Goal: Task Accomplishment & Management: Complete application form

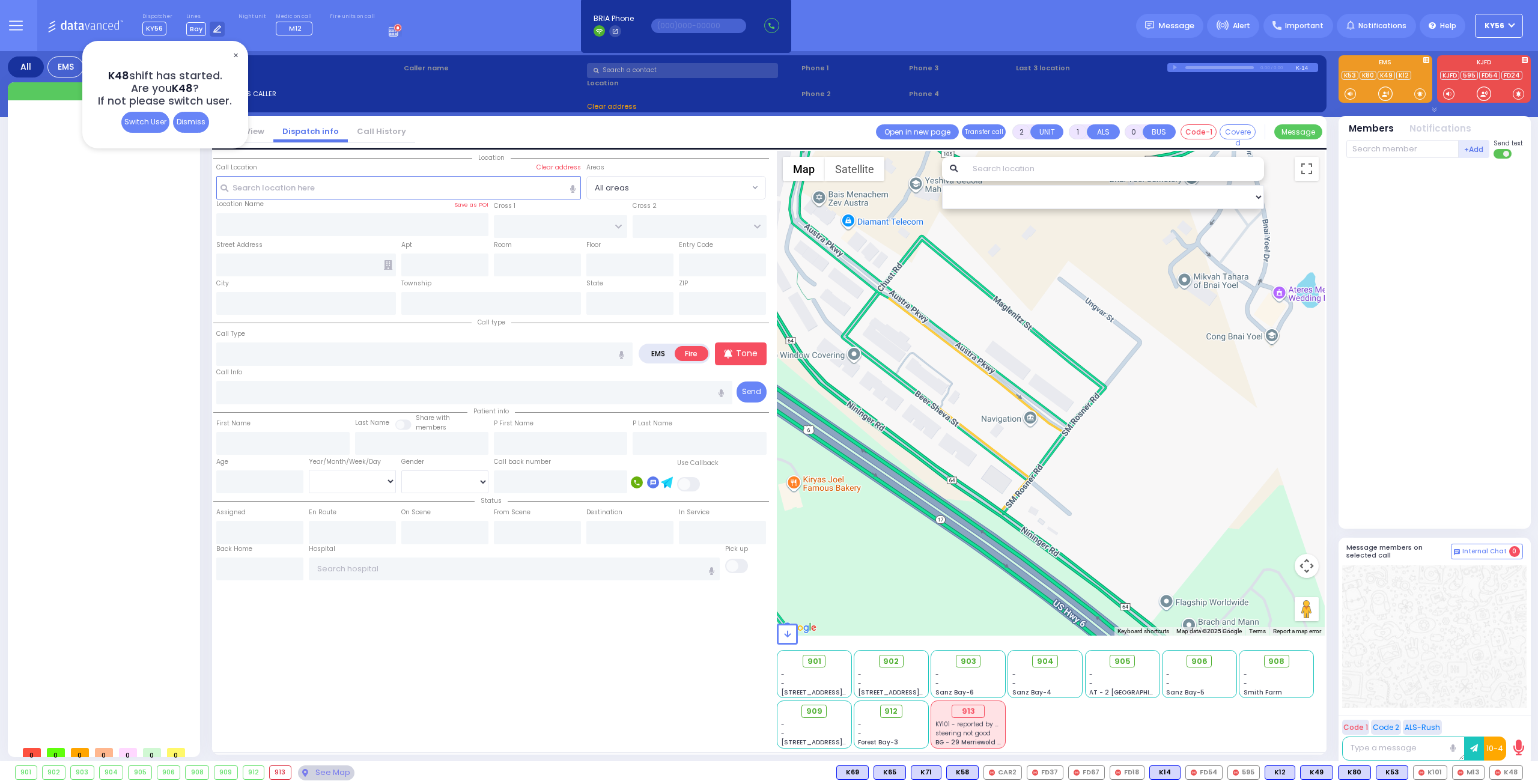
select select
click at [199, 125] on div "Dismiss" at bounding box center [191, 122] width 36 height 21
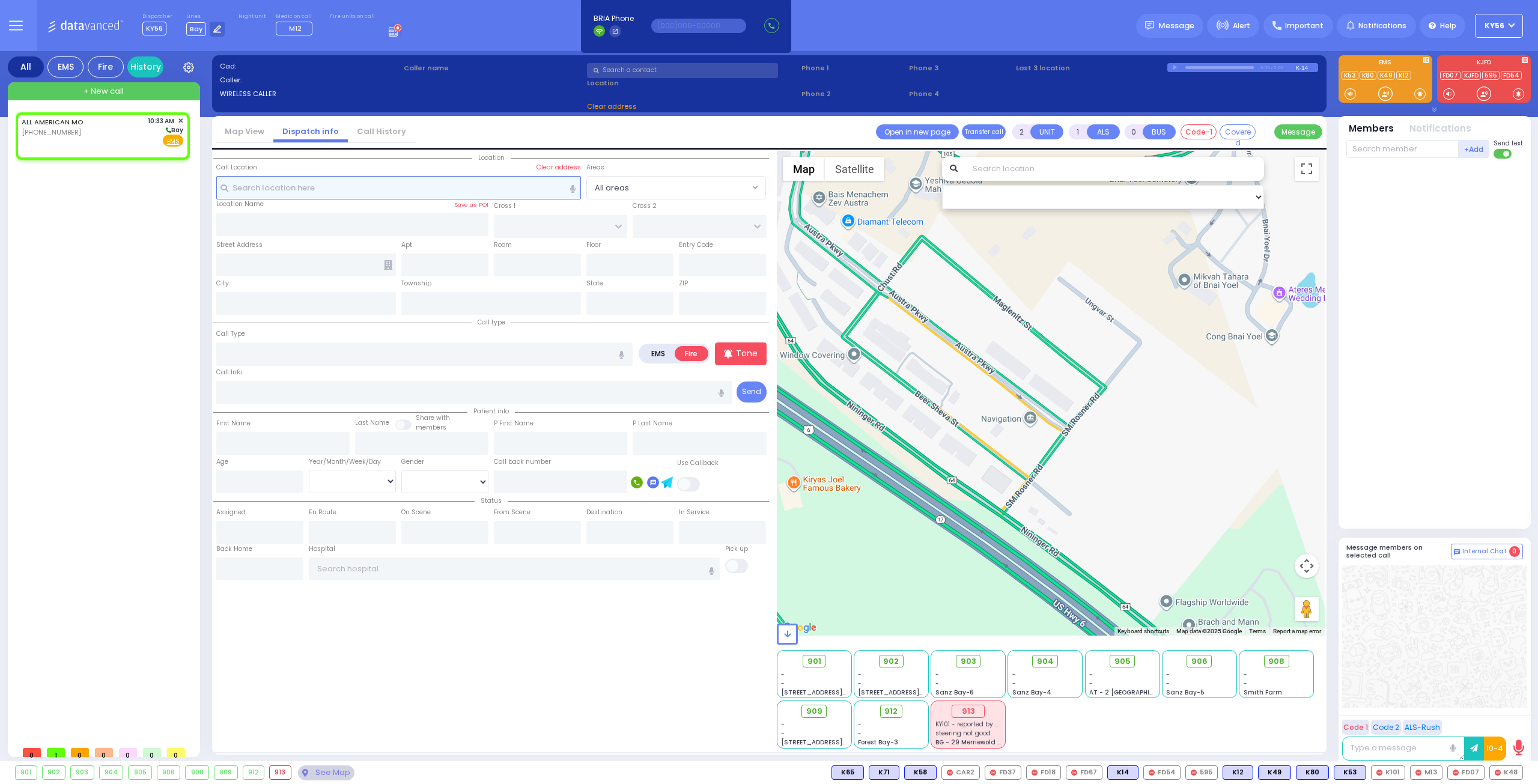
type input "1"
select select
radio input "true"
select select
type input "10:33"
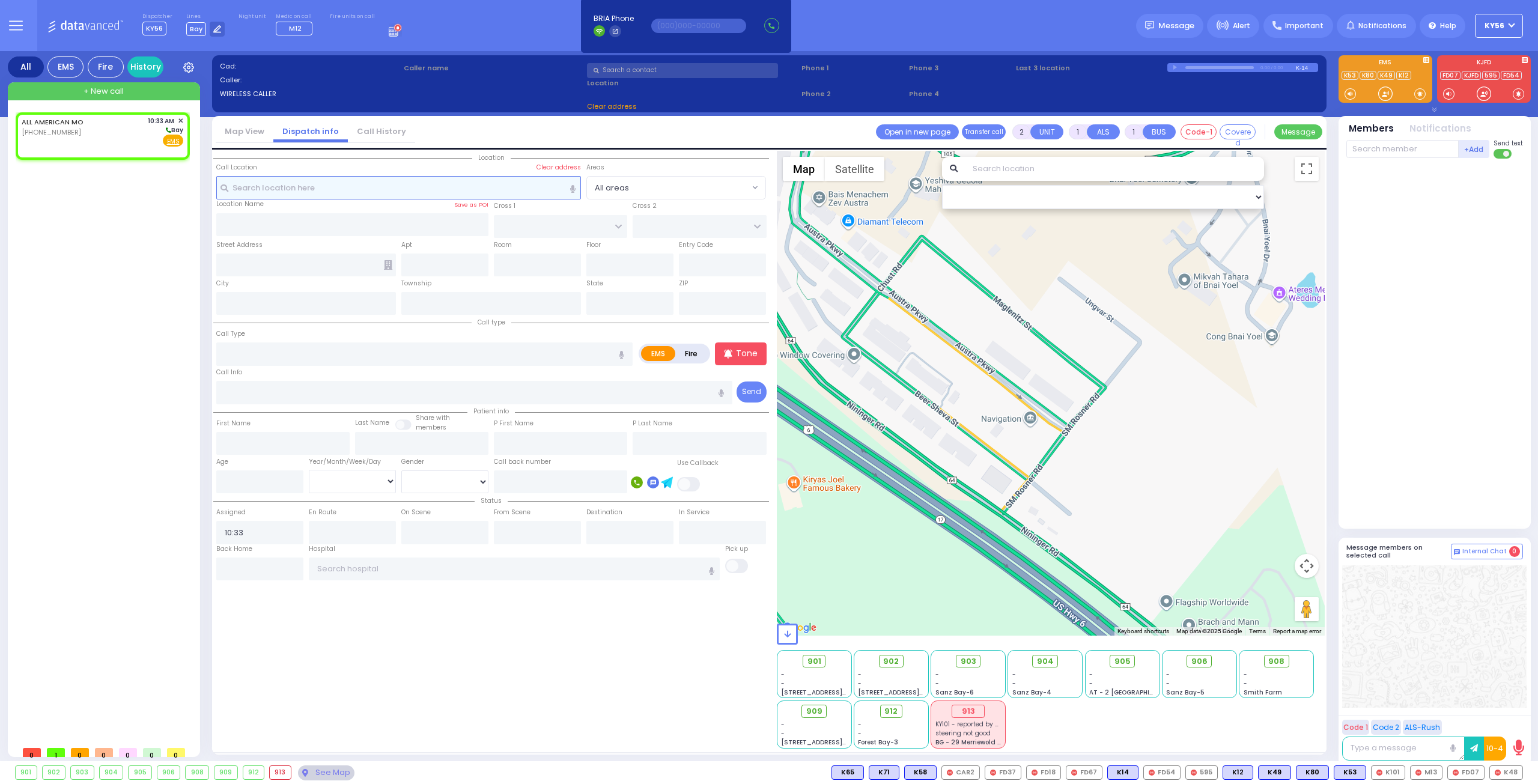
select select "Hatzalah Garages"
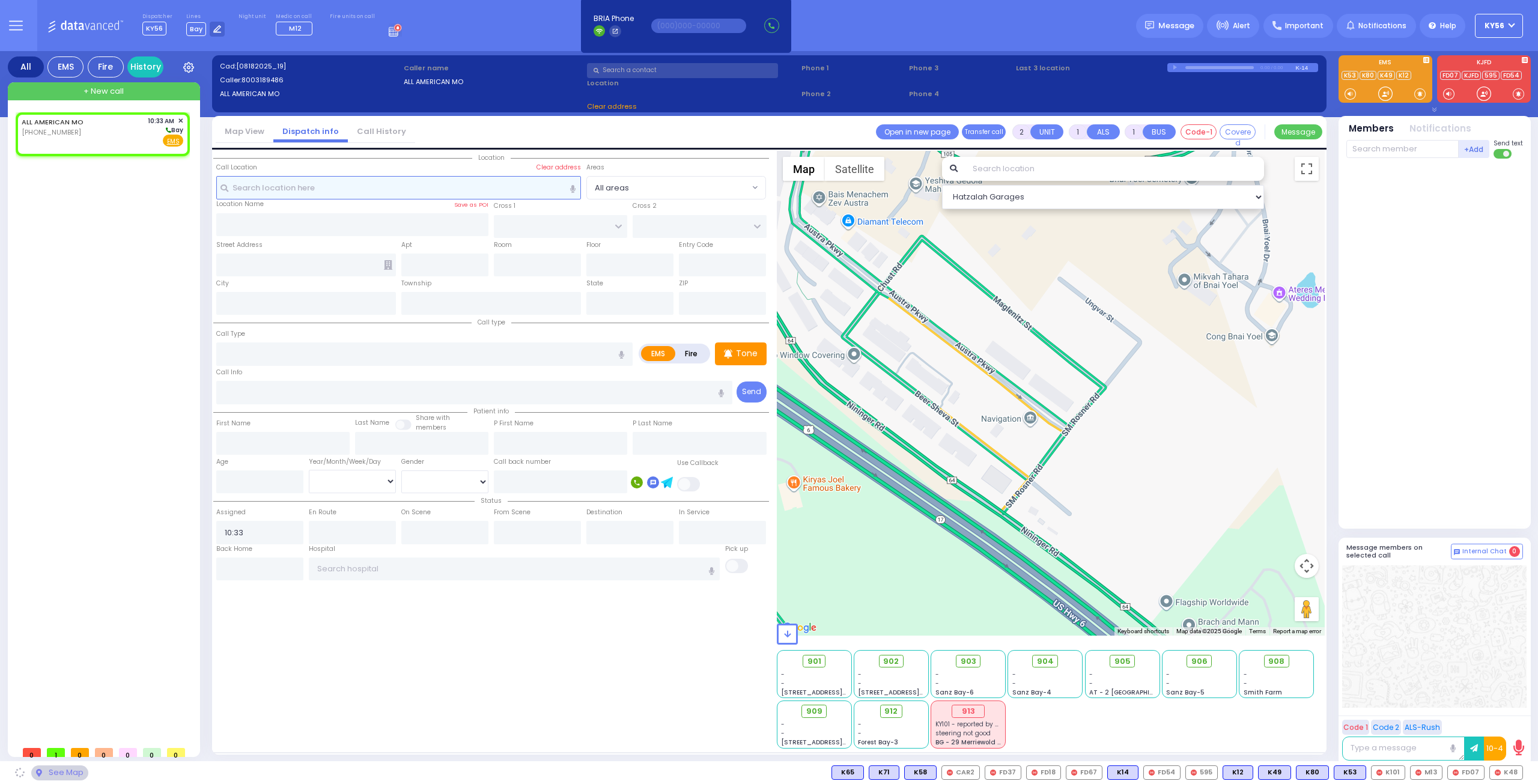
select select
radio input "true"
select select
select select "Hatzalah Garages"
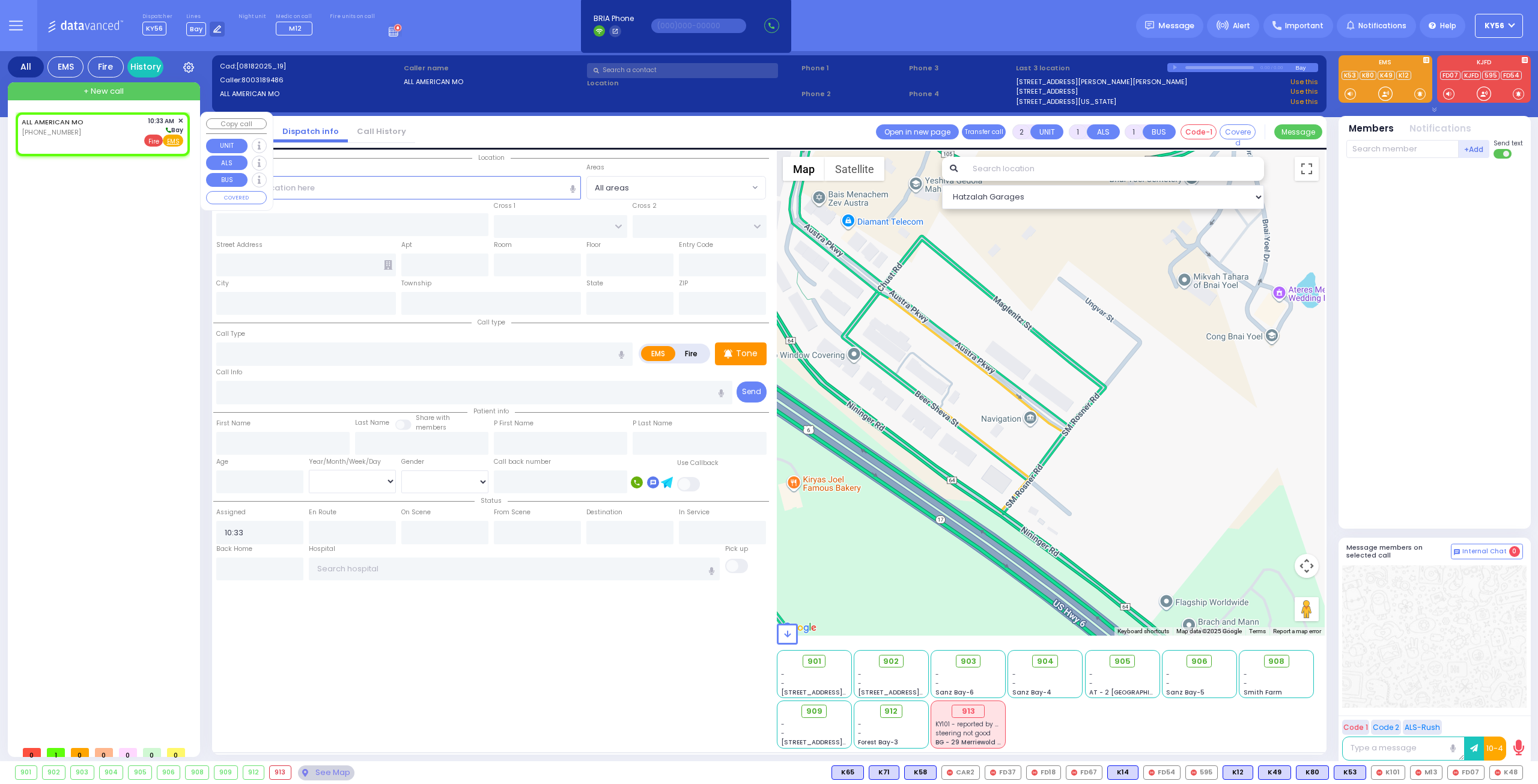
click at [157, 142] on span "Fire" at bounding box center [153, 140] width 19 height 12
select select
radio input "false"
radio input "true"
select select
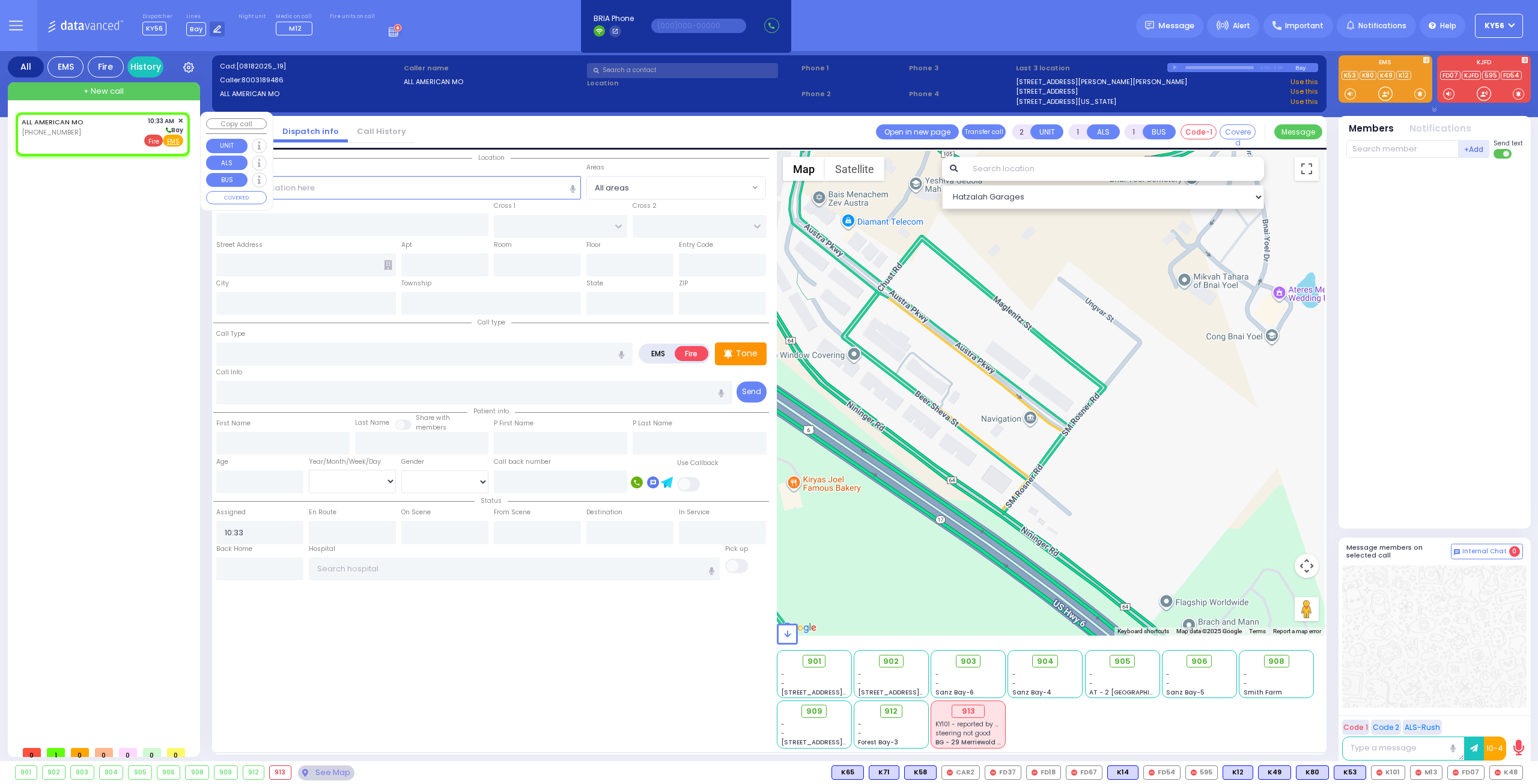
select select "Hatzalah Garages"
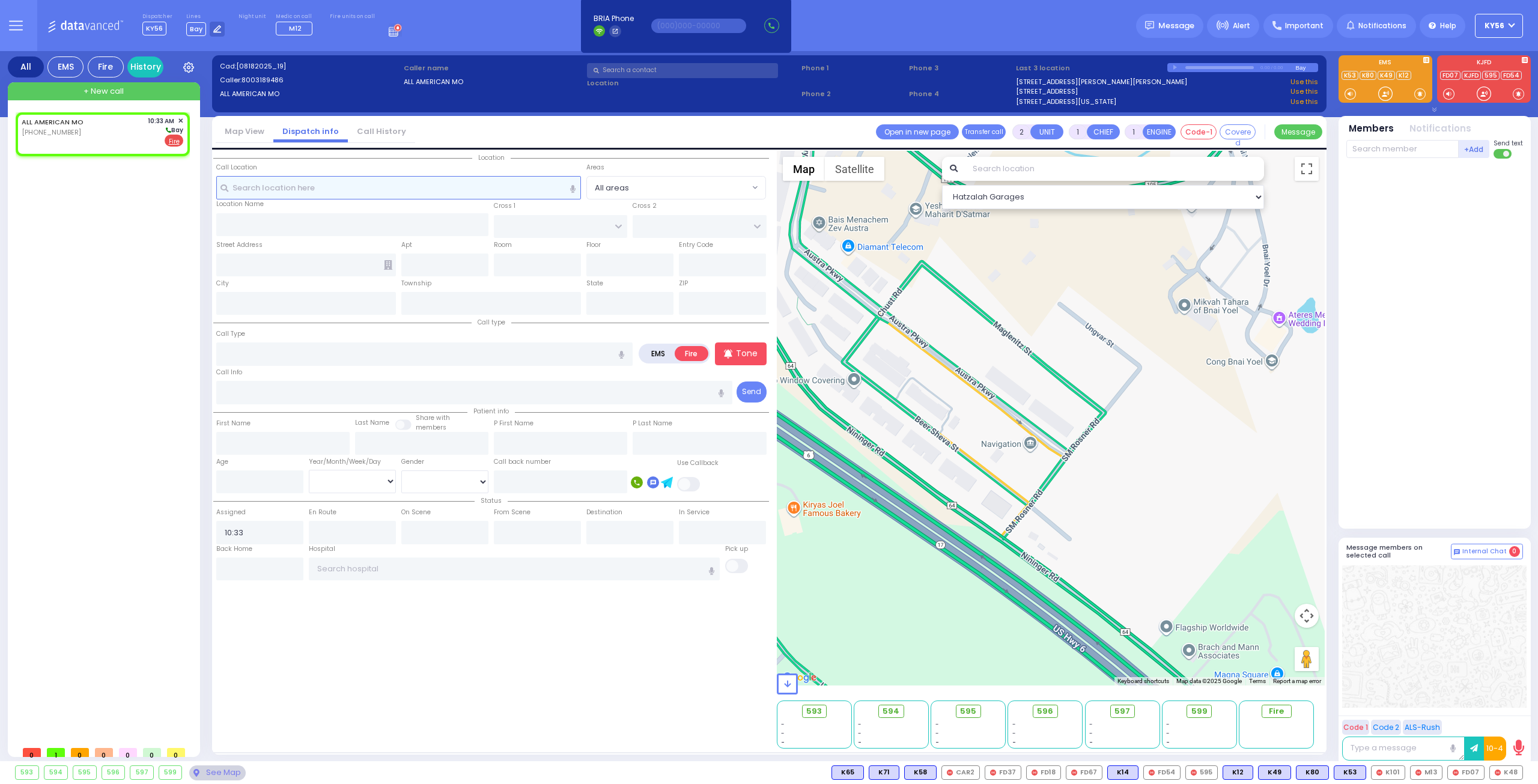
click at [432, 188] on input "text" at bounding box center [399, 188] width 365 height 23
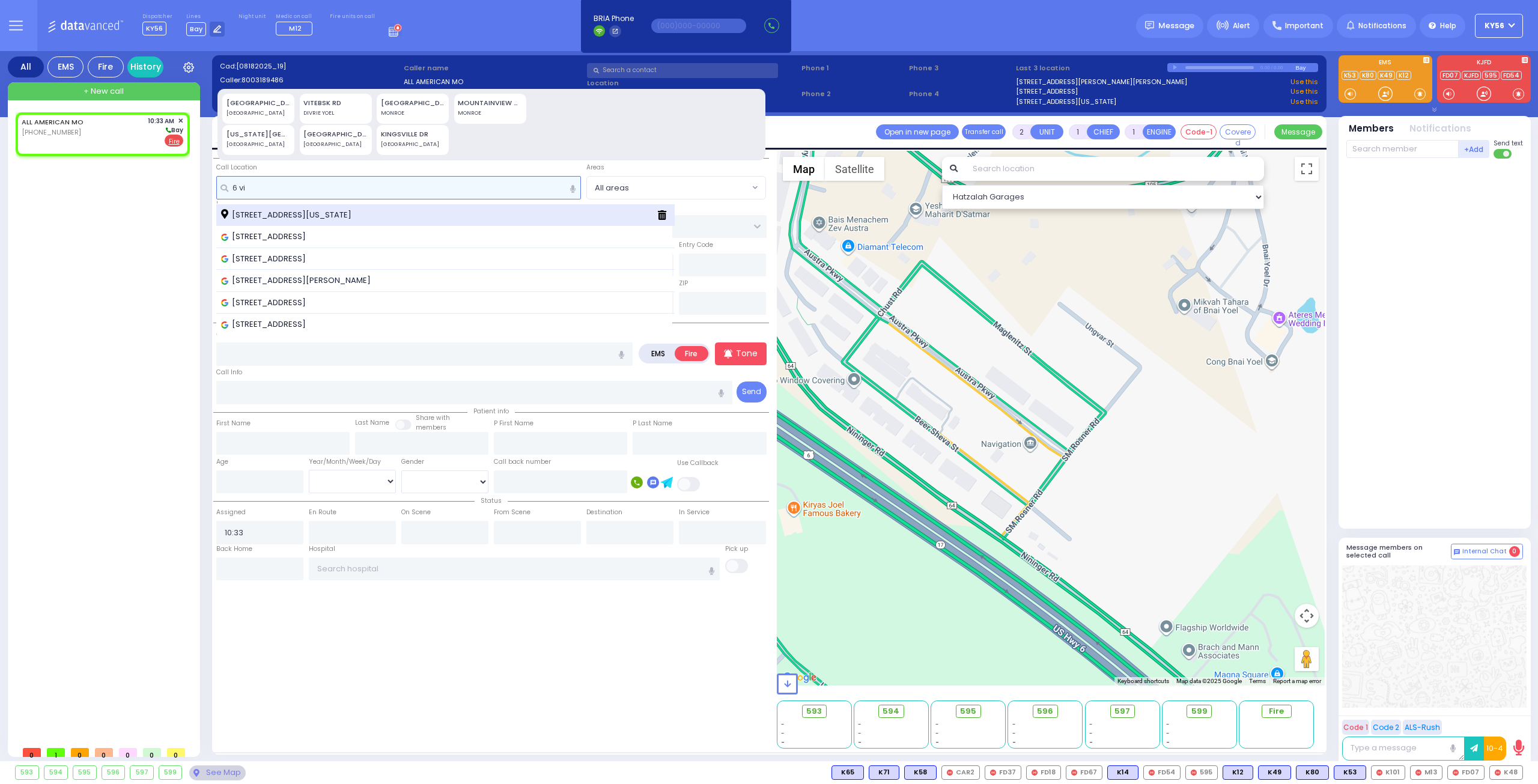
type input "6 vi"
click at [277, 214] on span "6 Vitebsk Road Monroe New York 10950" at bounding box center [288, 215] width 135 height 12
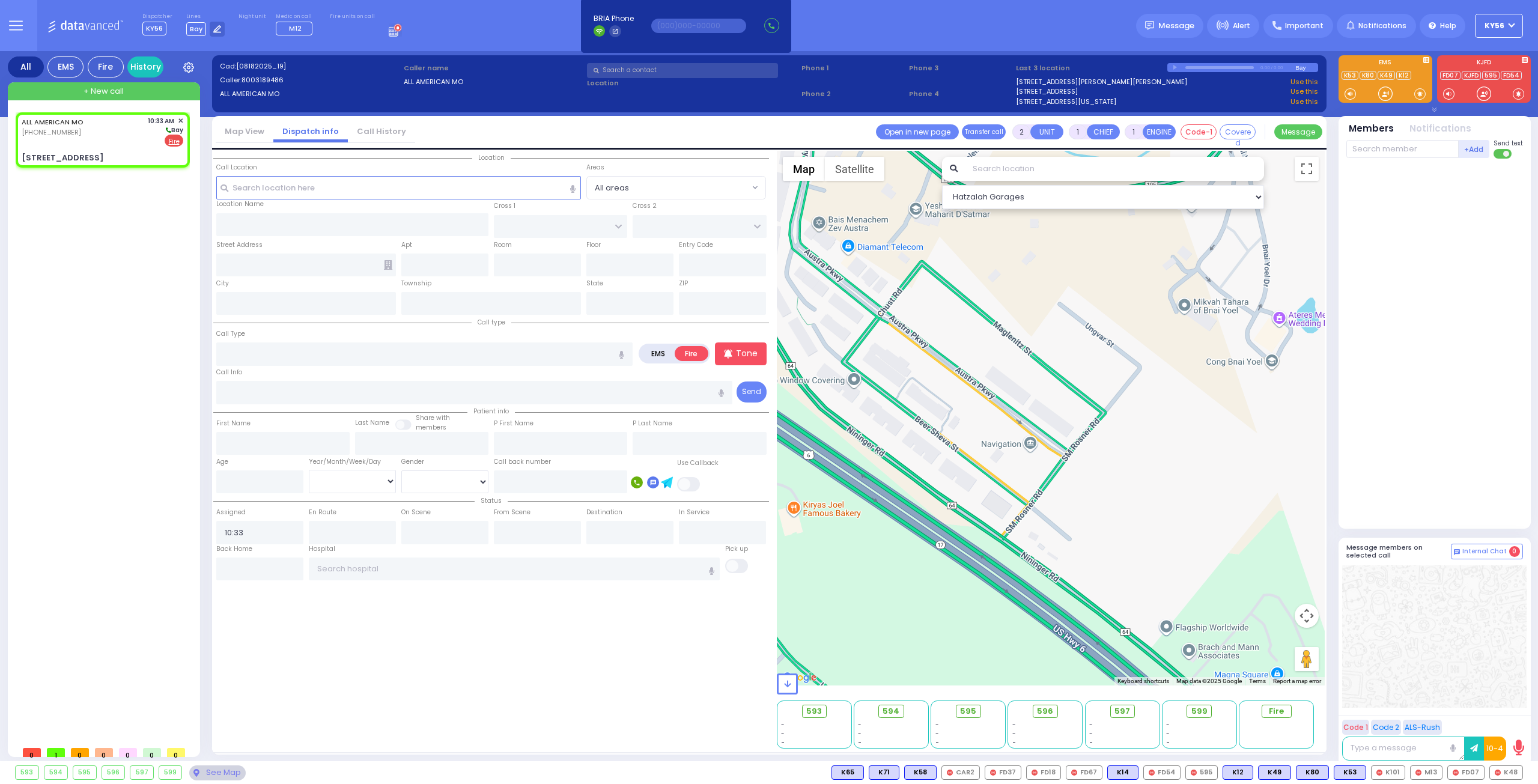
select select
radio input "true"
select select
select select "Hatzalah Garages"
type input "6 Vitebsk Road"
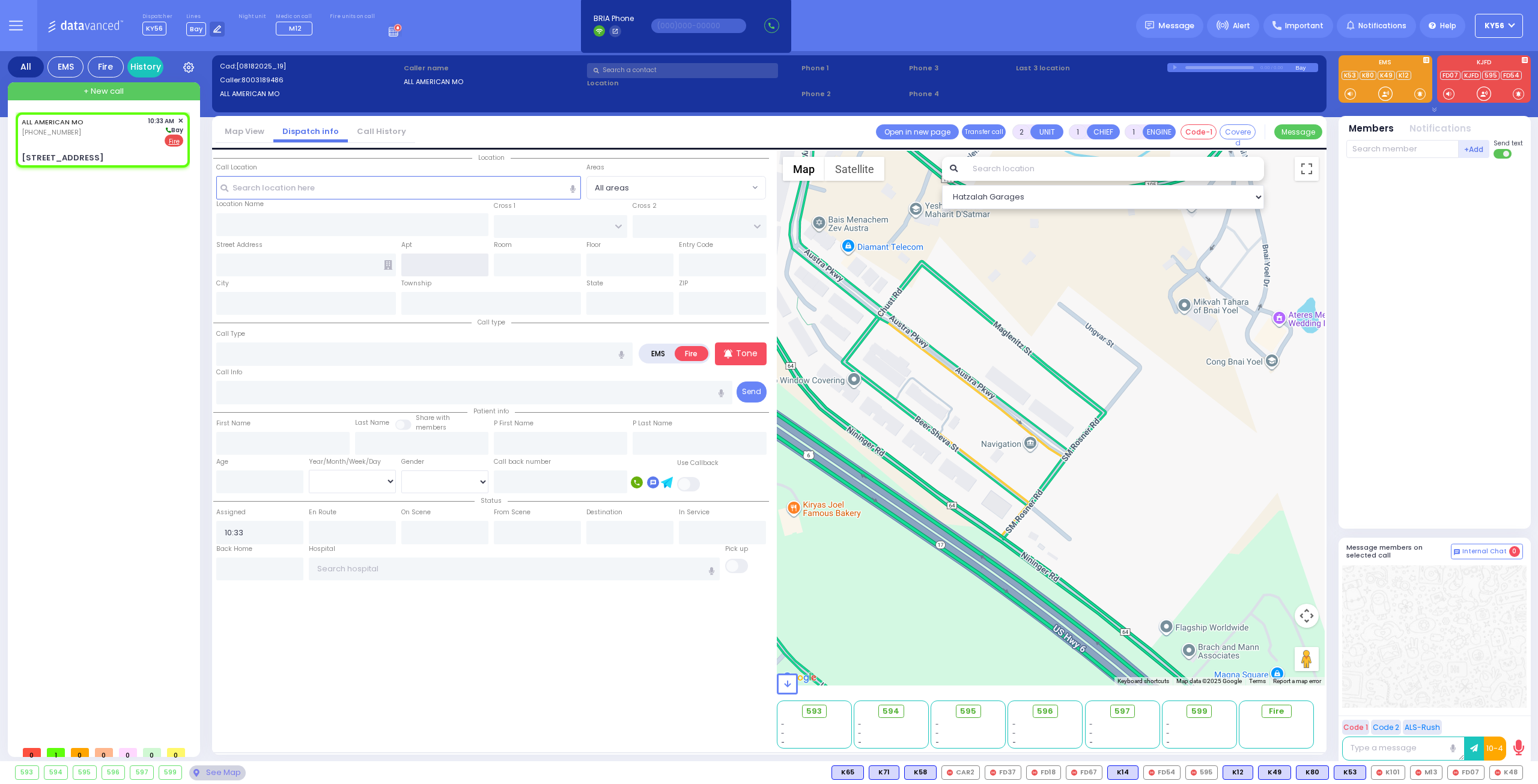
type input "Monroe"
type input "[US_STATE]"
type input "10950"
click at [360, 351] on input "text" at bounding box center [424, 353] width 416 height 23
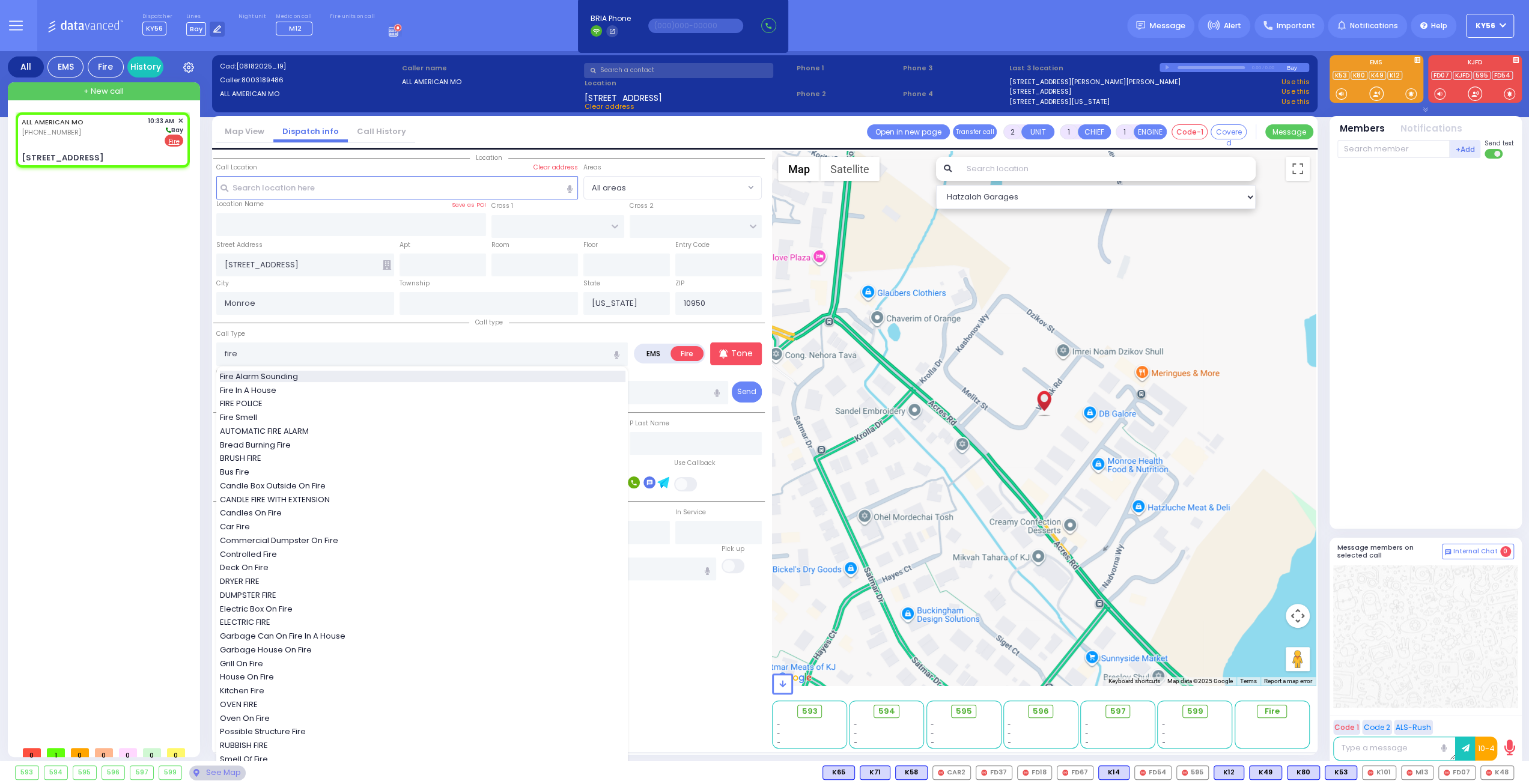
click at [282, 371] on span "Fire Alarm Sounding" at bounding box center [261, 376] width 82 height 12
type input "Fire Alarm Sounding"
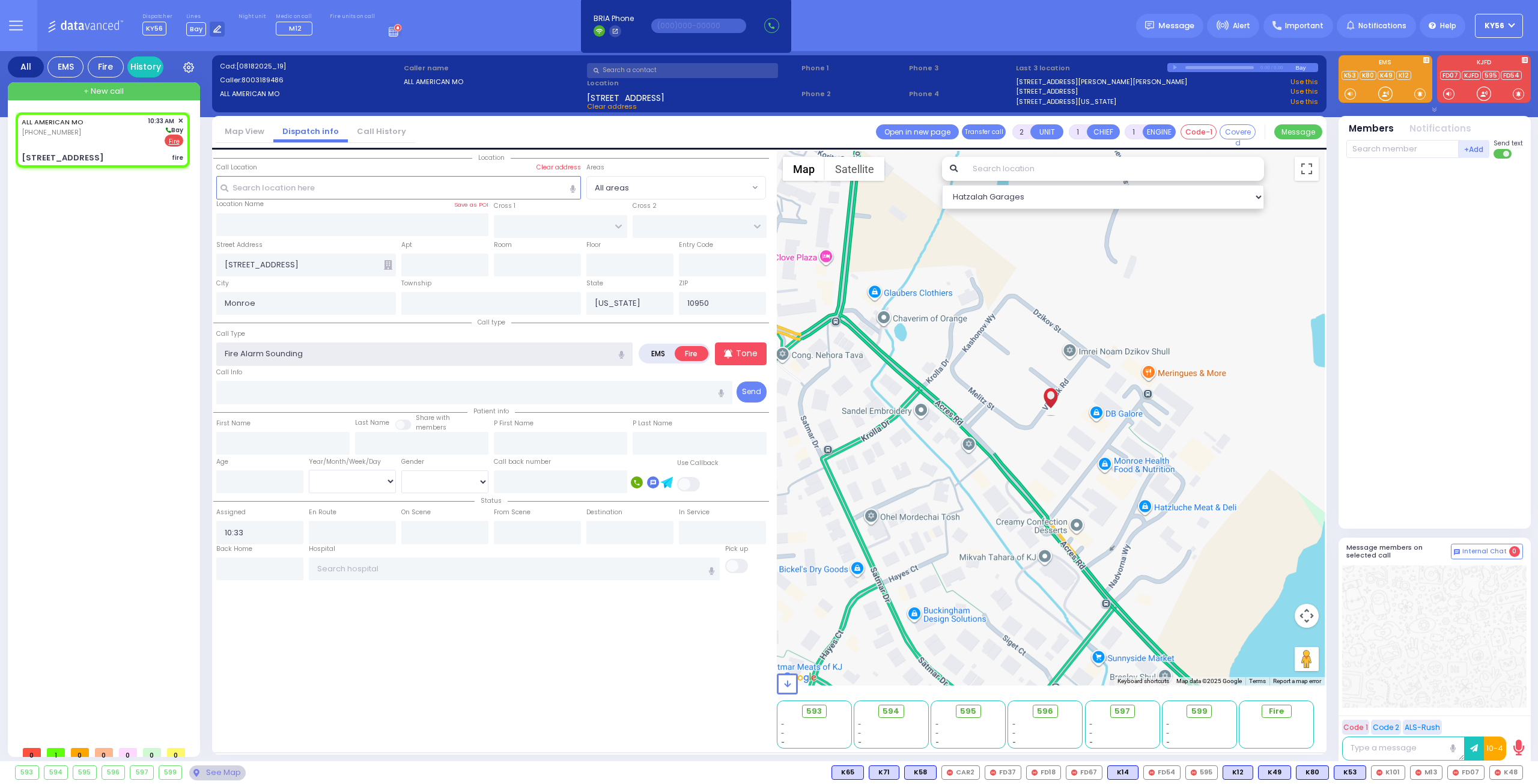
select select
radio input "true"
select select
select select "Hatzalah Garages"
click at [262, 394] on input "text" at bounding box center [475, 392] width 517 height 23
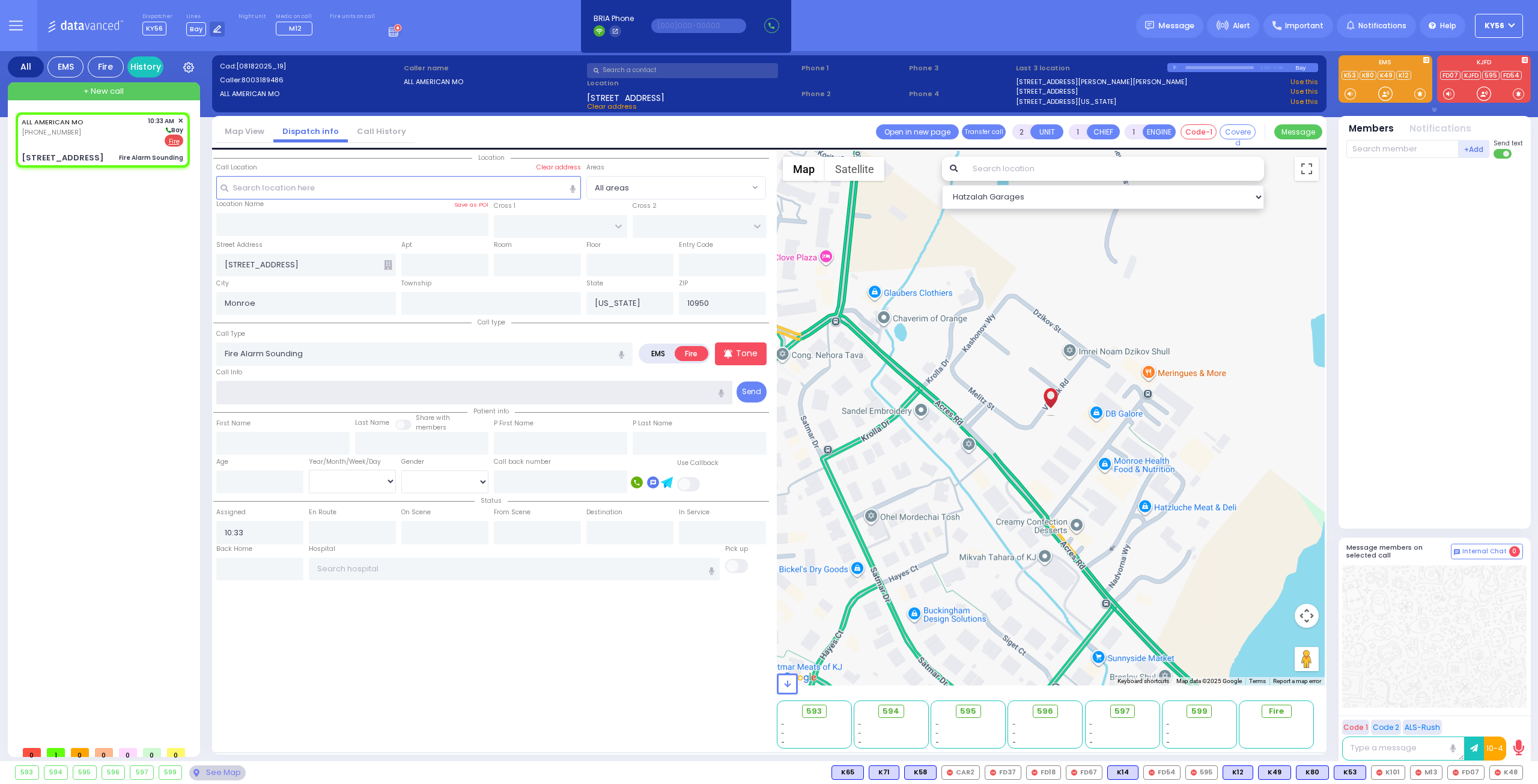
select select
radio input "true"
select select
select select "Hatzalah Garages"
click at [468, 266] on input "text" at bounding box center [445, 265] width 87 height 23
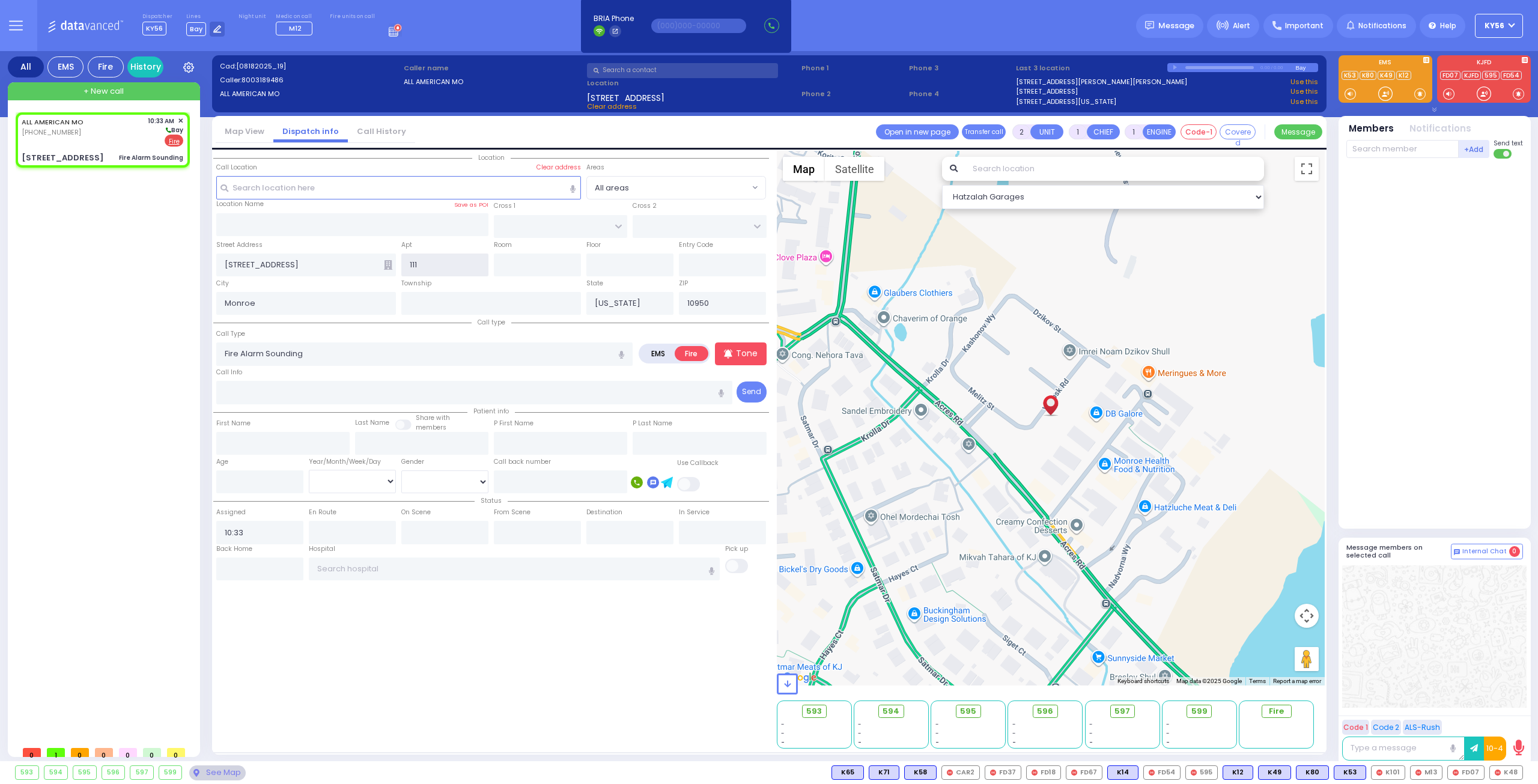
type input "111"
click at [372, 393] on input "text" at bounding box center [475, 392] width 517 height 23
type input "sm"
select select
radio input "true"
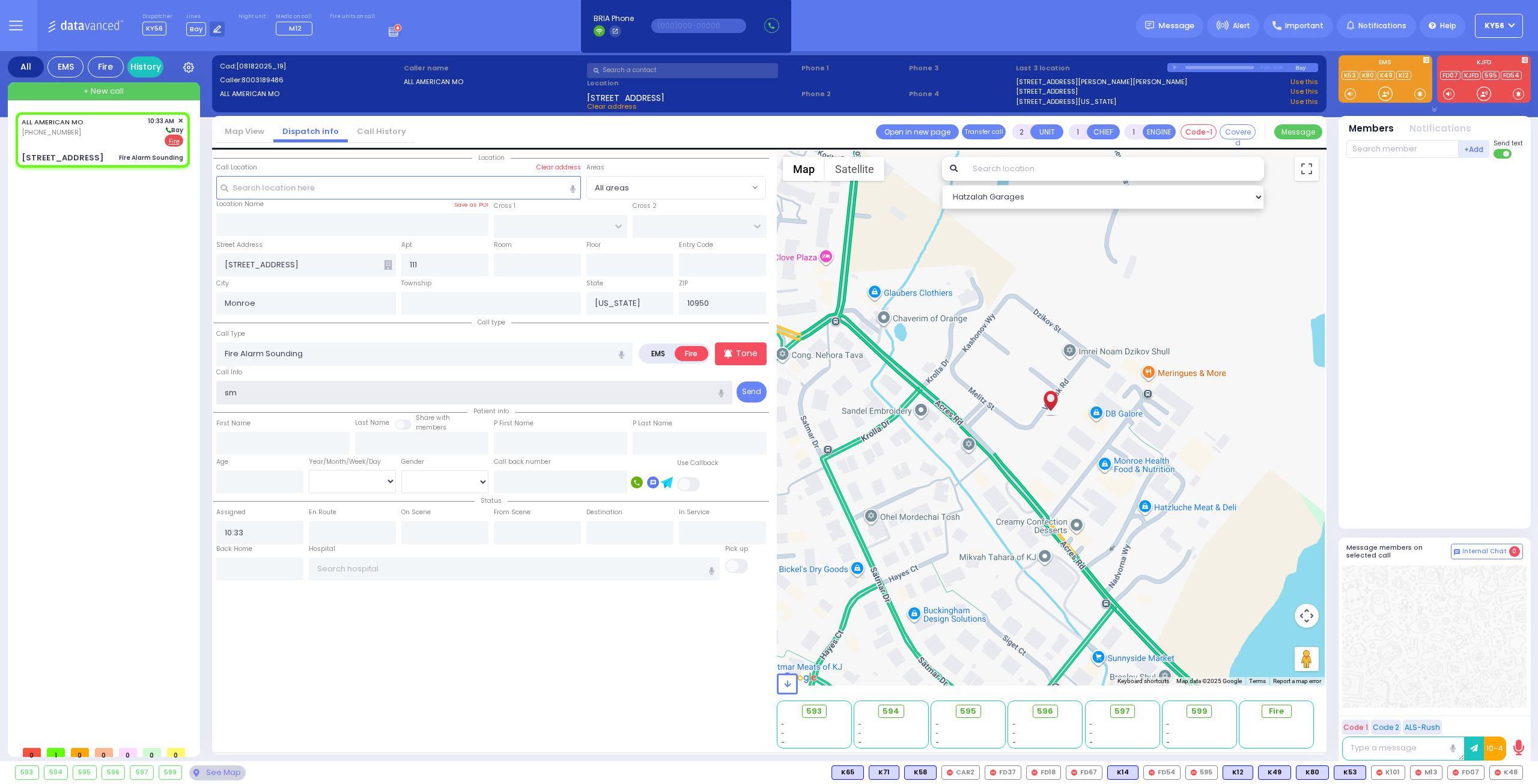
select select
select select "Hatzalah Garages"
type input "smoke zone 35"
click at [745, 353] on p "Tone" at bounding box center [746, 353] width 21 height 12
select select
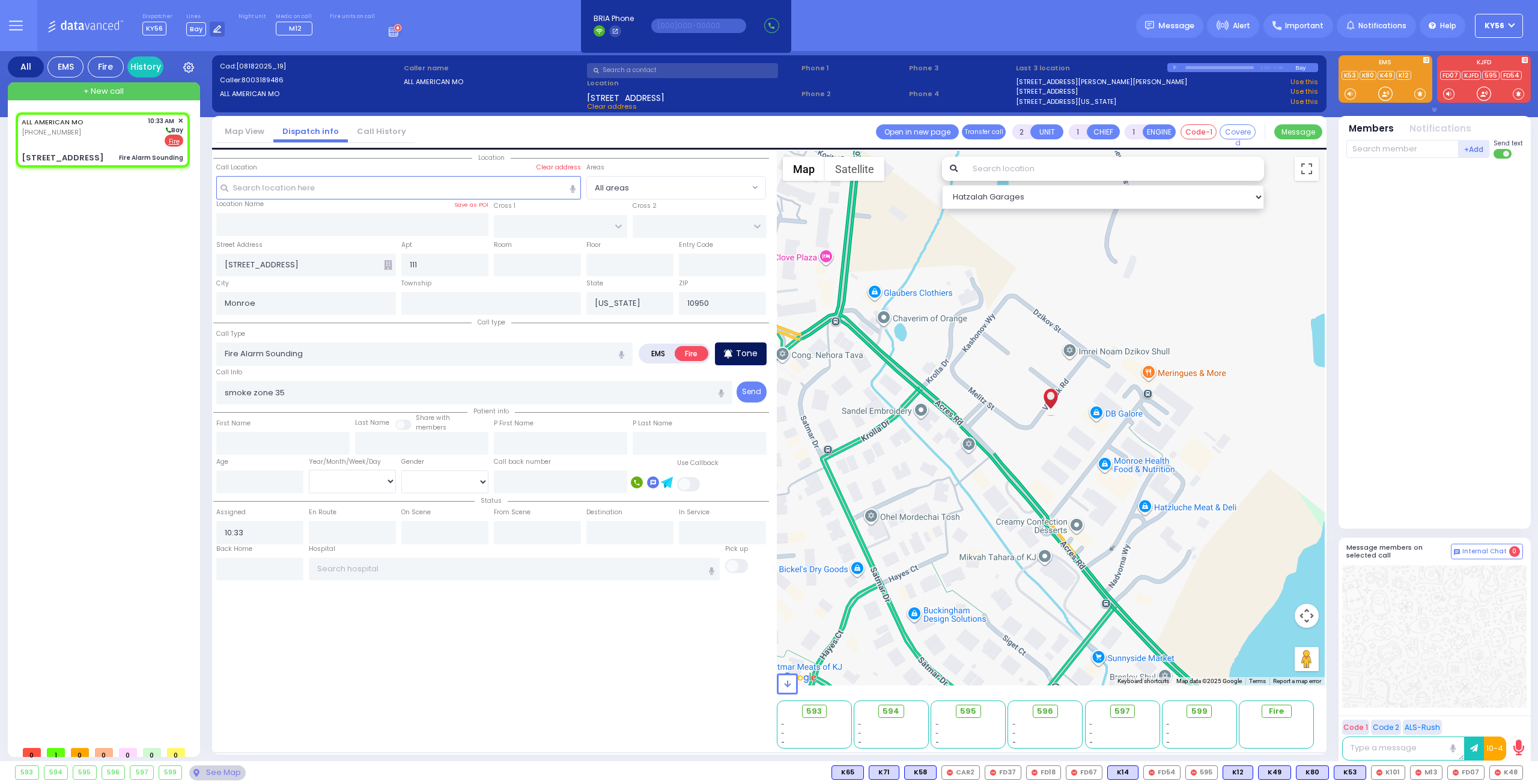
radio input "true"
select select
select select "Hatzalah Garages"
select select
radio input "true"
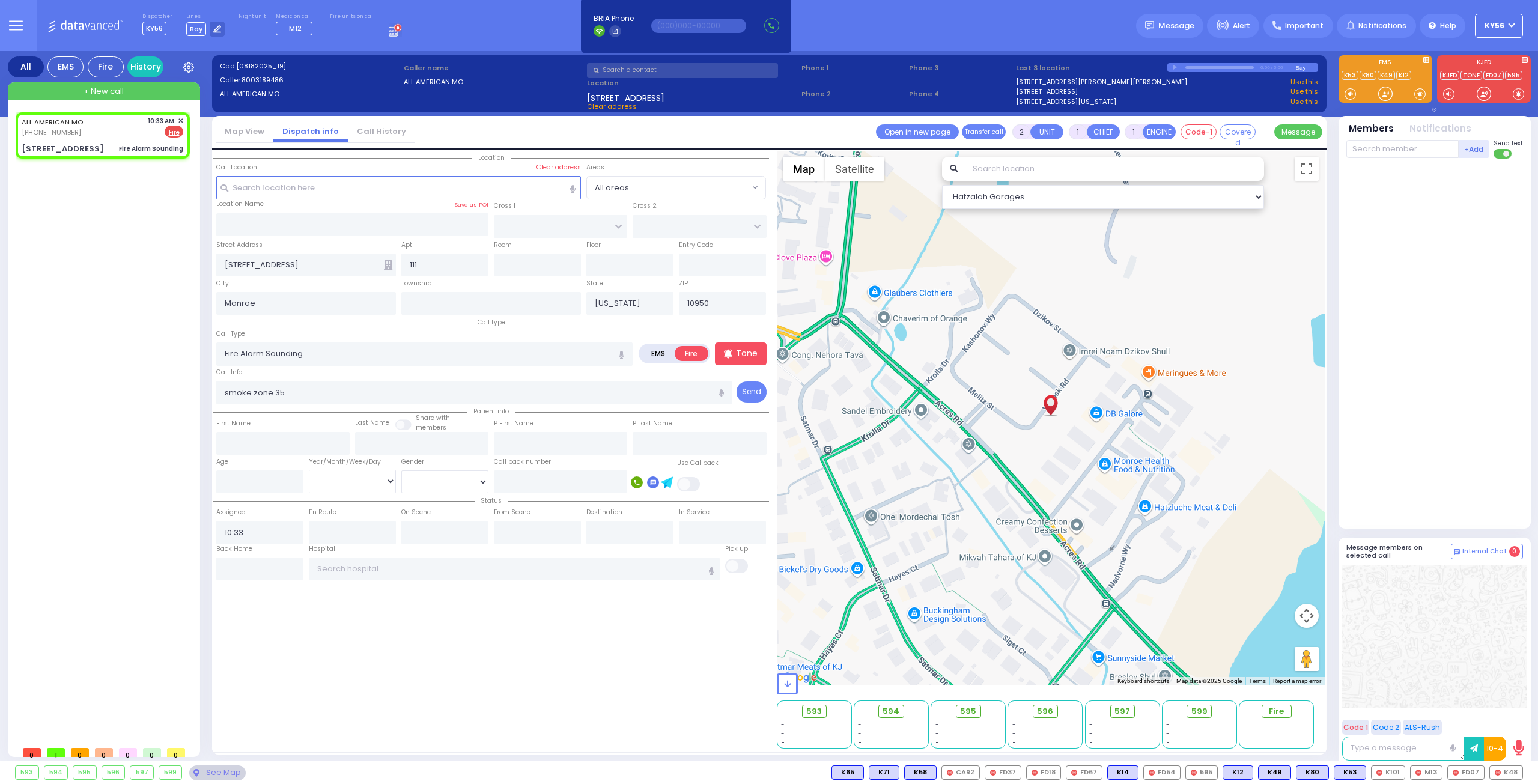
select select
select select "Hatzalah Garages"
click at [1371, 152] on input "text" at bounding box center [1402, 149] width 112 height 18
type input "29"
click at [1385, 172] on div "FD29" at bounding box center [1385, 173] width 60 height 12
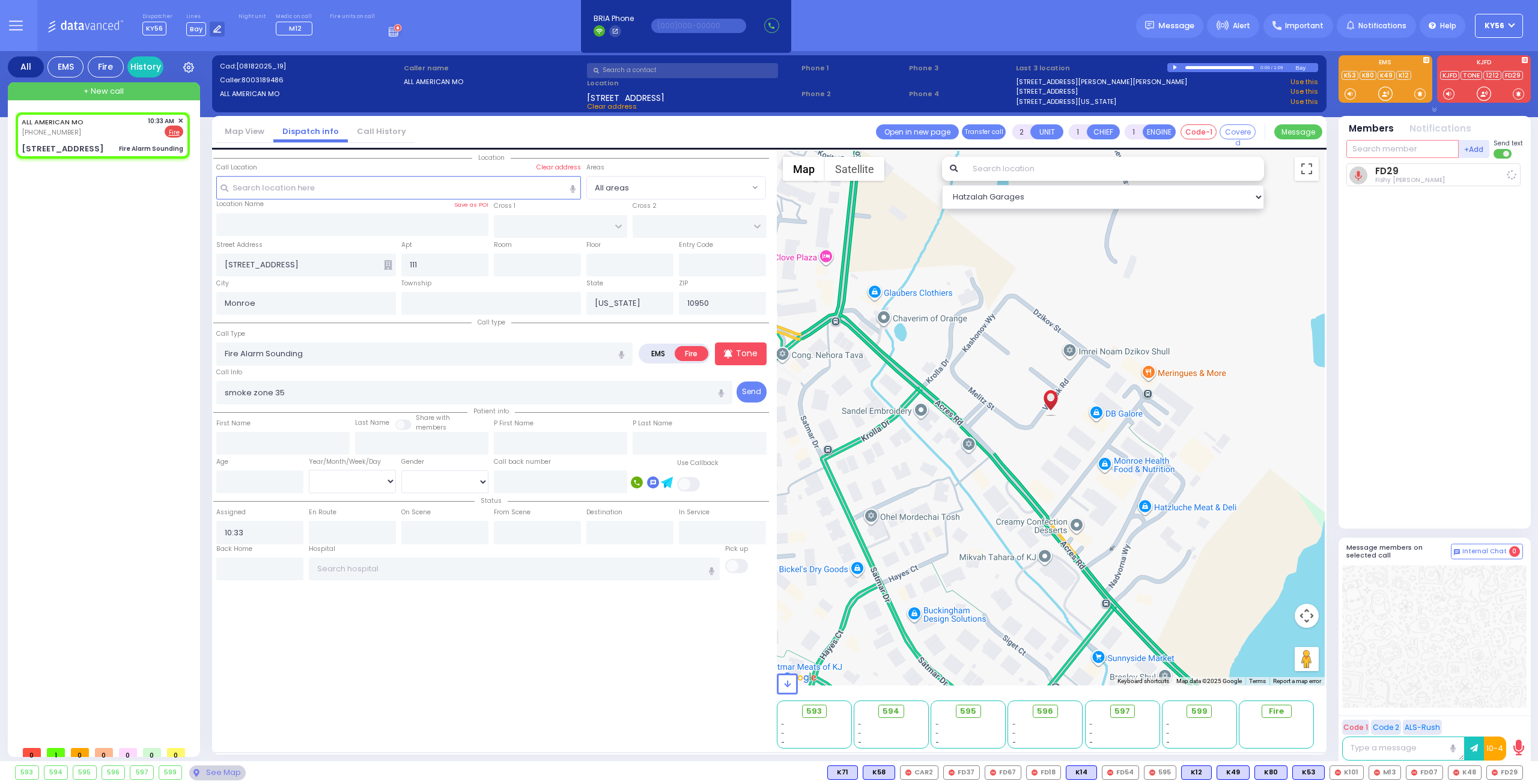
click at [1390, 143] on input "text" at bounding box center [1402, 149] width 112 height 18
select select
radio input "true"
select select
type input "10:35"
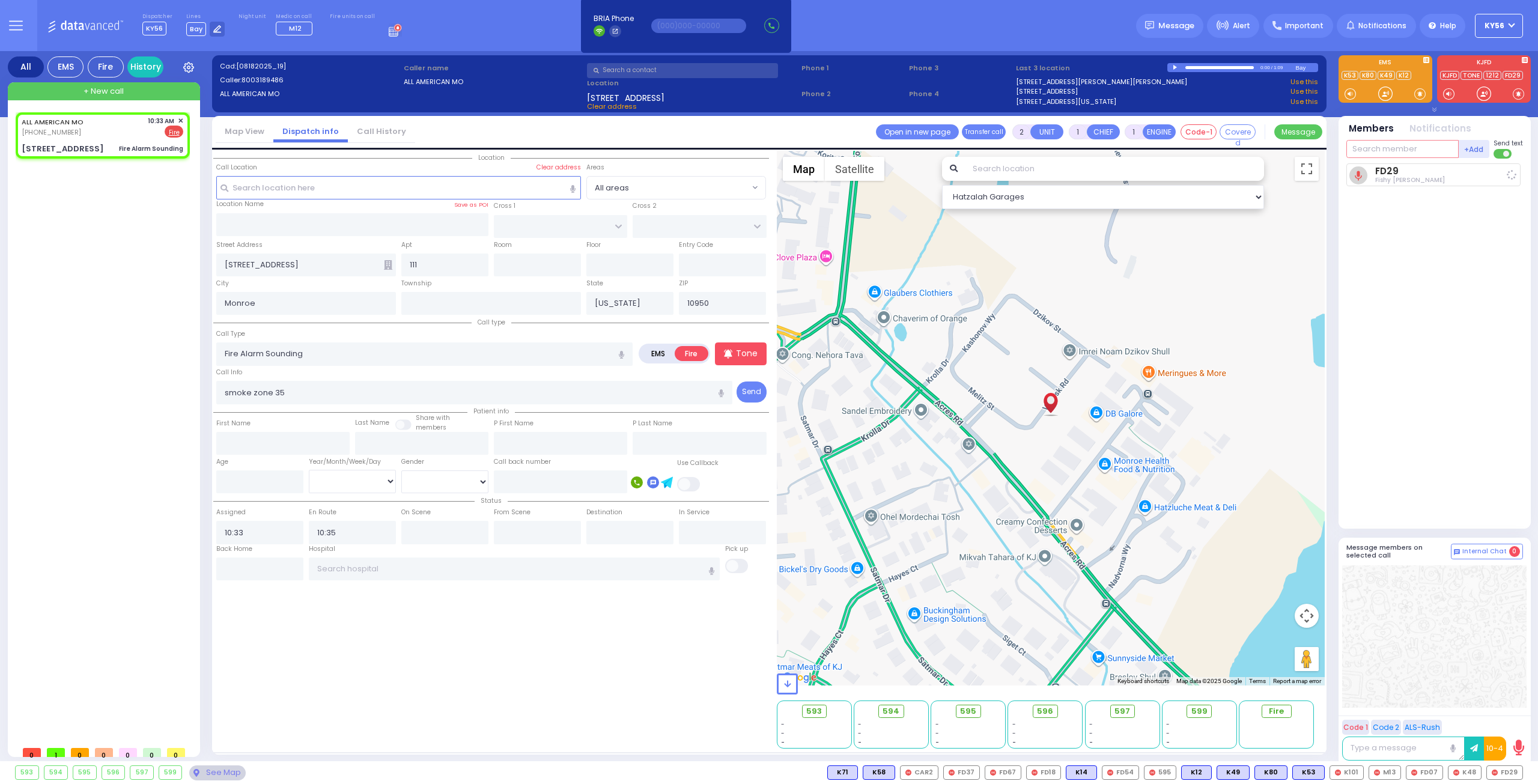
select select "Hatzalah Garages"
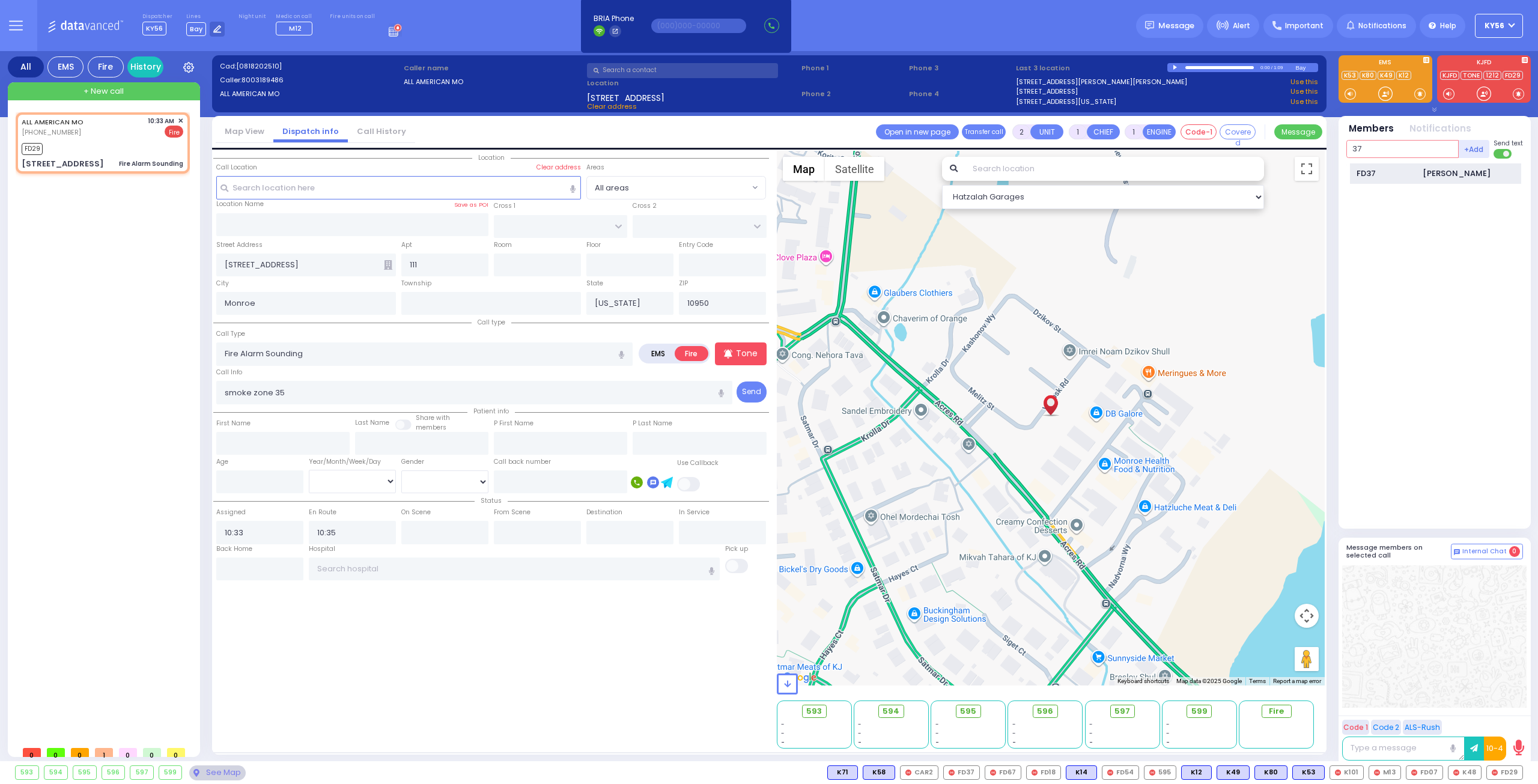
type input "37"
click at [1381, 165] on div "FD37 Jacob Neuman" at bounding box center [1435, 174] width 171 height 21
select select
radio input "true"
select select
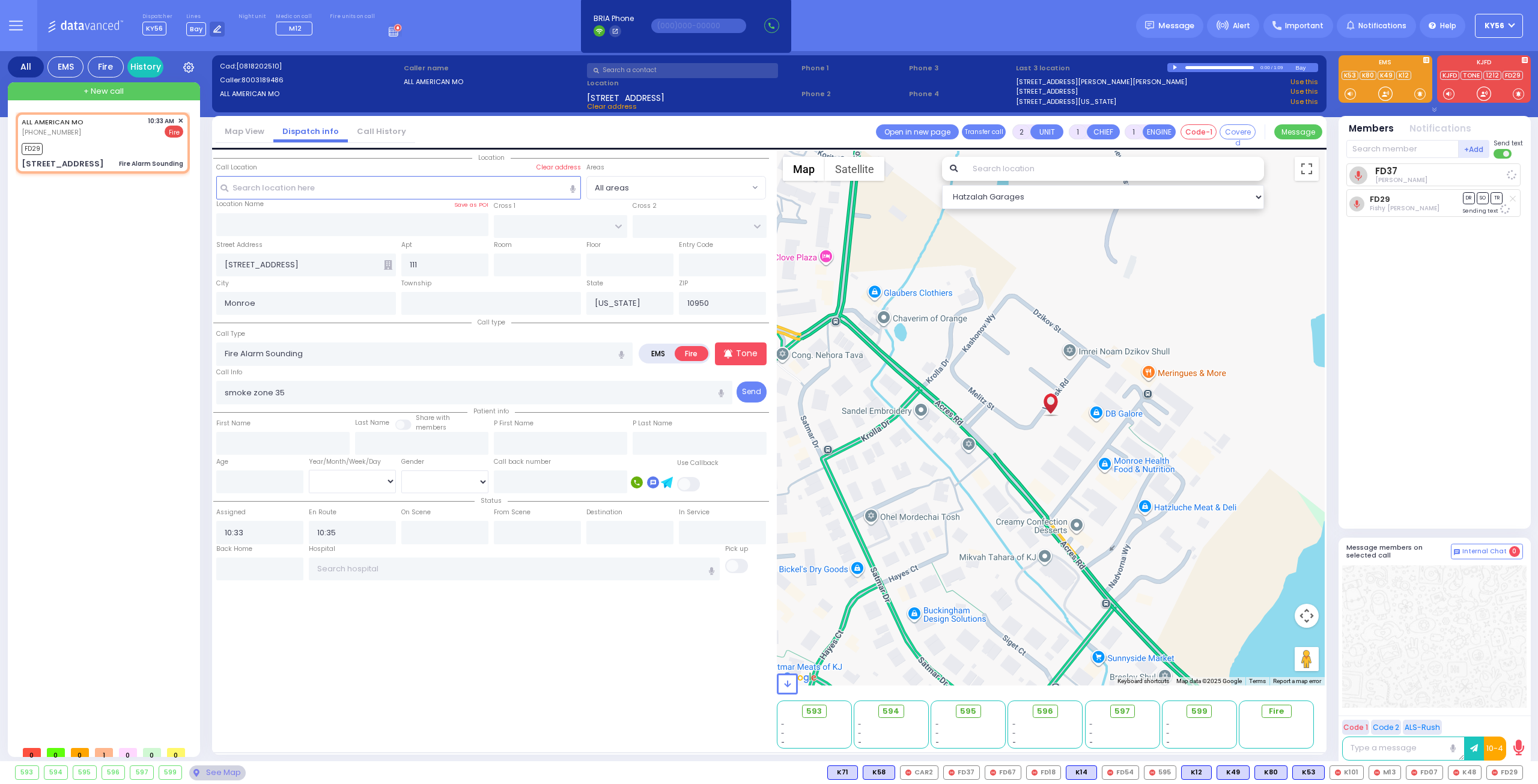
select select "Hatzalah Garages"
click at [1368, 149] on input "text" at bounding box center [1402, 149] width 112 height 18
type input "car4"
click at [1361, 168] on div "CAR4" at bounding box center [1385, 173] width 60 height 12
select select
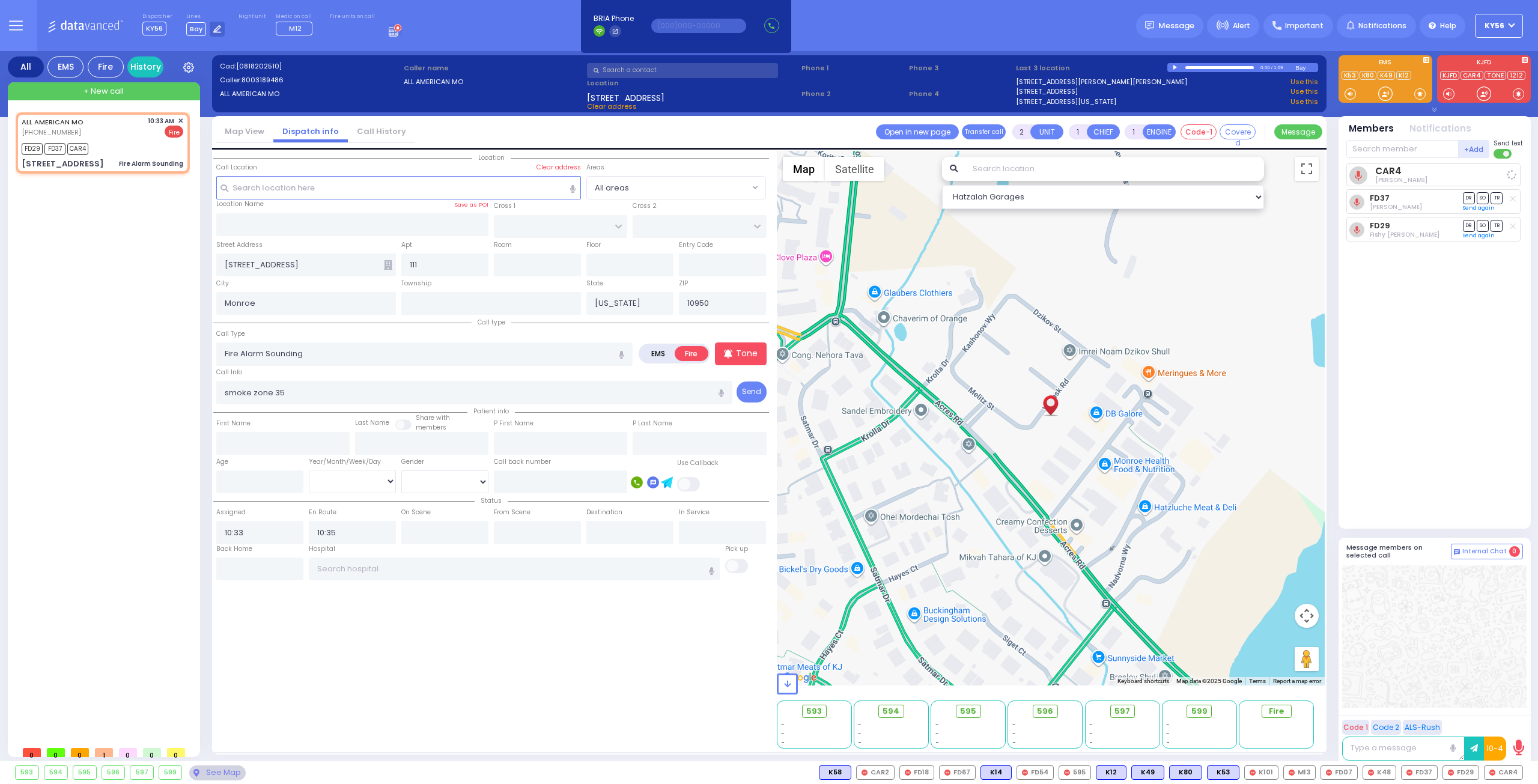
radio input "true"
select select
select select "Hatzalah Garages"
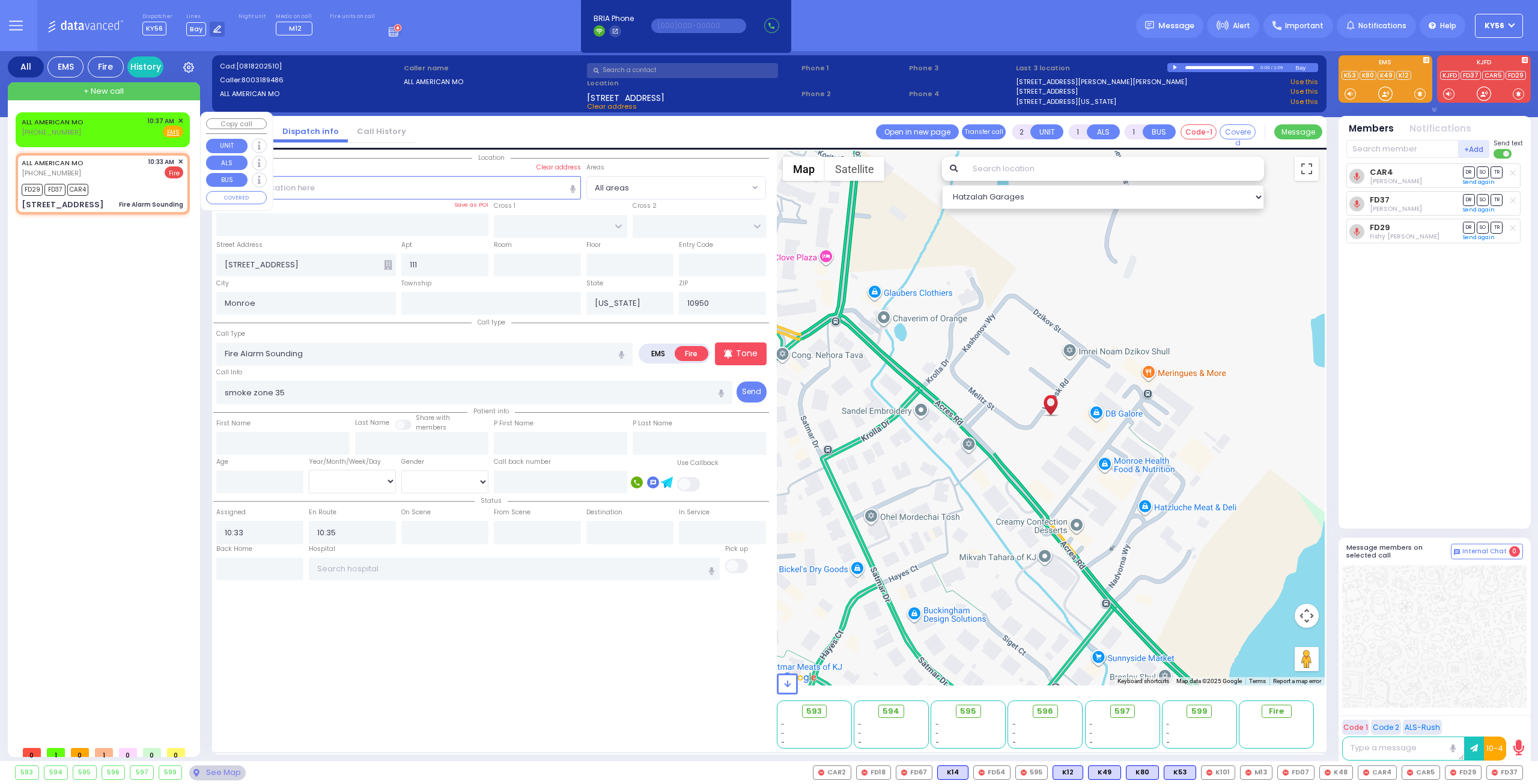
click at [183, 118] on span "✕" at bounding box center [180, 121] width 6 height 10
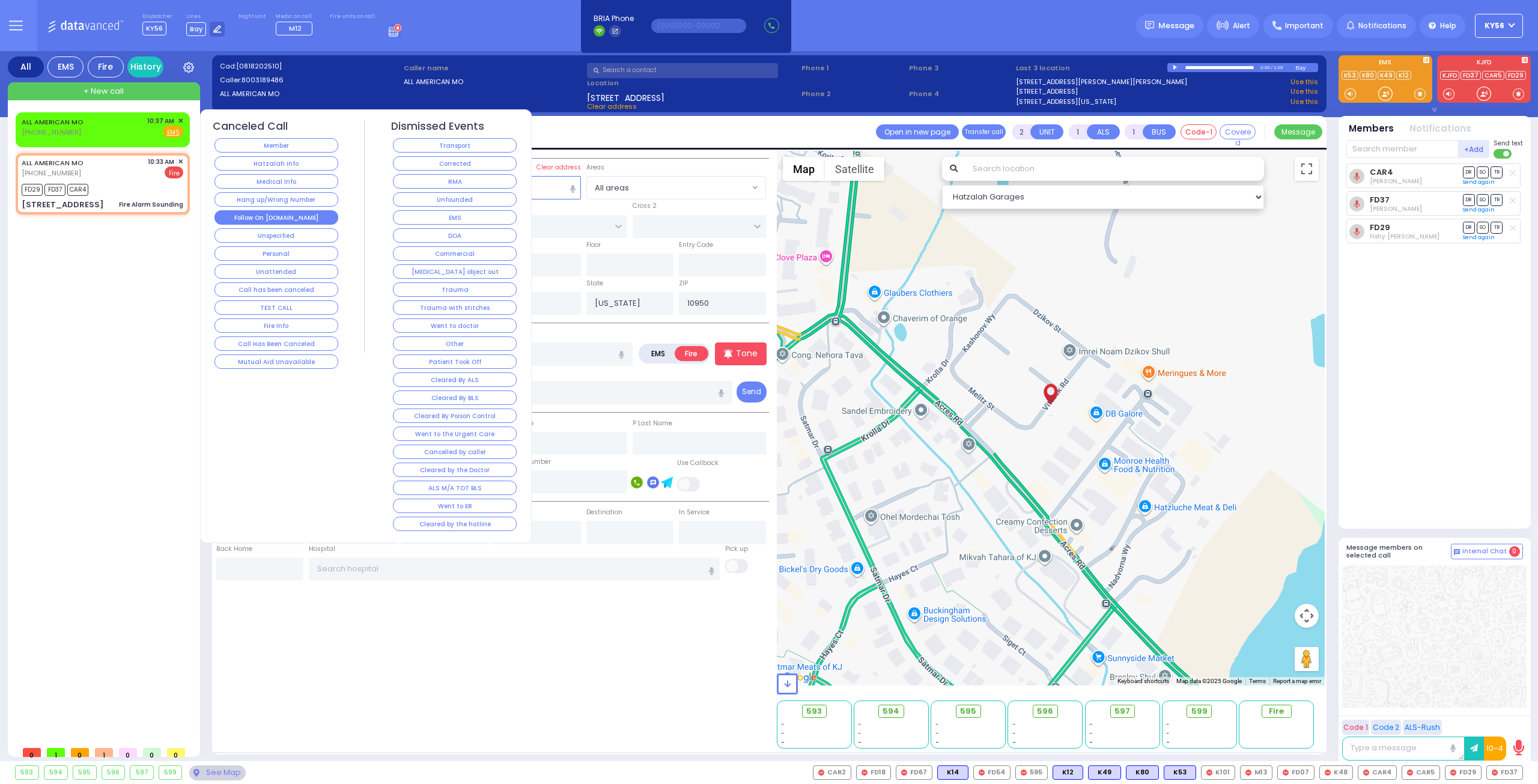
click at [281, 216] on button "Follow On [DOMAIN_NAME]" at bounding box center [276, 217] width 124 height 15
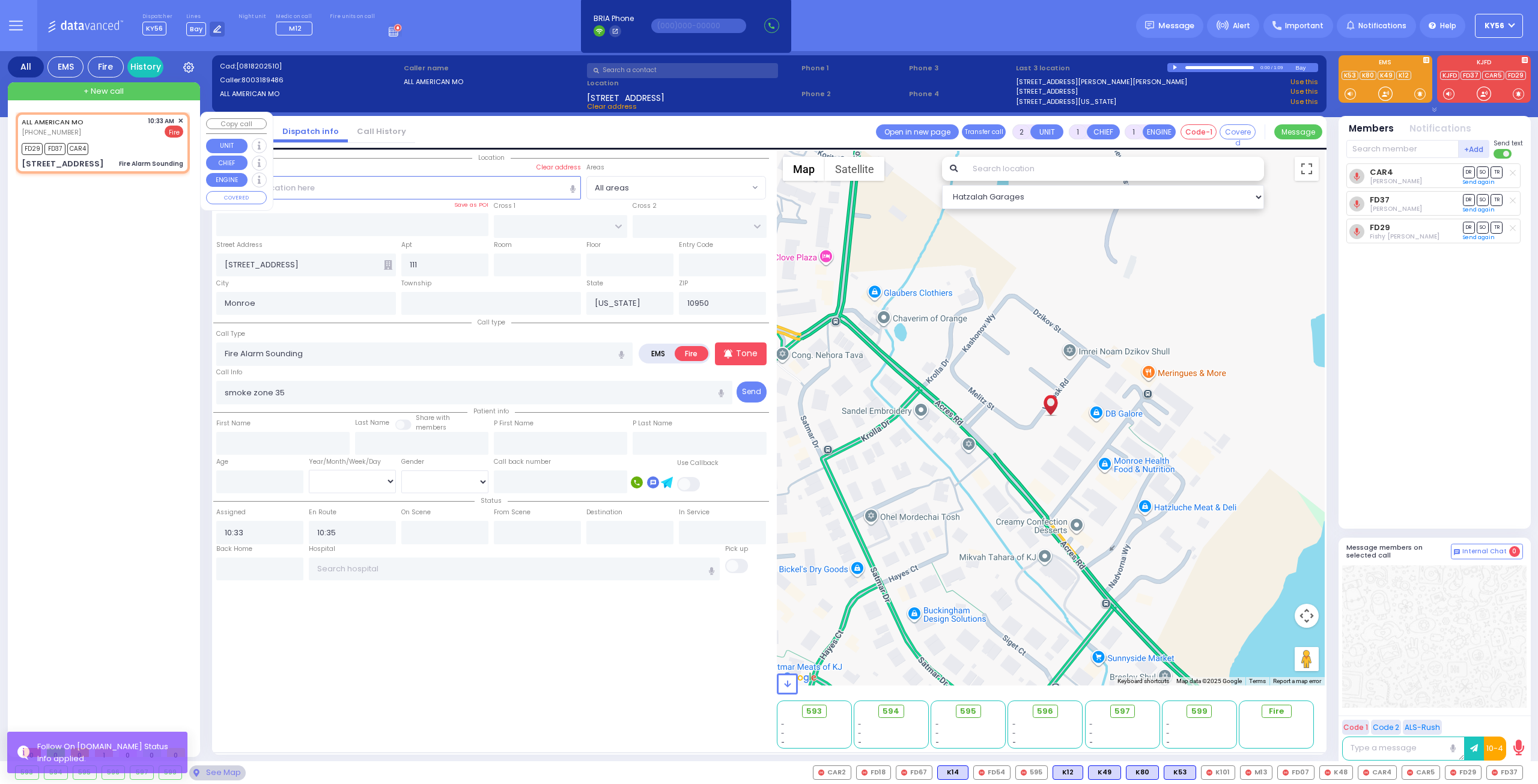
click at [180, 121] on span "✕" at bounding box center [180, 121] width 6 height 10
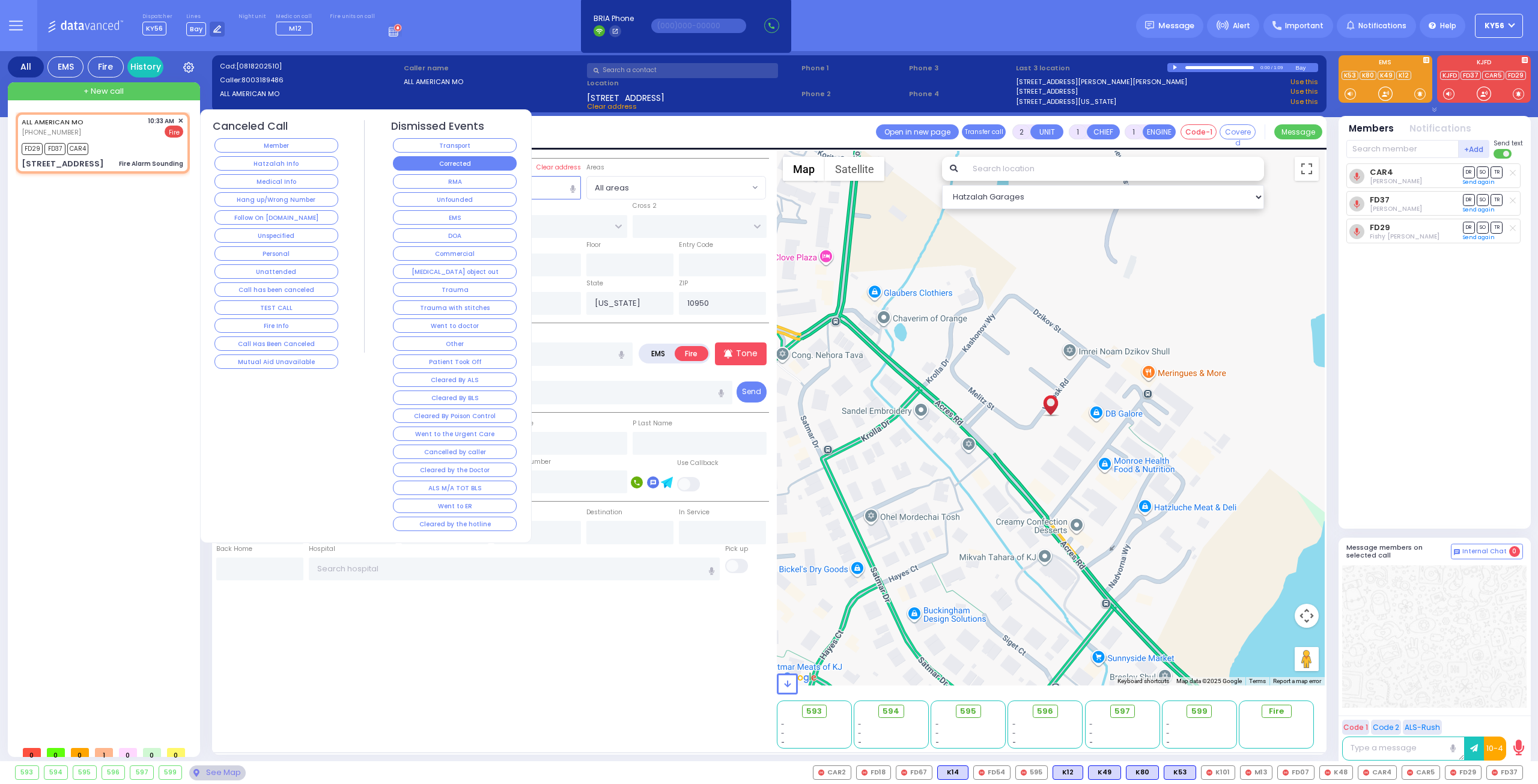
click at [455, 157] on button "Corrected" at bounding box center [454, 163] width 124 height 15
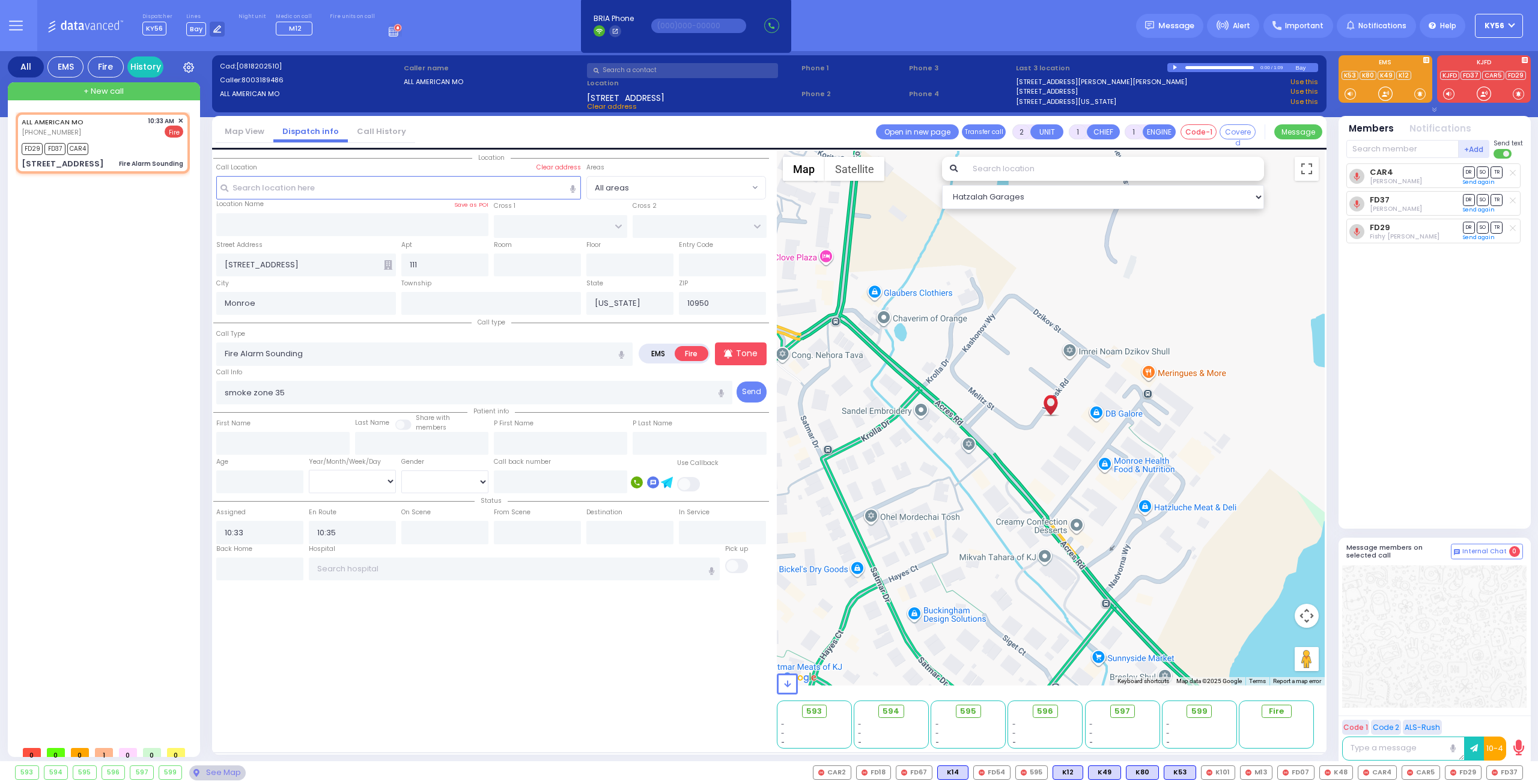
select select
radio input "true"
select select
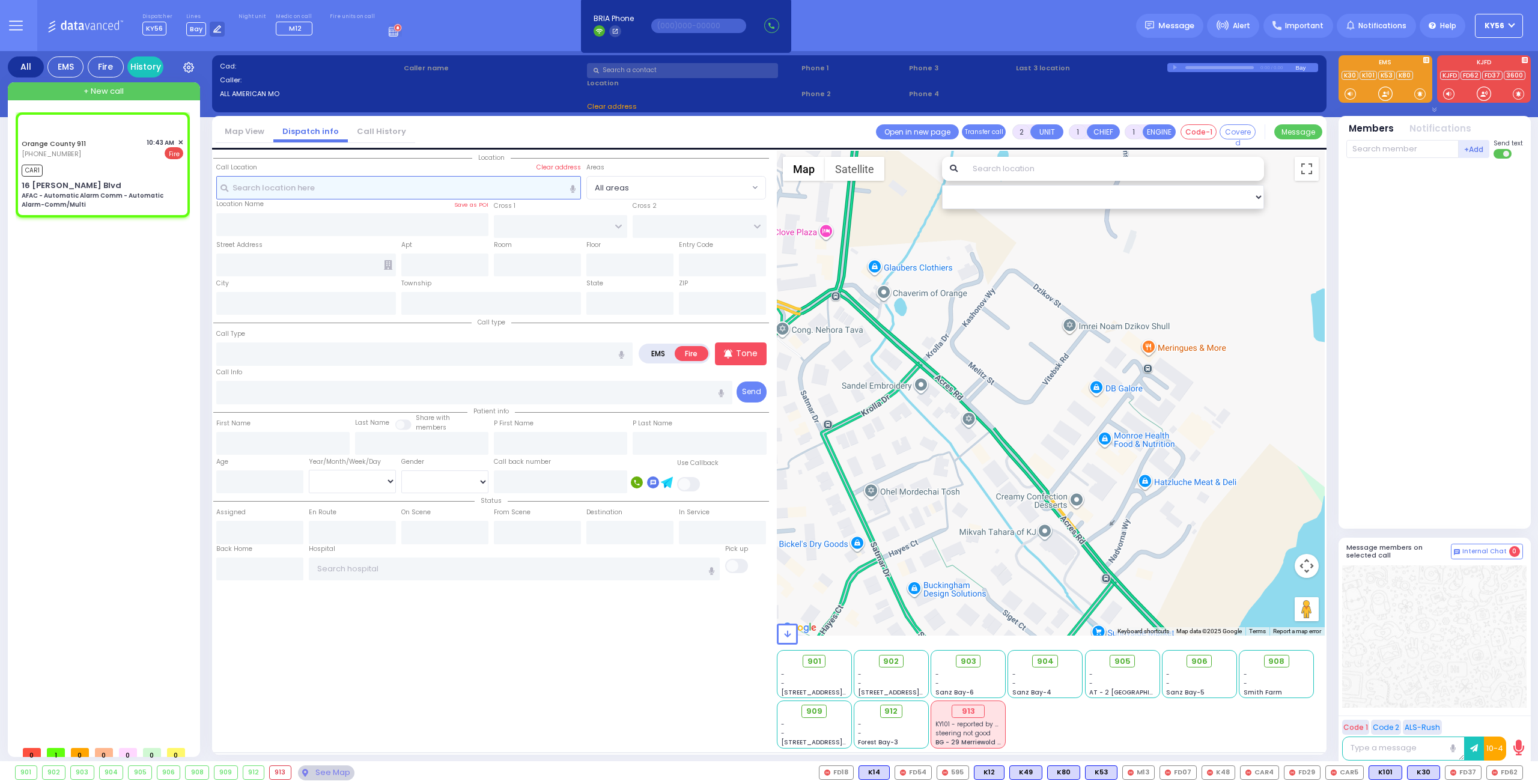
type input "6"
select select
type input "AFAC - Automatic Alarm Comm - Automatic Alarm-Comm/Multi"
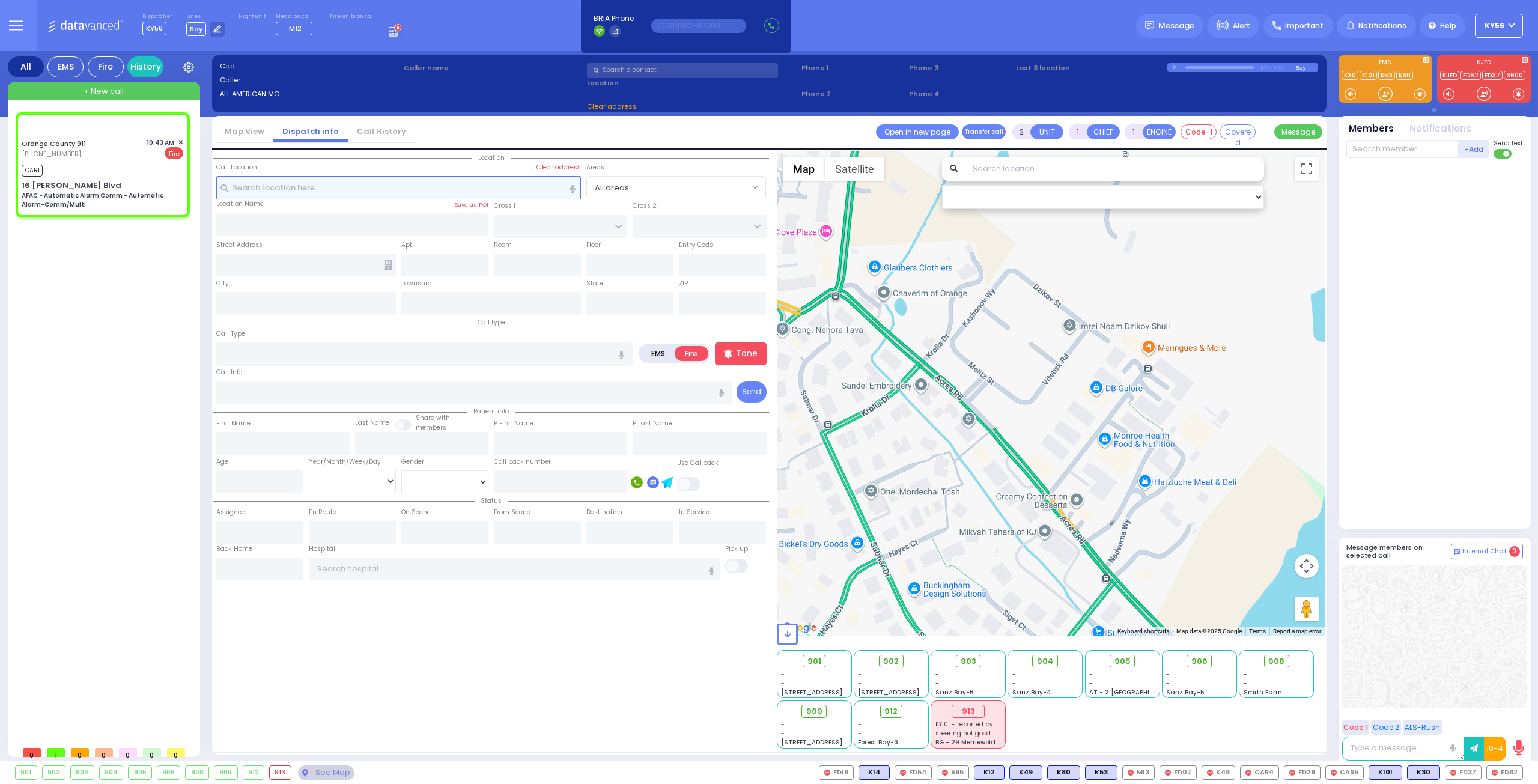
radio input "true"
type input "Nature: : AFAC - Automatic Alarm Comm - Automatic Alarm-Comm/Multi Address: : 1…"
select select
type input "10:43"
select select "Hatzalah Garages"
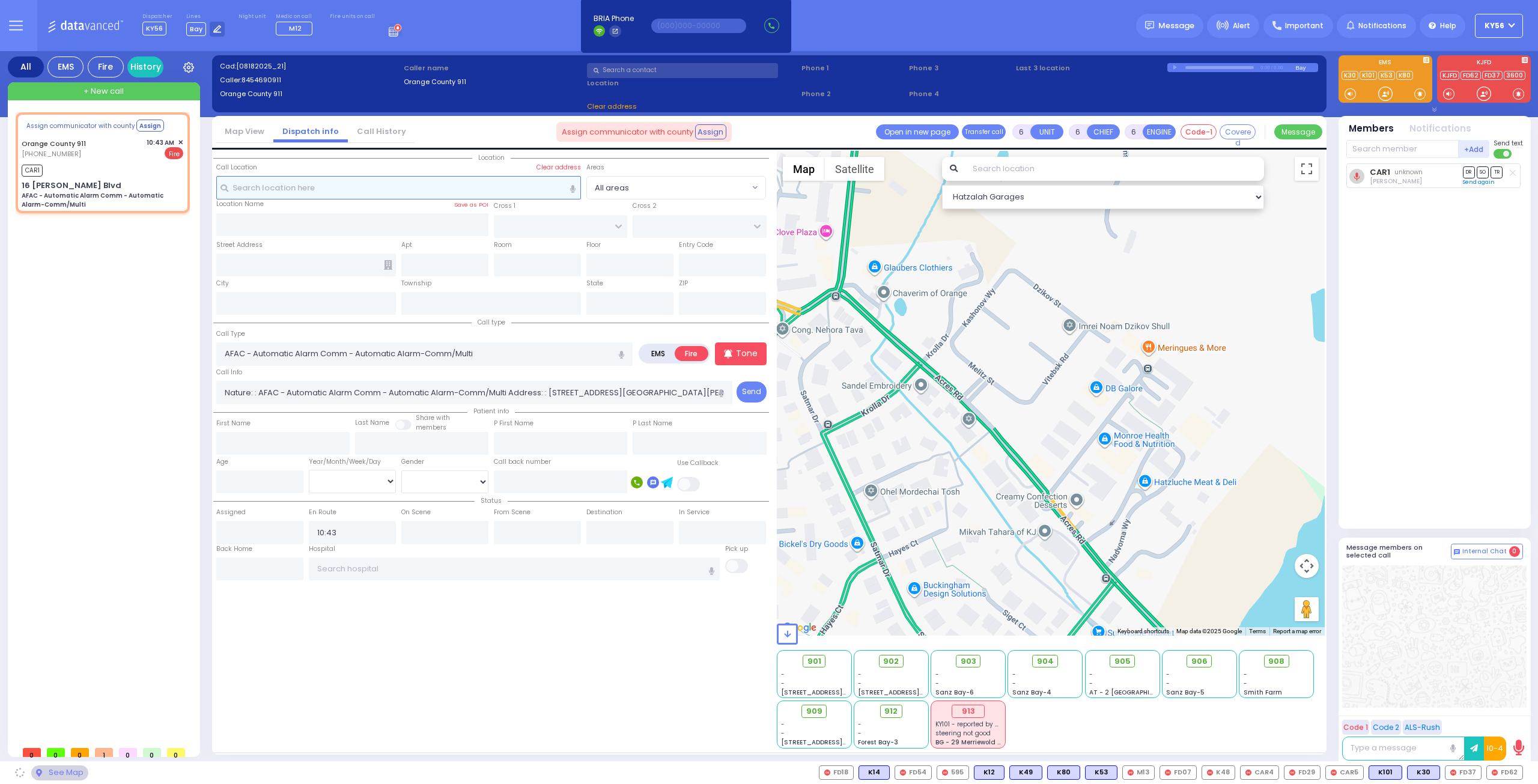
select select
radio input "true"
select select
select select "Hatzalah Garages"
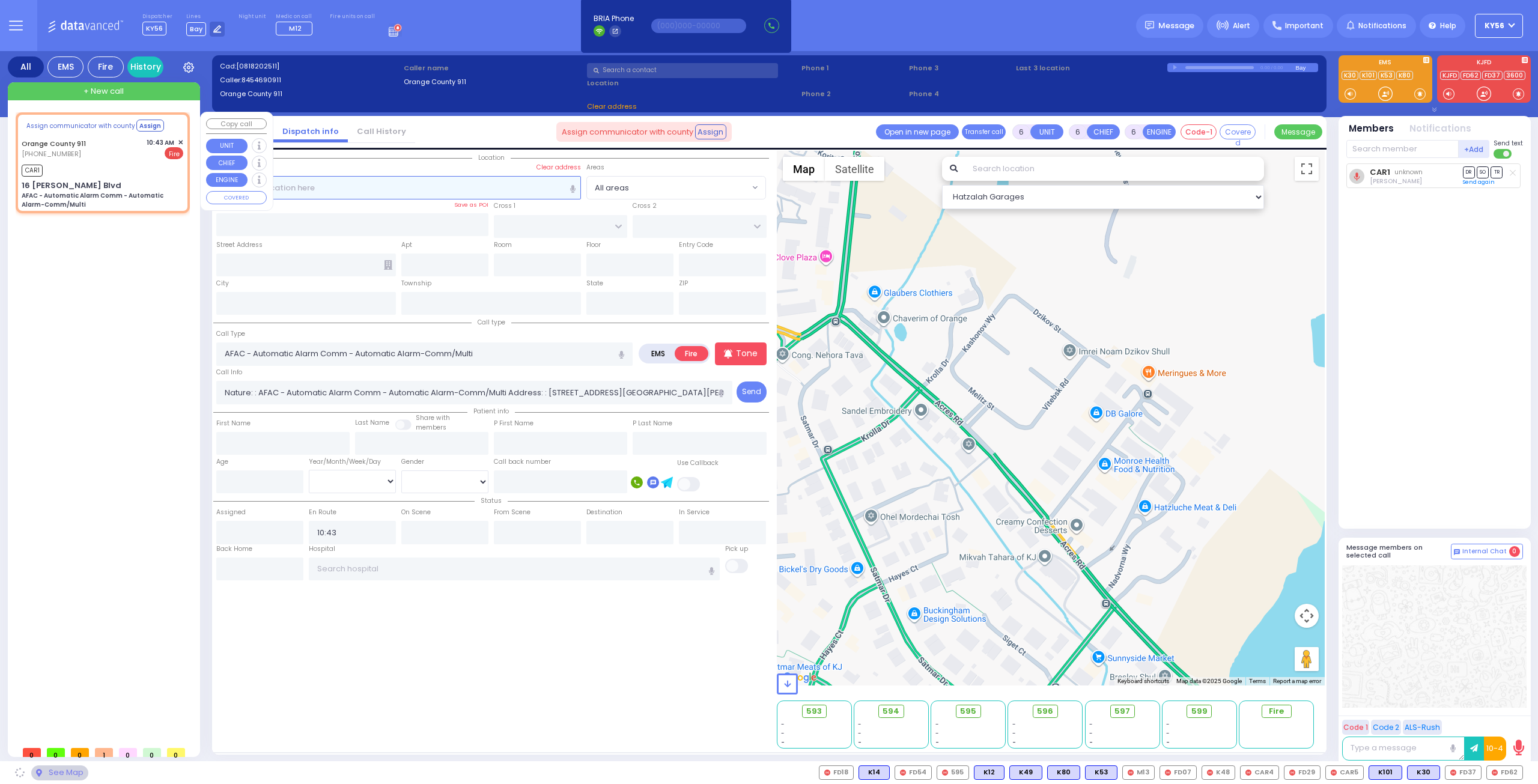
type input "16 Getzil Berger Blvd"
type input "Monroe"
type input "[US_STATE]"
type input "10950"
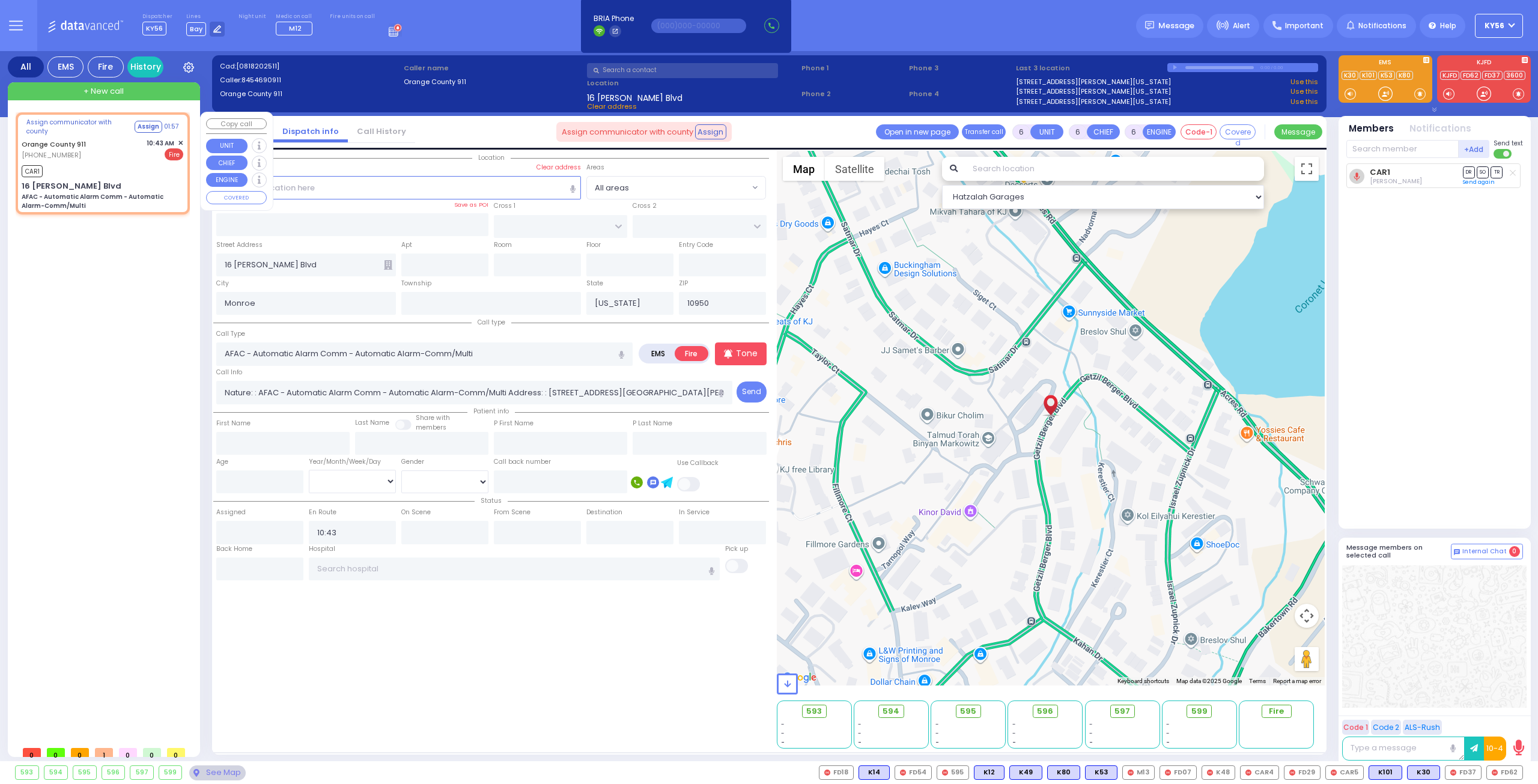
click at [98, 174] on div "CAR1" at bounding box center [102, 170] width 162 height 15
select select
radio input "true"
select select
select select "Hatzalah Garages"
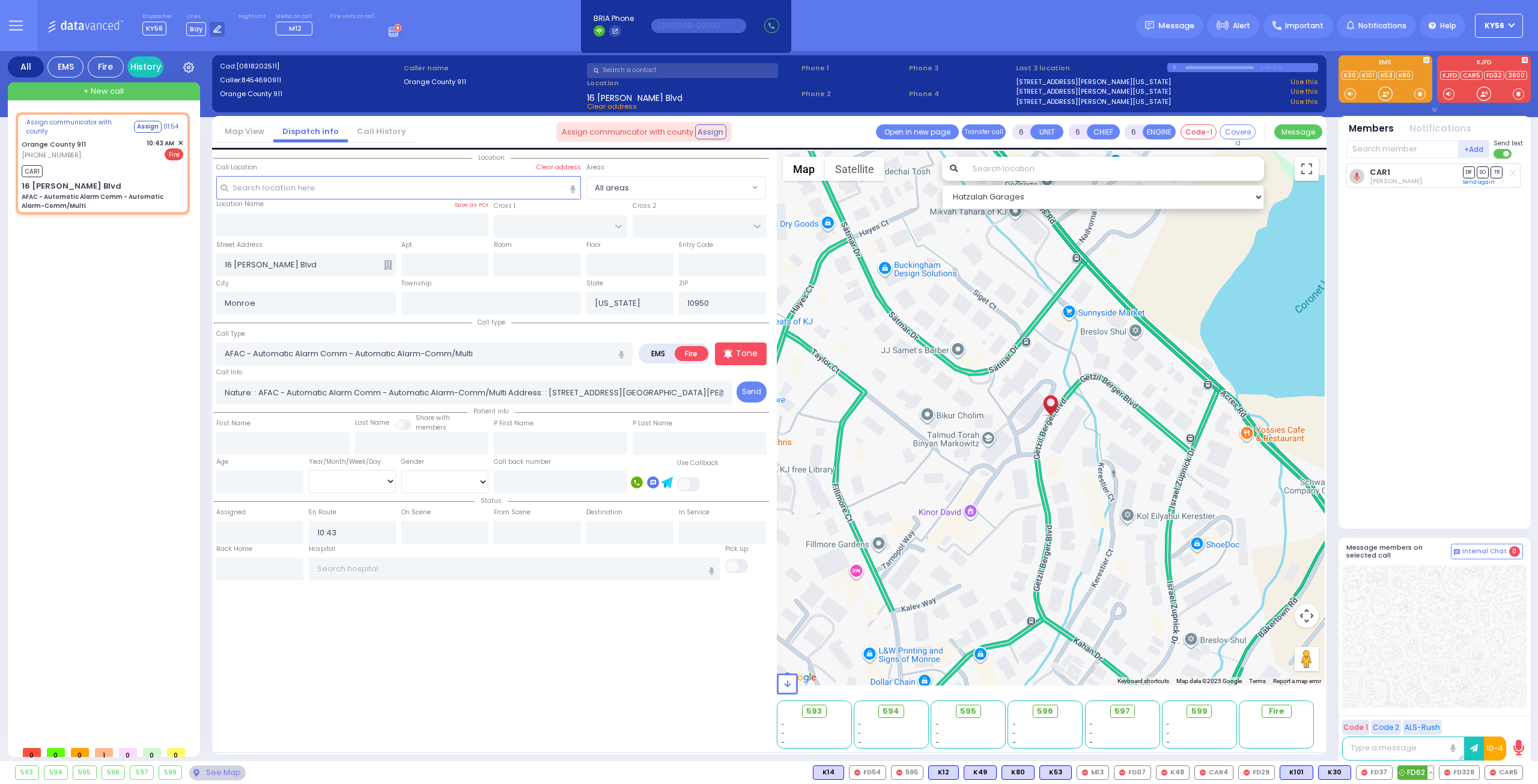
click at [1419, 772] on span "FD62" at bounding box center [1415, 773] width 35 height 13
click at [1466, 772] on span "FD328" at bounding box center [1459, 773] width 39 height 13
click at [1511, 777] on span "CAR5" at bounding box center [1503, 773] width 37 height 13
select select
radio input "true"
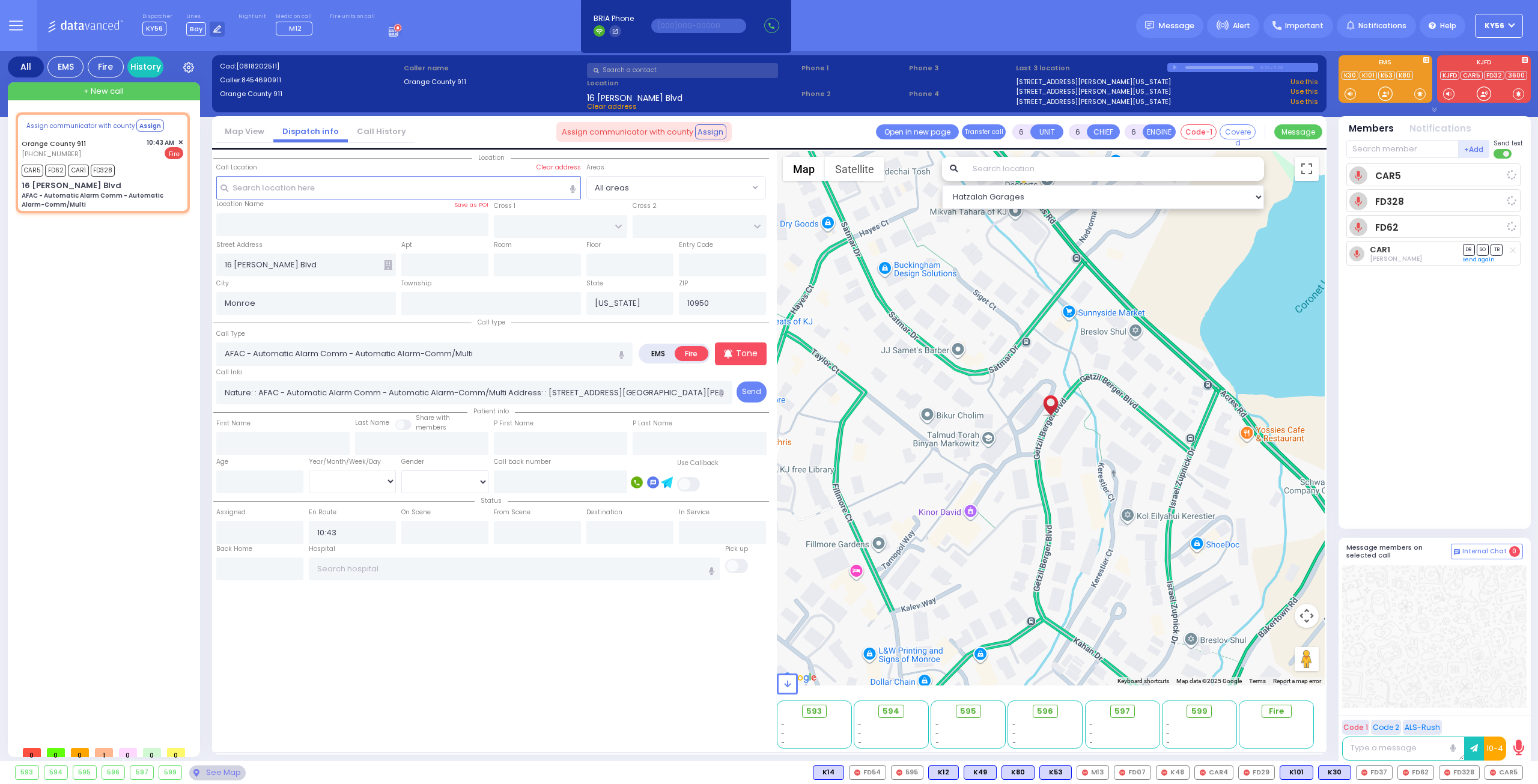
select select
select select "Hatzalah Garages"
select select
radio input "true"
select select
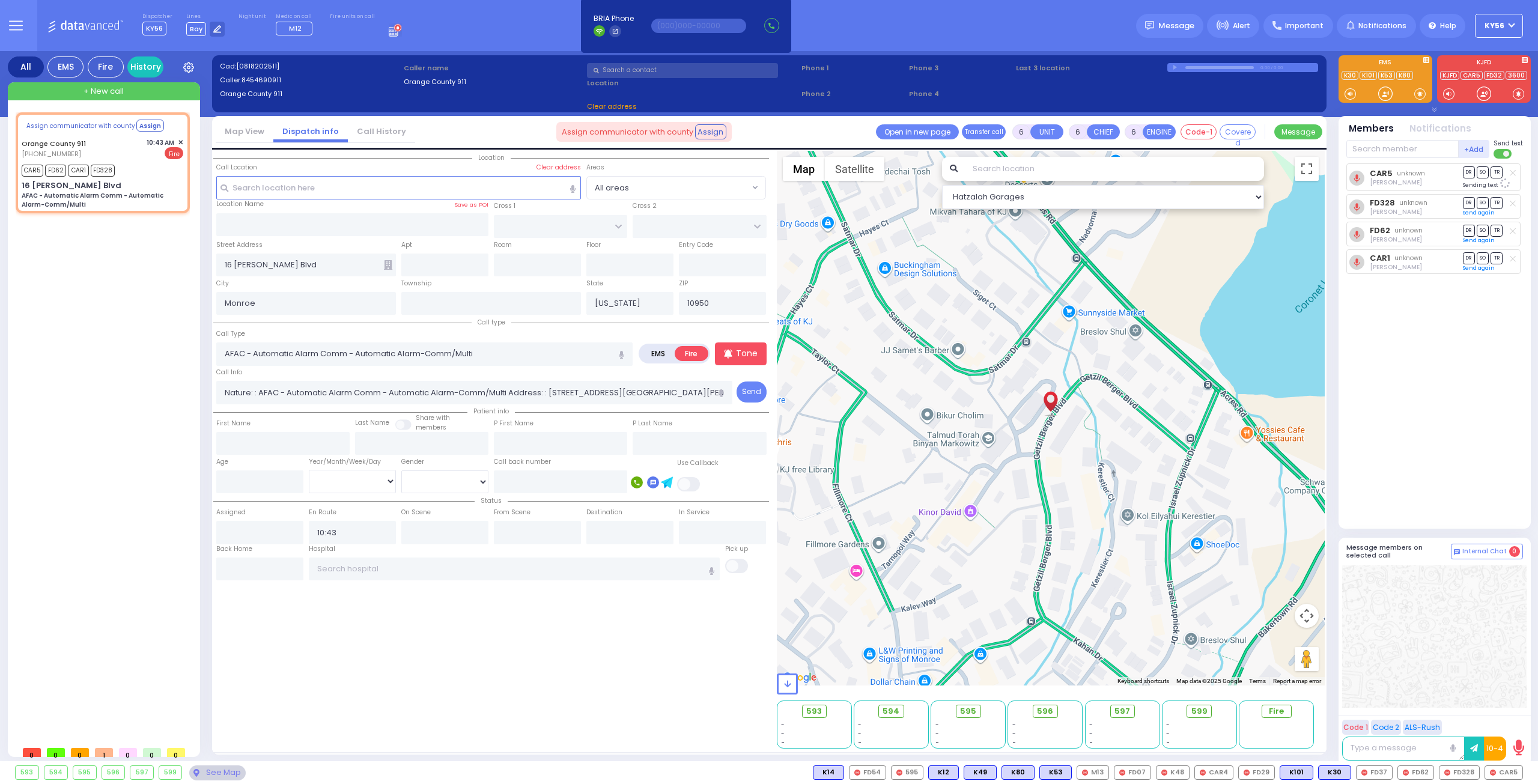
select select "Hatzalah Garages"
select select
radio input "true"
select select
select select "Hatzalah Garages"
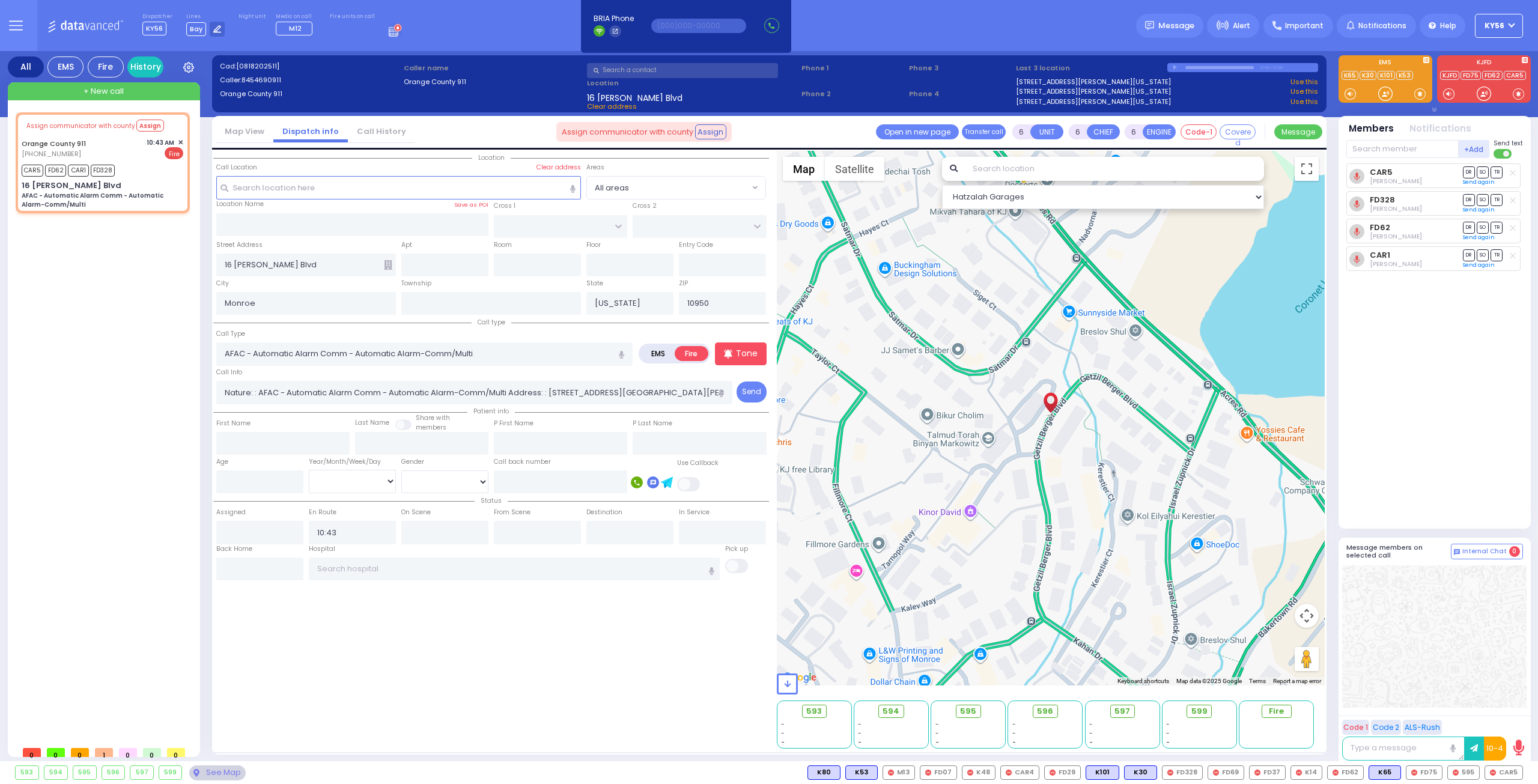
click at [389, 32] on icon at bounding box center [395, 30] width 13 height 13
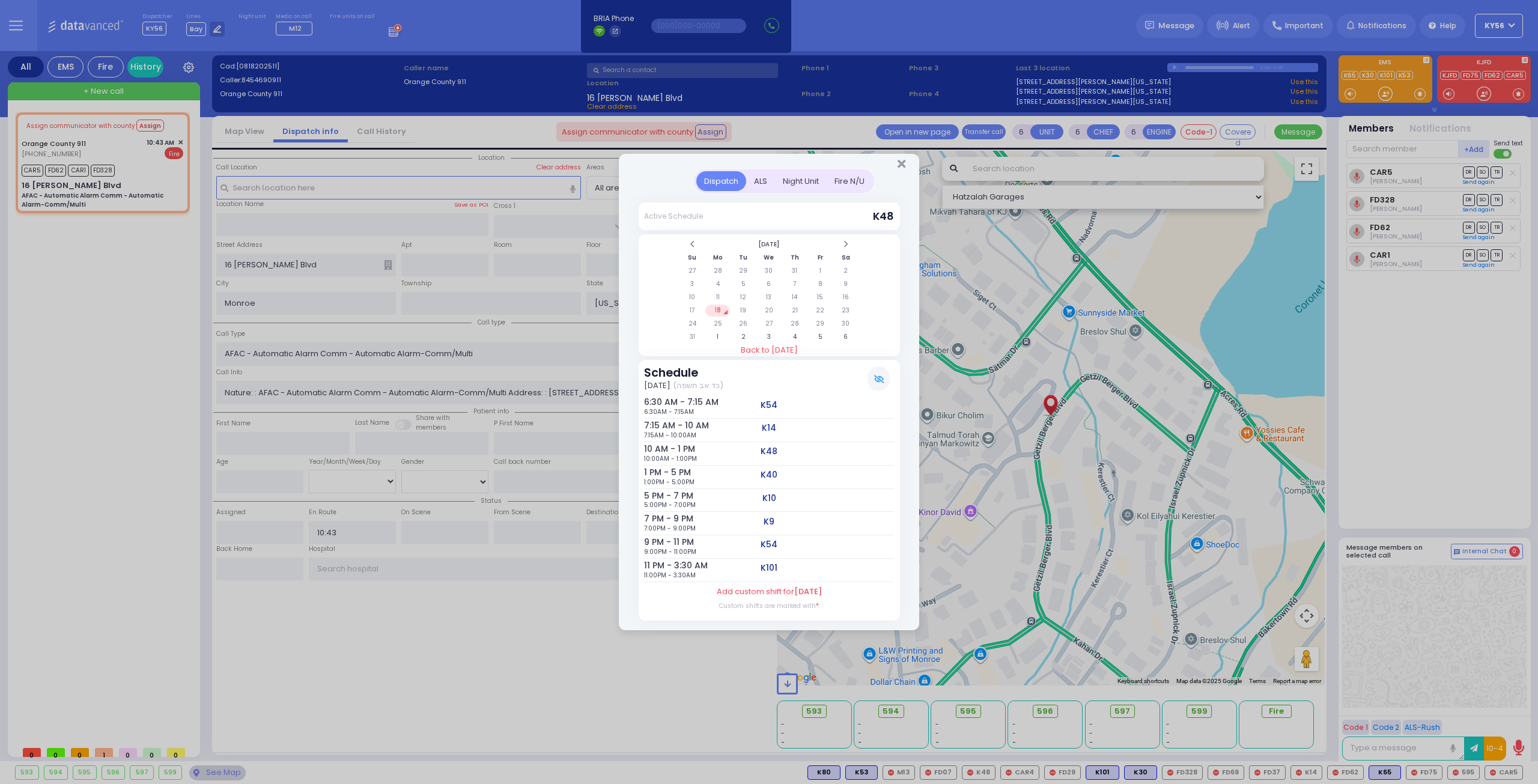
click at [802, 178] on div "Night Unit" at bounding box center [801, 181] width 52 height 20
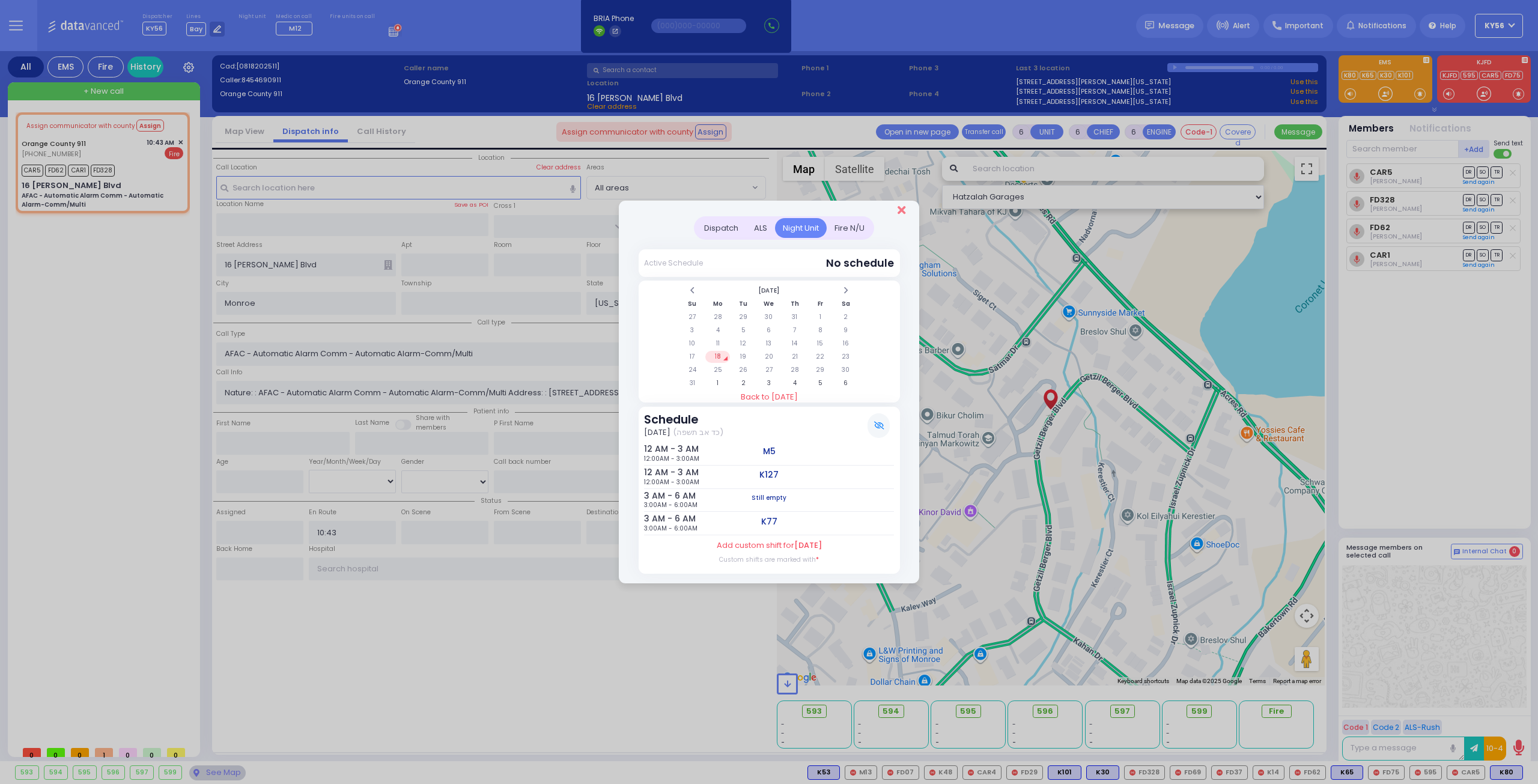
click at [900, 210] on icon "Close" at bounding box center [901, 210] width 8 height 12
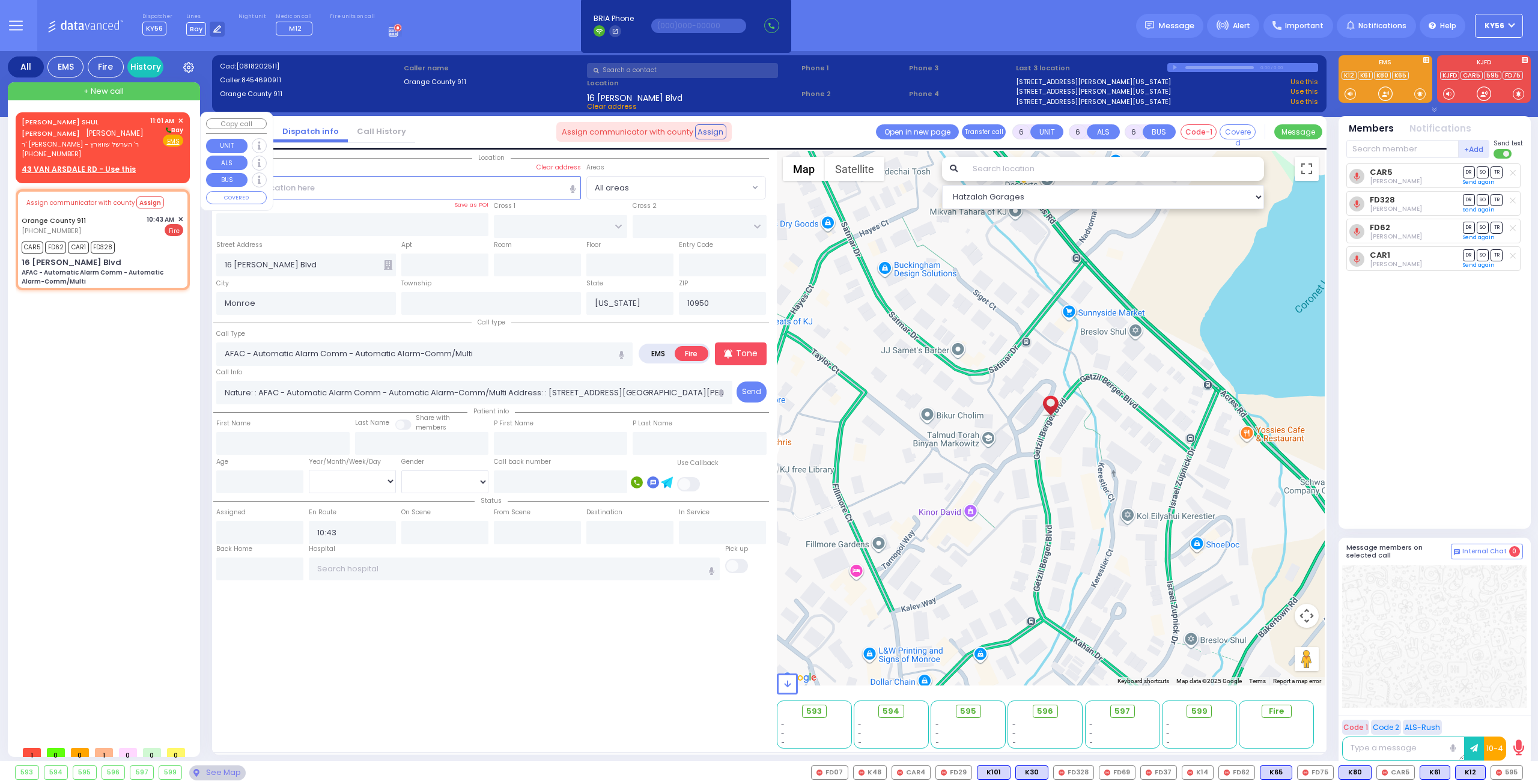
click at [57, 167] on u "43 VAN ARSDALE RD - Use this" at bounding box center [78, 169] width 114 height 10
type input "2"
type input "1"
select select
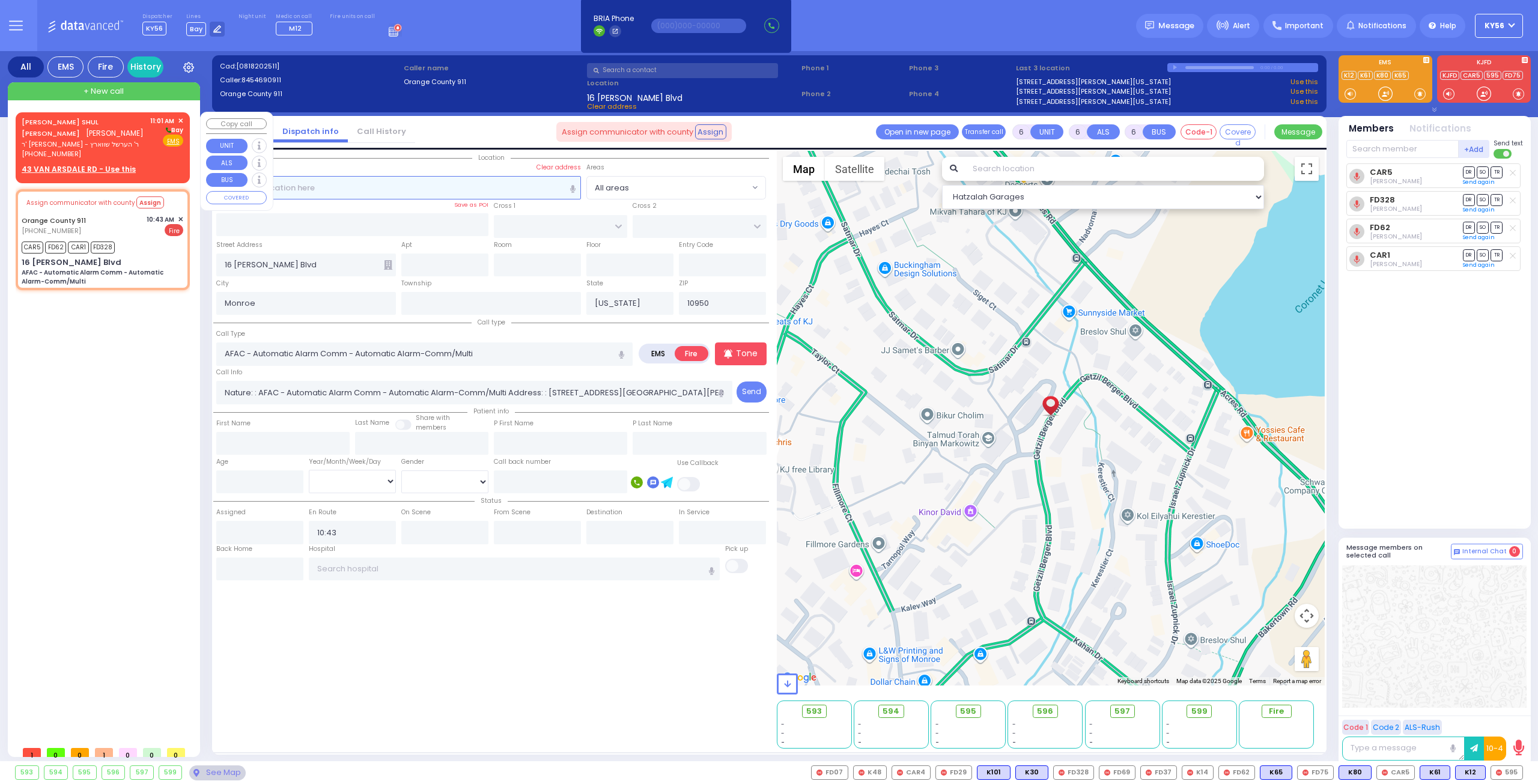
radio input "true"
type input "MAYER SHUL Y."
type input "HECHT"
select select
type input "11:01"
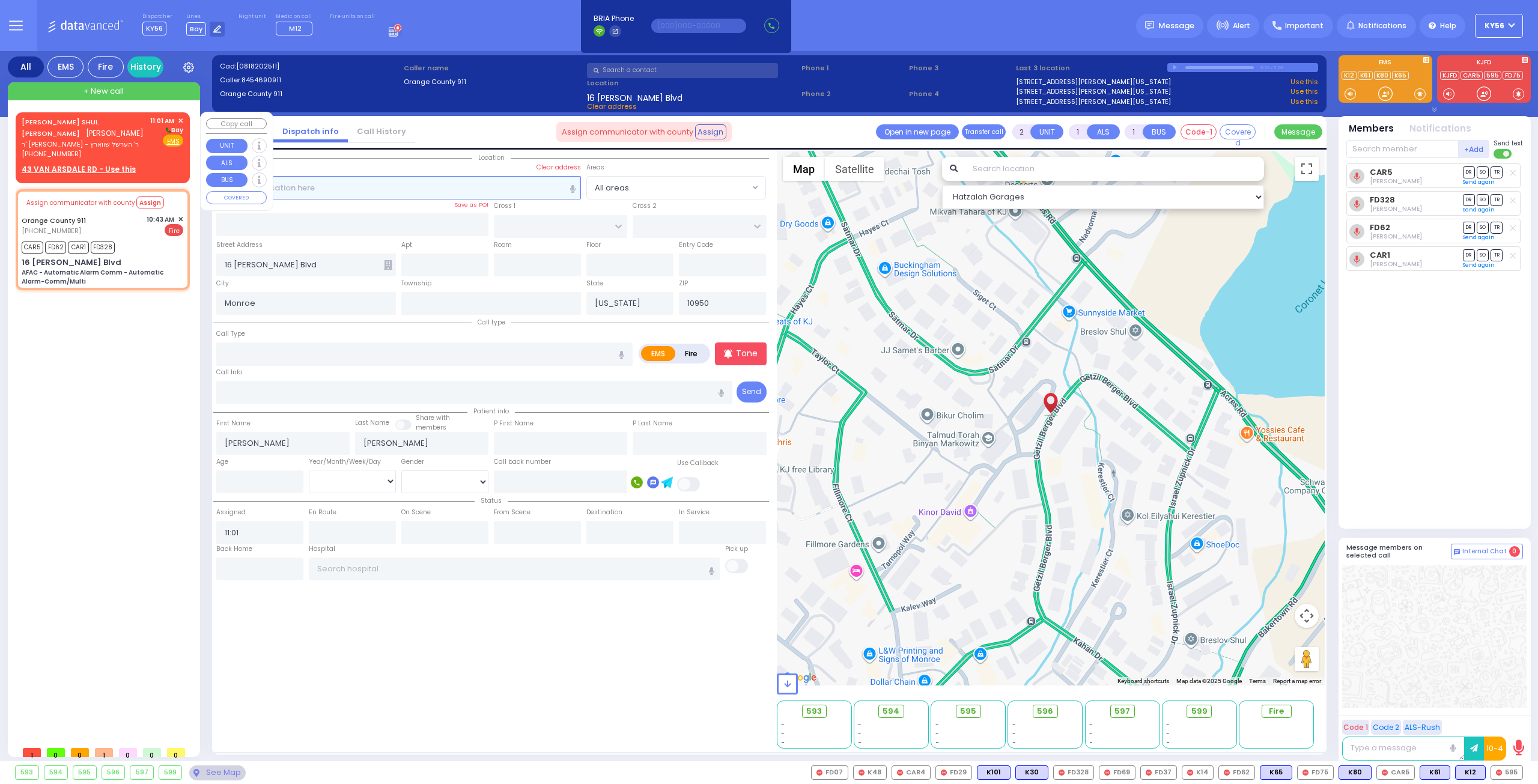
select select "Hatzalah Garages"
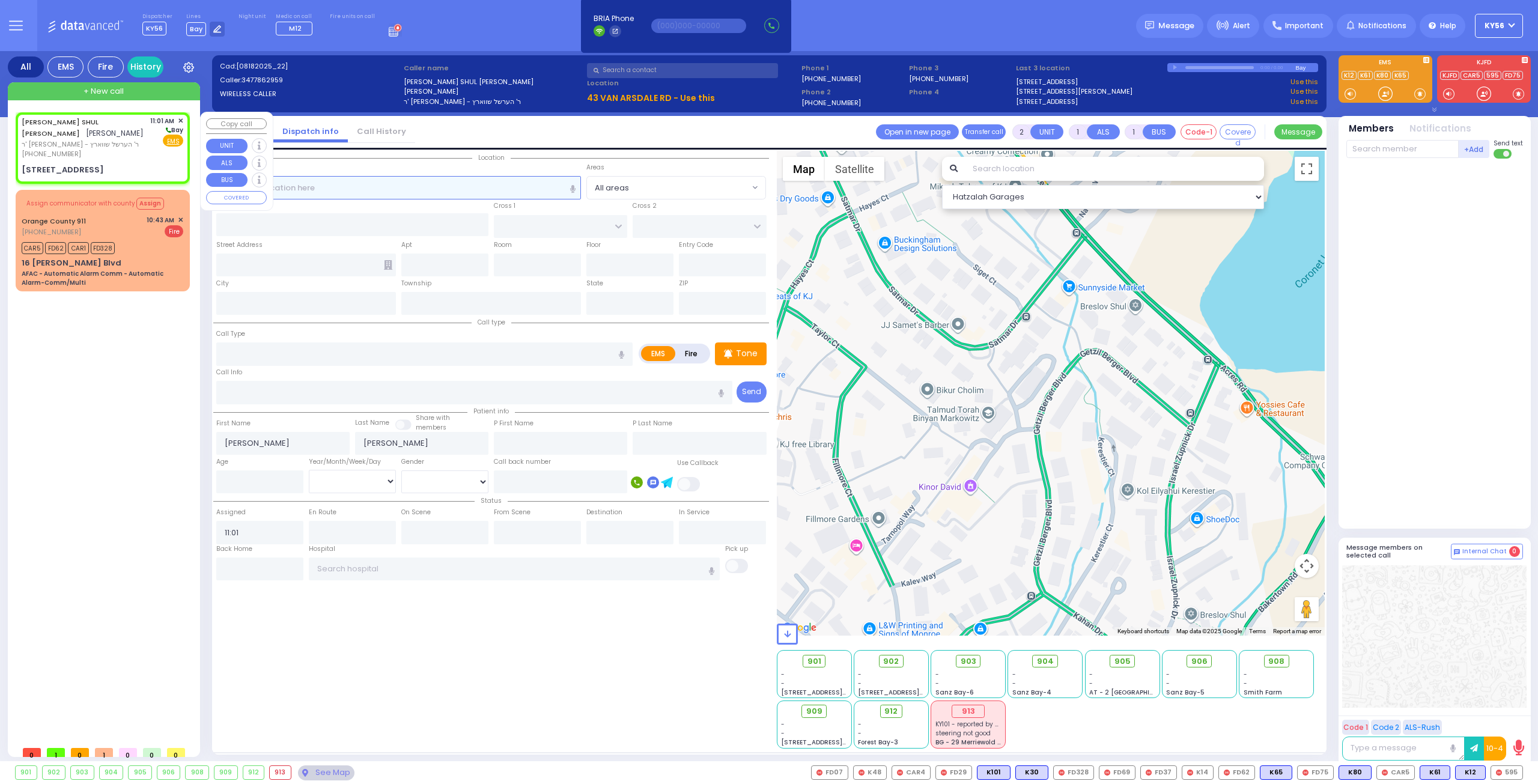
select select
radio input "true"
select select
select select "Hatzalah Garages"
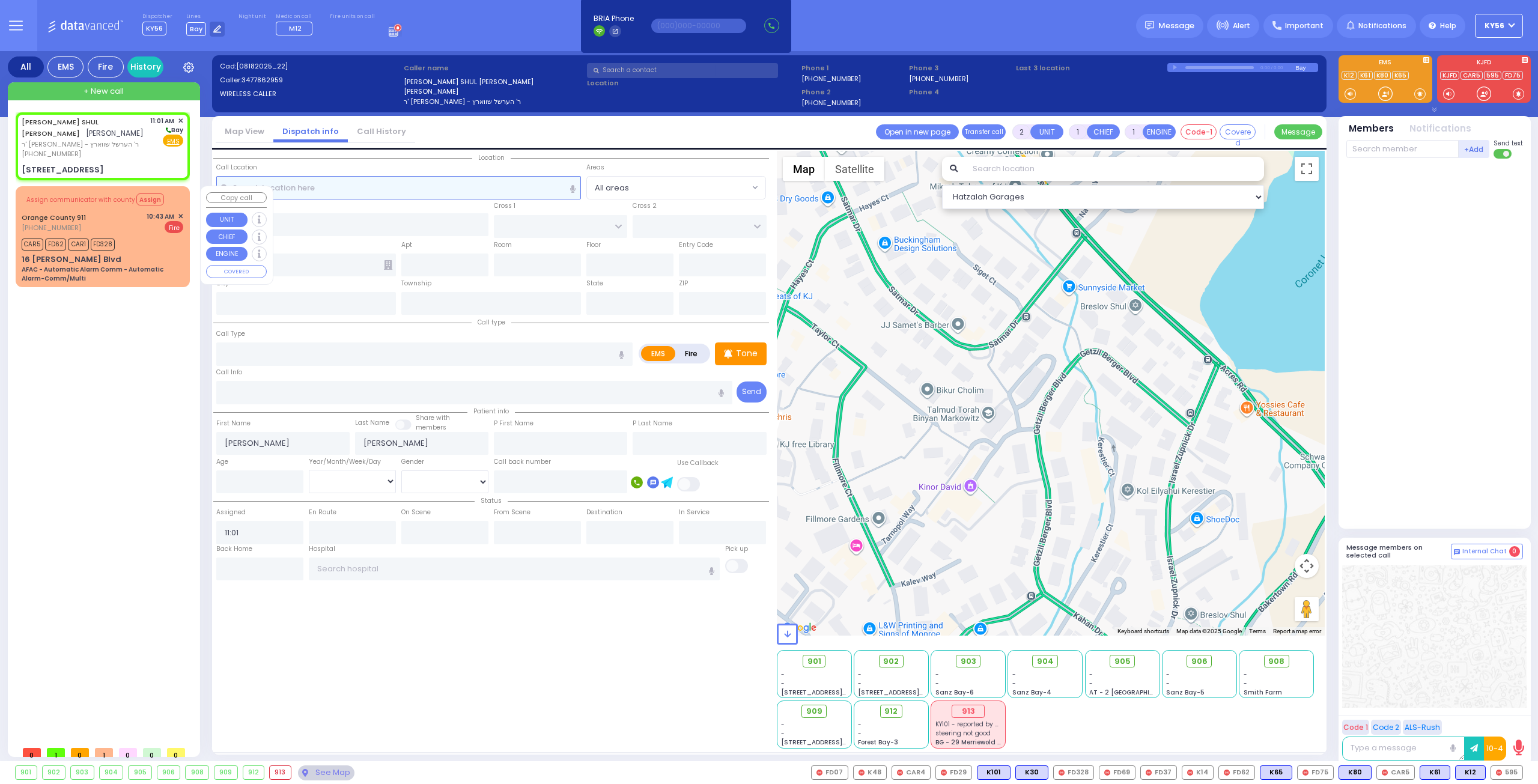
type input "SMITH FARM RD"
type input "MERIBETH LN"
type input "43 VAN ARSDALE RD"
type input "Monroe"
type input "[US_STATE]"
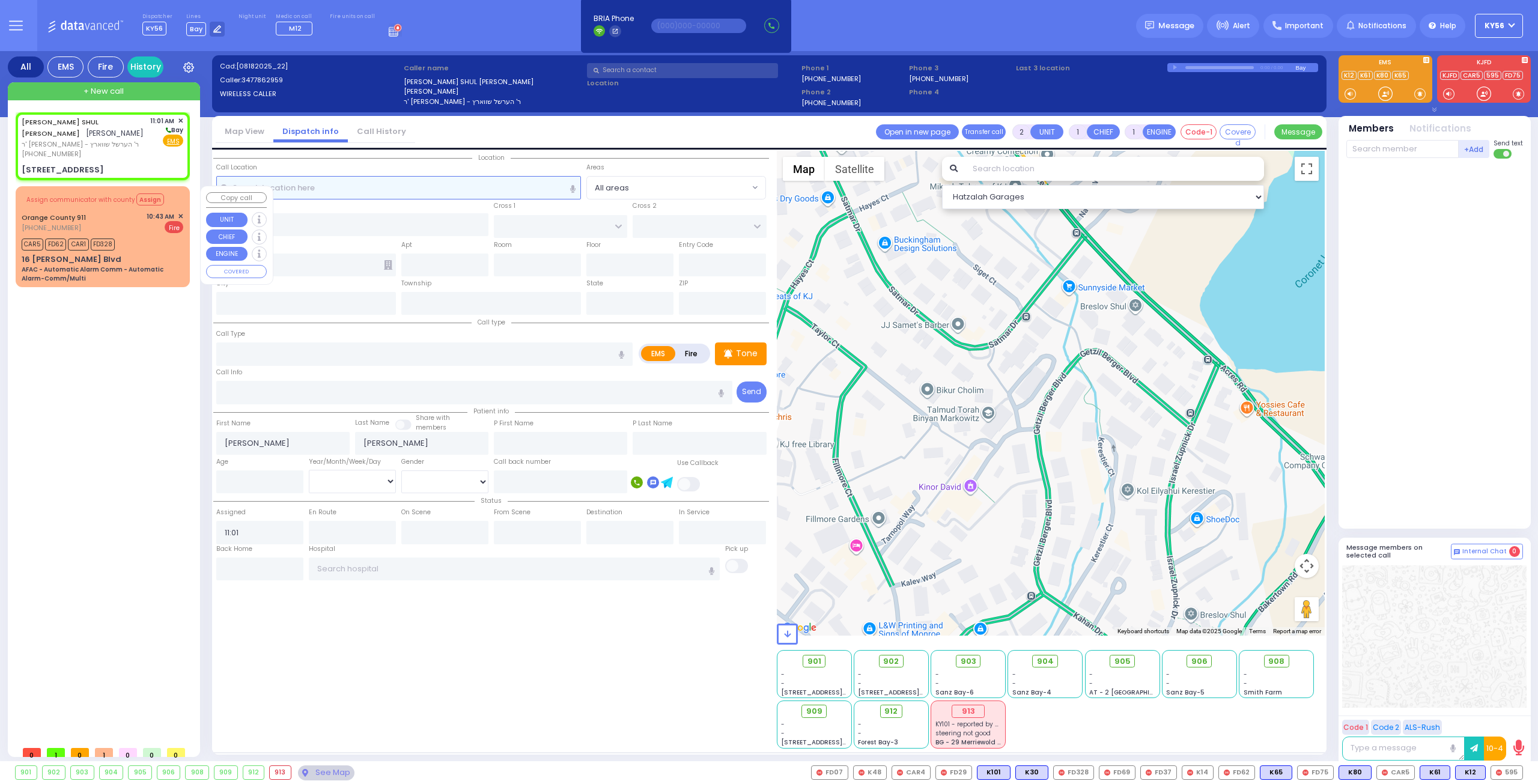
type input "10950"
select select
radio input "true"
select select
select select "Hatzalah Garages"
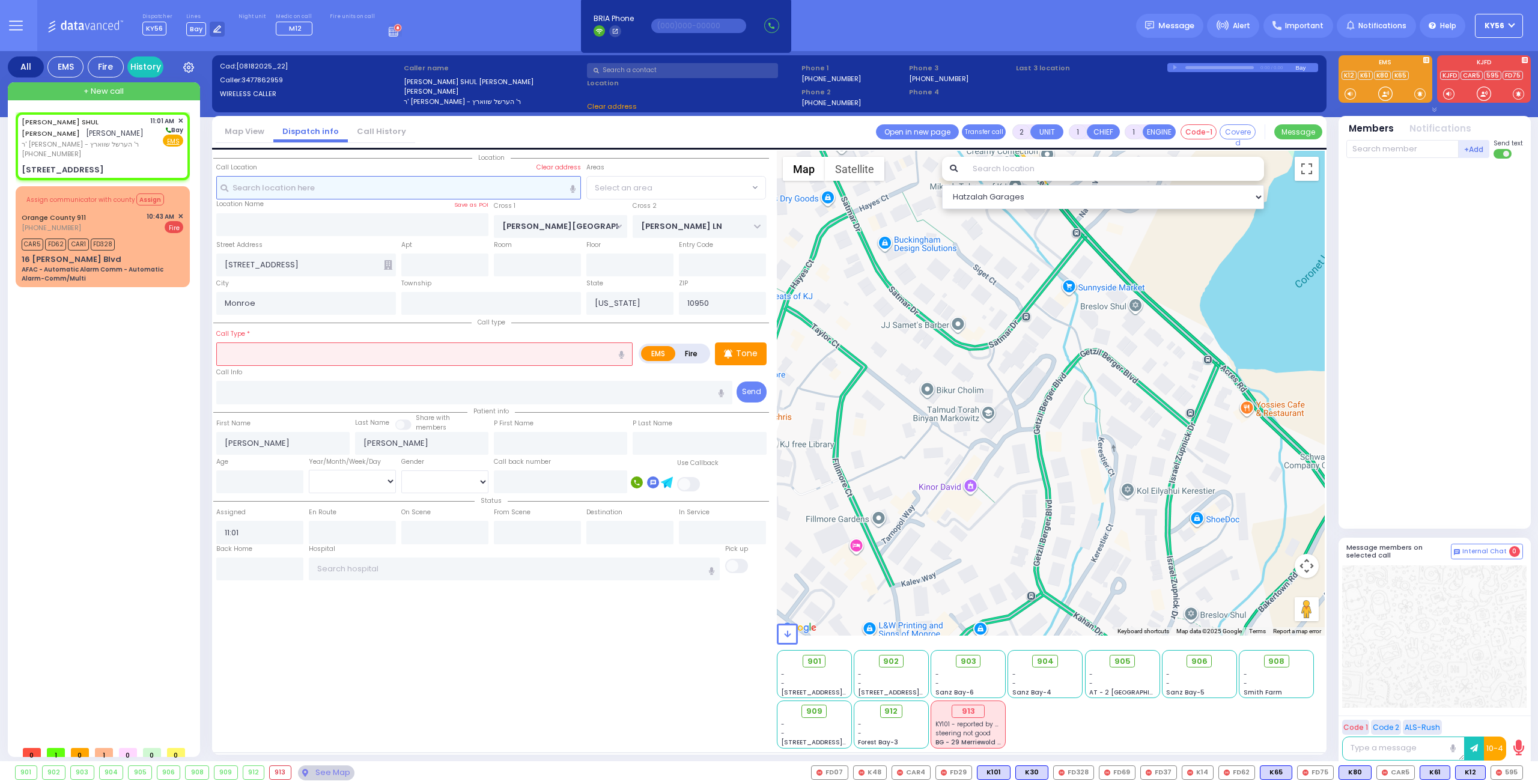
select select
radio input "true"
select select
select select "[GEOGRAPHIC_DATA]"
select select "Hatzalah Garages"
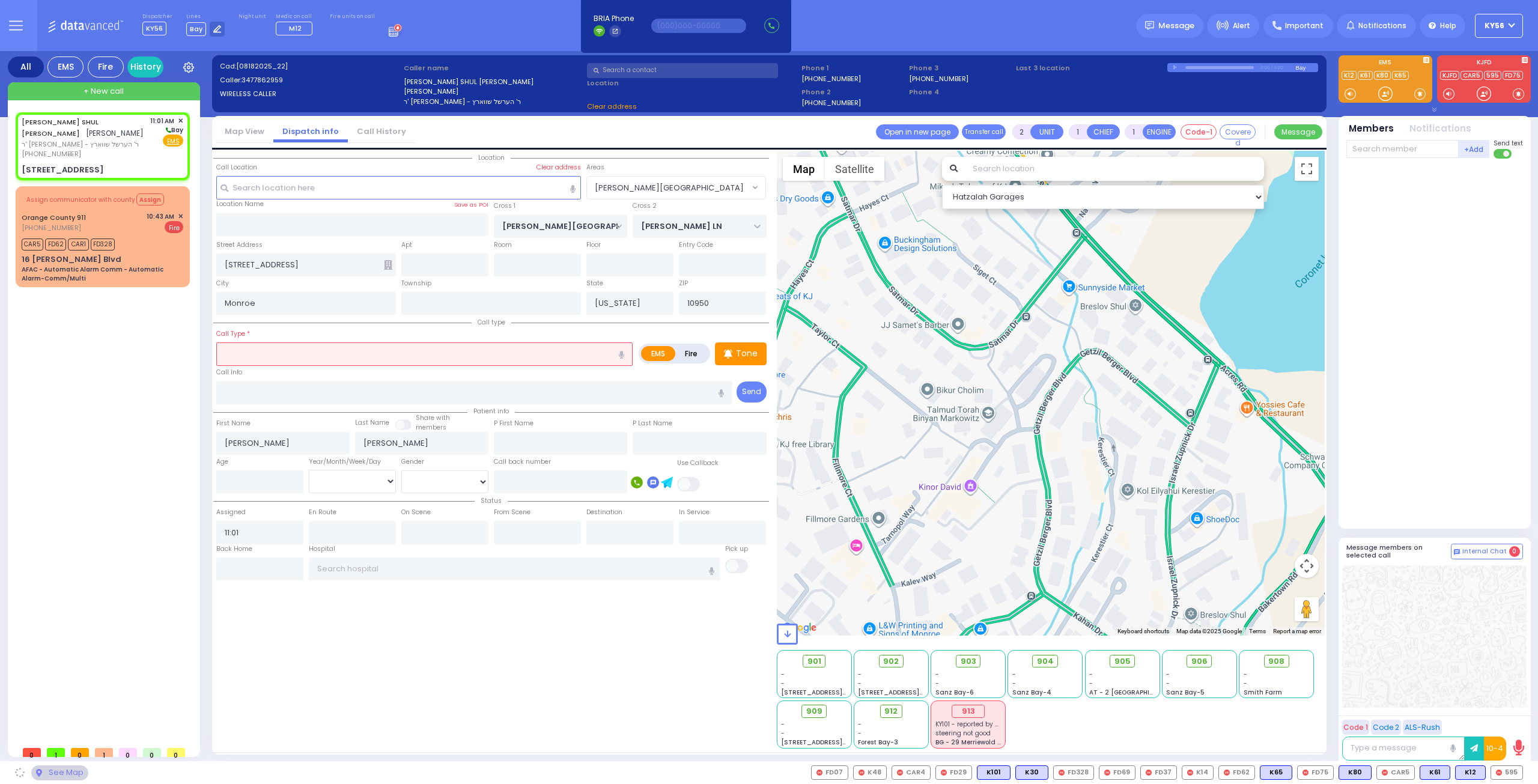
click at [263, 353] on input "text" at bounding box center [424, 353] width 416 height 23
select select "[GEOGRAPHIC_DATA]"
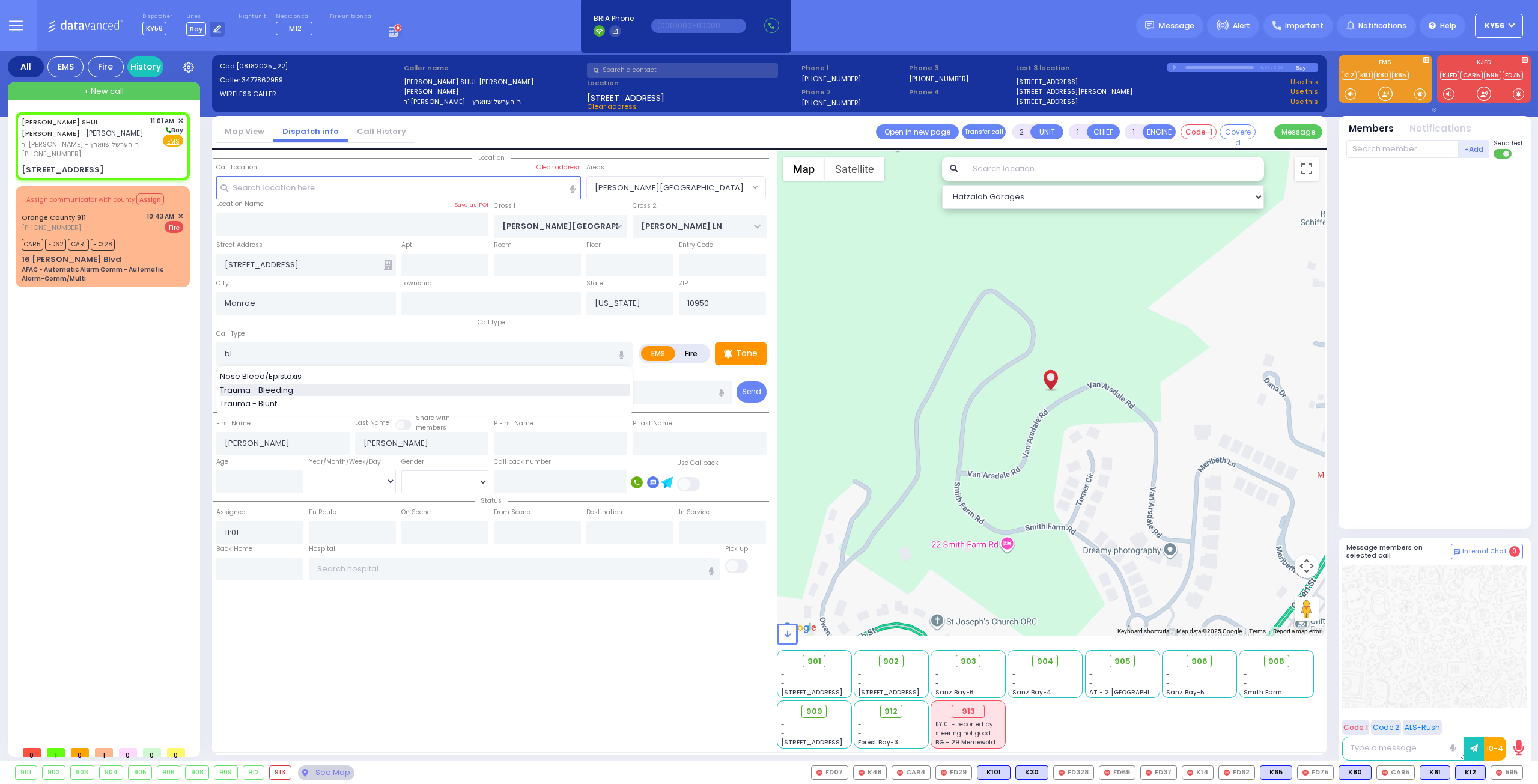
click at [242, 385] on span "Trauma - Bleeding" at bounding box center [258, 390] width 77 height 12
type input "Trauma - Bleeding"
select select
radio input "true"
select select
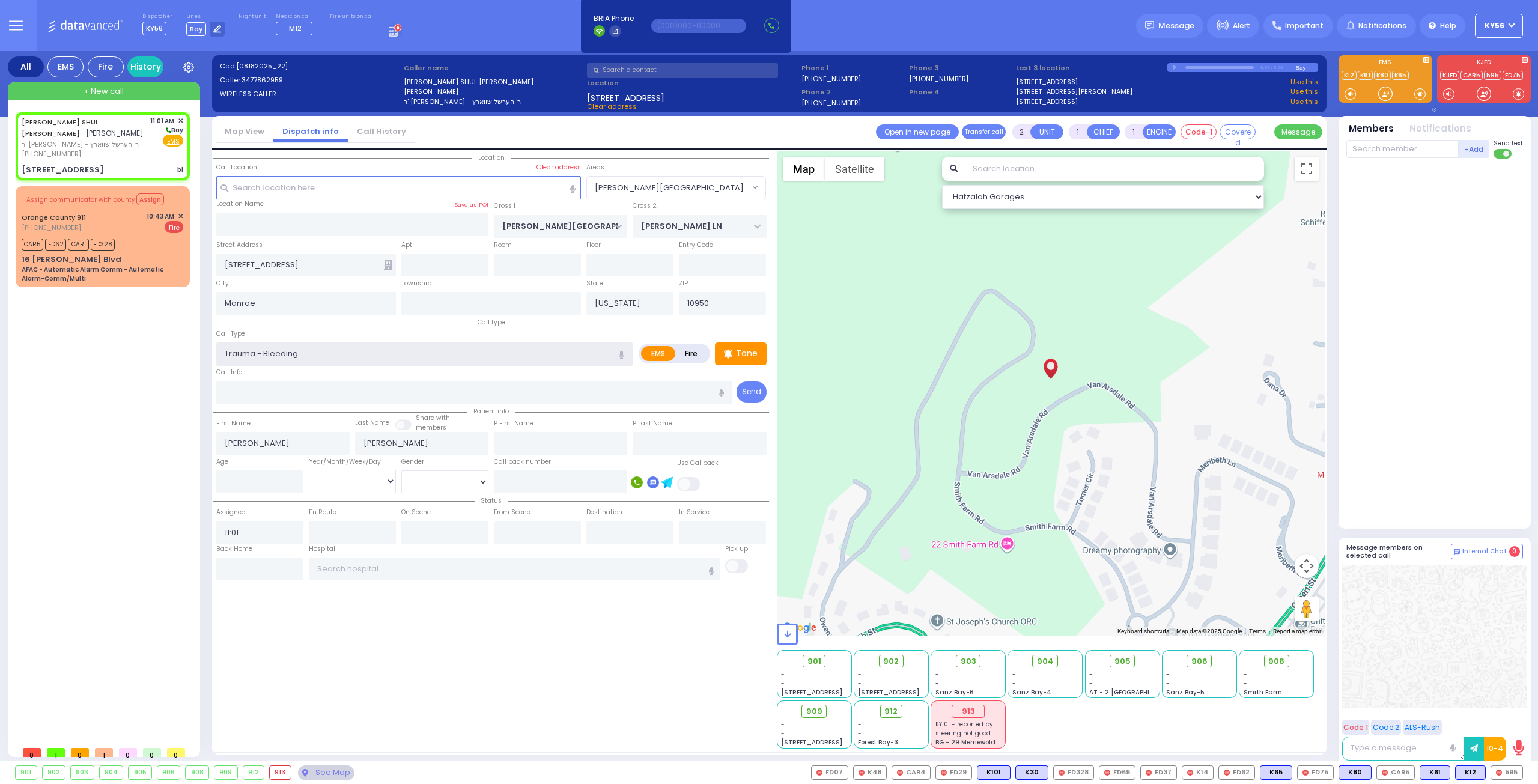
select select "Hatzalah Garages"
select select "[GEOGRAPHIC_DATA]"
click at [230, 483] on input "number" at bounding box center [260, 481] width 87 height 23
select select
radio input "true"
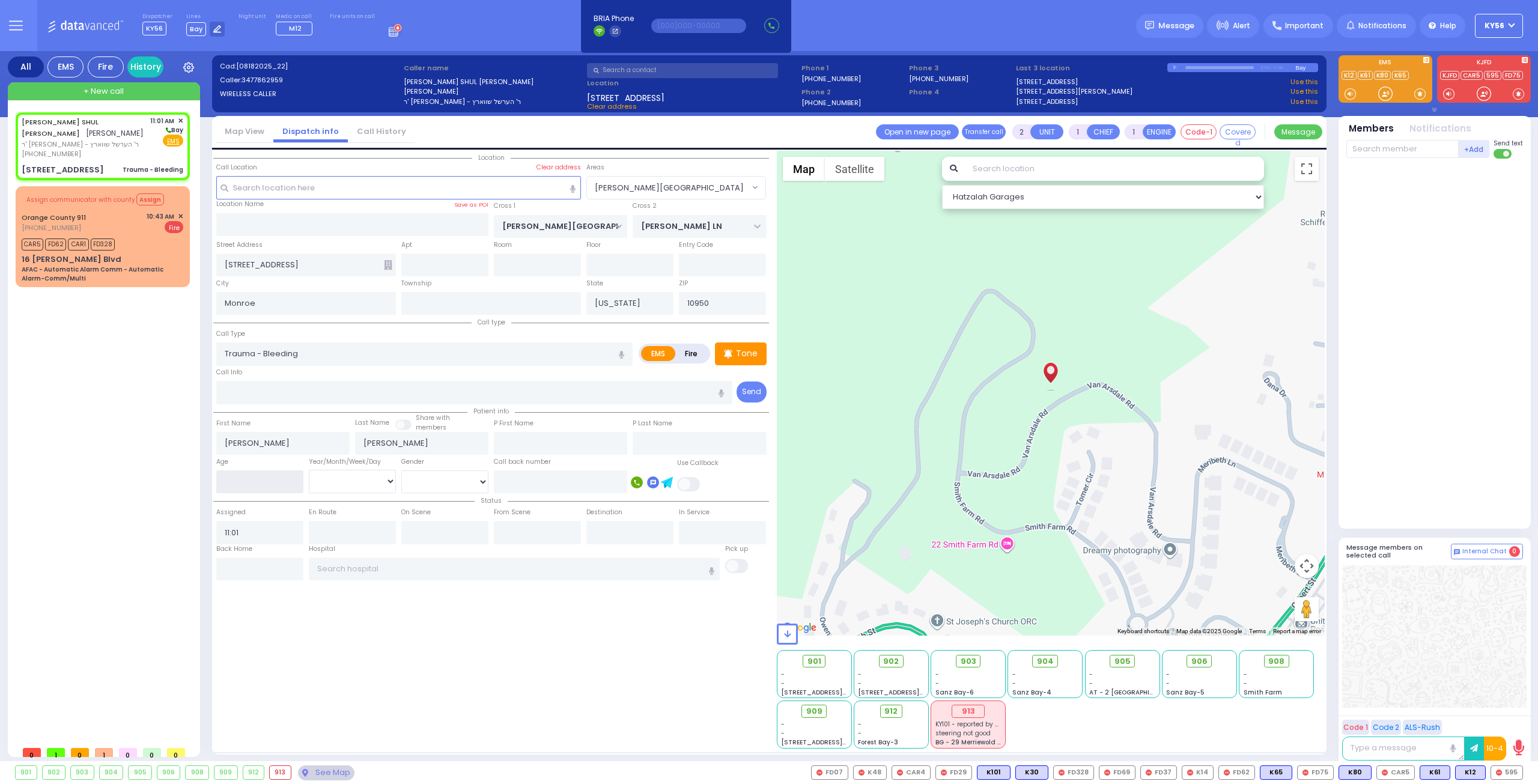
select select
select select "Hatzalah Garages"
select select "[GEOGRAPHIC_DATA]"
type input "1"
click at [327, 485] on select "Year Month Week Day" at bounding box center [352, 481] width 87 height 23
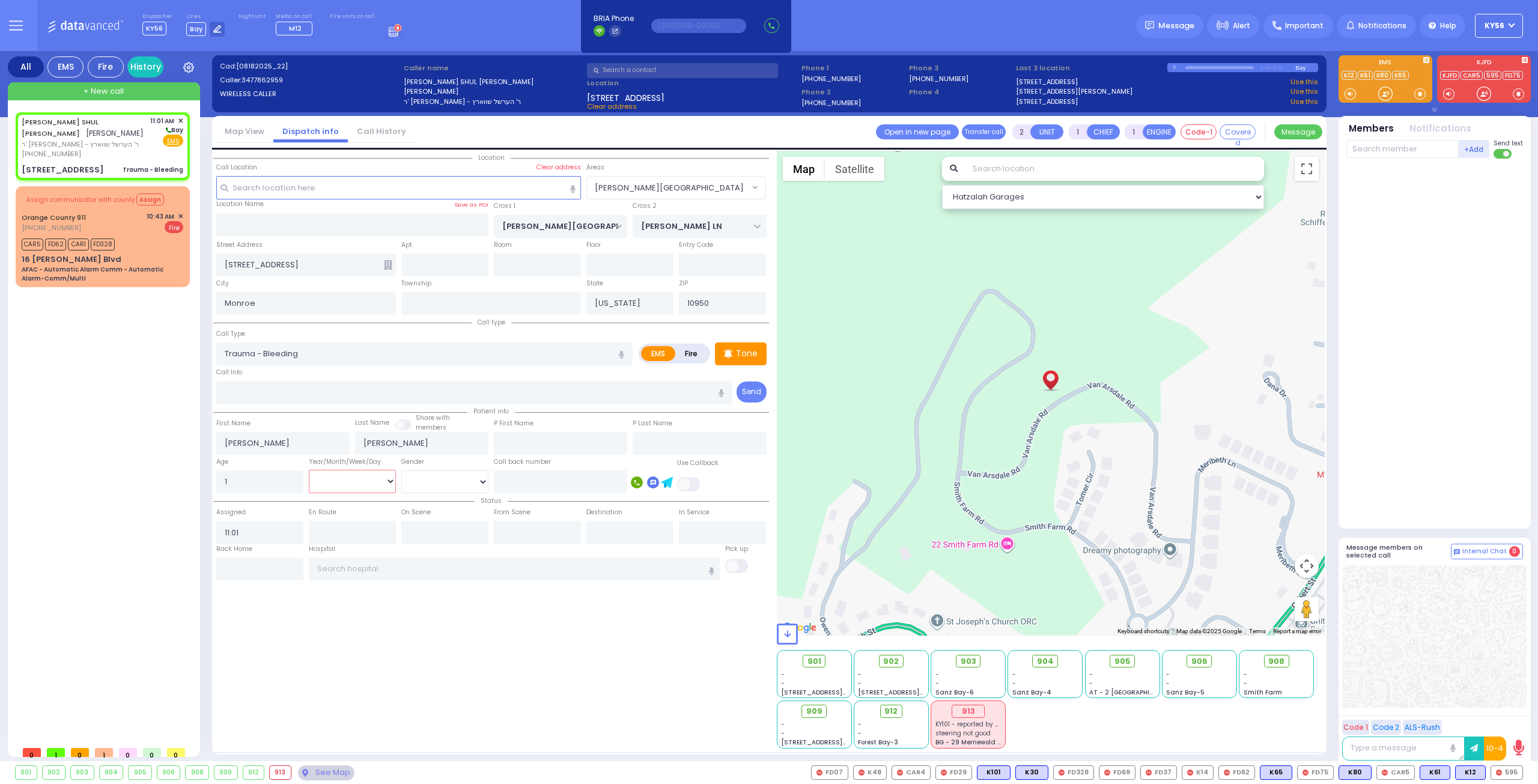
select select
radio input "true"
select select
select select "Hatzalah Garages"
select select "Year"
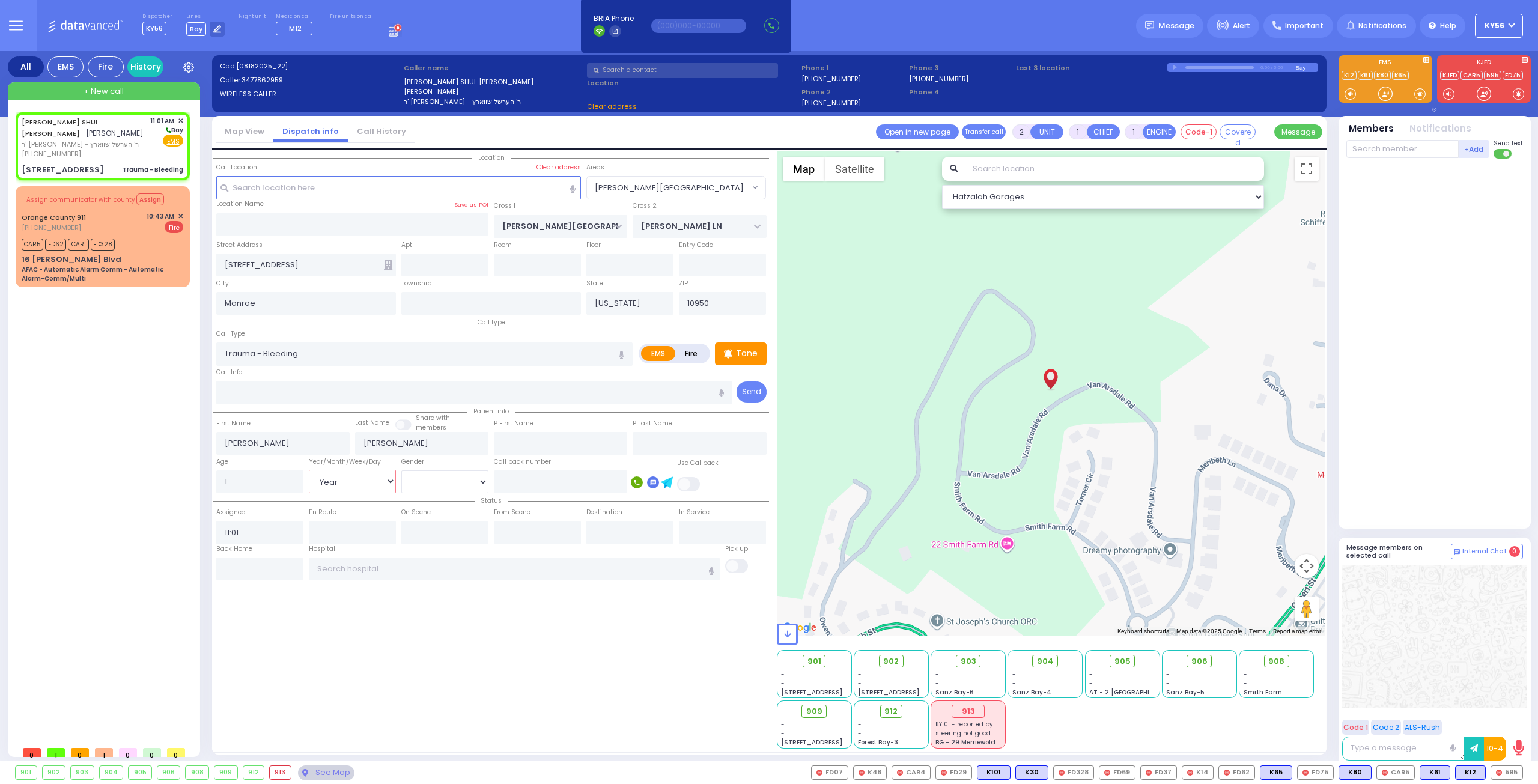
click at [308, 470] on select "Year Month Week Day" at bounding box center [352, 481] width 87 height 23
select select "[GEOGRAPHIC_DATA]"
click at [427, 483] on select "Male Female" at bounding box center [445, 481] width 87 height 23
select select
radio input "true"
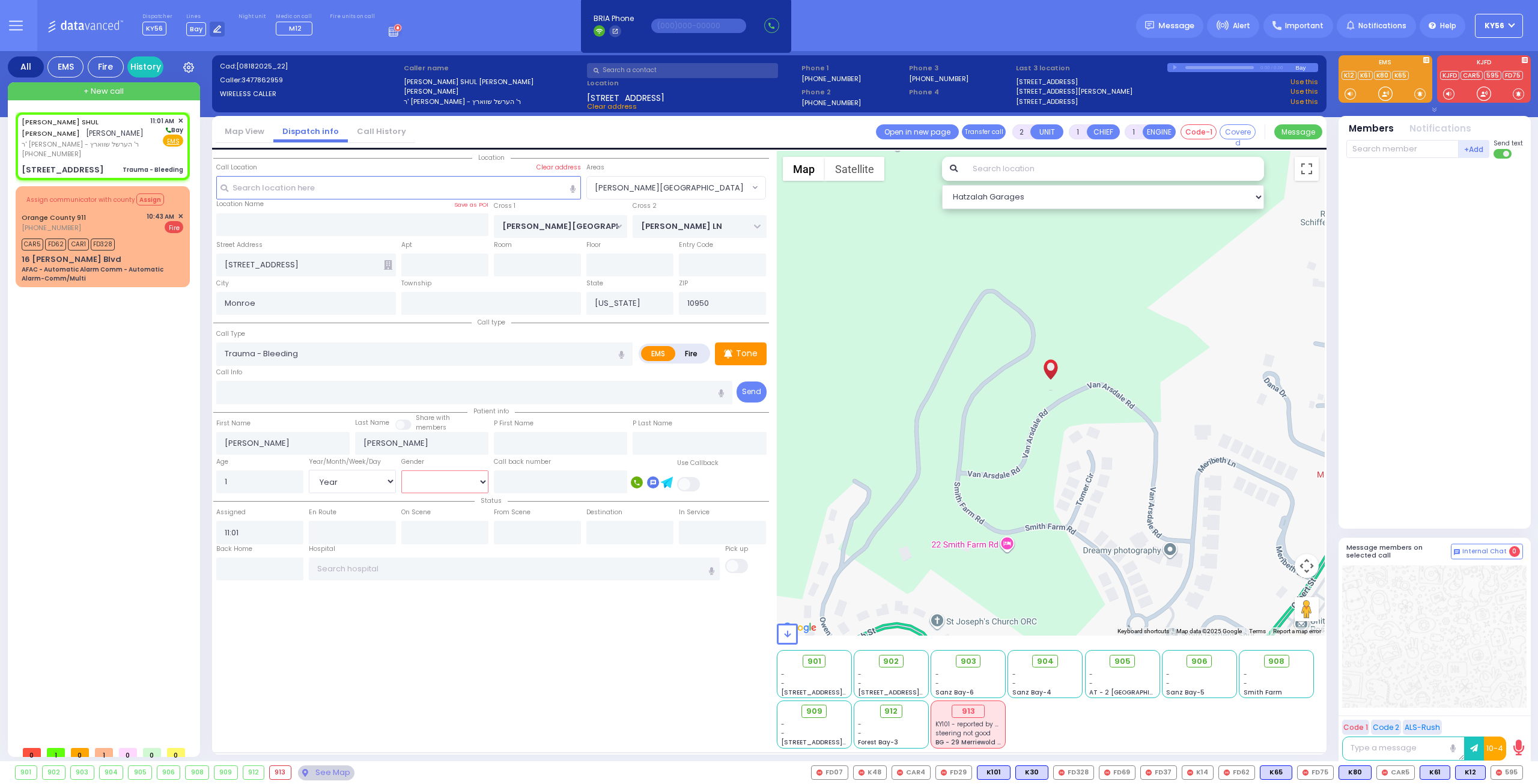
select select "Year"
select select "[GEOGRAPHIC_DATA]"
select select "Hatzalah Garages"
select select
radio input "true"
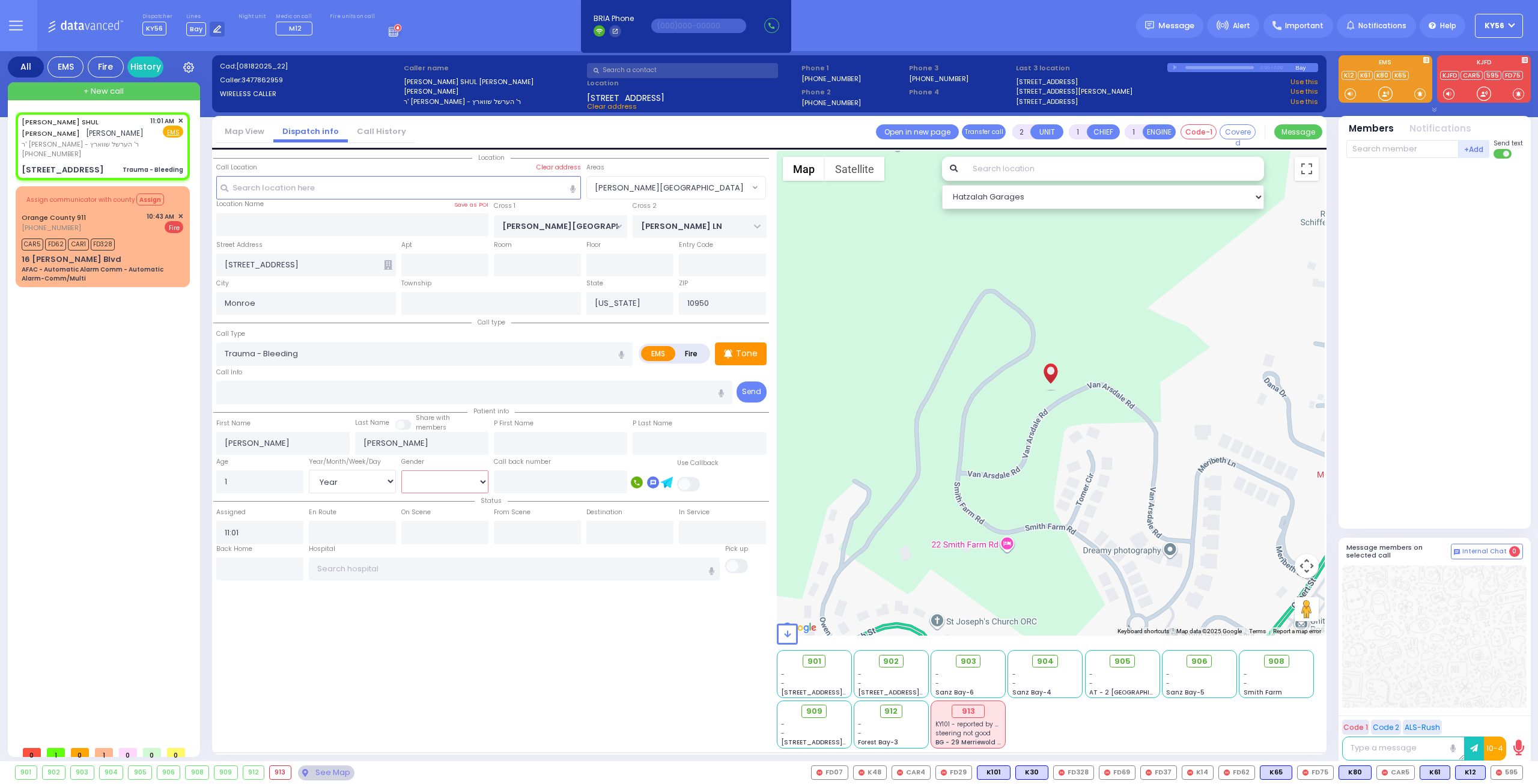
select select "Year"
select select "Hatzalah Garages"
select select "[GEOGRAPHIC_DATA]"
click at [501, 631] on div "Location ZIP" at bounding box center [491, 449] width 555 height 598
click at [751, 351] on p "Tone" at bounding box center [746, 353] width 21 height 12
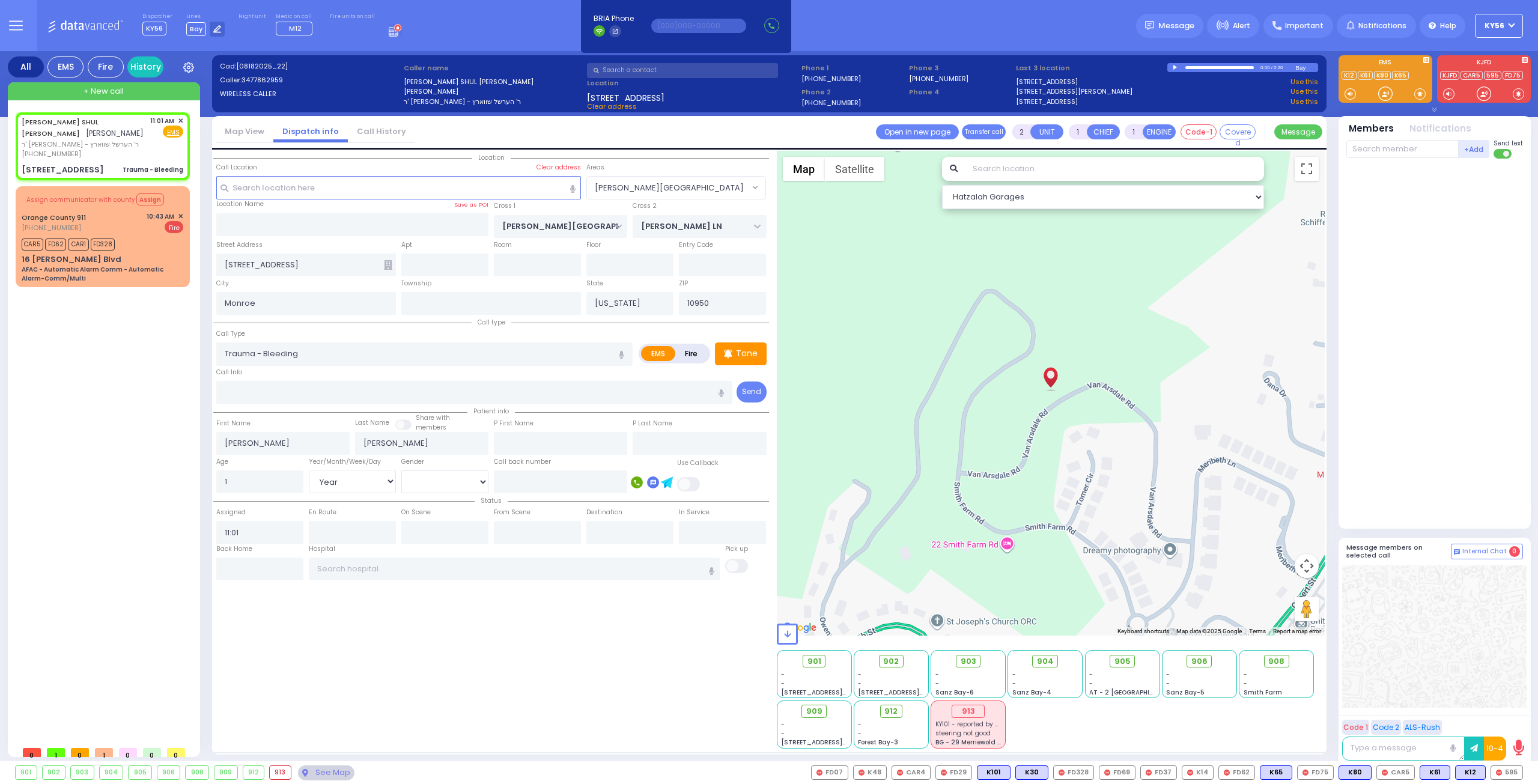
click at [1431, 312] on div at bounding box center [1435, 340] width 179 height 355
click at [1446, 299] on div at bounding box center [1435, 340] width 179 height 355
click at [1500, 776] on span "K65" at bounding box center [1507, 773] width 31 height 13
select select
radio input "true"
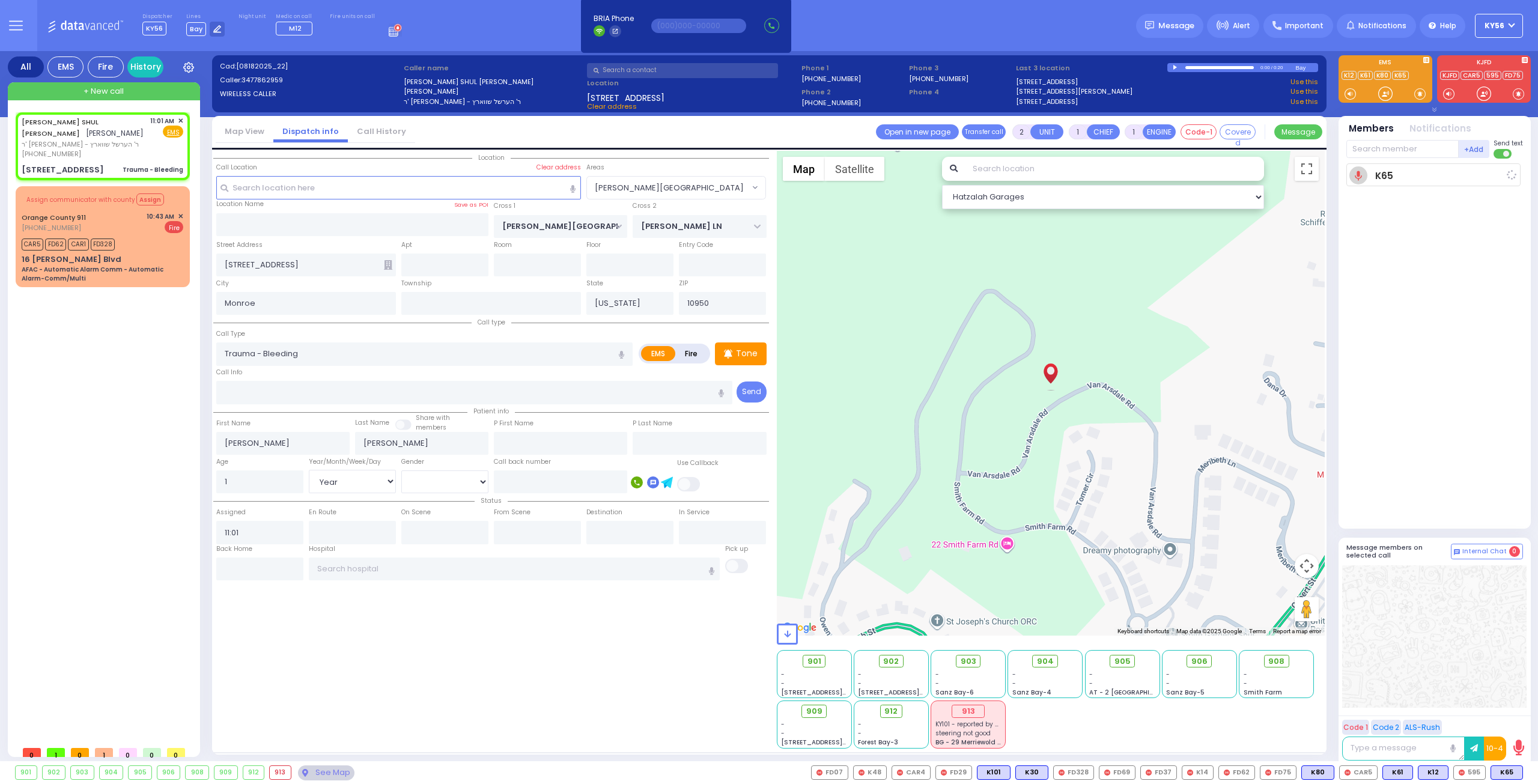
select select "Year"
type input "11:01"
select select "Hatzalah Garages"
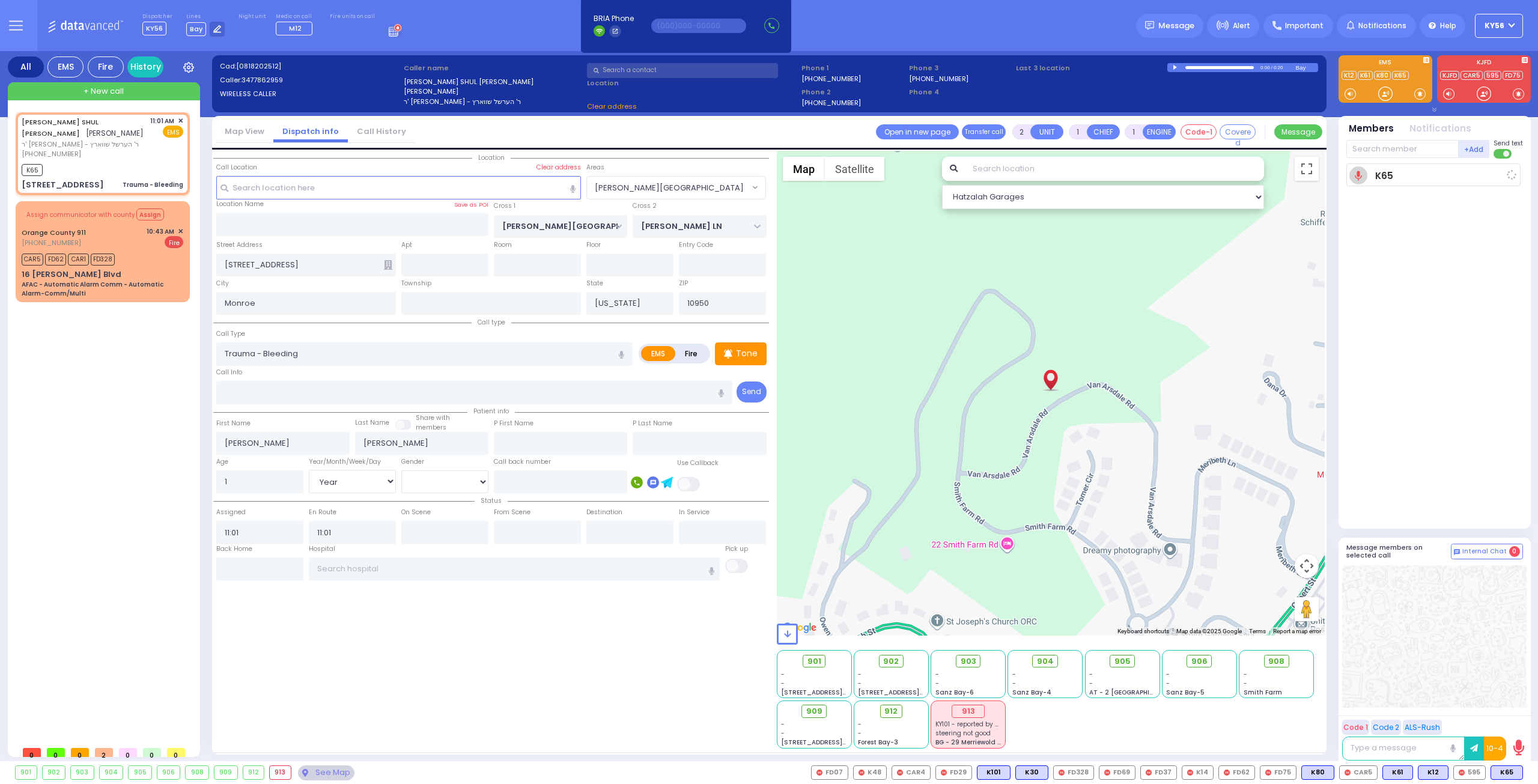
select select "[GEOGRAPHIC_DATA]"
click at [1502, 769] on span "K101" at bounding box center [1506, 773] width 33 height 13
select select
radio input "true"
select select "Year"
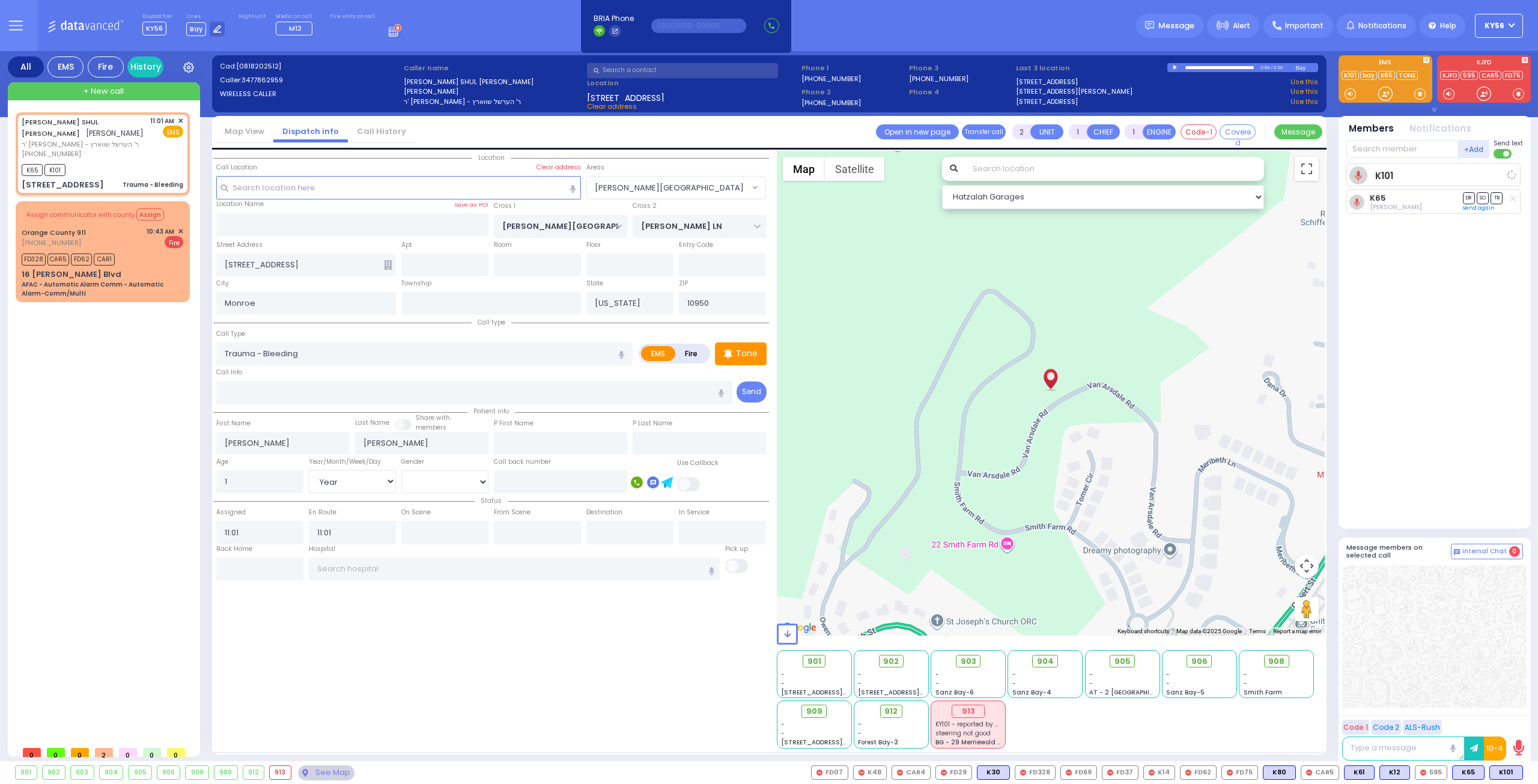
select select "[GEOGRAPHIC_DATA]"
select select "Hatzalah Garages"
click at [122, 168] on div "K65 K101" at bounding box center [102, 168] width 162 height 15
select select
radio input "true"
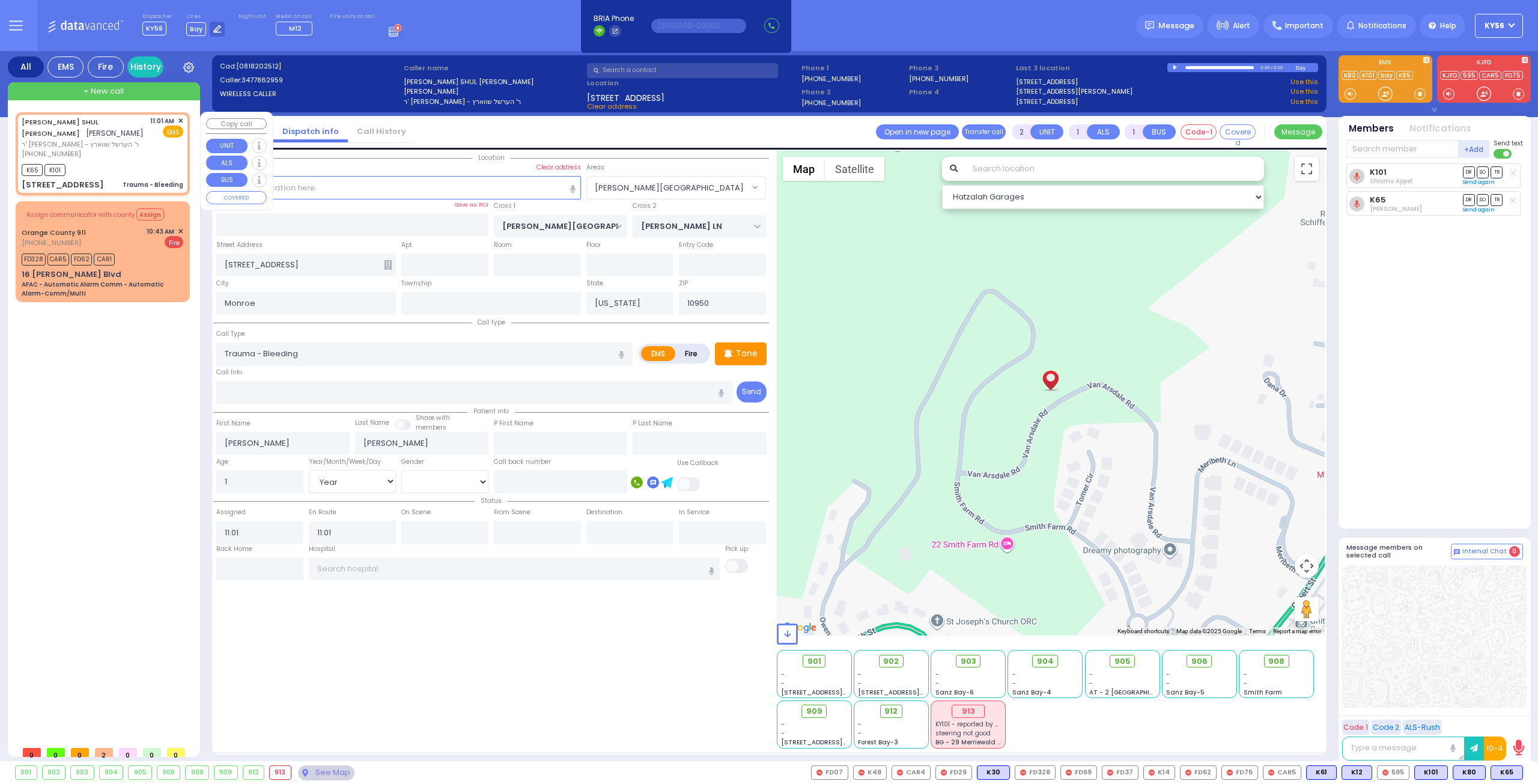
select select "Year"
select select "[GEOGRAPHIC_DATA]"
select select "Hatzalah Garages"
click at [181, 120] on span "✕" at bounding box center [180, 121] width 6 height 10
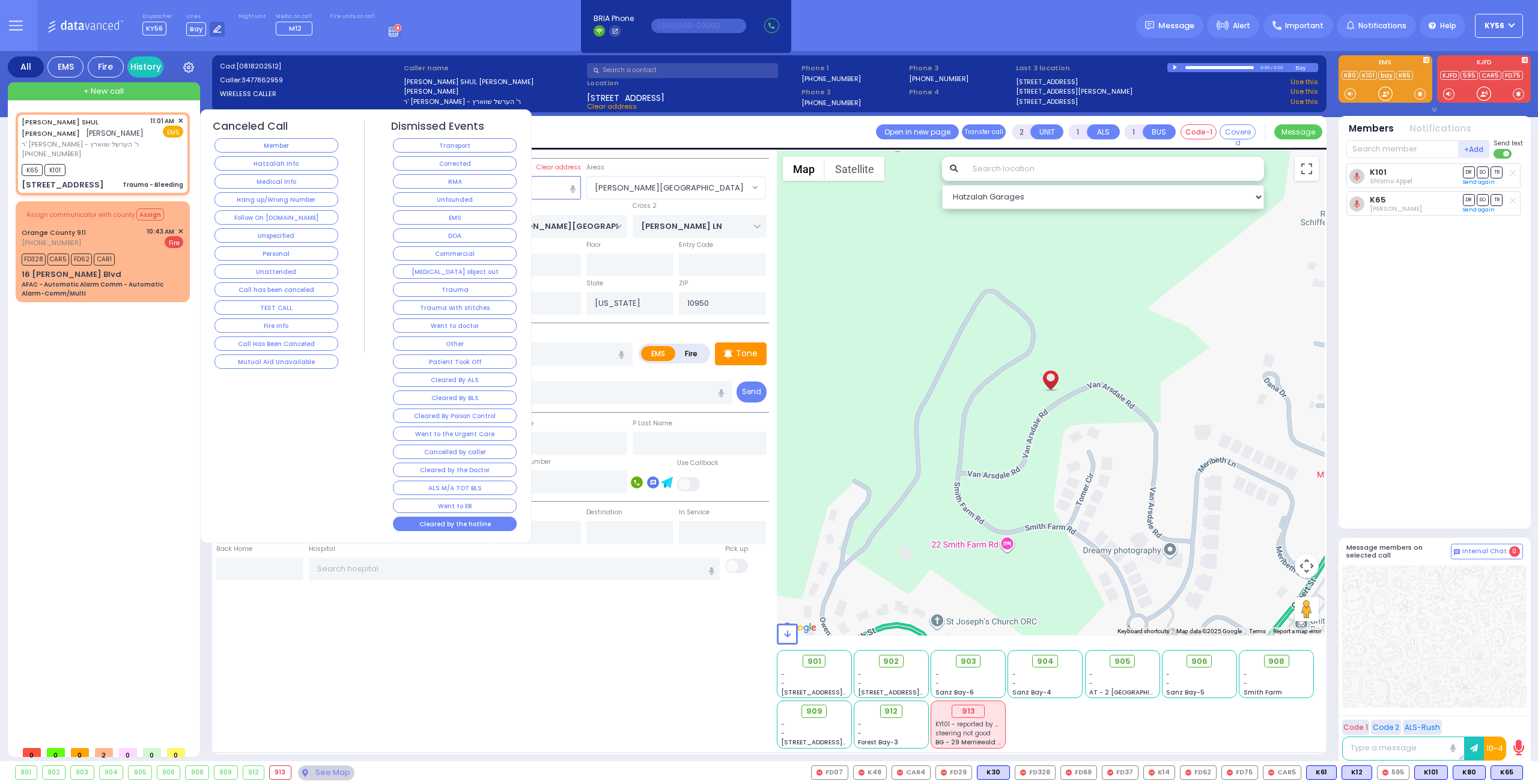
click at [472, 517] on button "Cleared by the hotline" at bounding box center [454, 524] width 124 height 15
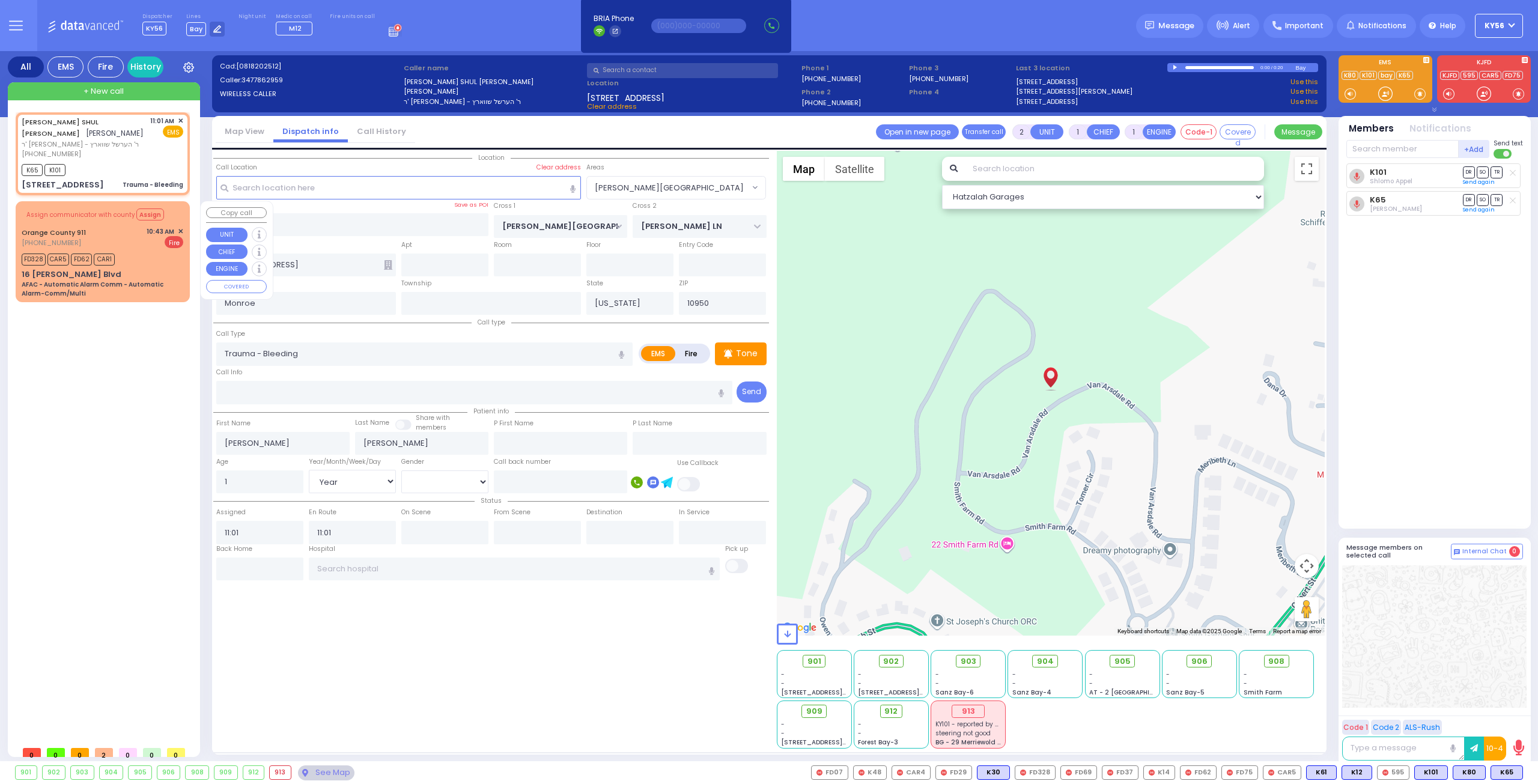
select select
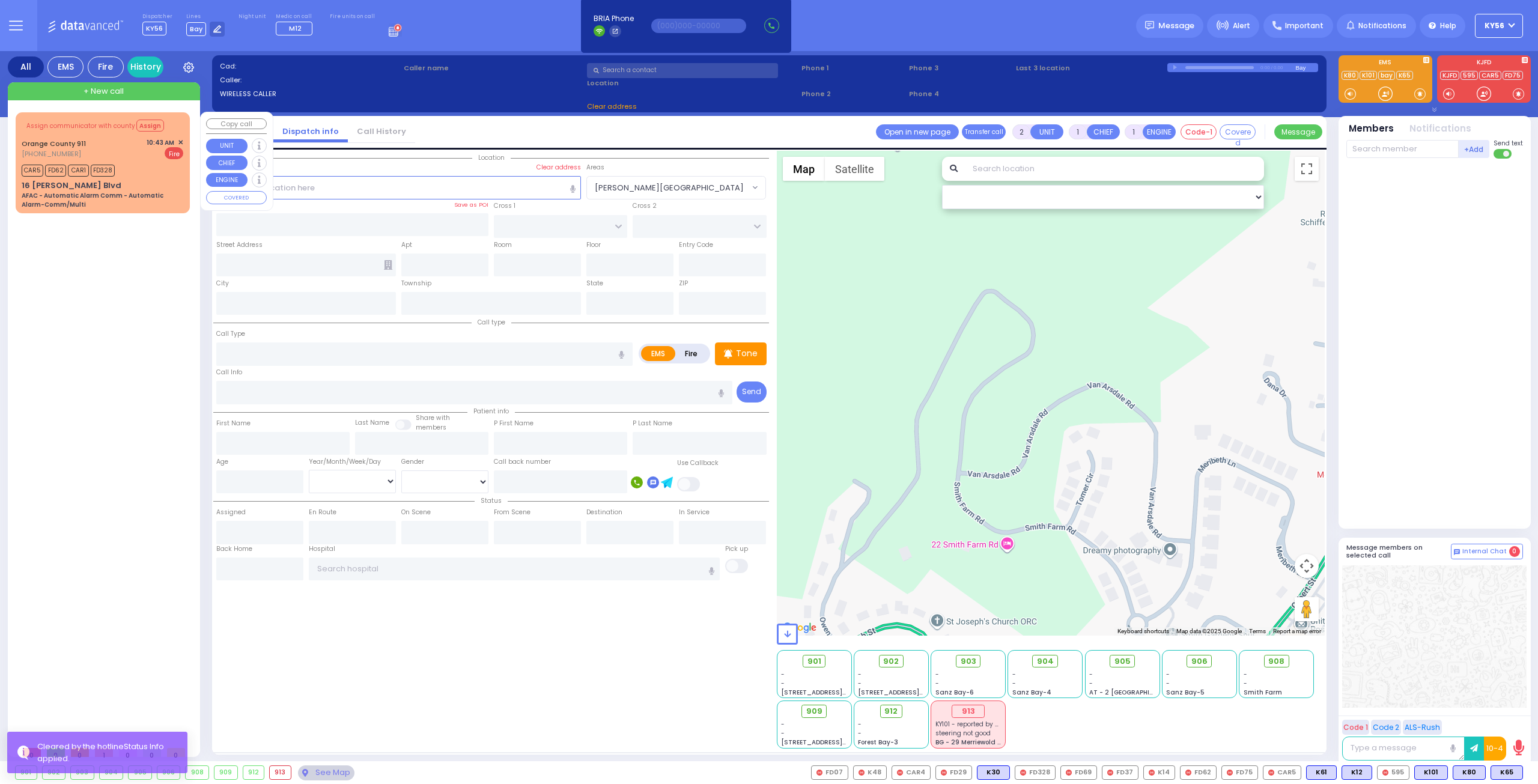
click at [135, 192] on div "AFAC - Automatic Alarm Comm - Automatic Alarm-Comm/Multi" at bounding box center [102, 200] width 162 height 18
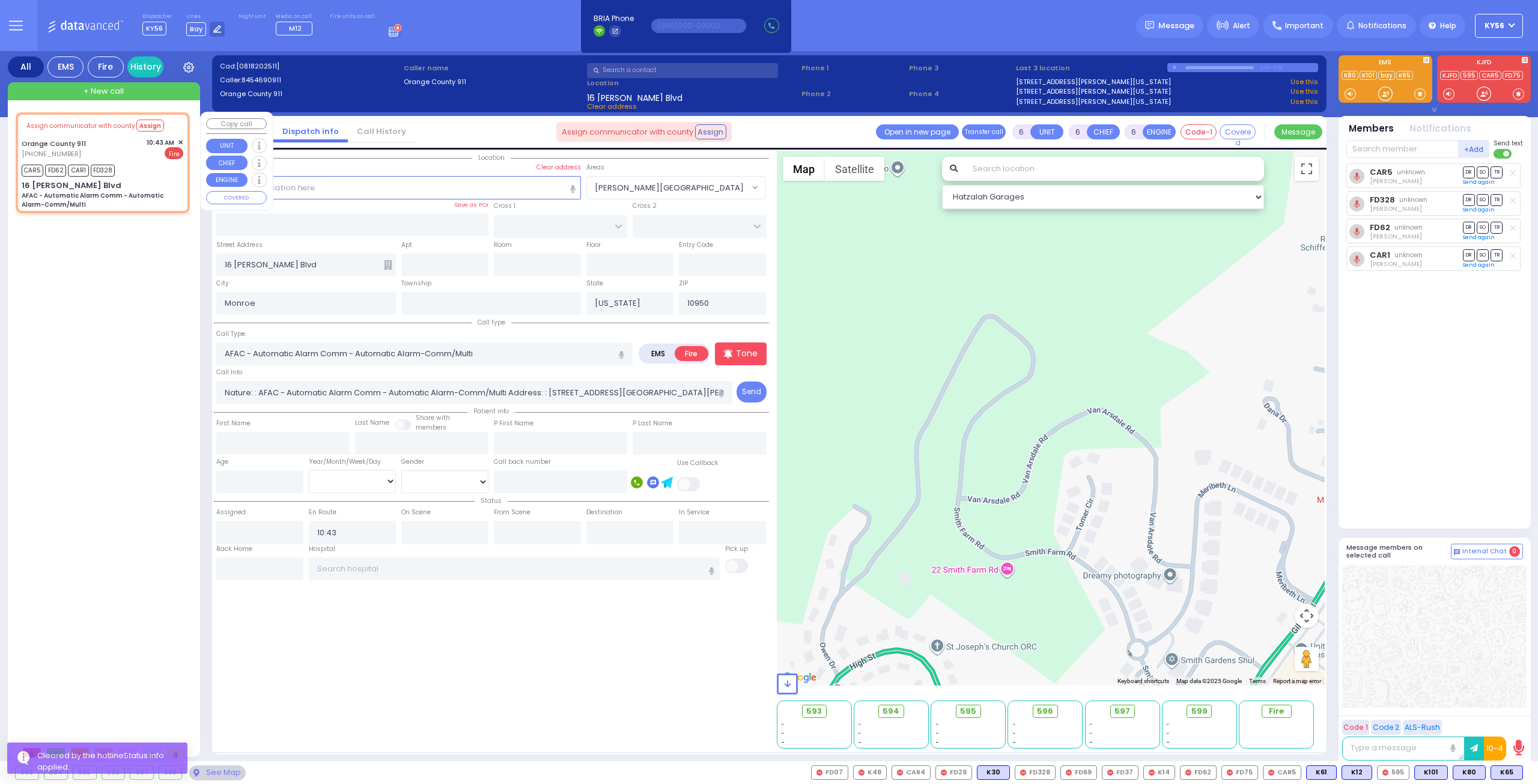
click at [182, 139] on span "✕" at bounding box center [180, 143] width 6 height 10
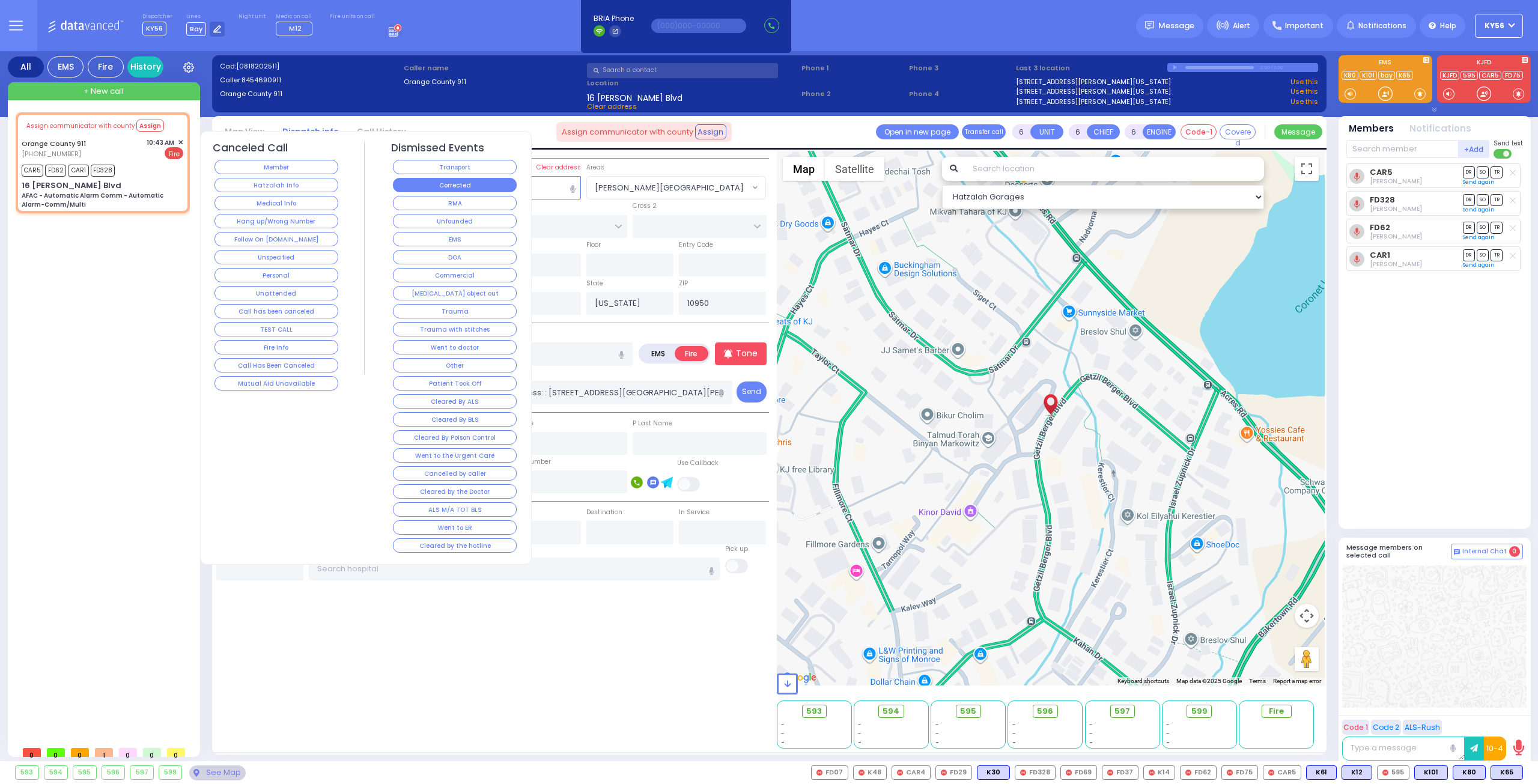
click at [456, 180] on button "Corrected" at bounding box center [454, 185] width 124 height 15
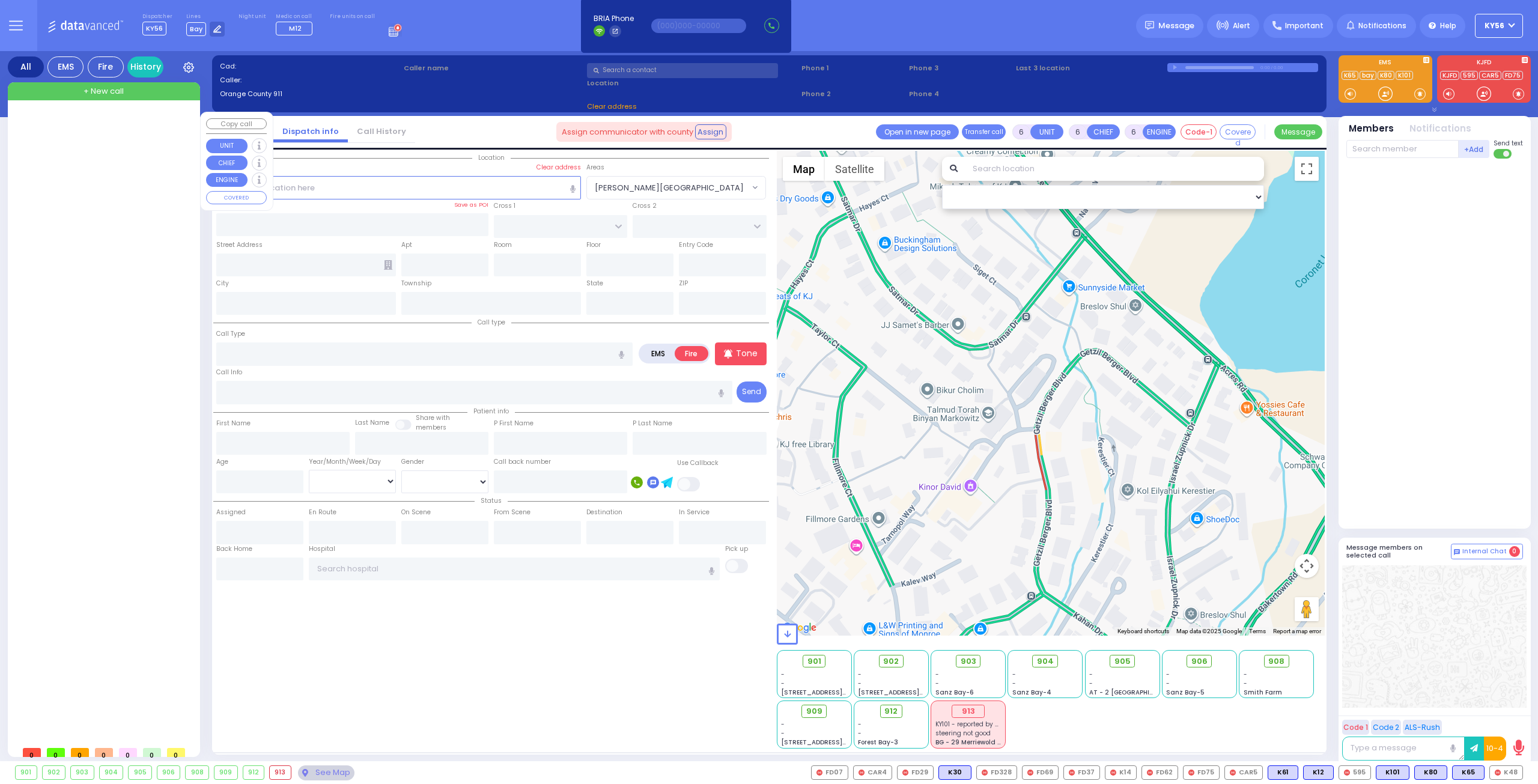
select select
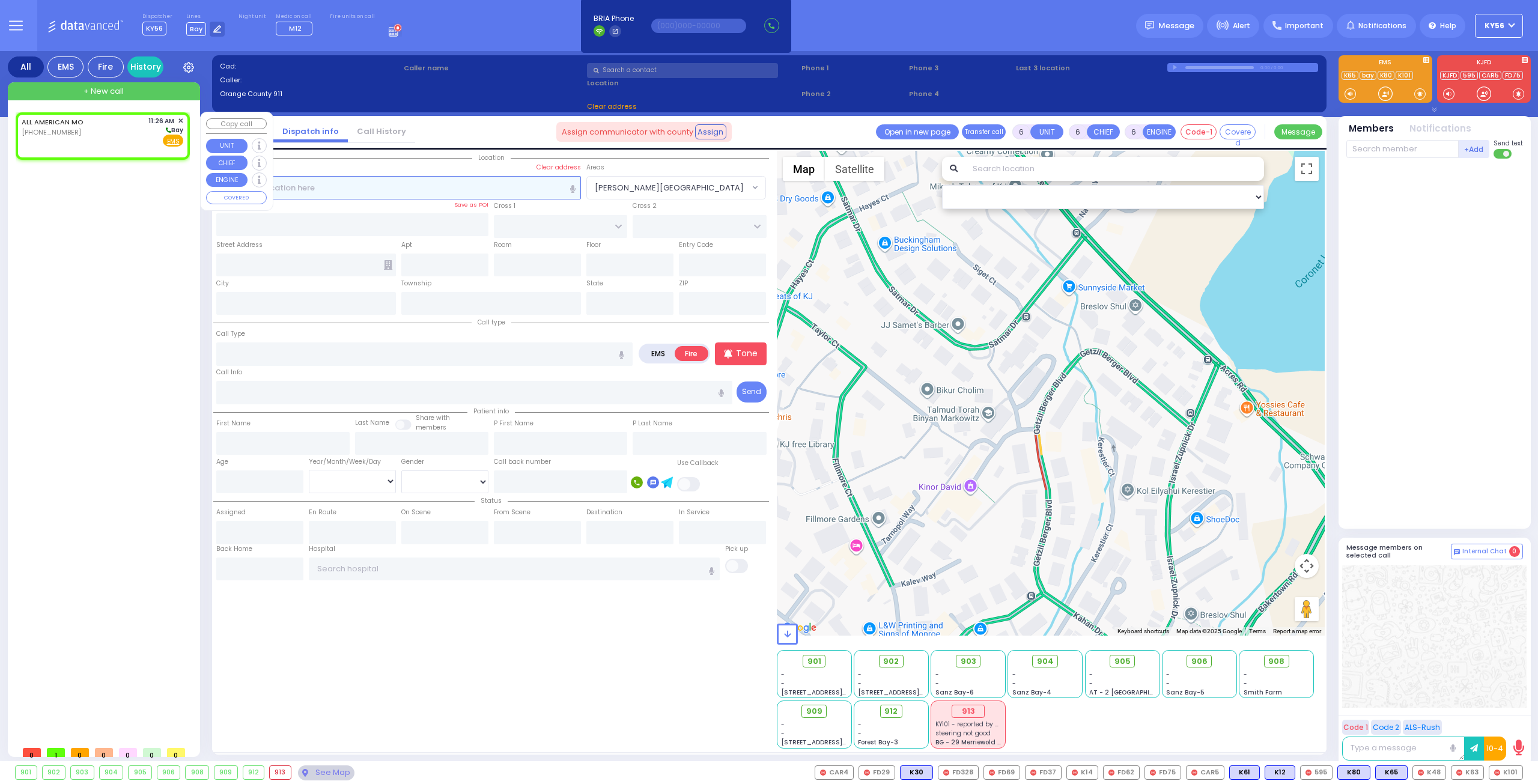
type input "2"
type input "1"
select select
radio input "true"
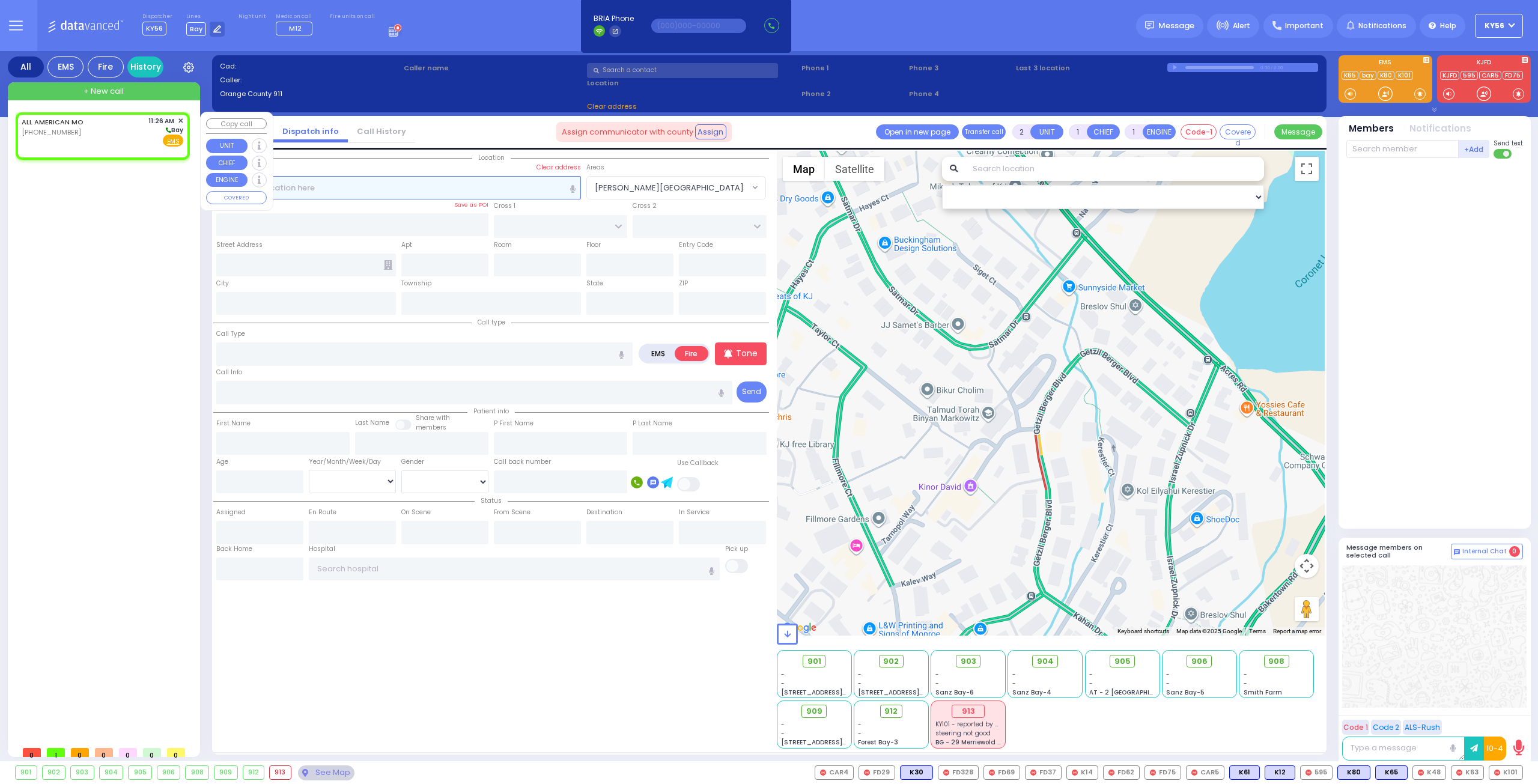
select select
type input "11:26"
select select "Hatzalah Garages"
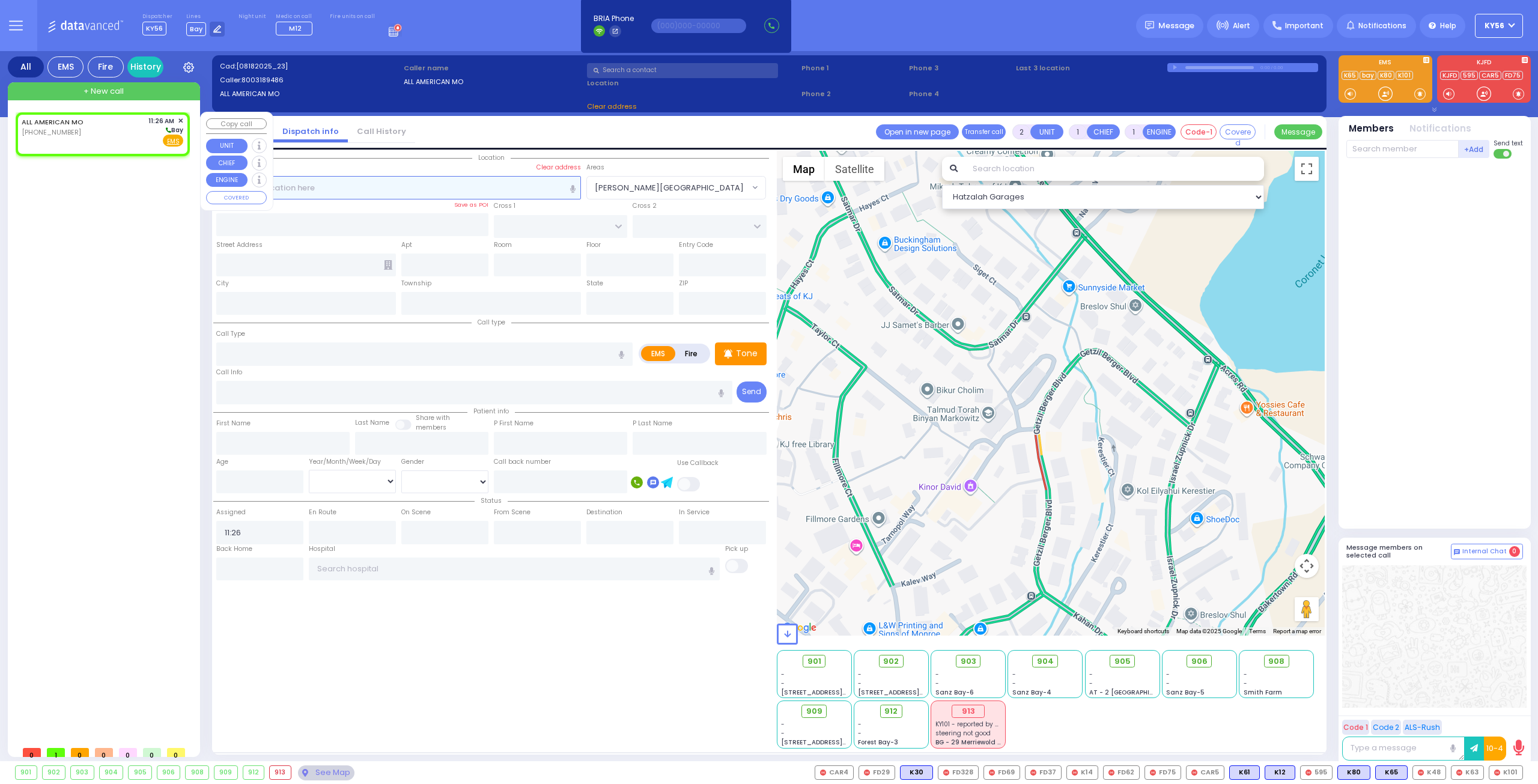
select select
radio input "true"
select select
select select "Hatzalah Garages"
click at [325, 187] on input "text" at bounding box center [399, 188] width 365 height 23
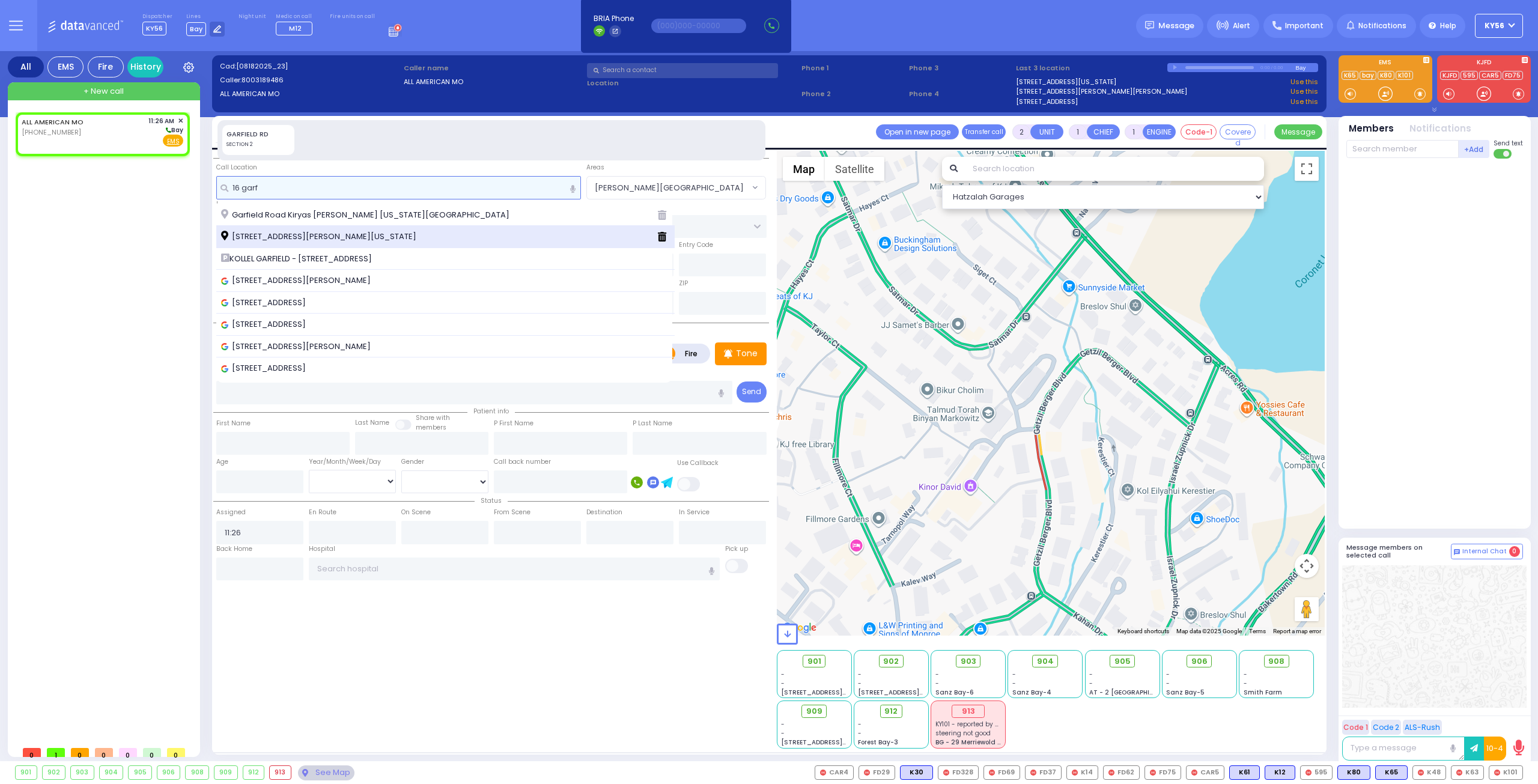
type input "16 garf"
click at [323, 229] on div "16 Garfield Road Kiryas Joel New York 10950" at bounding box center [445, 236] width 459 height 22
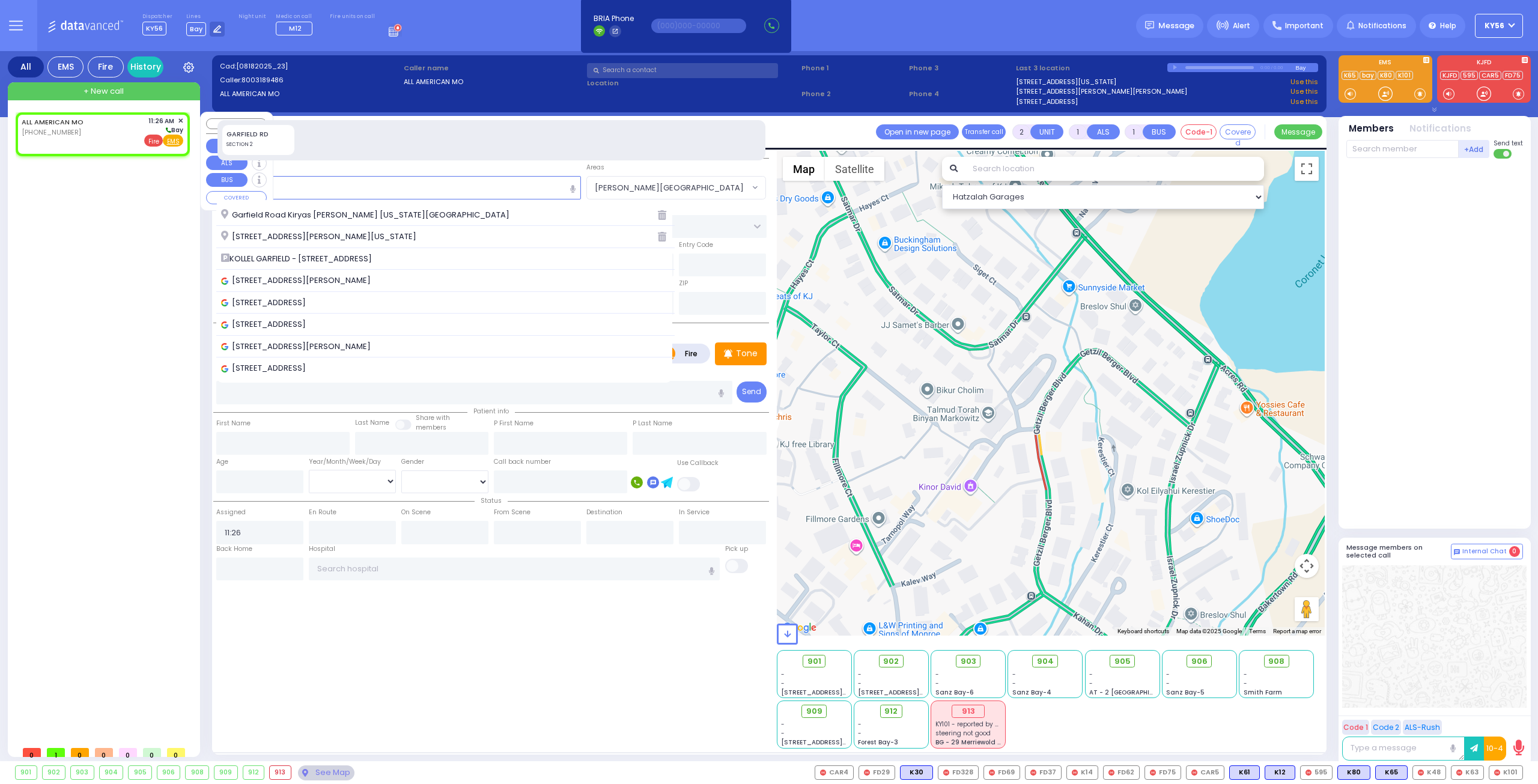
click at [153, 141] on span "Fire" at bounding box center [153, 140] width 19 height 12
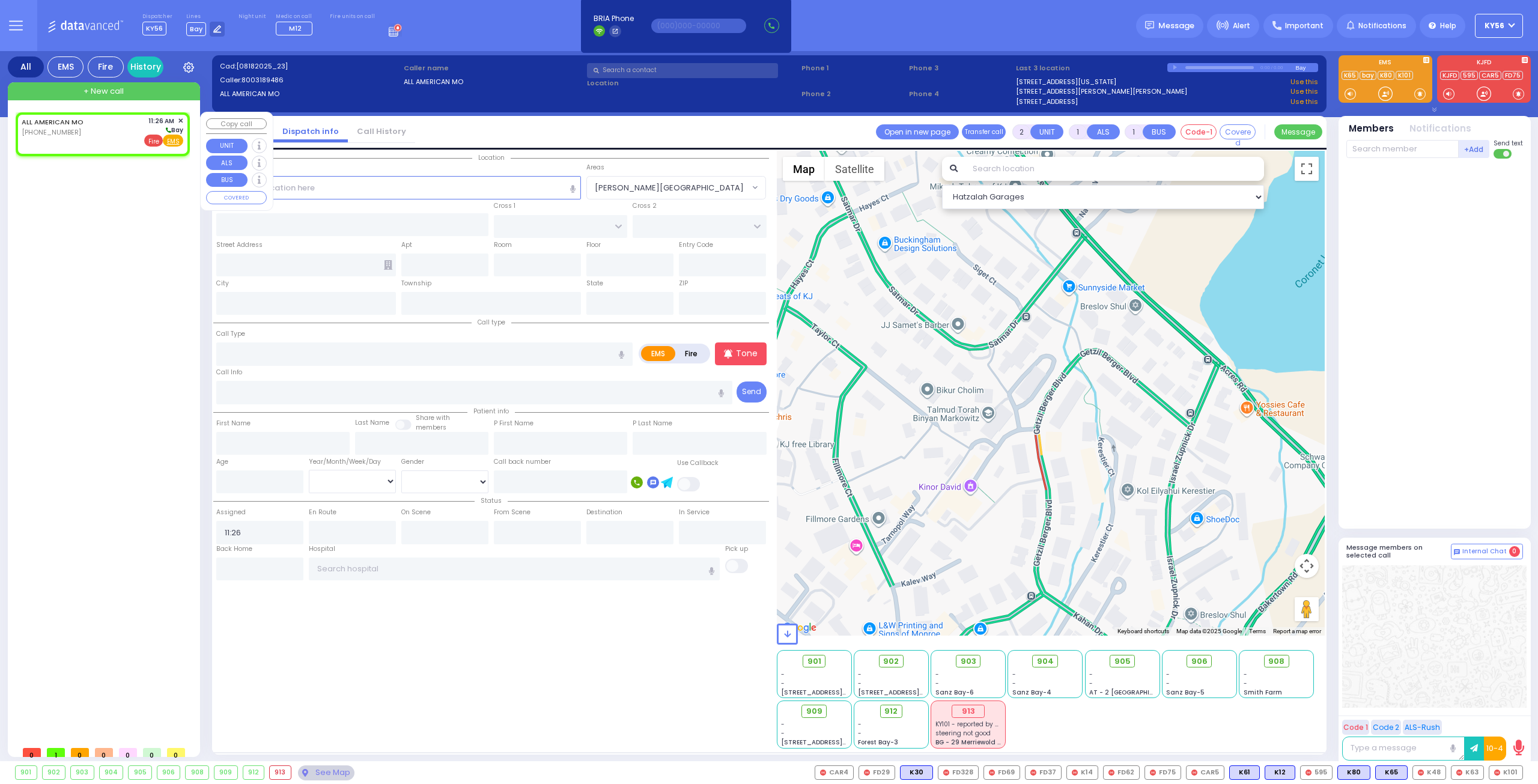
select select
radio input "false"
radio input "true"
select select
select select "Hatzalah Garages"
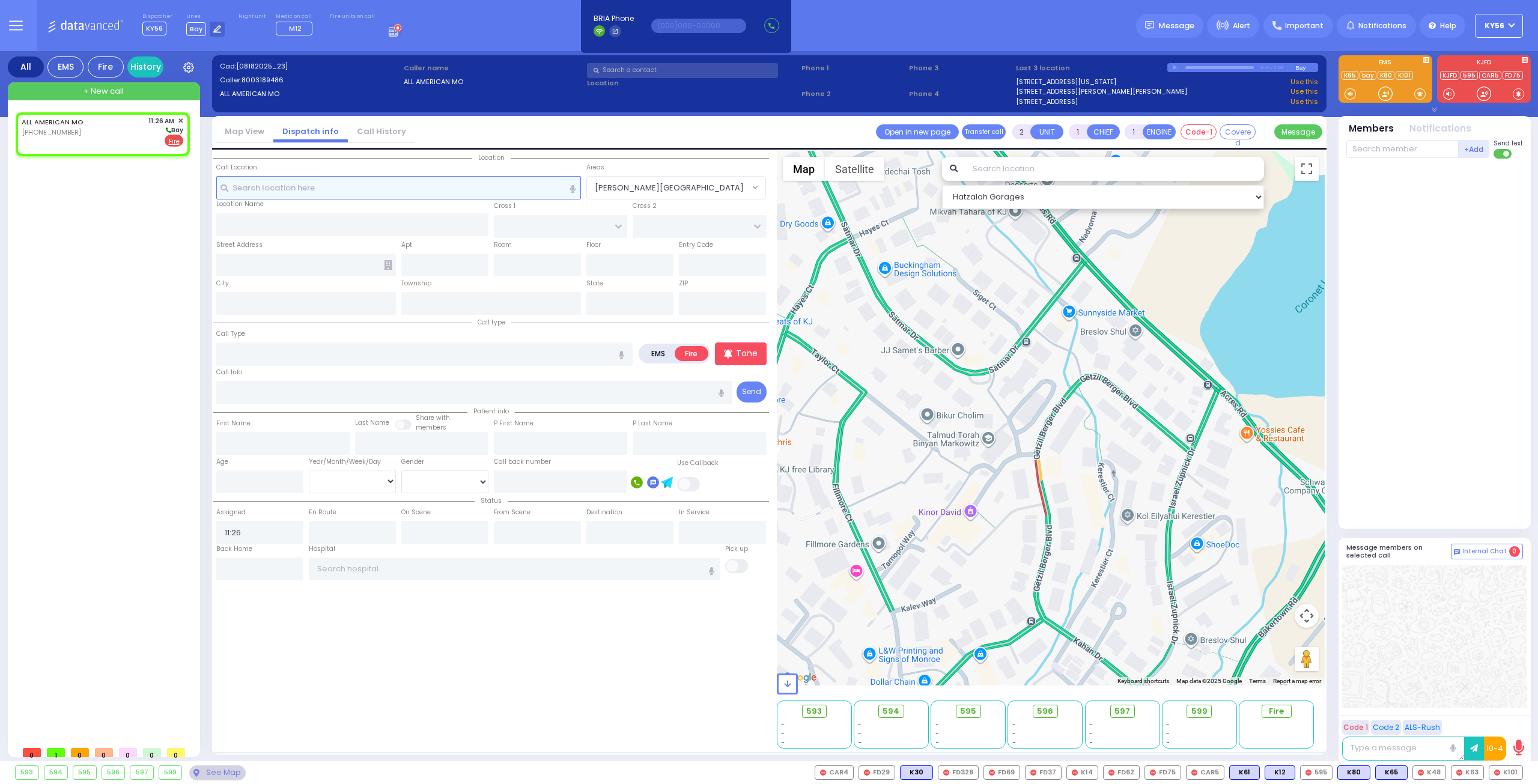
click at [345, 185] on input "text" at bounding box center [399, 188] width 365 height 23
click at [292, 190] on input "text" at bounding box center [399, 188] width 365 height 23
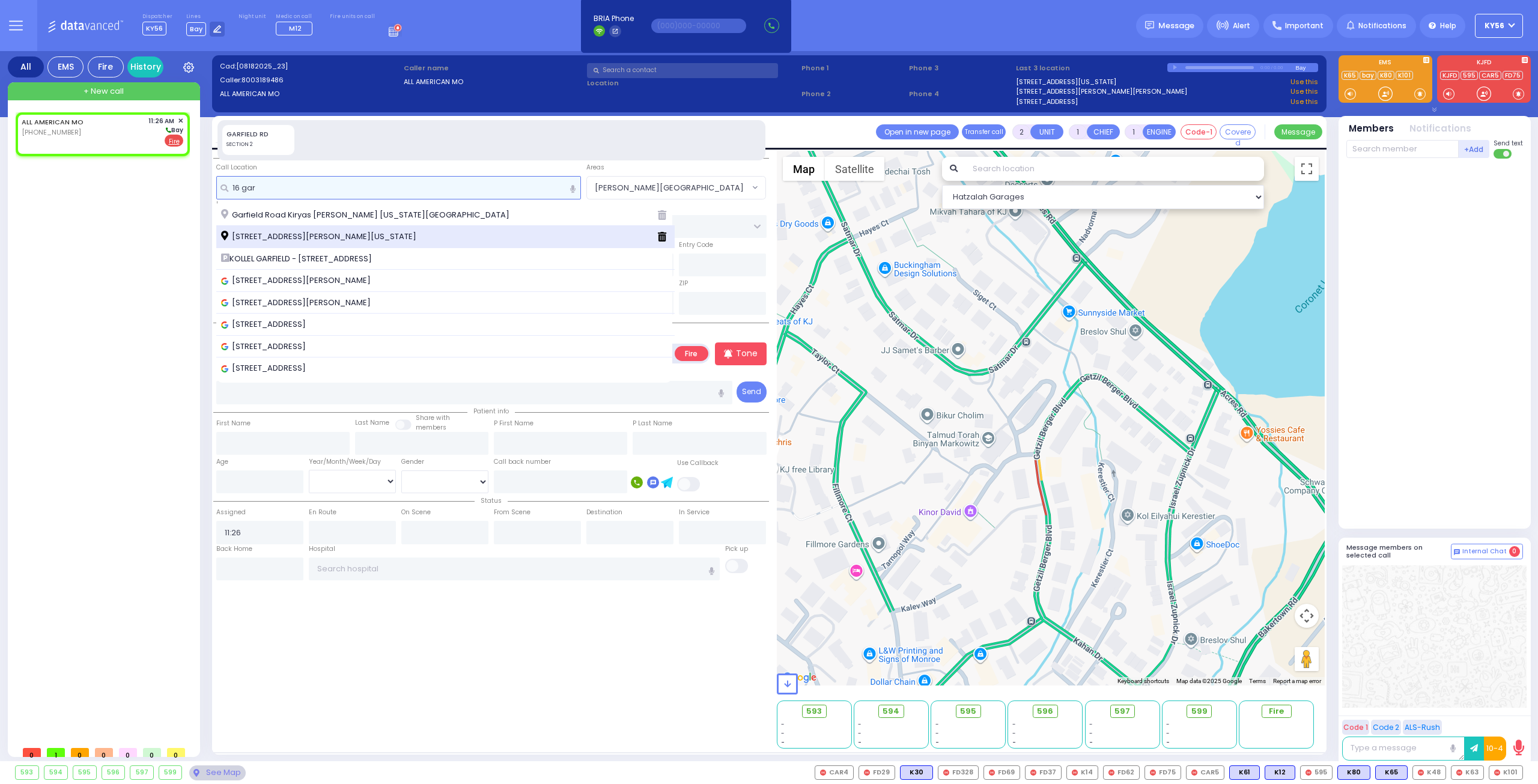
type input "16 gar"
click at [301, 235] on span "16 Garfield Road Kiryas Joel New York 10950" at bounding box center [320, 236] width 199 height 12
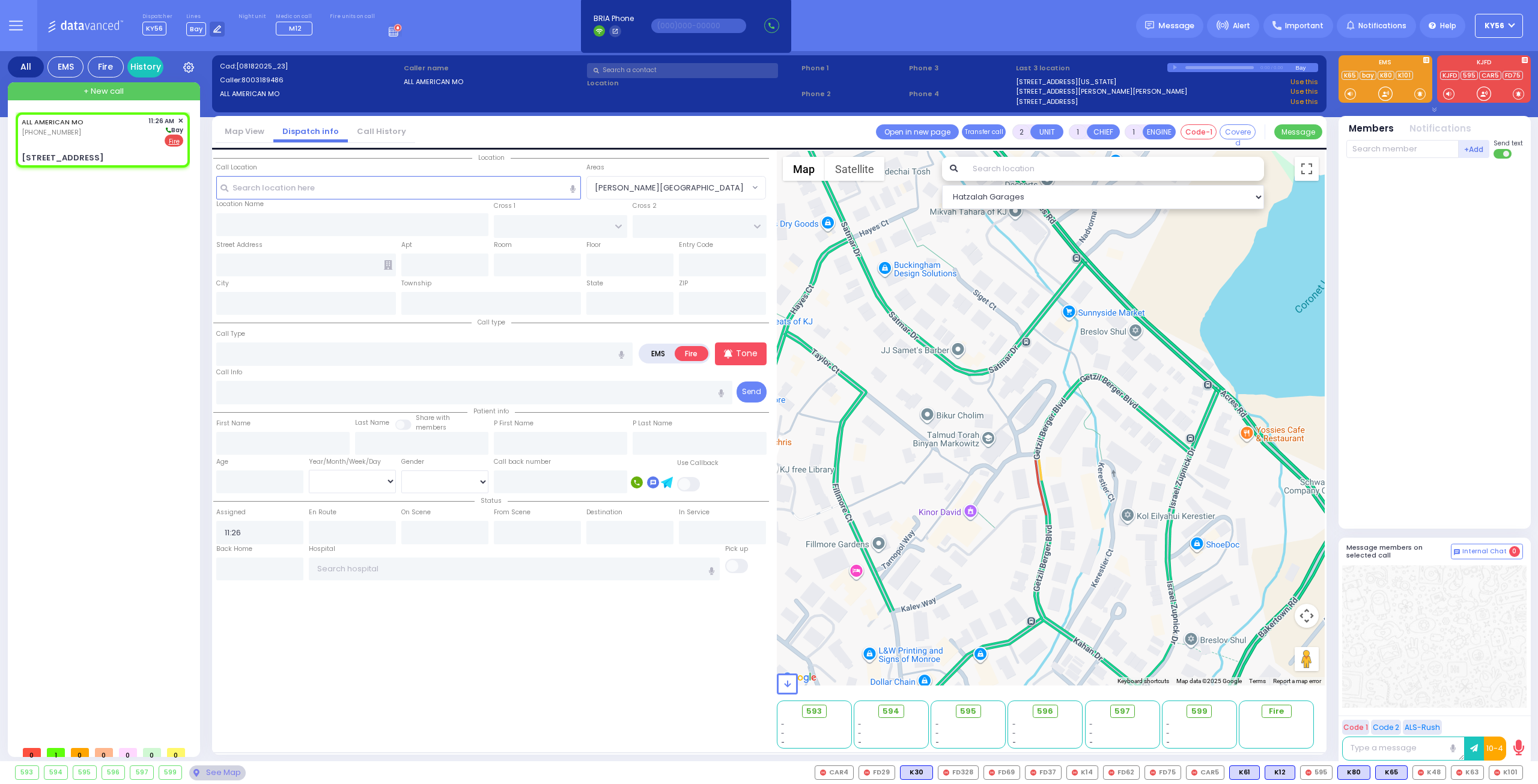
select select
radio input "true"
select select
select select "Hatzalah Garages"
type input "HAYES COURT"
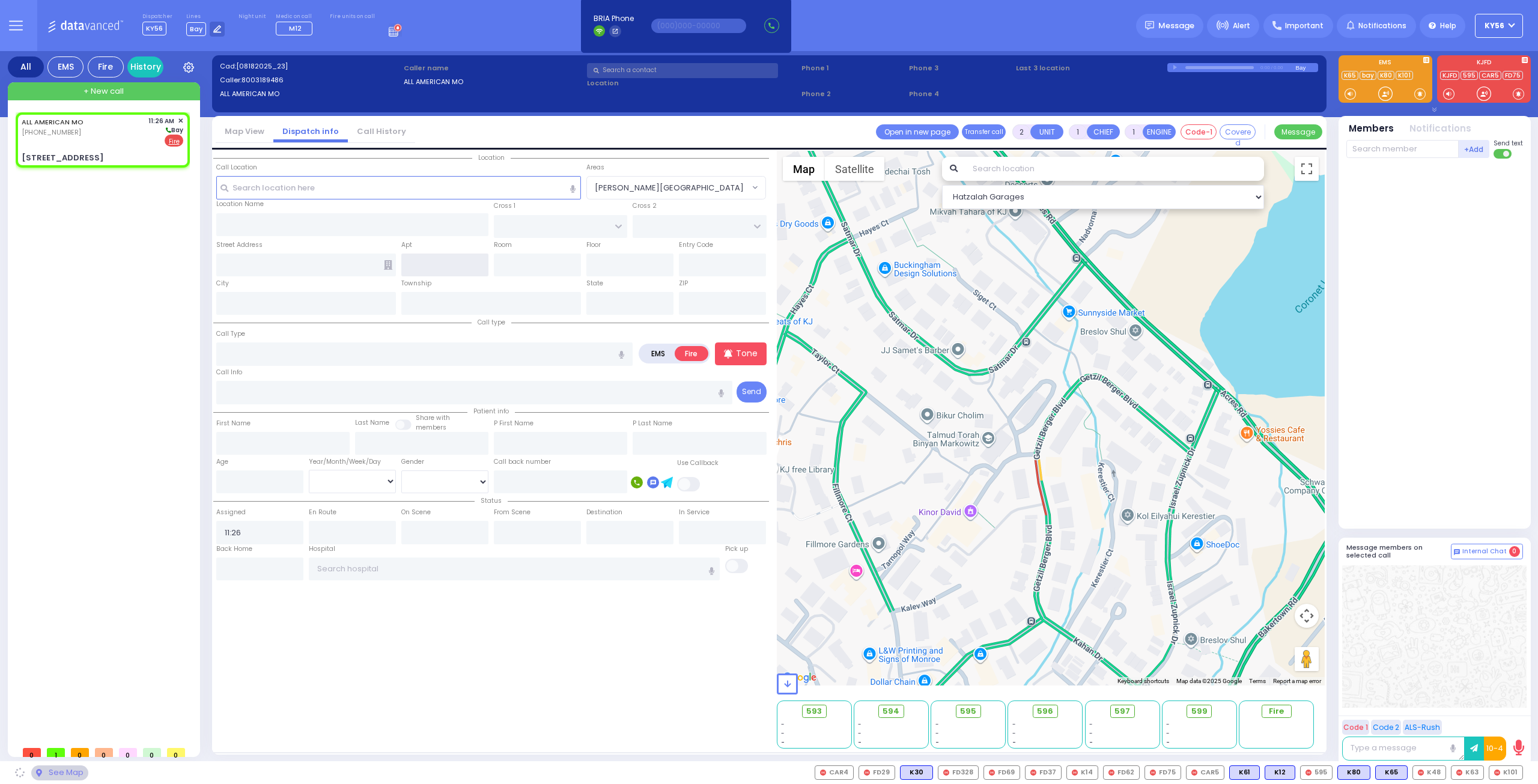
type input "EAHAL COURT"
type input "16 Garfield Road"
type input "[PERSON_NAME]"
type input "[US_STATE]"
type input "10950"
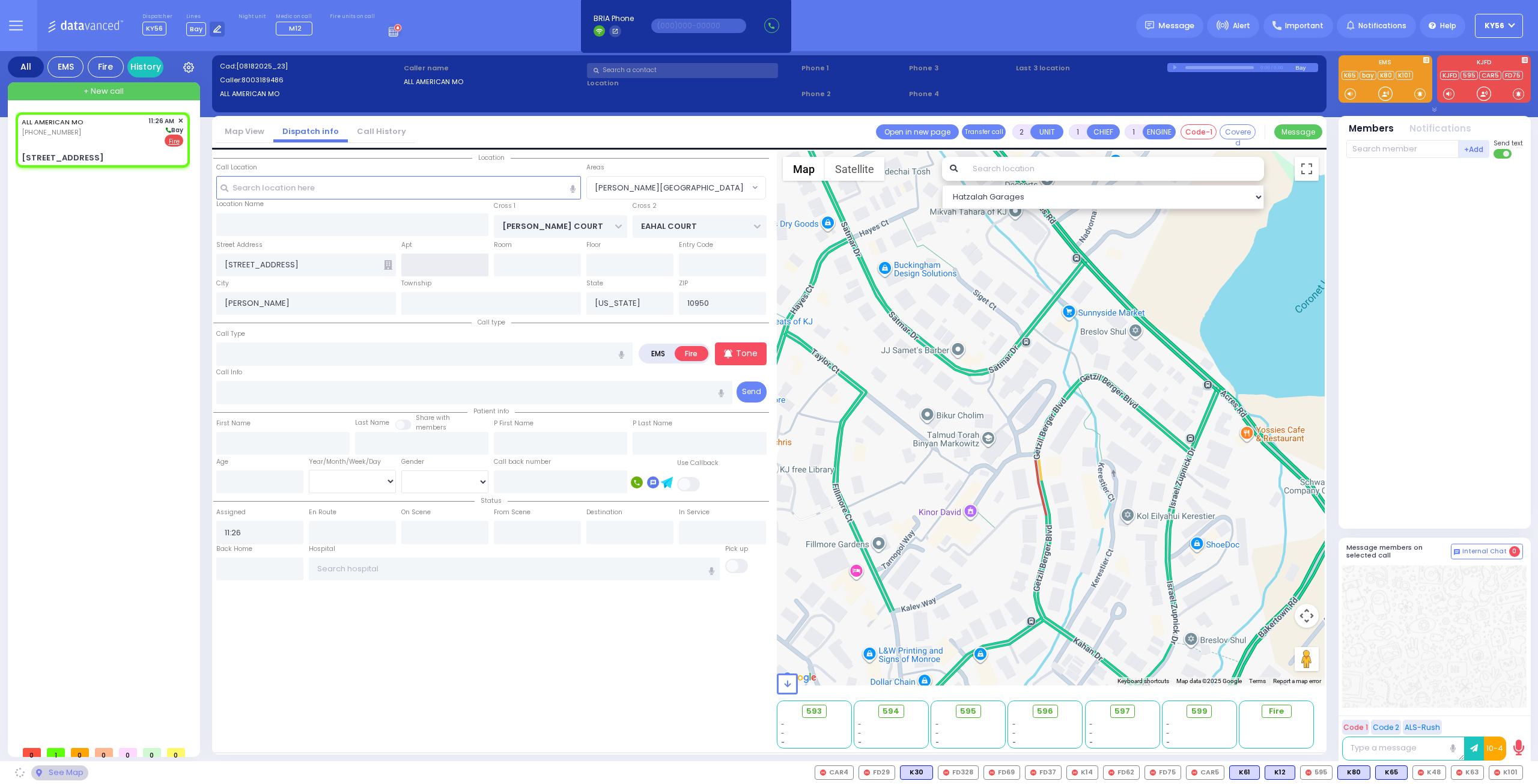
select select "SECTION 3"
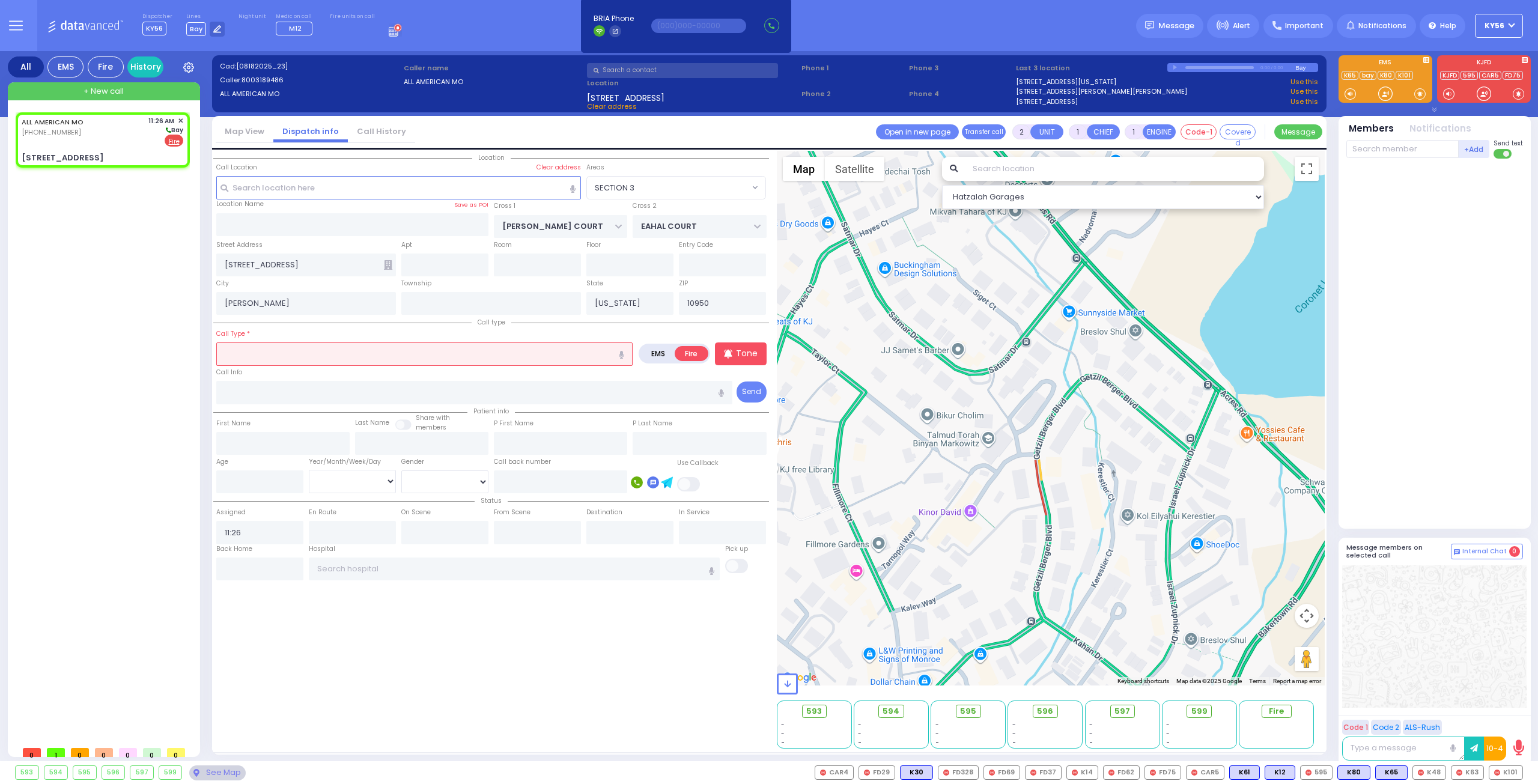
click at [329, 347] on input "text" at bounding box center [424, 353] width 416 height 23
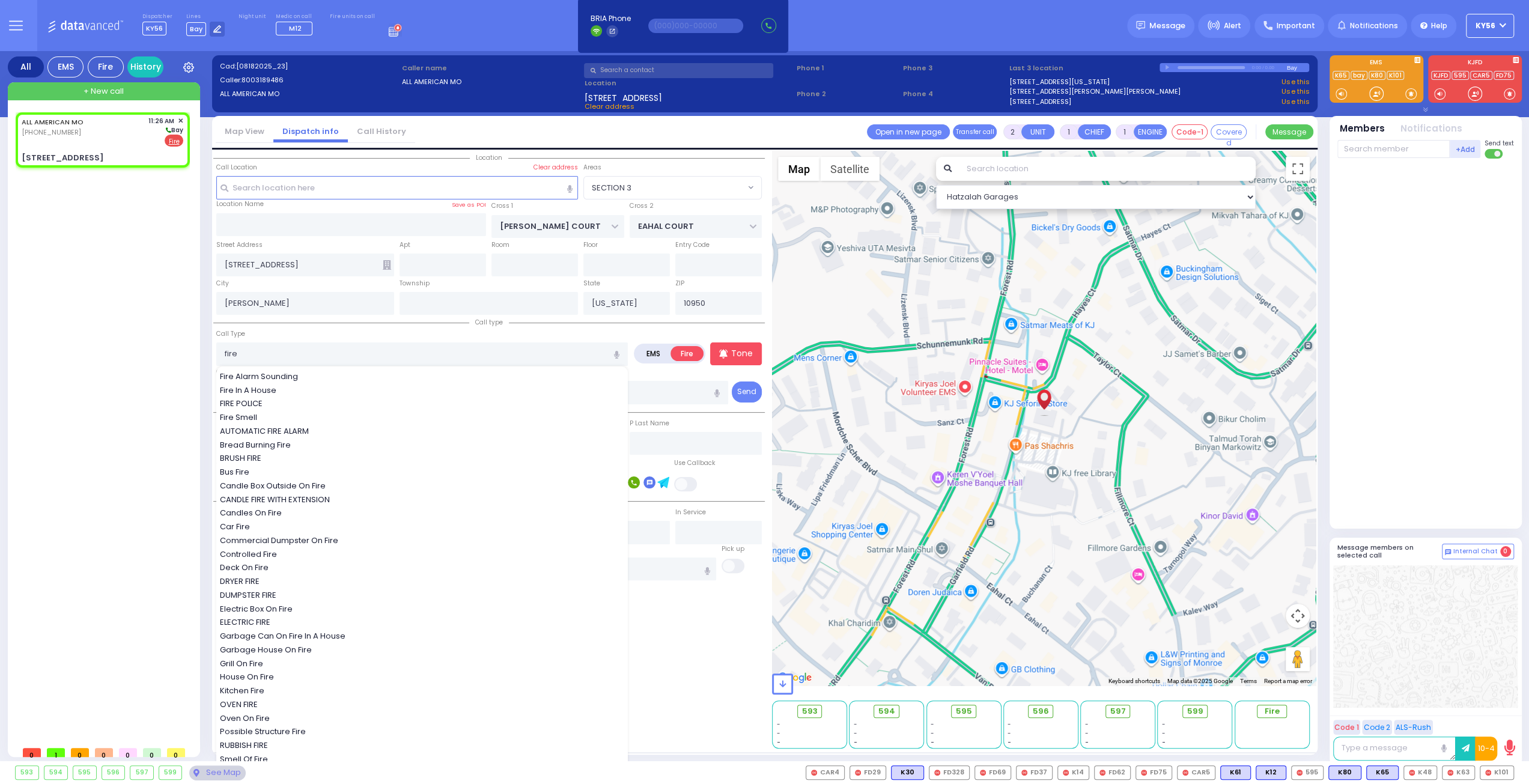
click at [316, 372] on div "Fire Alarm Sounding" at bounding box center [422, 376] width 405 height 12
type input "Fire Alarm Sounding"
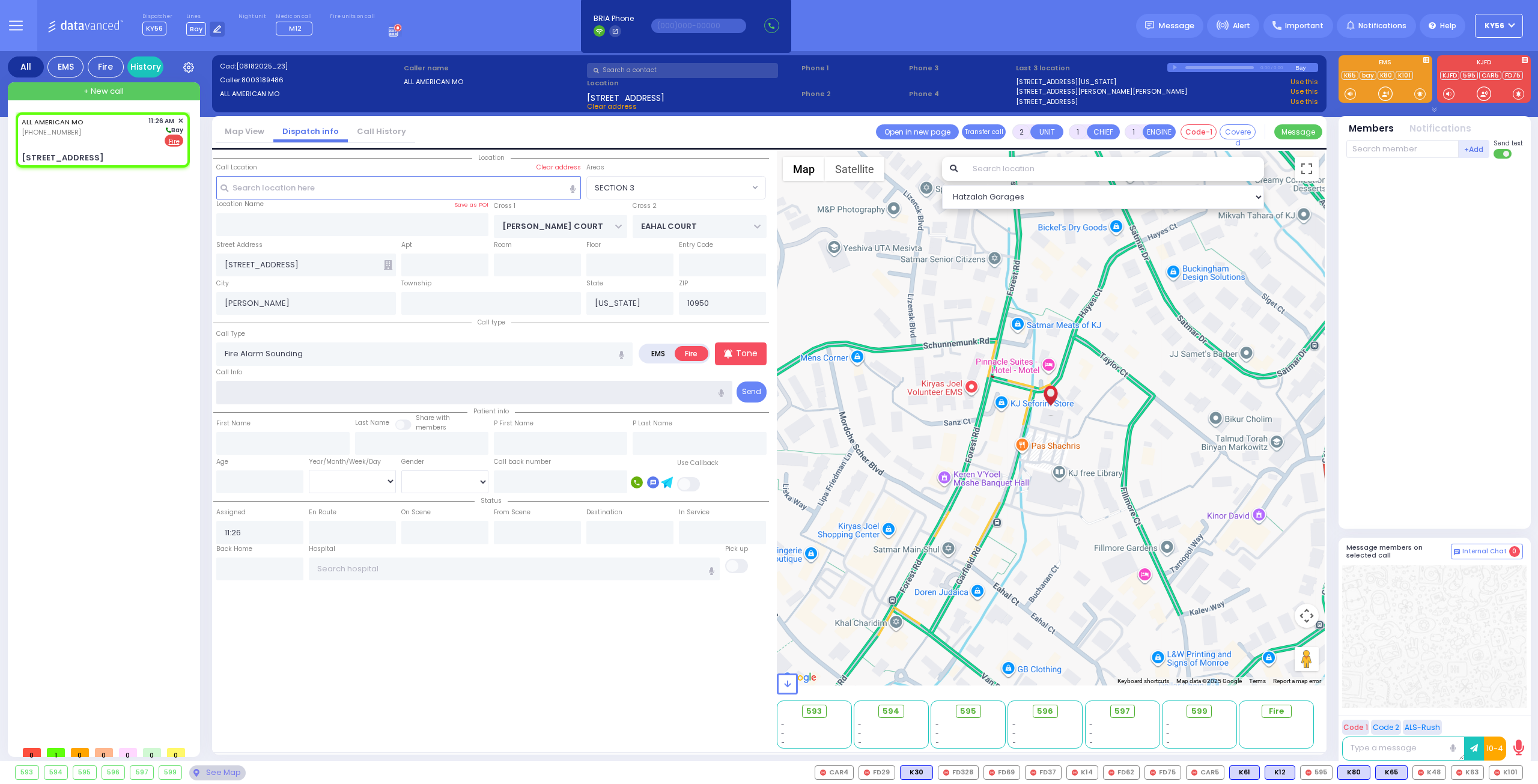
click at [297, 398] on input "text" at bounding box center [475, 392] width 517 height 23
select select
radio input "true"
select select
select select "Hatzalah Garages"
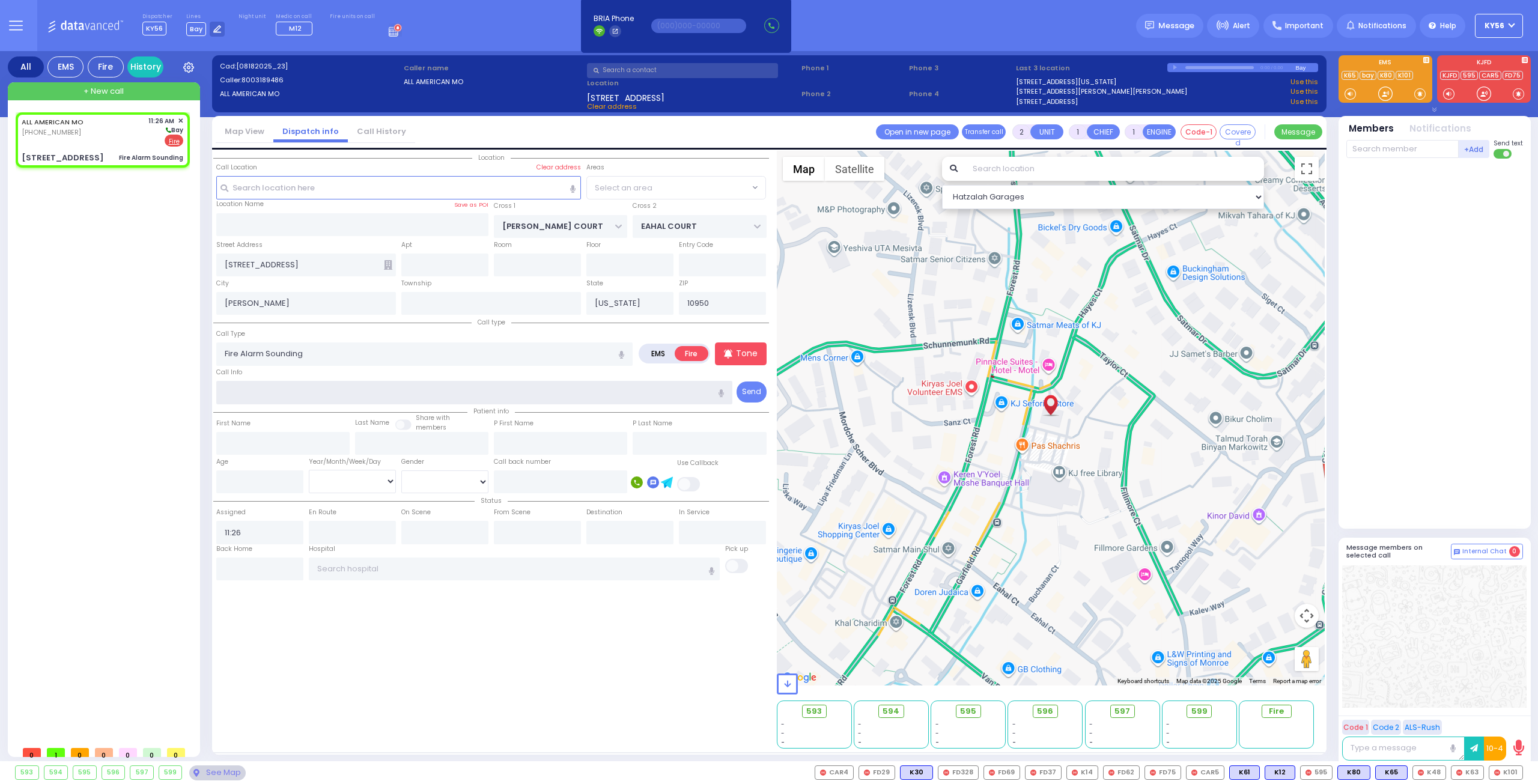
type input "z"
select select "SECTION 3"
type input "zone 22"
select select
radio input "true"
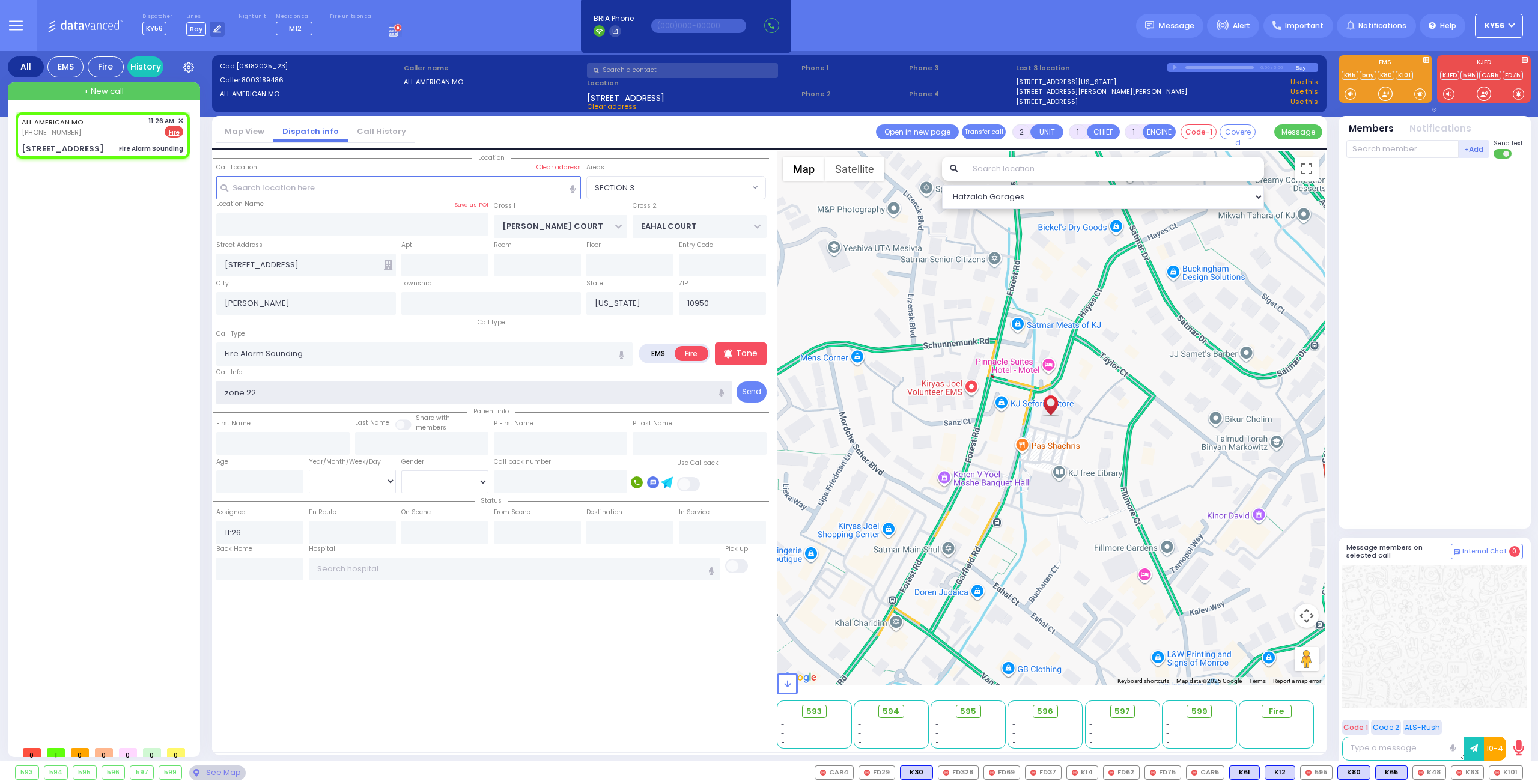
select select
select select "Hatzalah Garages"
select select "SECTION 3"
type input "zone 22 conference room"
click at [753, 358] on p "Tone" at bounding box center [746, 353] width 21 height 12
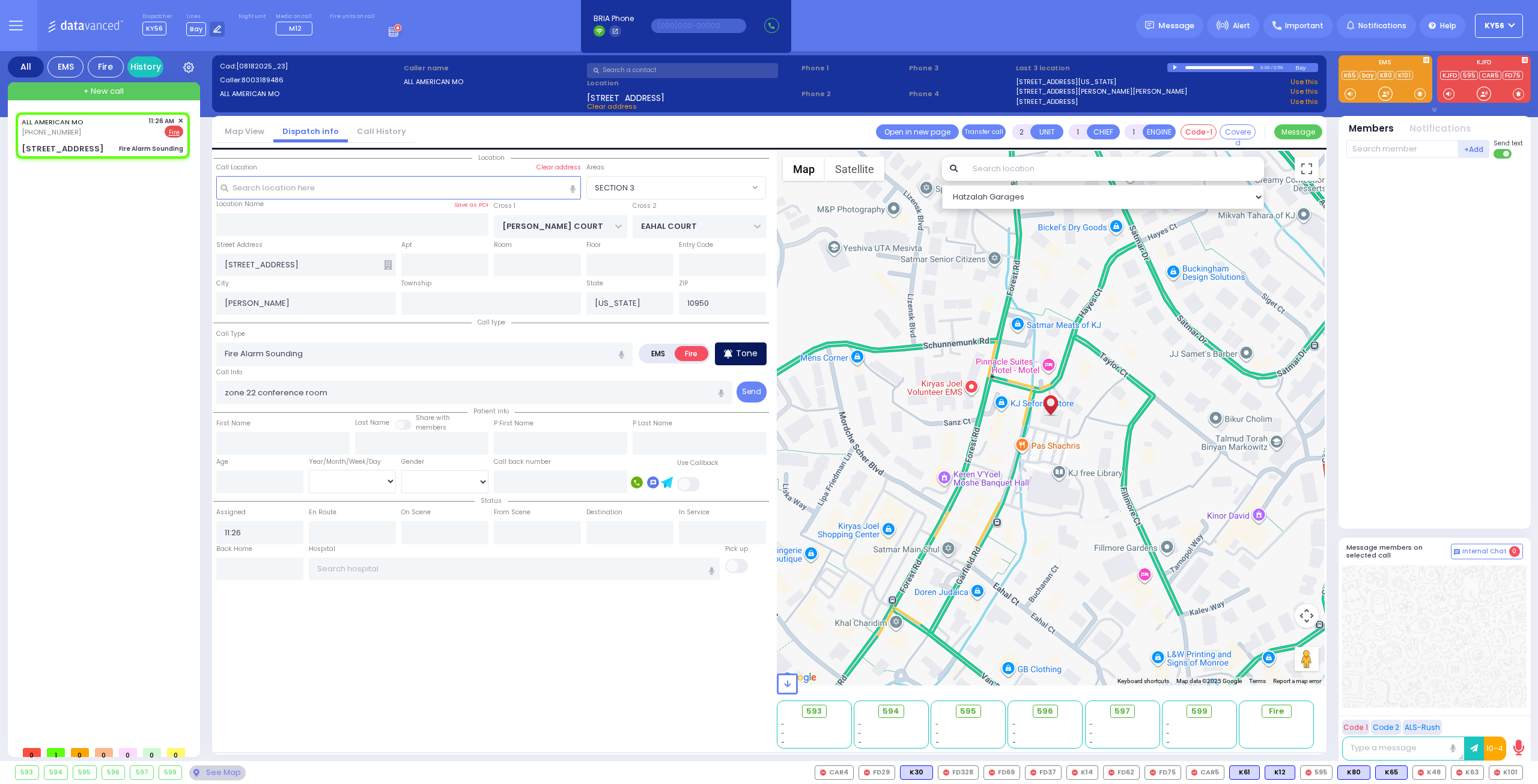
select select
radio input "true"
select select
select select "Hatzalah Garages"
select select "SECTION 3"
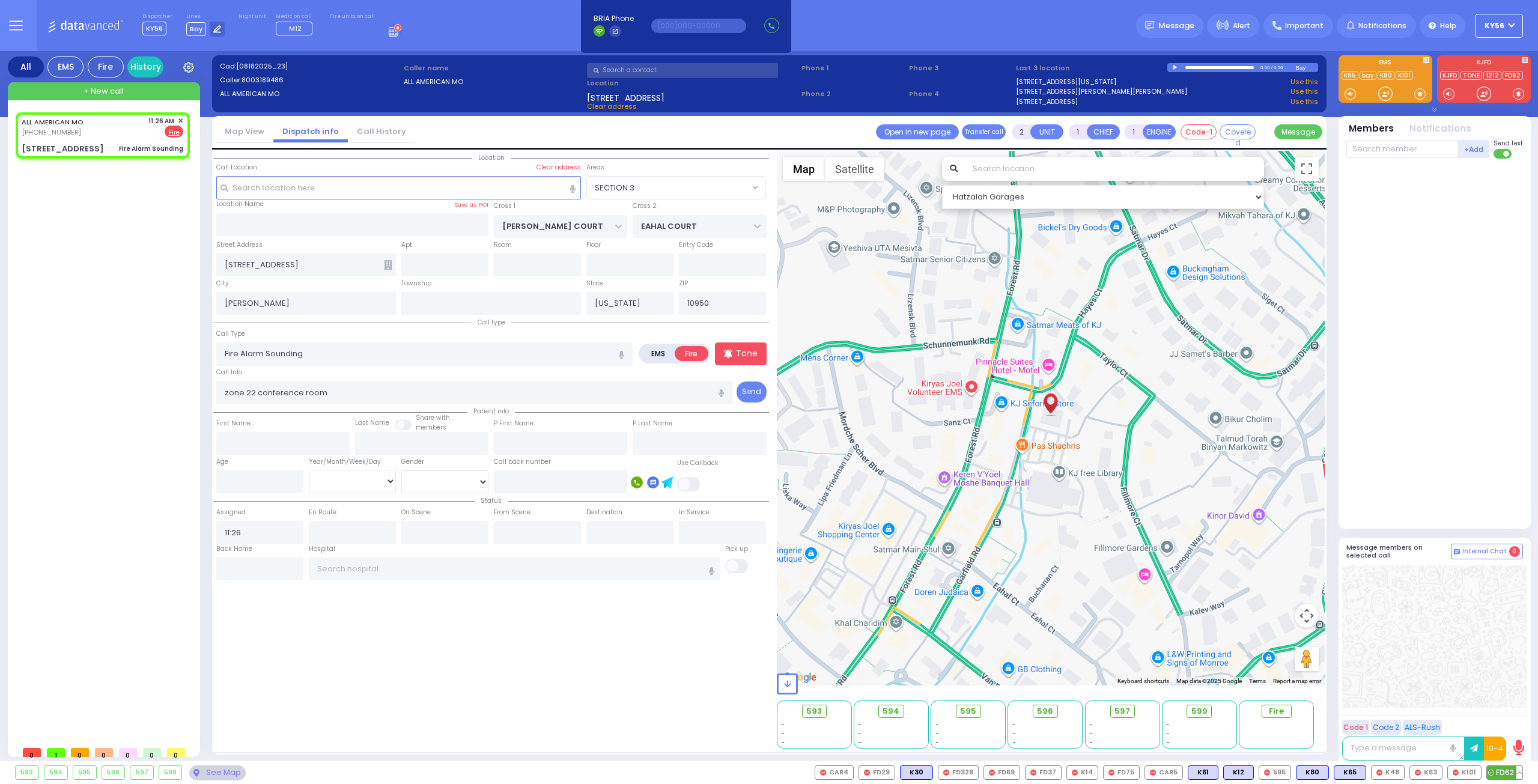
click at [1503, 774] on span "FD62" at bounding box center [1504, 773] width 35 height 13
select select
radio input "true"
select select
type input "11:28"
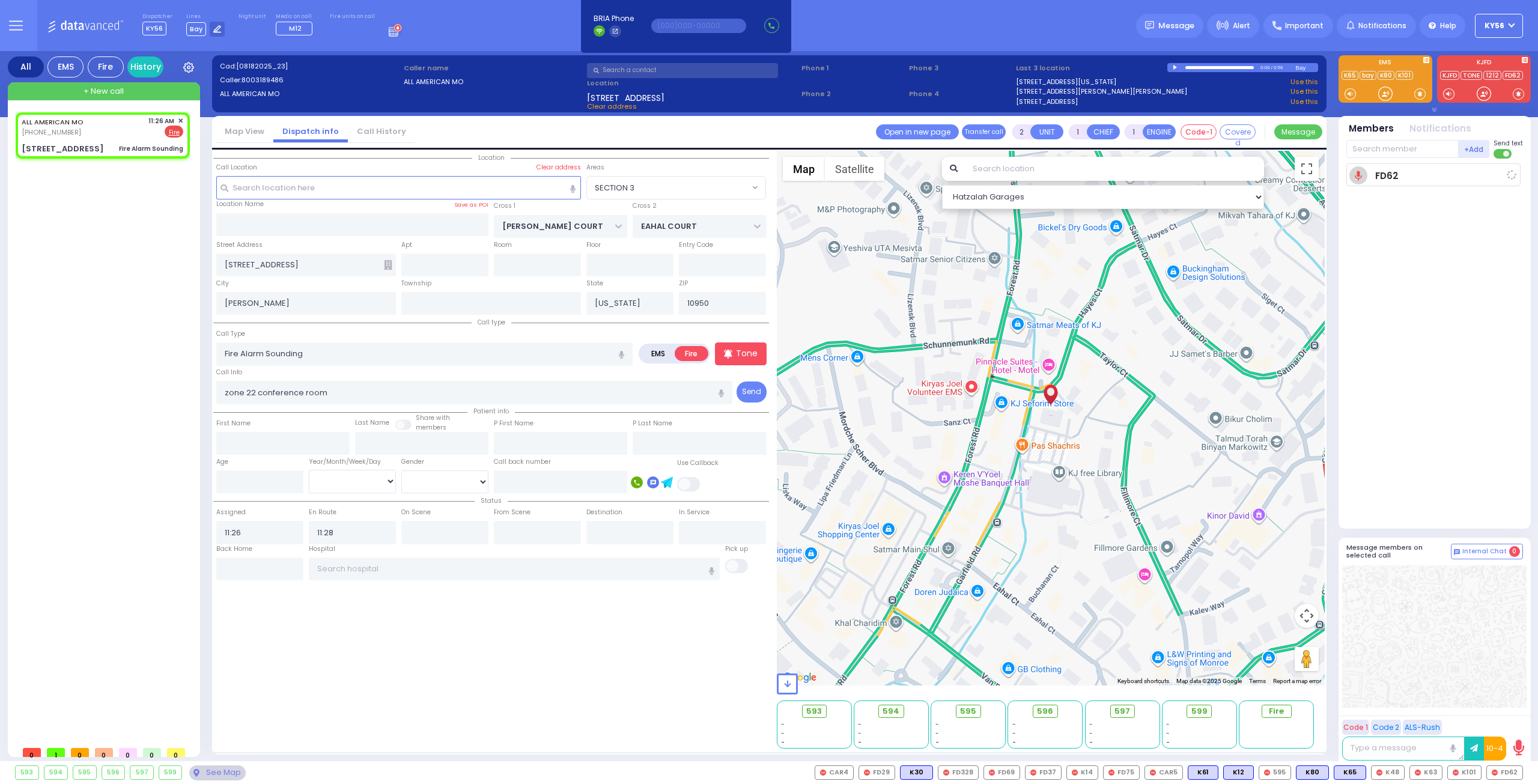
select select "SECTION 3"
select select "Hatzalah Garages"
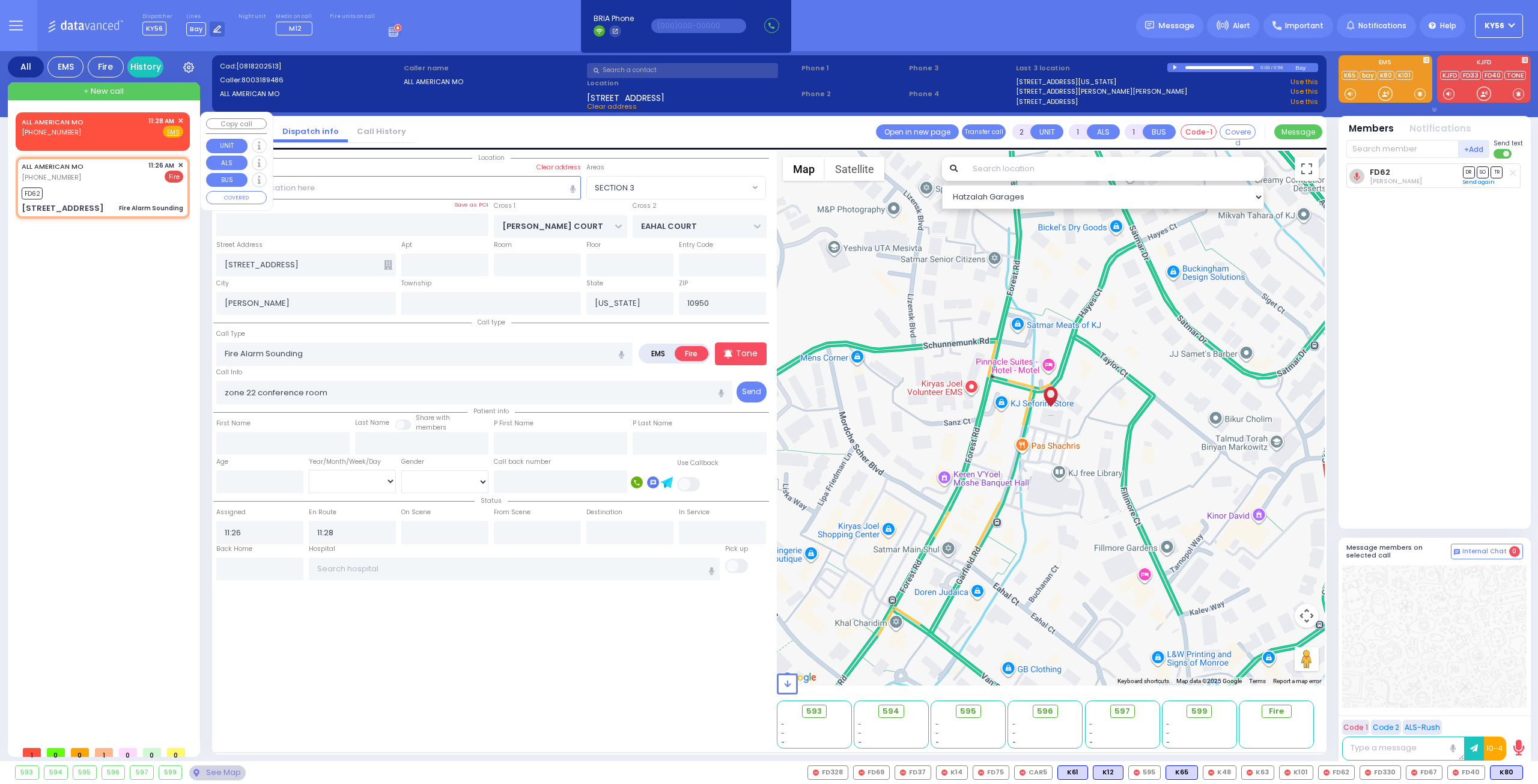
click at [181, 118] on span "✕" at bounding box center [180, 121] width 6 height 10
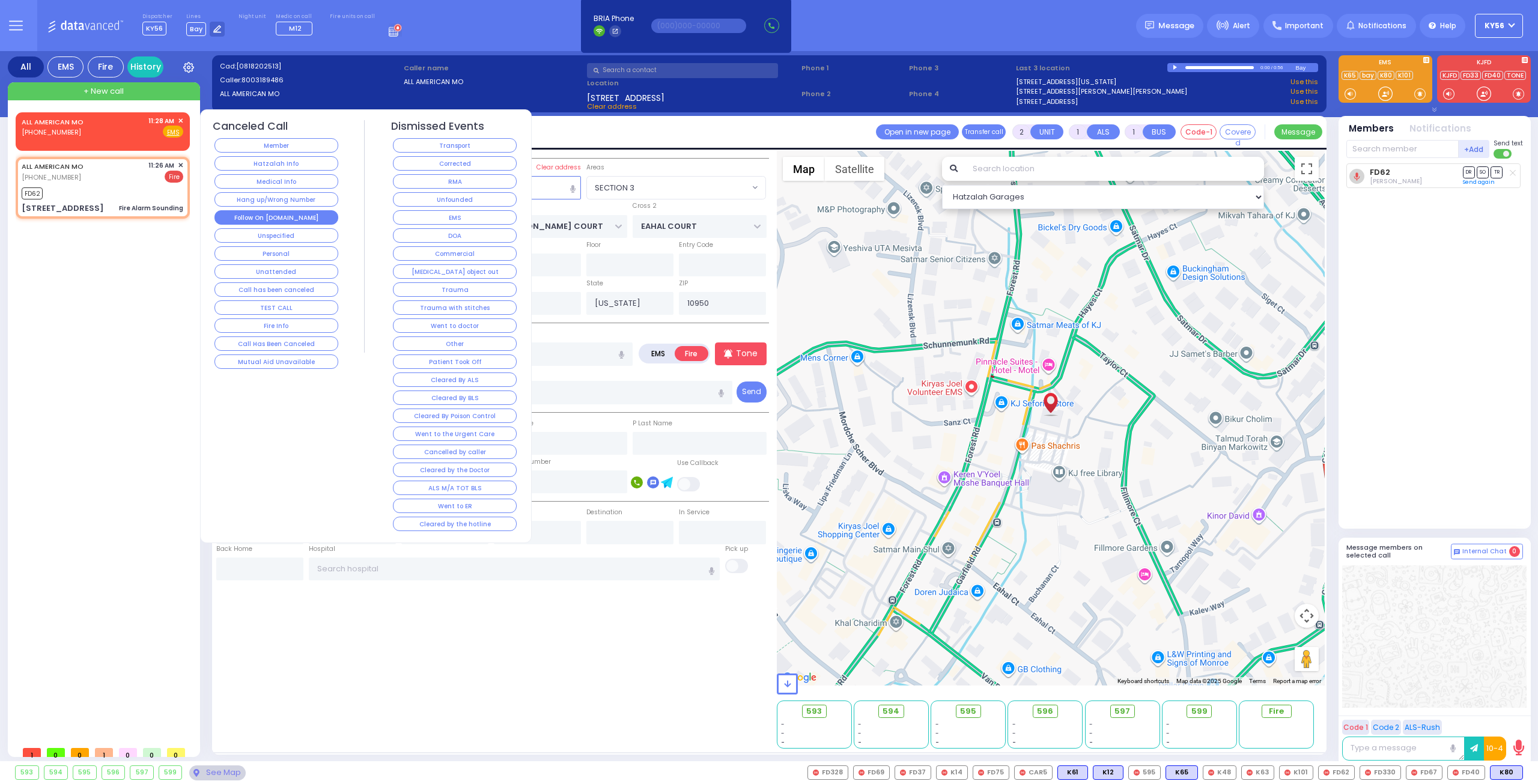
click at [269, 217] on button "Follow On [DOMAIN_NAME]" at bounding box center [276, 217] width 124 height 15
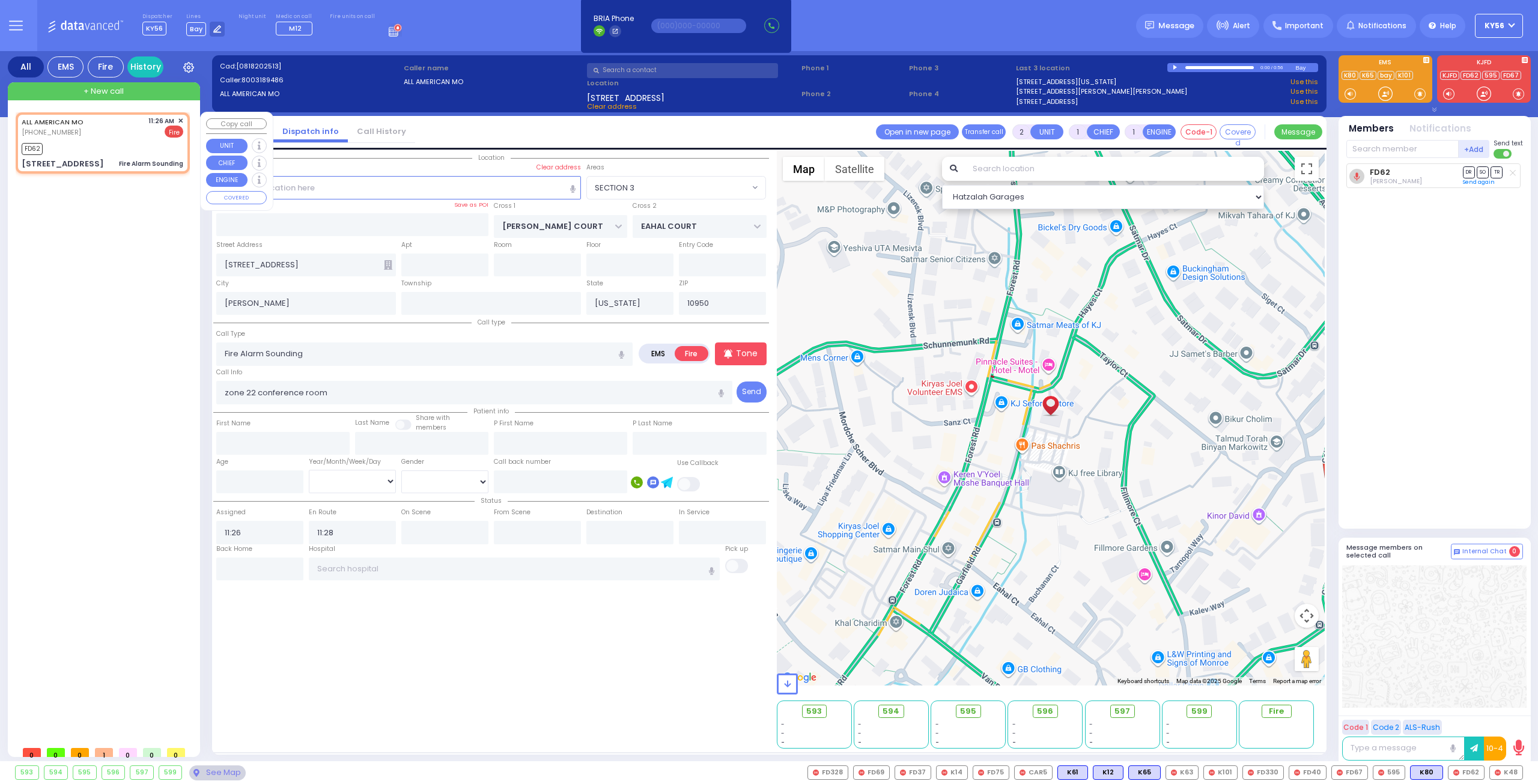
click at [179, 120] on span "✕" at bounding box center [180, 121] width 6 height 10
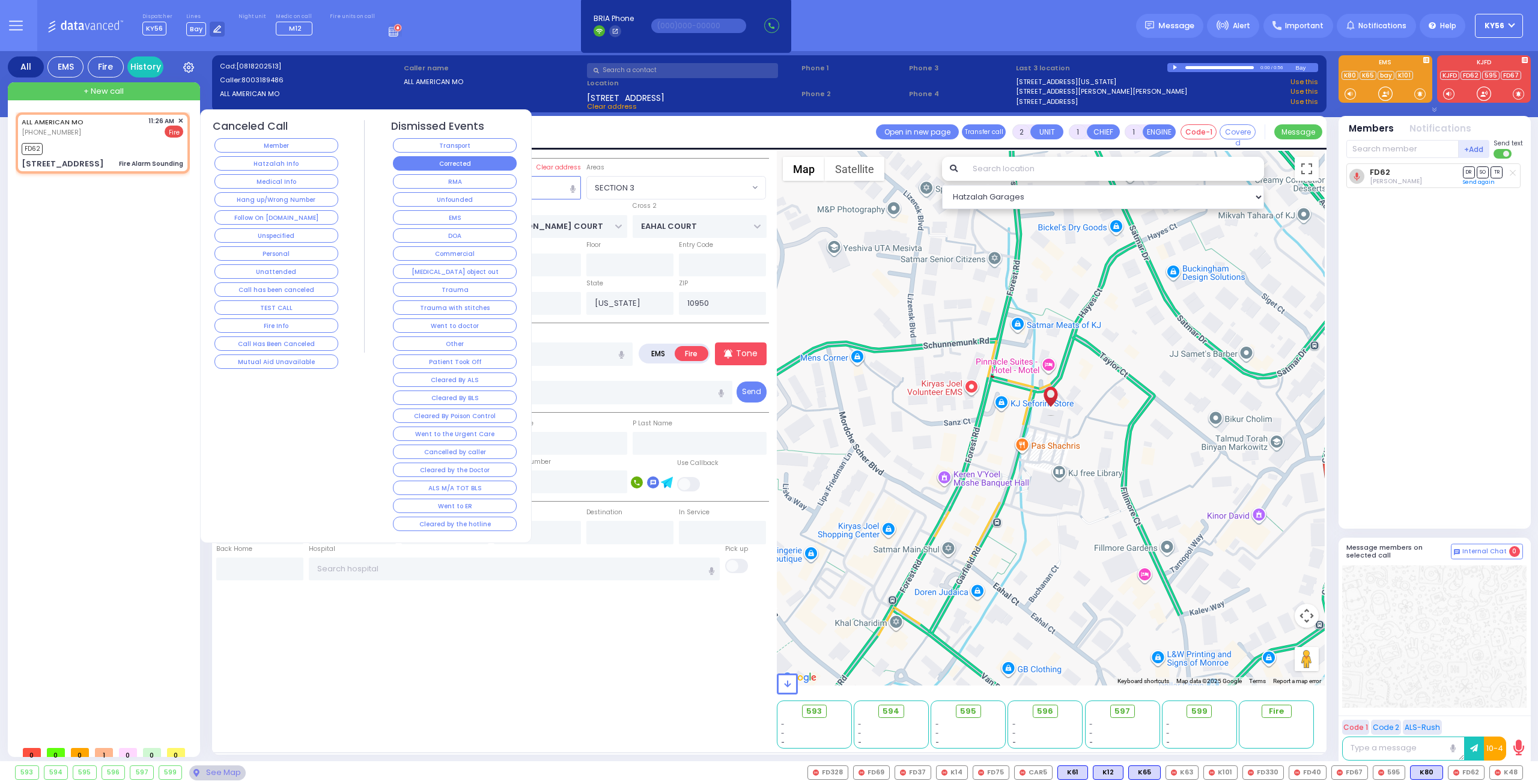
click at [450, 164] on button "Corrected" at bounding box center [454, 163] width 124 height 15
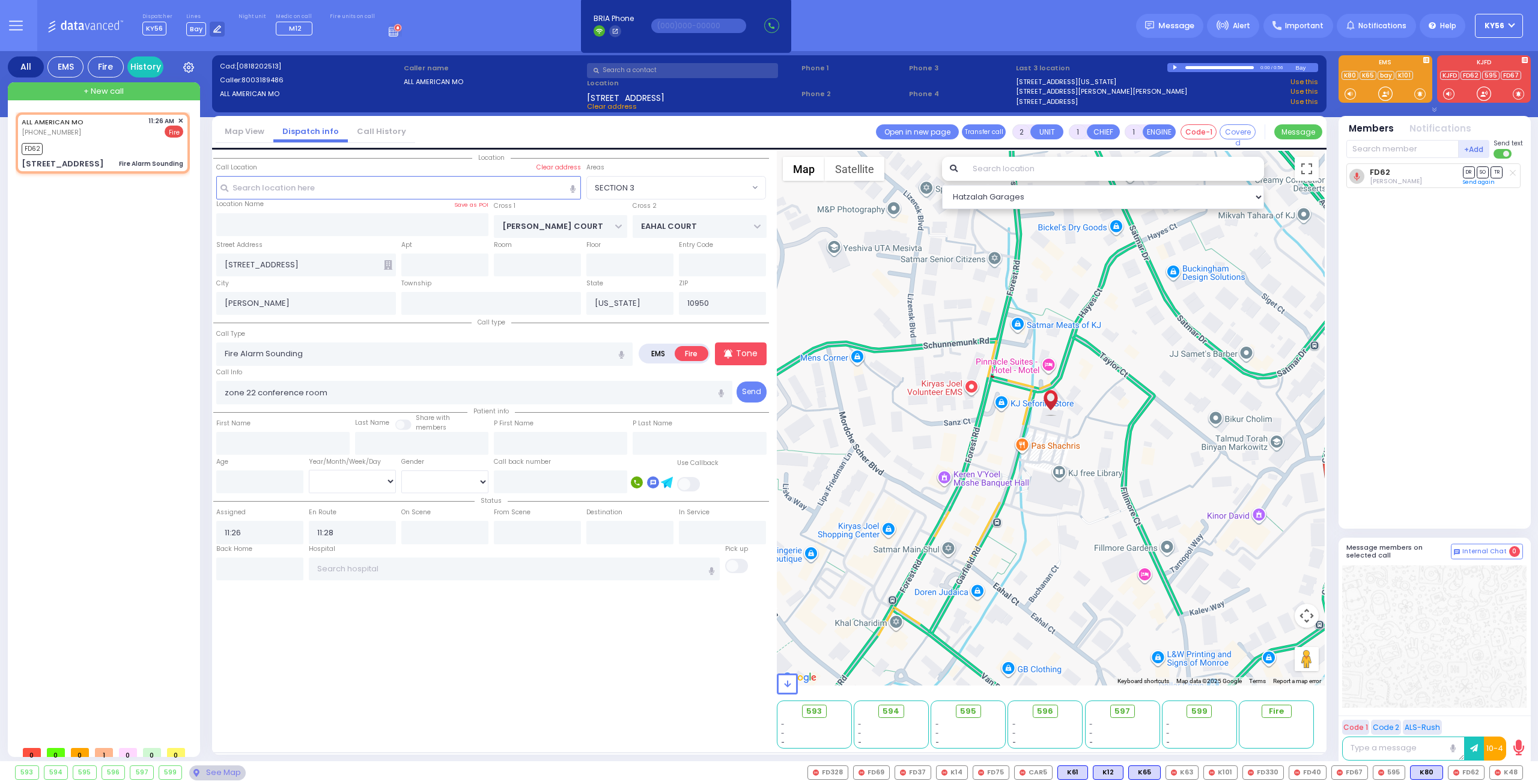
select select
radio input "true"
select select
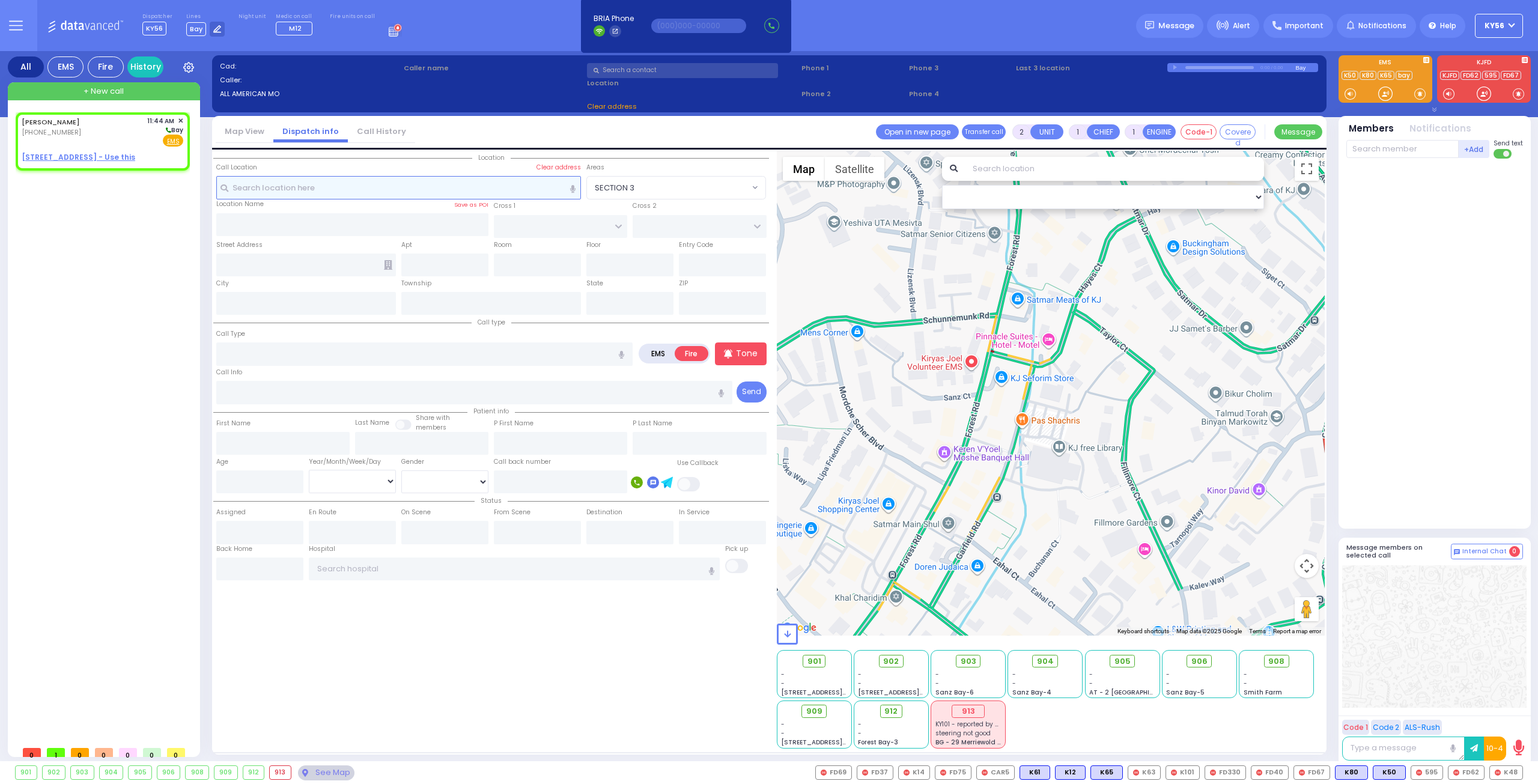
select select
radio input "true"
type input "ISRAEL MAYER"
type input "EKSTEIN"
select select
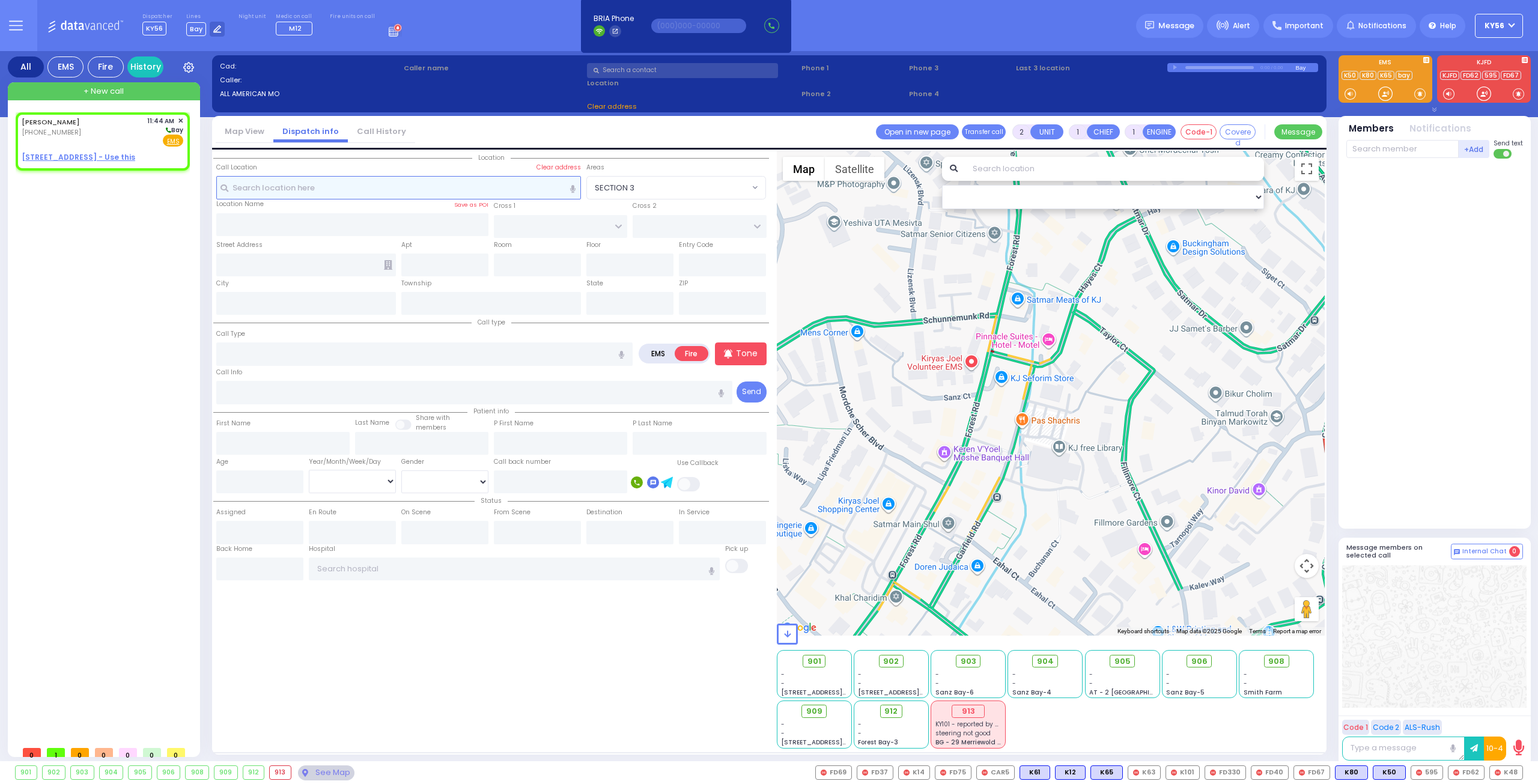
type input "11:44"
select select "Hatzalah Garages"
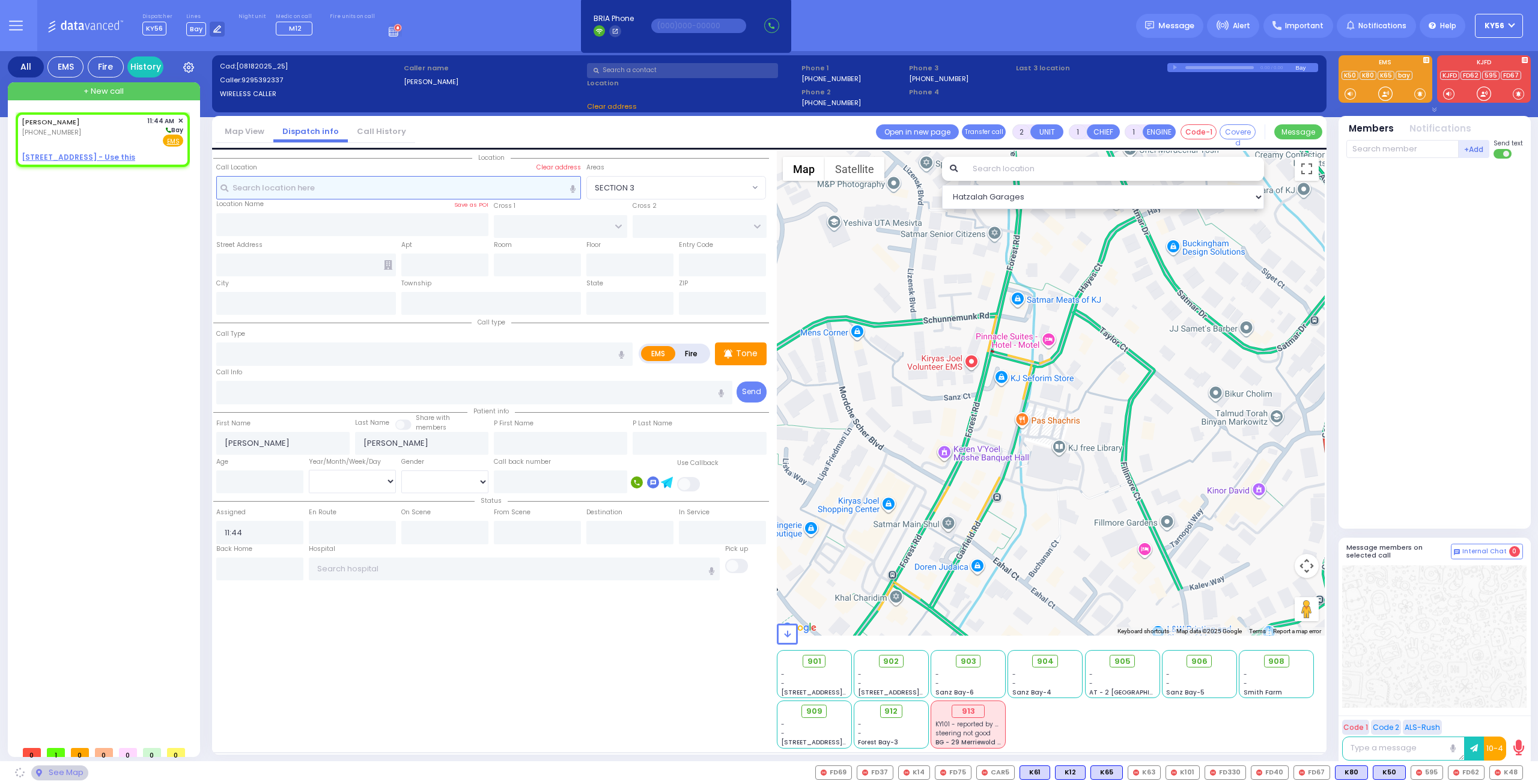
select select
radio input "true"
select select
select select "Hatzalah Garages"
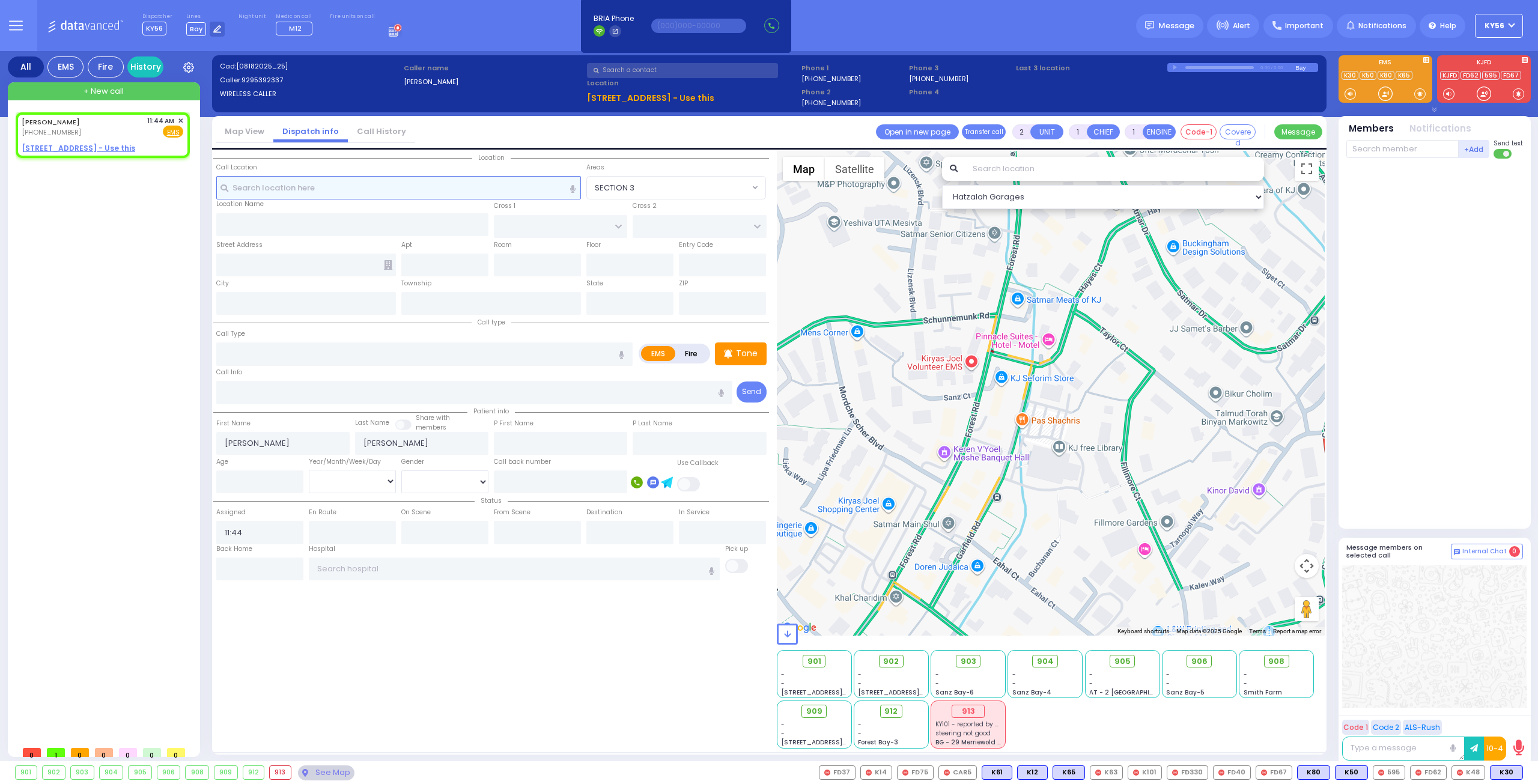
select select
radio input "true"
select select
select select "Hatzalah Garages"
click at [97, 144] on u "15 AUSTRA PKWY 204 - Use this" at bounding box center [78, 148] width 113 height 10
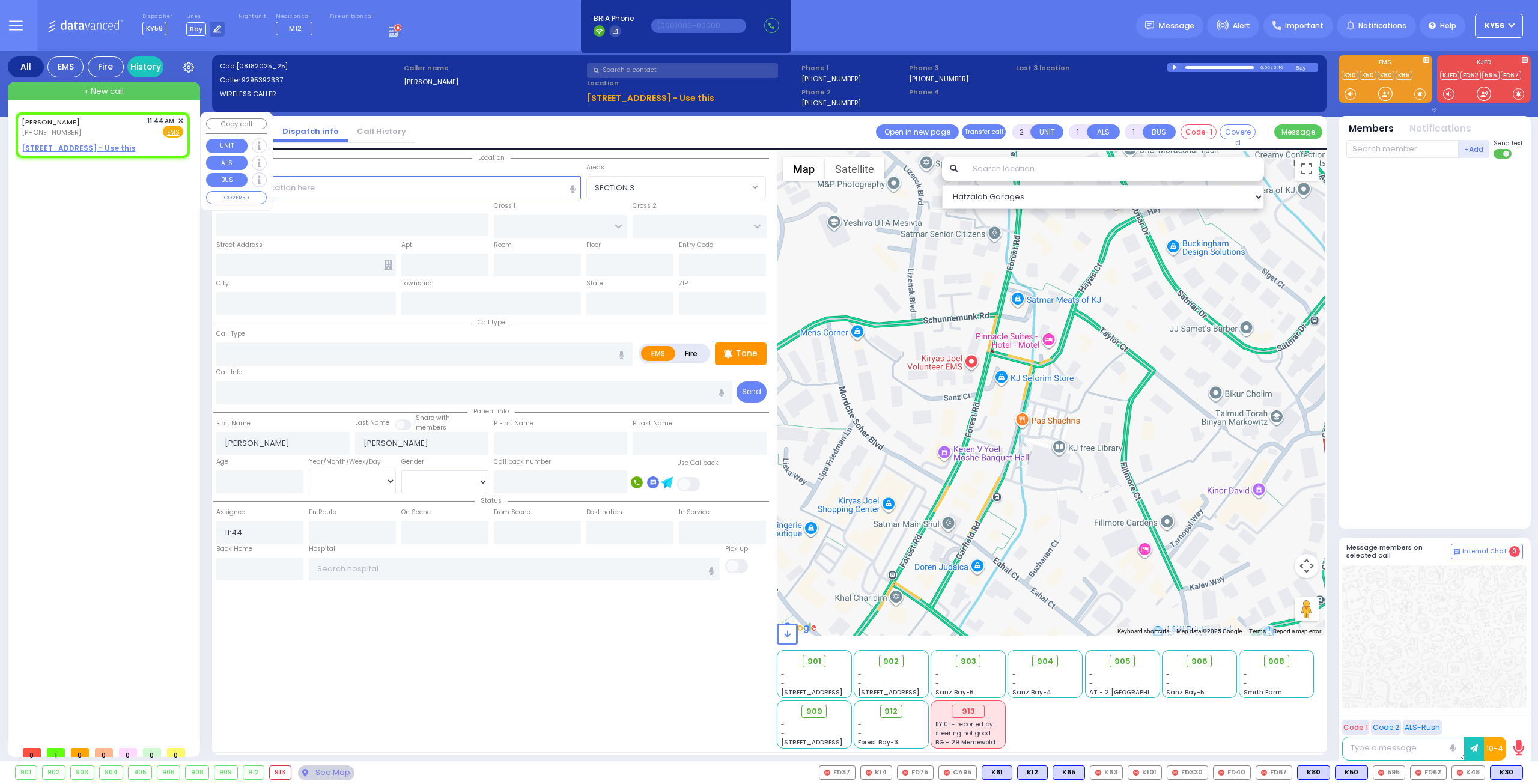
select select
radio input "true"
select select
select select "Hatzalah Garages"
select select
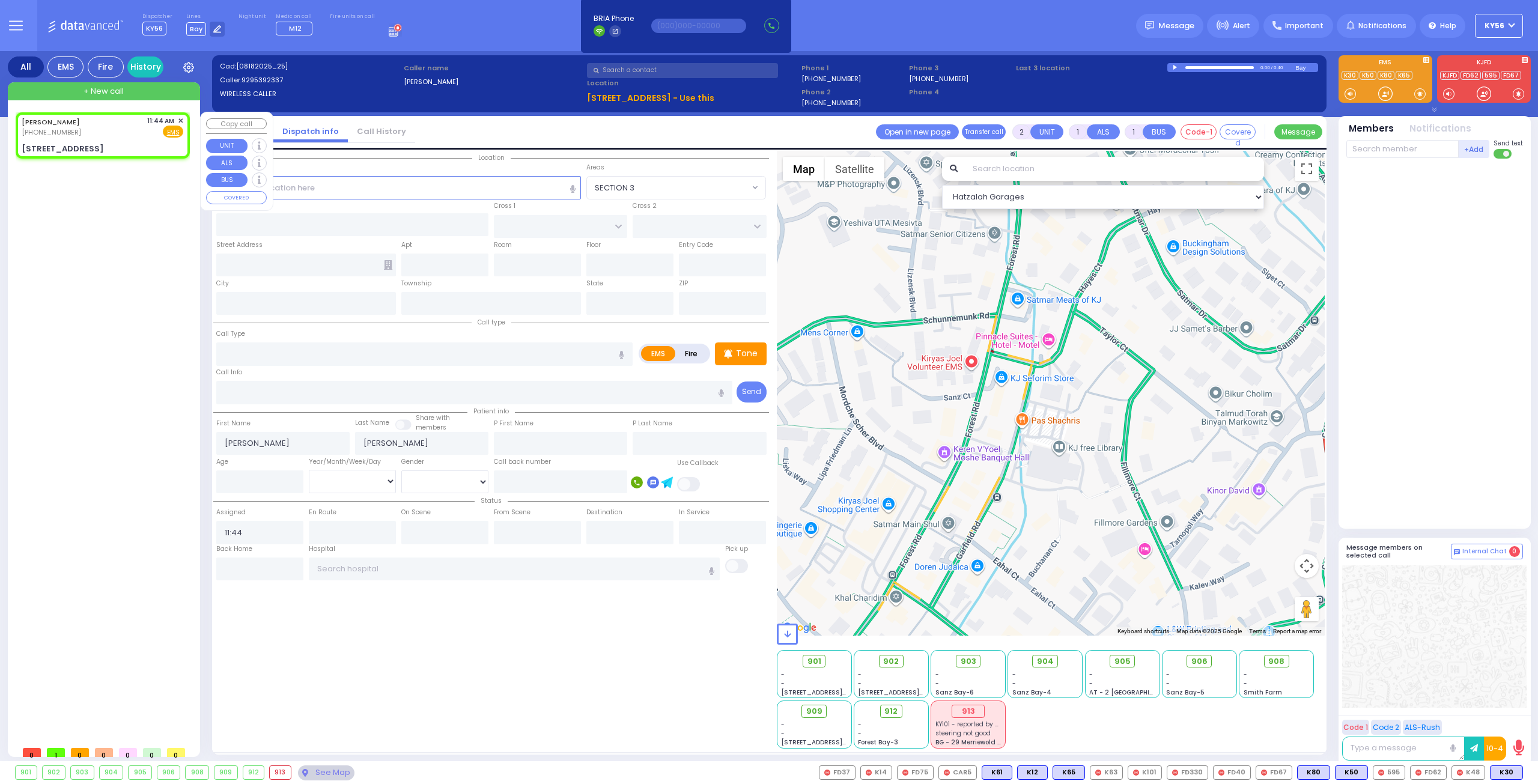
radio input "true"
select select
type input "BAKERTOWN RD"
type input "COUNTY ROUTE 105"
type input "15 AUSTRA PKWY"
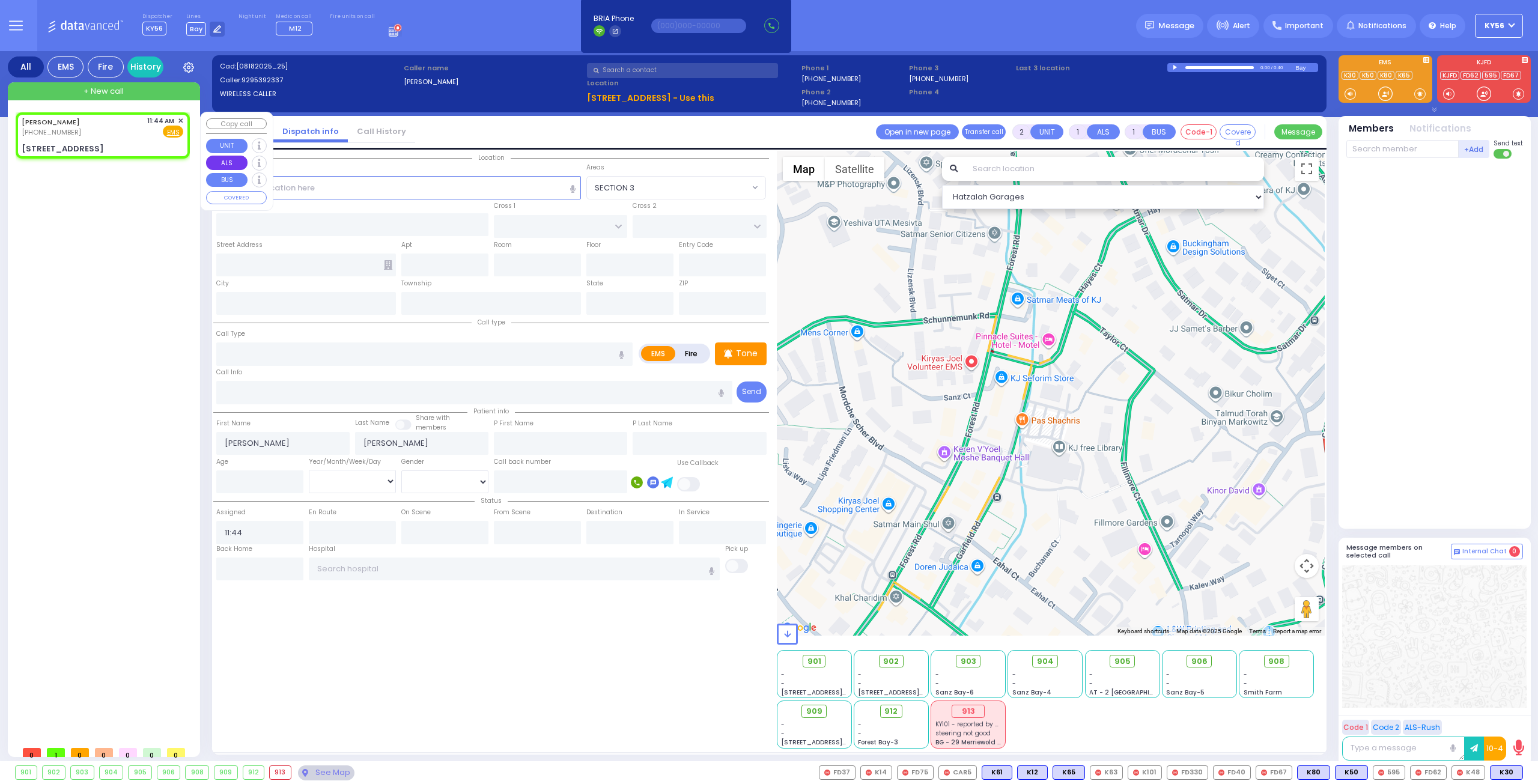
type input "204"
type input "[PERSON_NAME]"
type input "[US_STATE]"
type input "10950"
select select "SECTION 4"
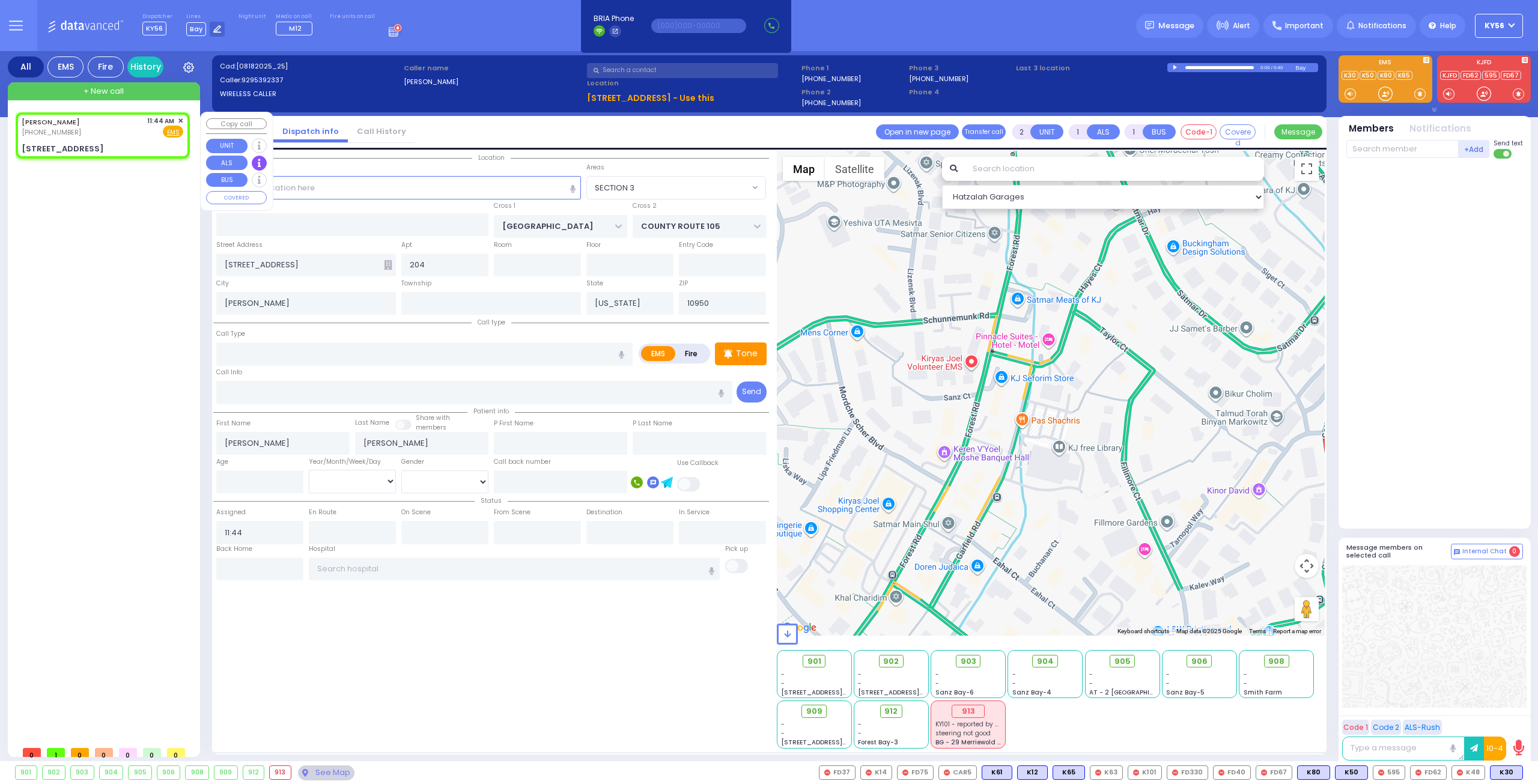
select select "Hatzalah Garages"
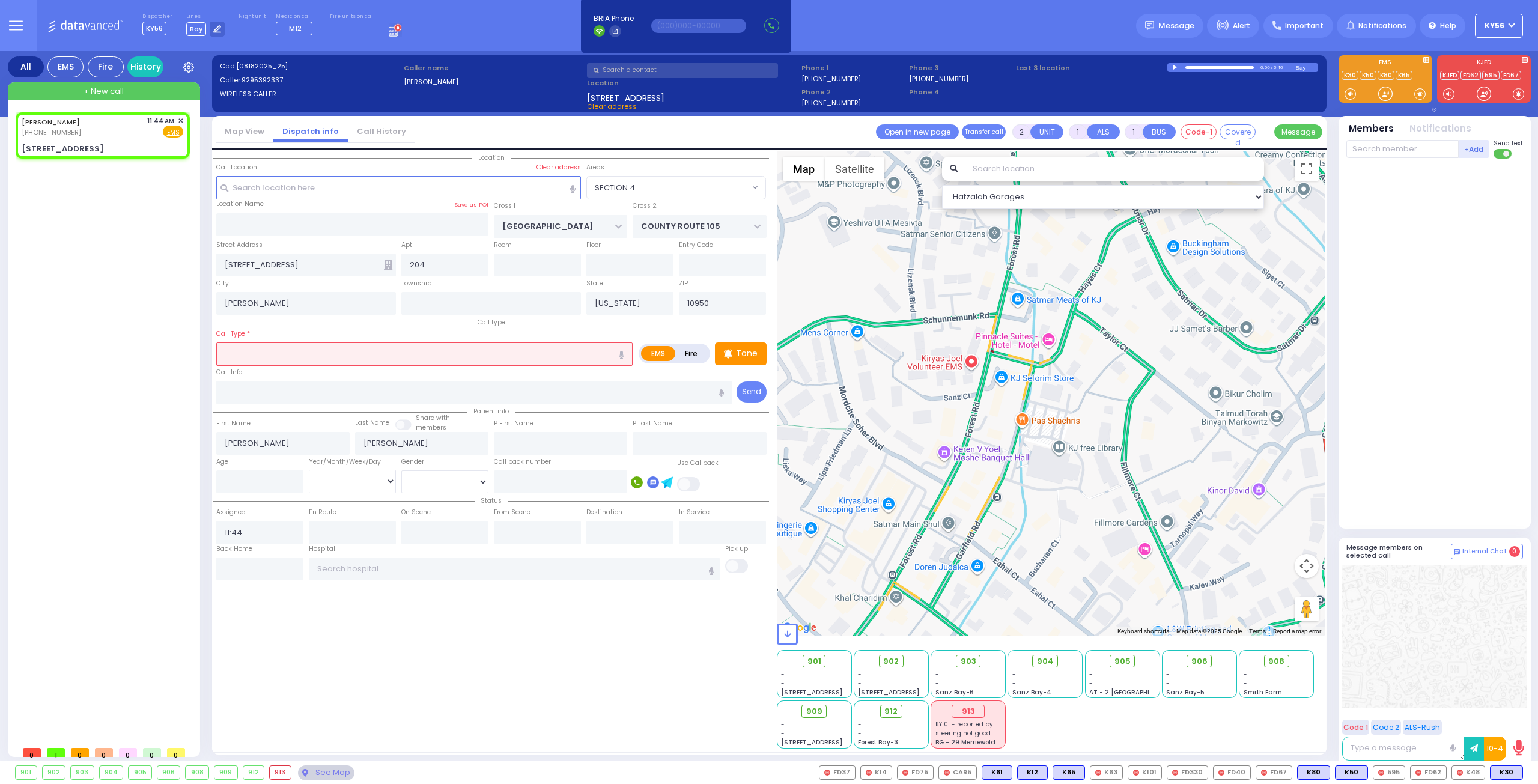
click at [349, 358] on input "text" at bounding box center [424, 353] width 416 height 23
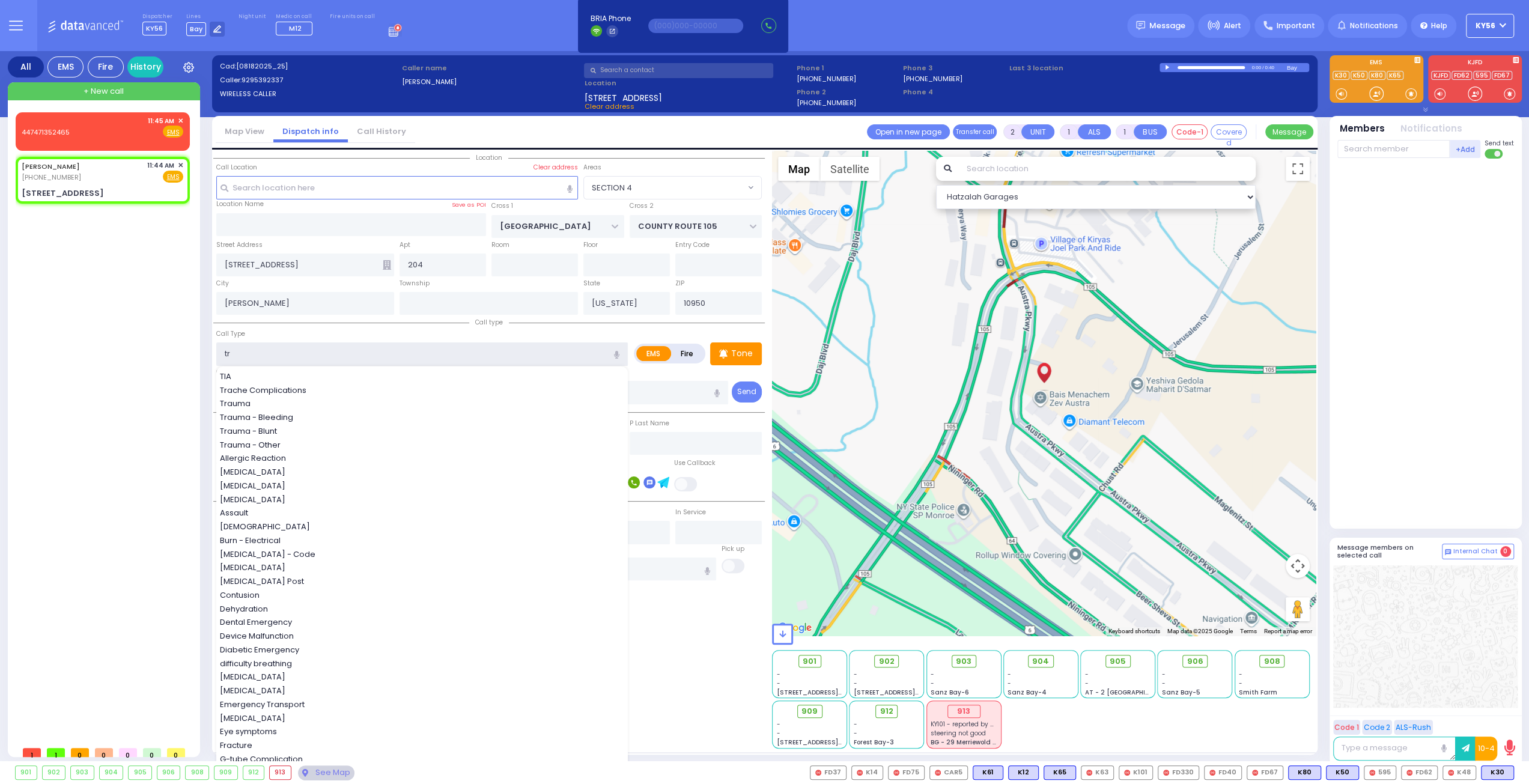
type input "tra"
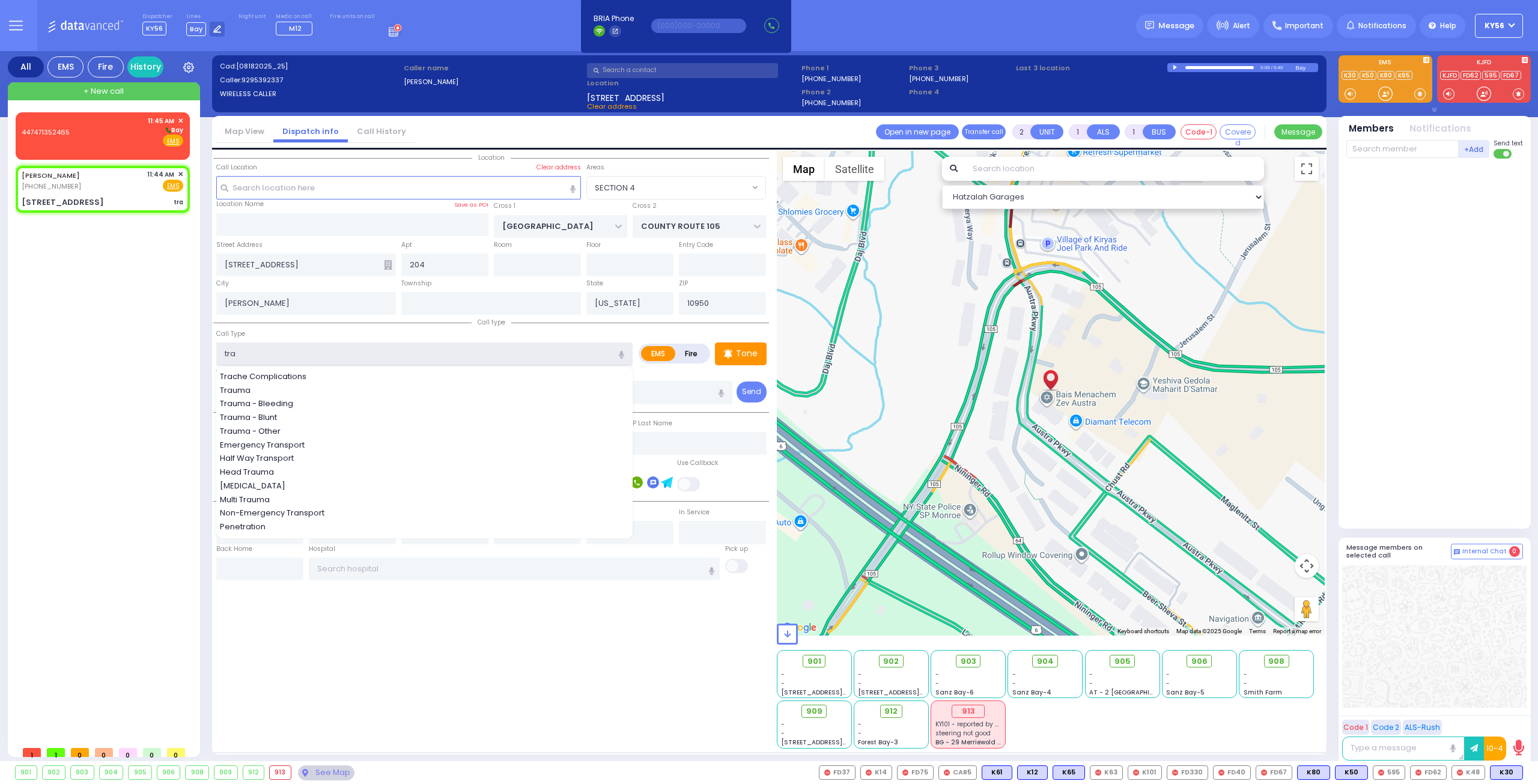
select select
radio input "true"
select select
select select "Hatzalah Garages"
select select
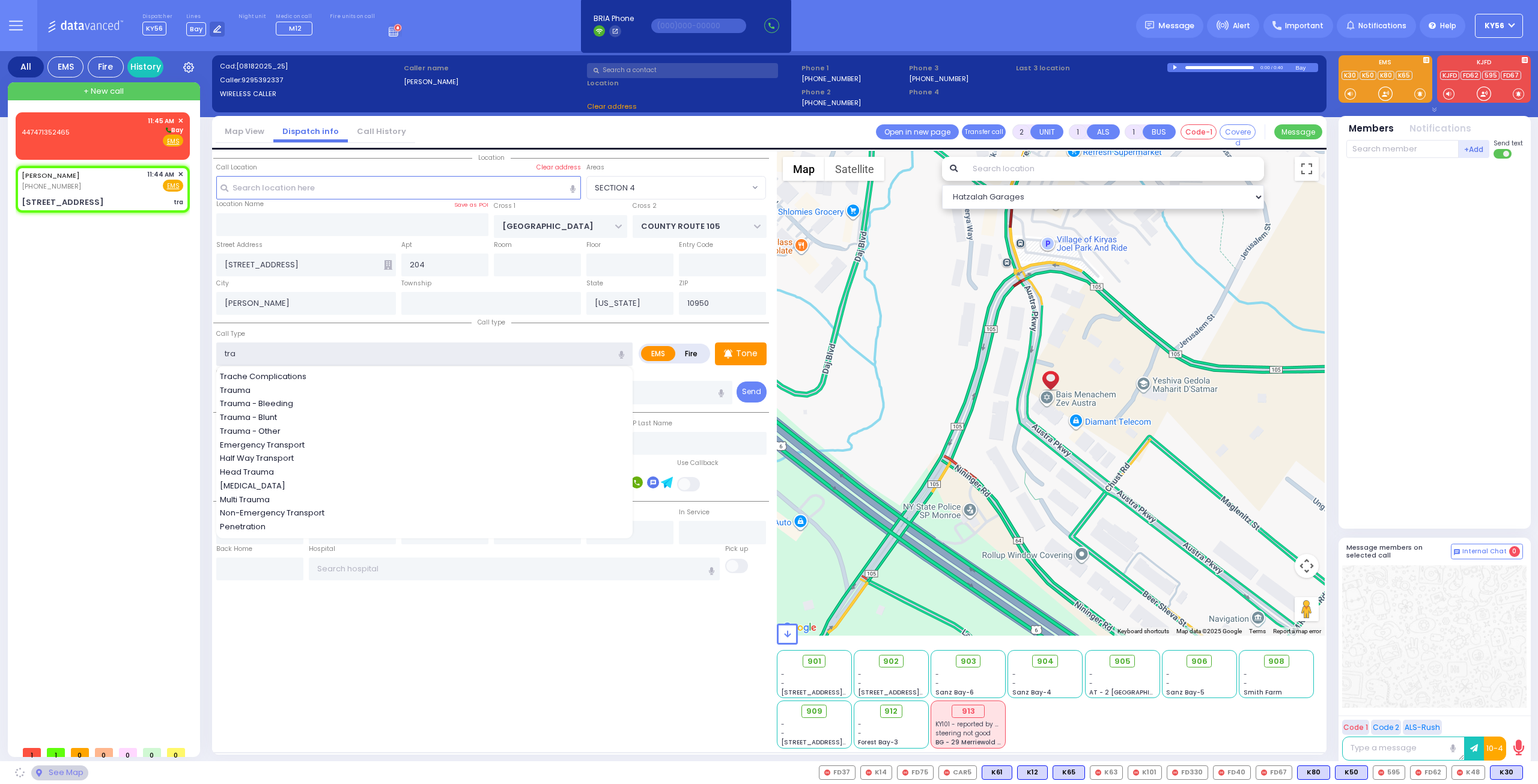
radio input "true"
select select
select select "Hatzalah Garages"
select select "SECTION 4"
click at [290, 385] on div "Trauma" at bounding box center [425, 390] width 410 height 12
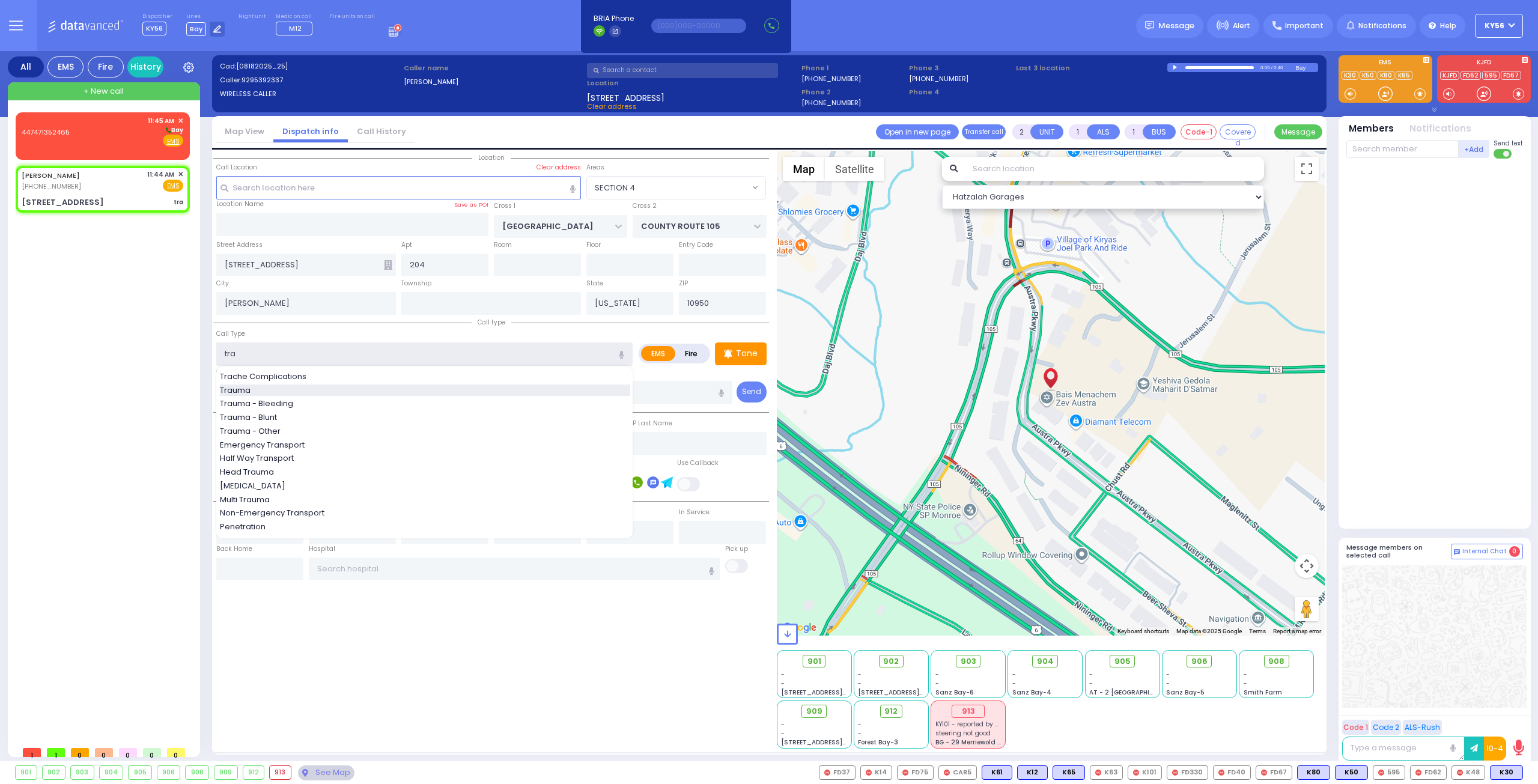
type input "Trauma"
type input "0"
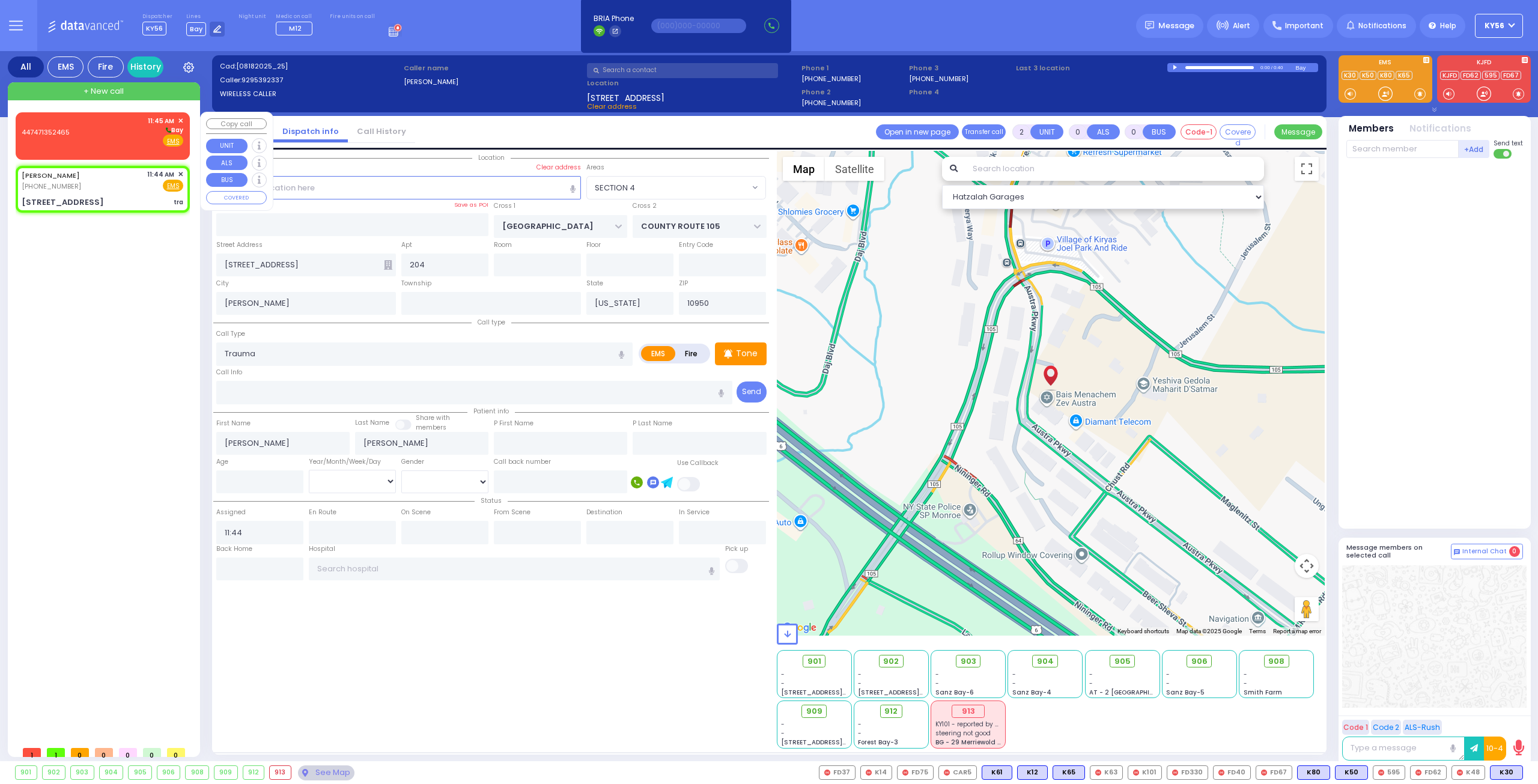
click at [105, 140] on div "447471352465 11:45 AM ✕ Bay EMS" at bounding box center [102, 131] width 162 height 31
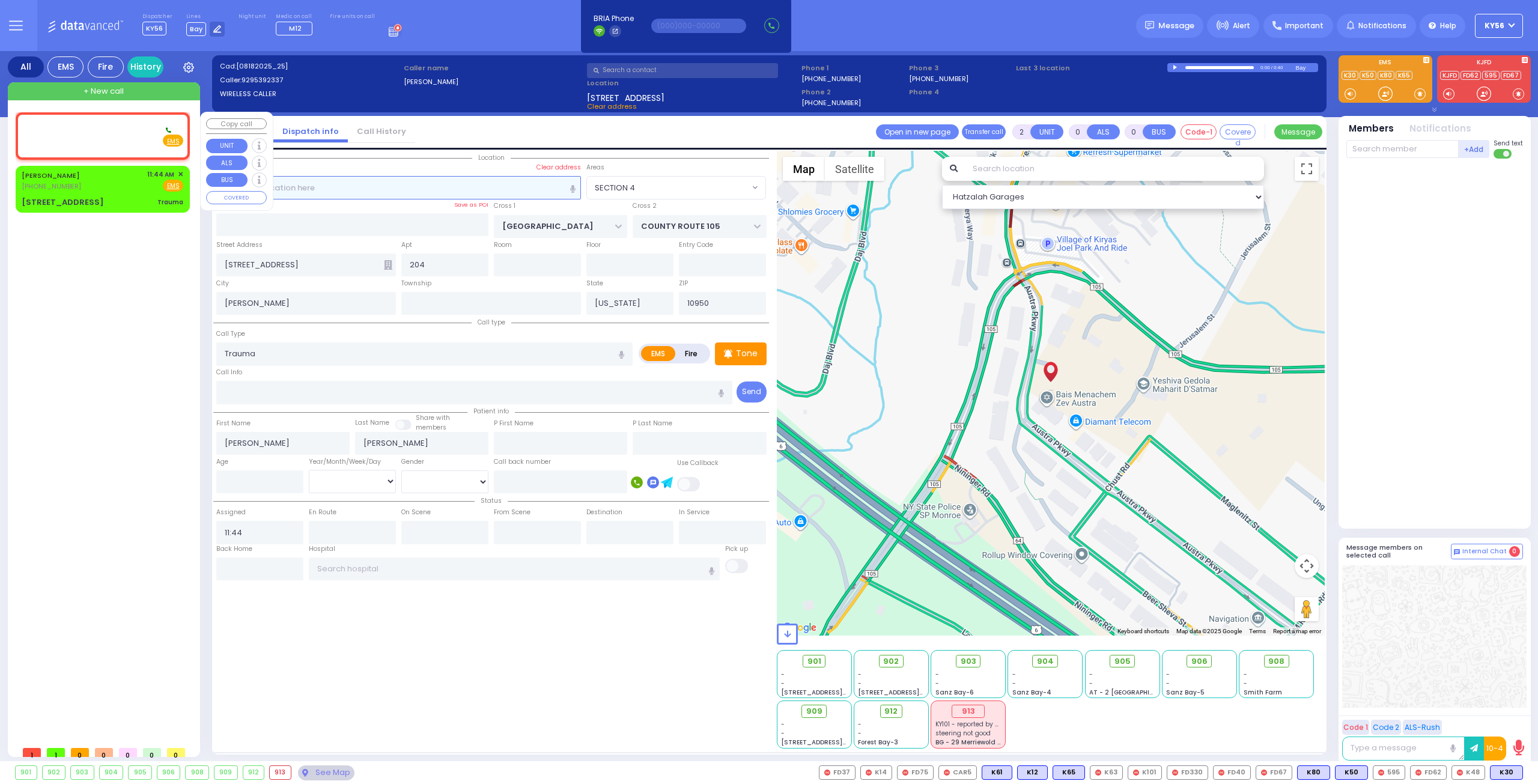
type input "1"
select select
radio input "true"
select select
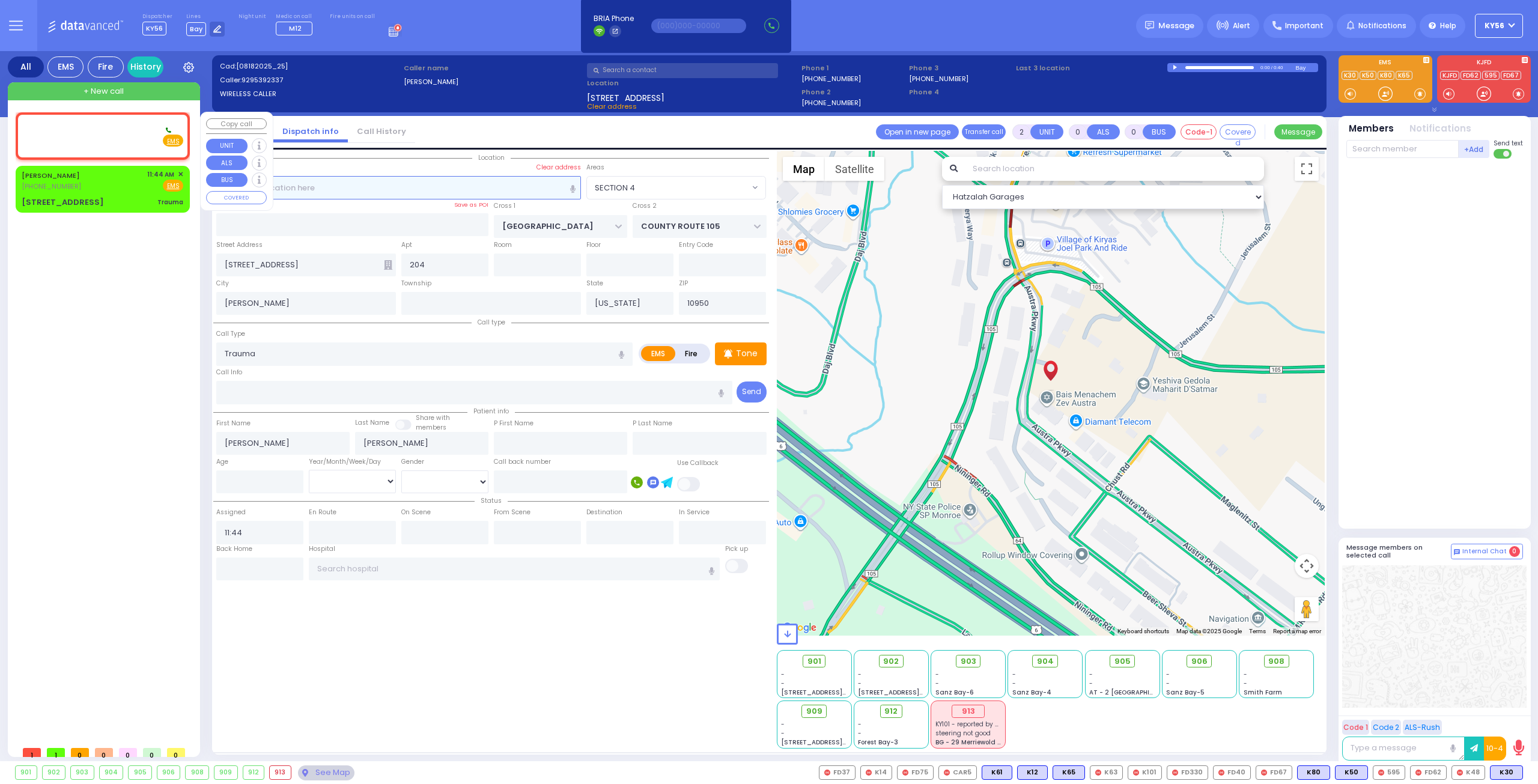
type input "11:45"
select select "Hatzalah Garages"
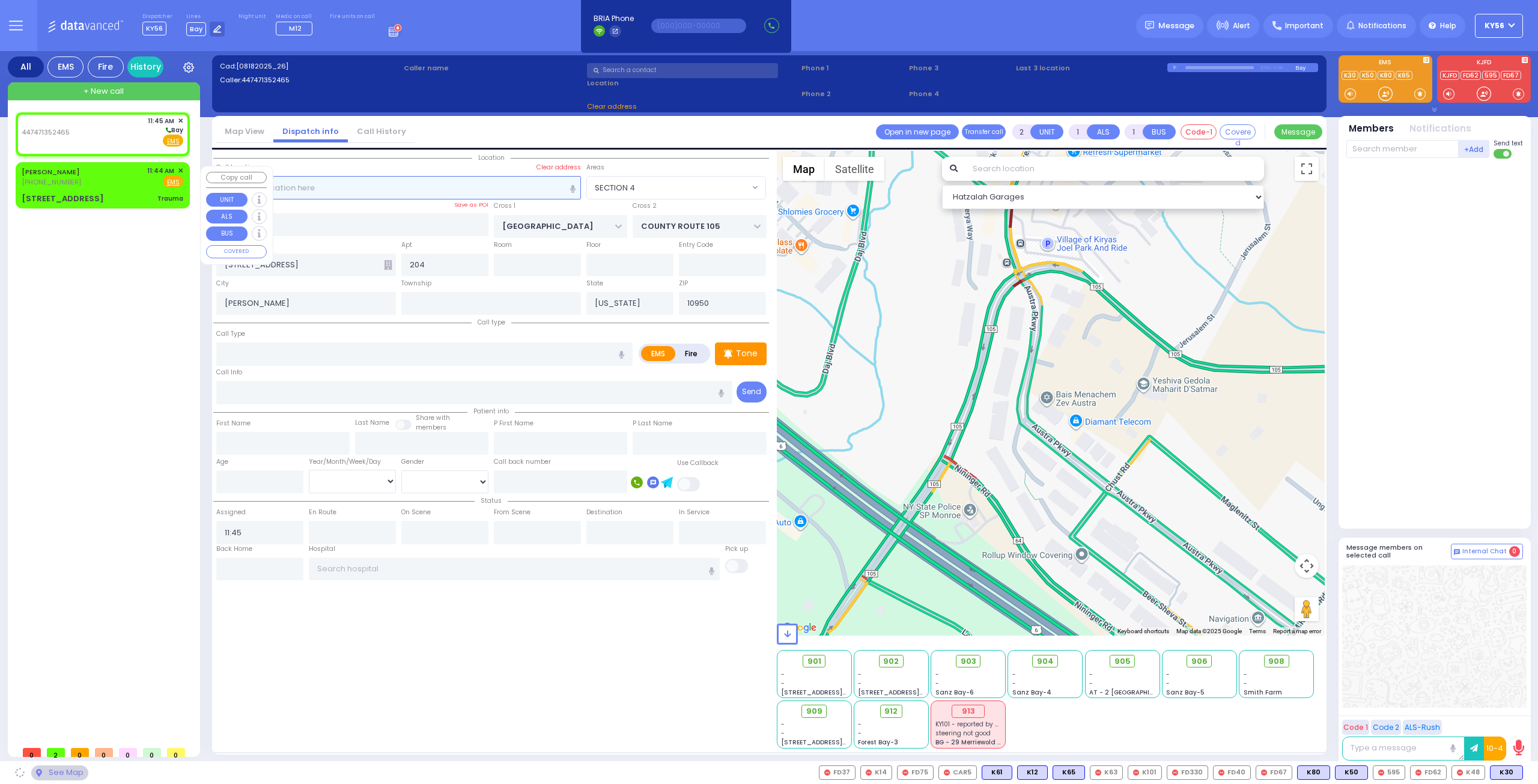
select select
radio input "true"
select select
select select "Hatzalah Garages"
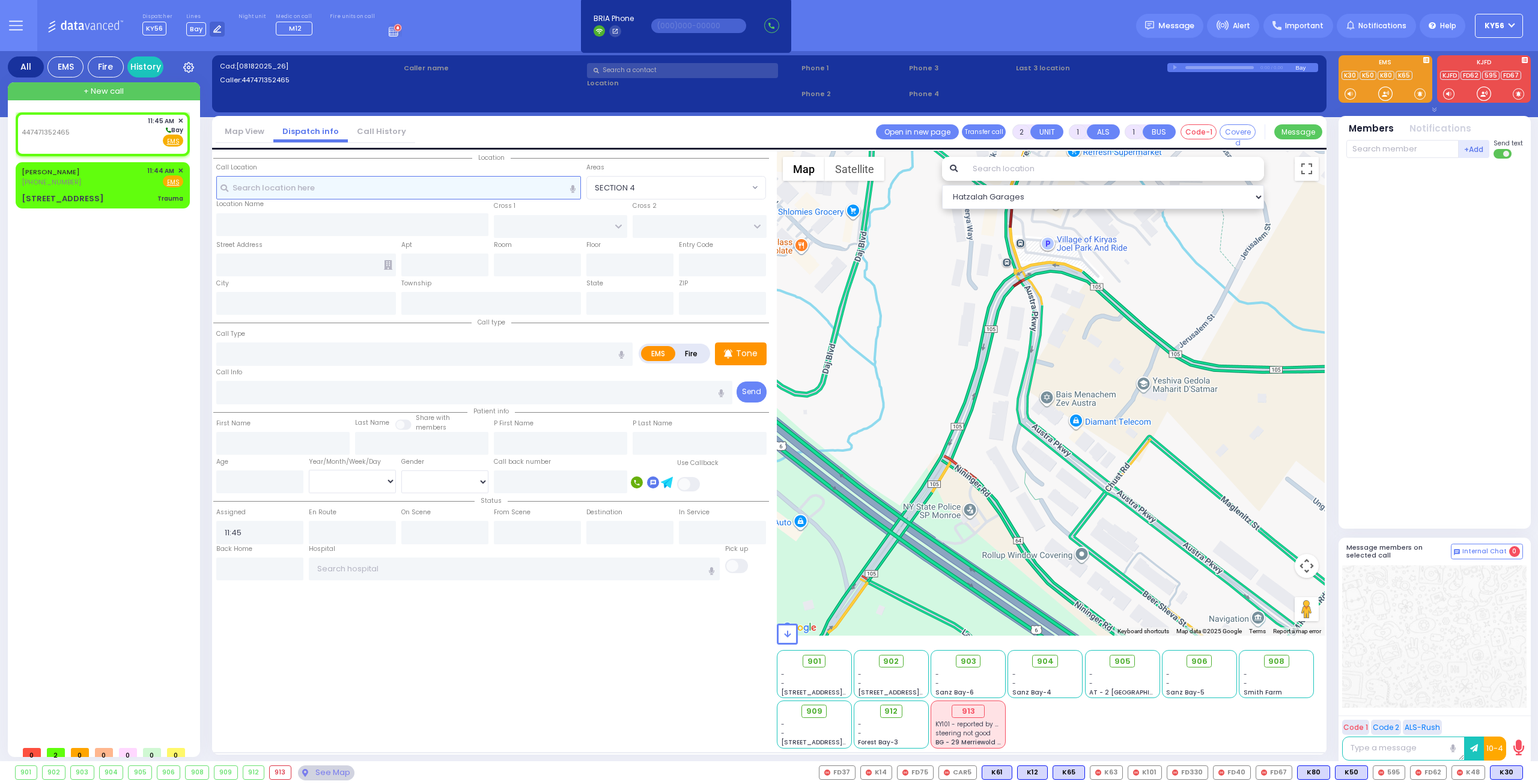
click at [290, 189] on input "text" at bounding box center [399, 188] width 365 height 23
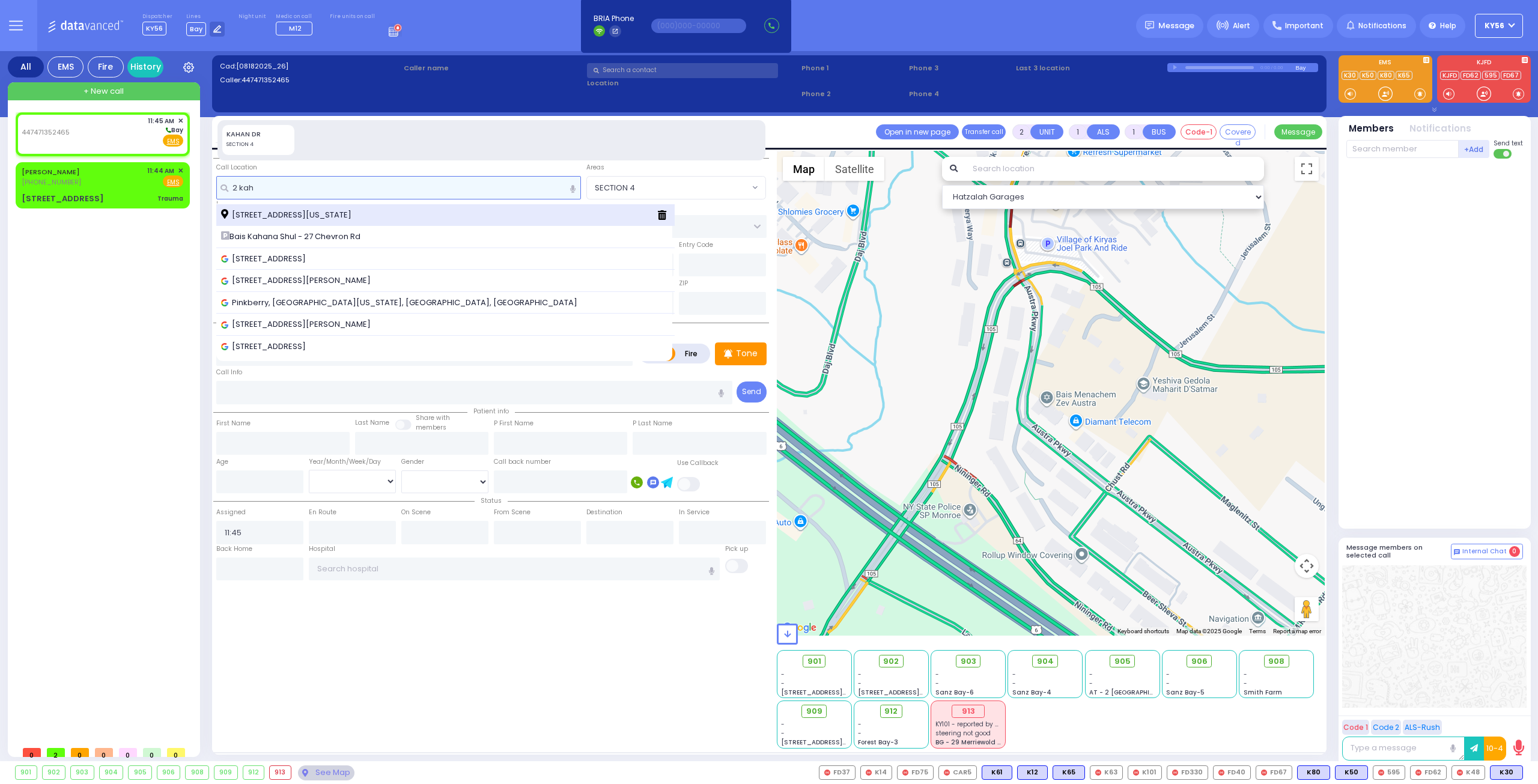
type input "2 kah"
click at [287, 209] on span "2 Kahan Drive Monroe New York 10950" at bounding box center [288, 215] width 135 height 12
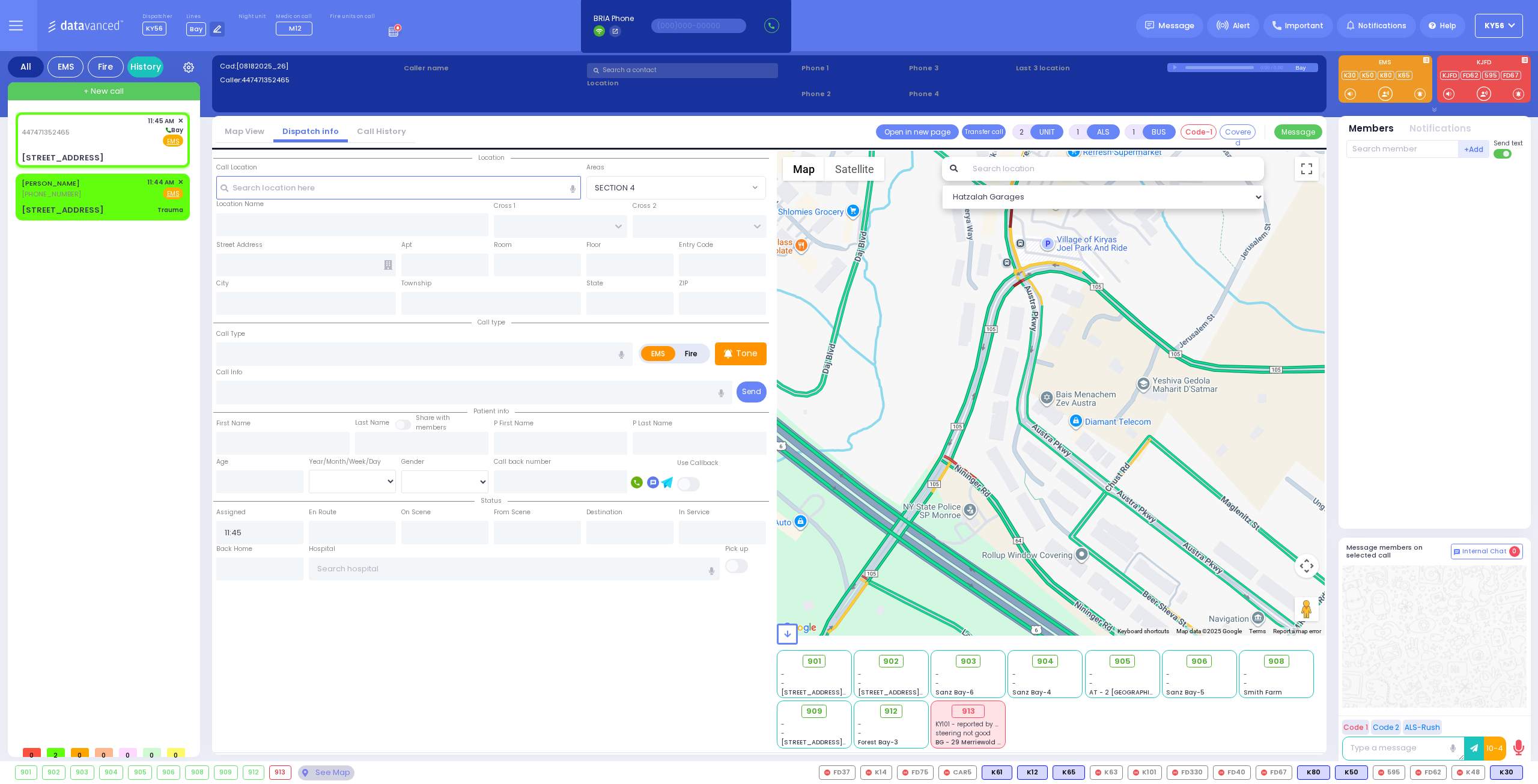
select select
radio input "true"
select select
select select "Hatzalah Garages"
type input "[PERSON_NAME] DR"
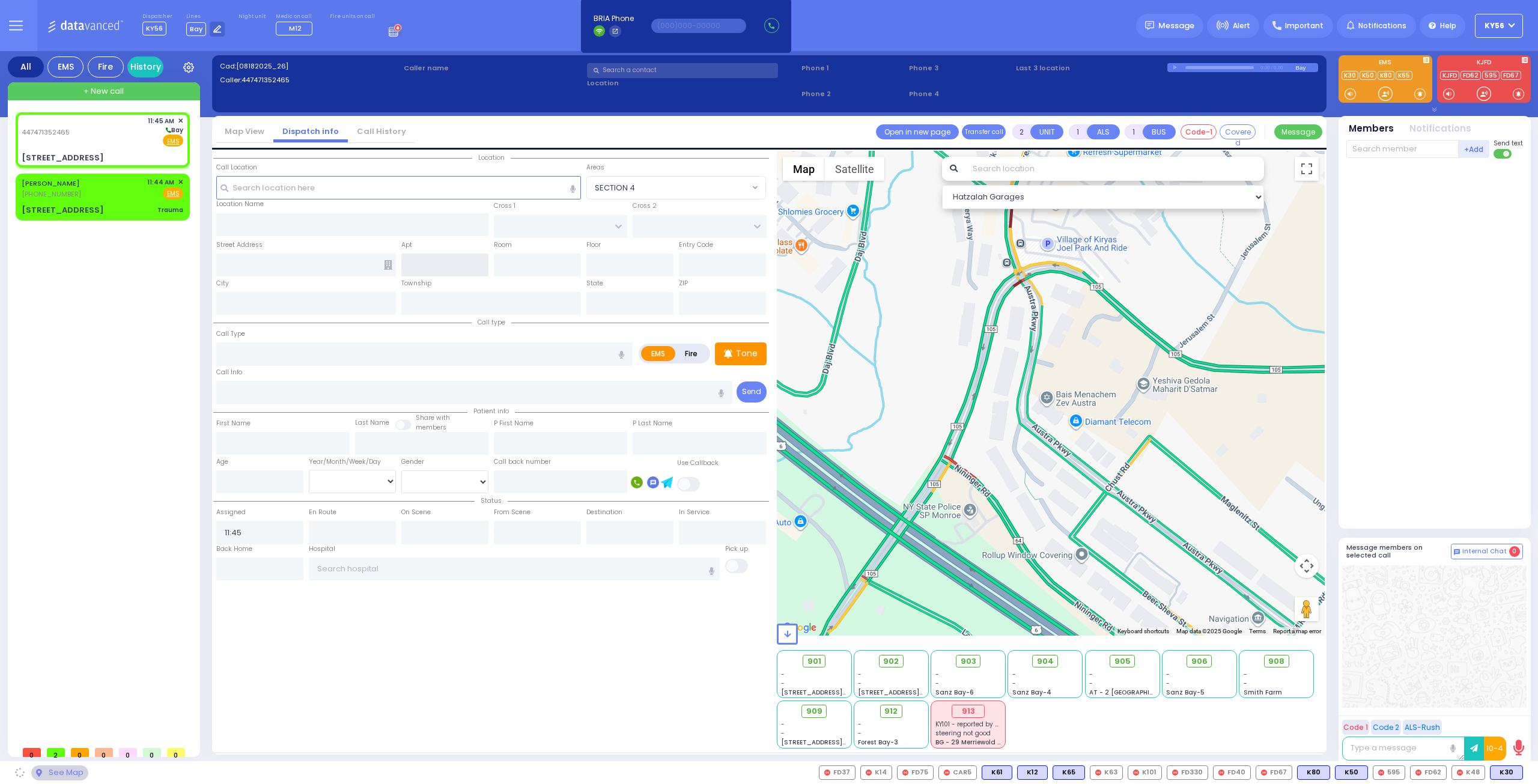
type input "KERESTIER COURT"
type input "2 Kahan Drive"
type input "Monroe"
type input "[US_STATE]"
type input "10950"
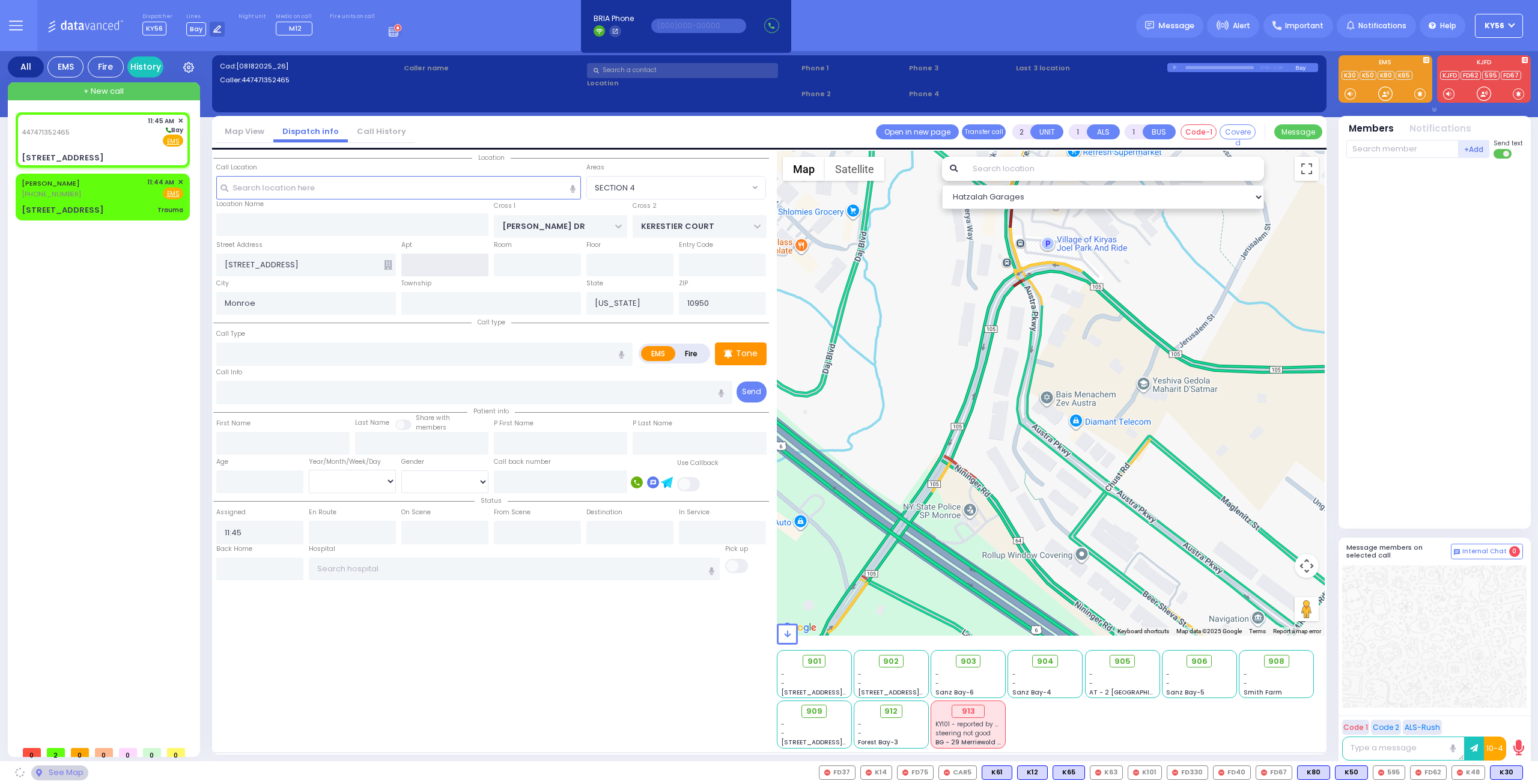
select select "SECTION 4"
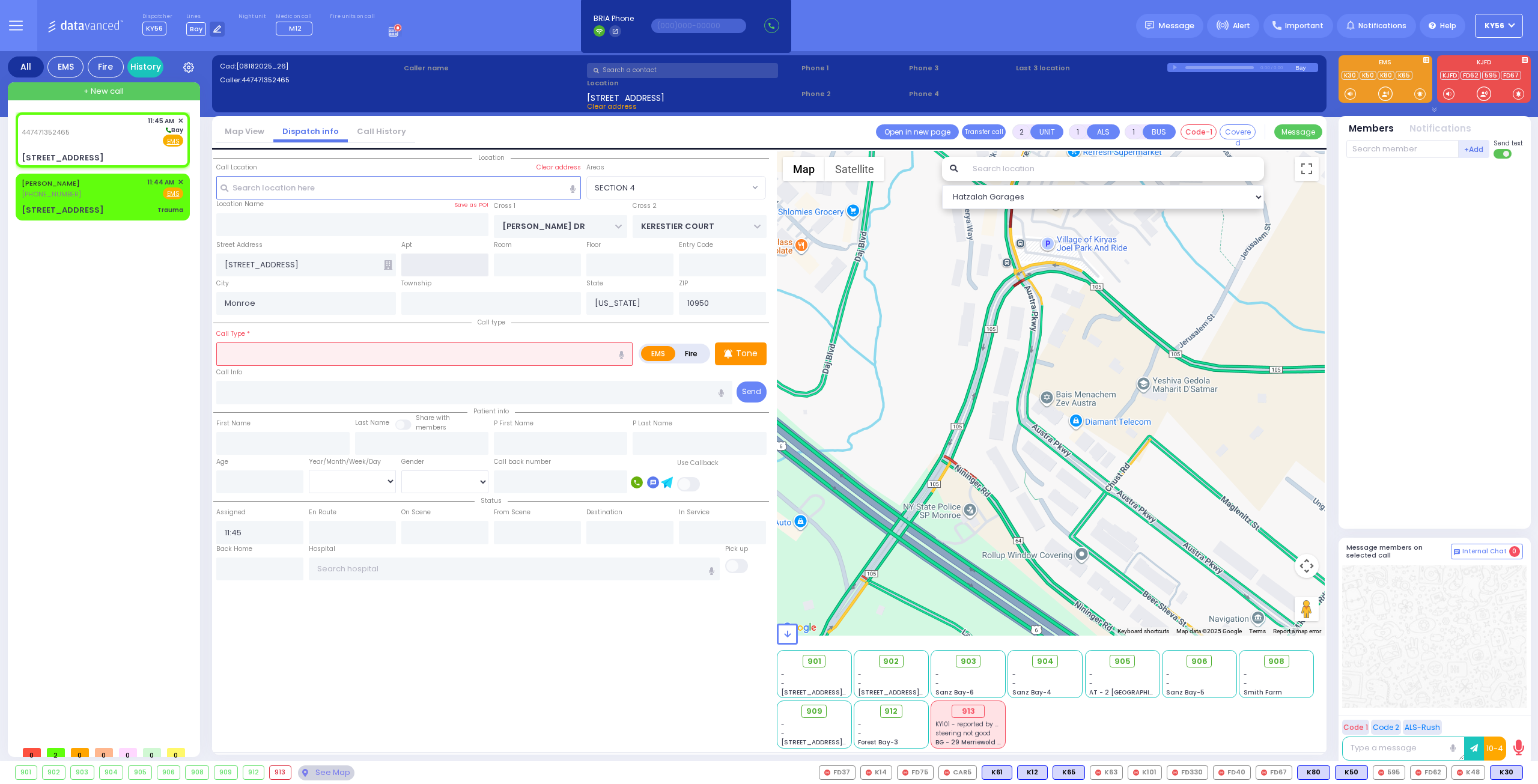
click at [443, 263] on input "text" at bounding box center [445, 265] width 87 height 23
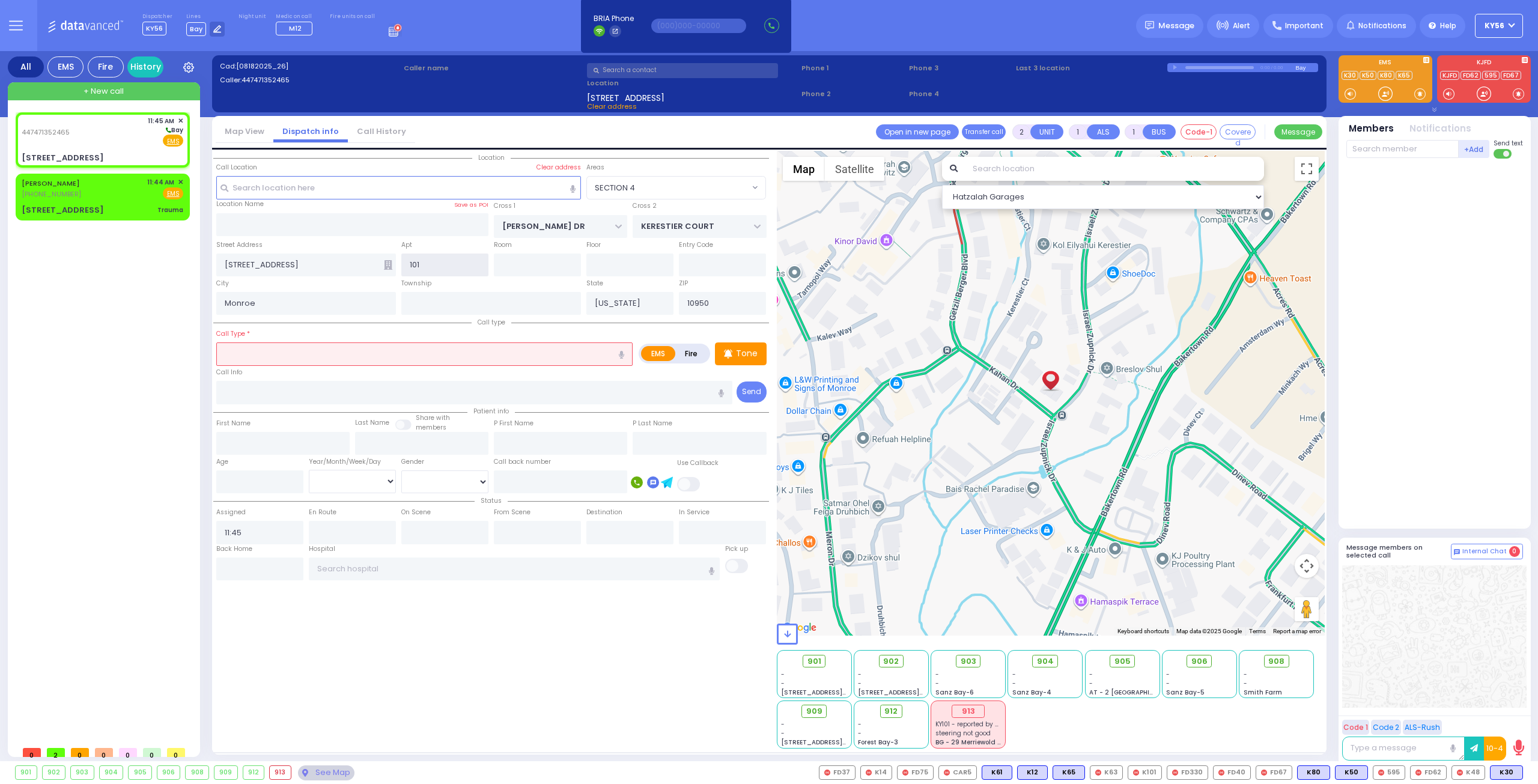
type input "101"
click at [390, 355] on input "text" at bounding box center [424, 353] width 416 height 23
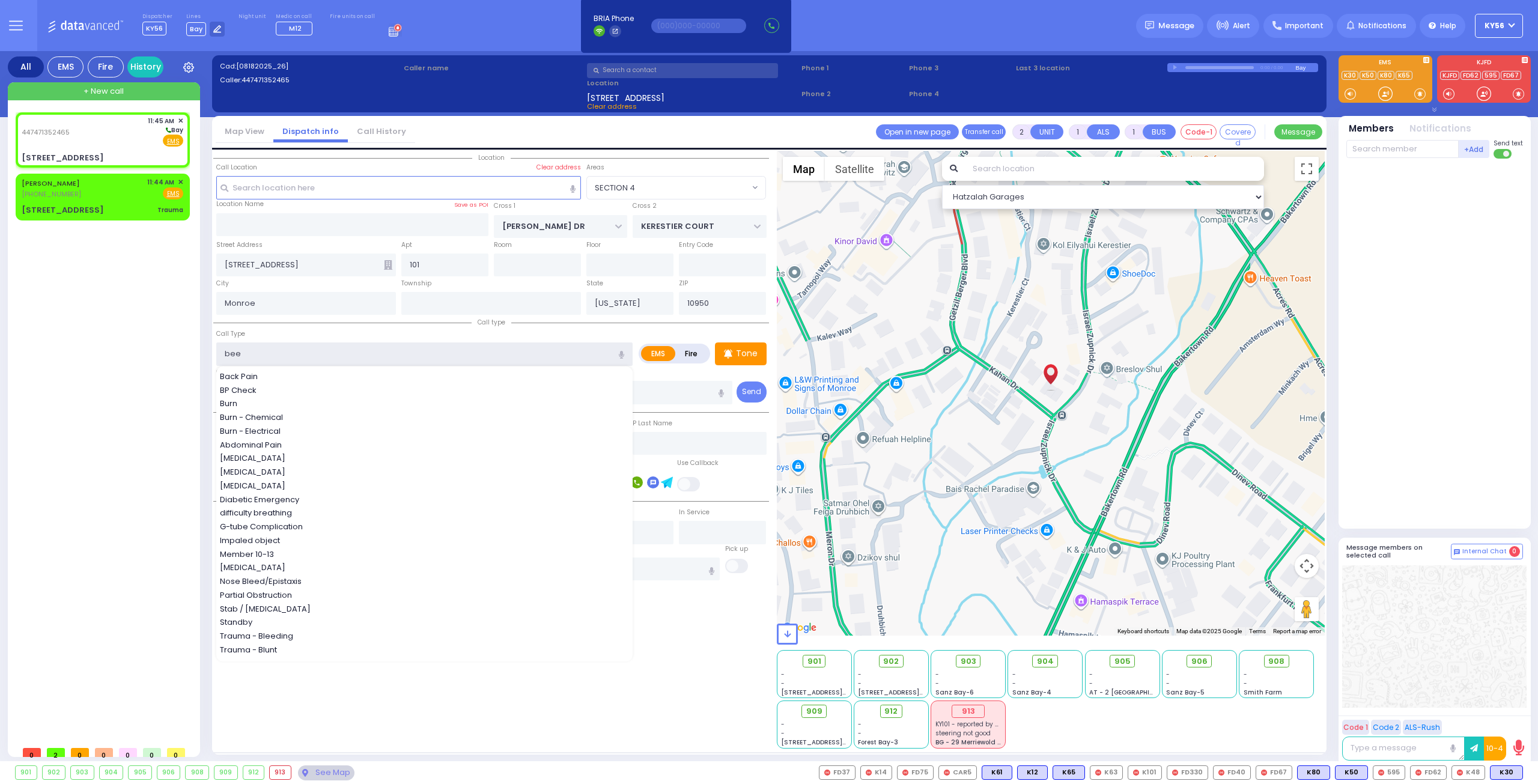
type input "bee"
select select
radio input "true"
select select
select select "SECTION 4"
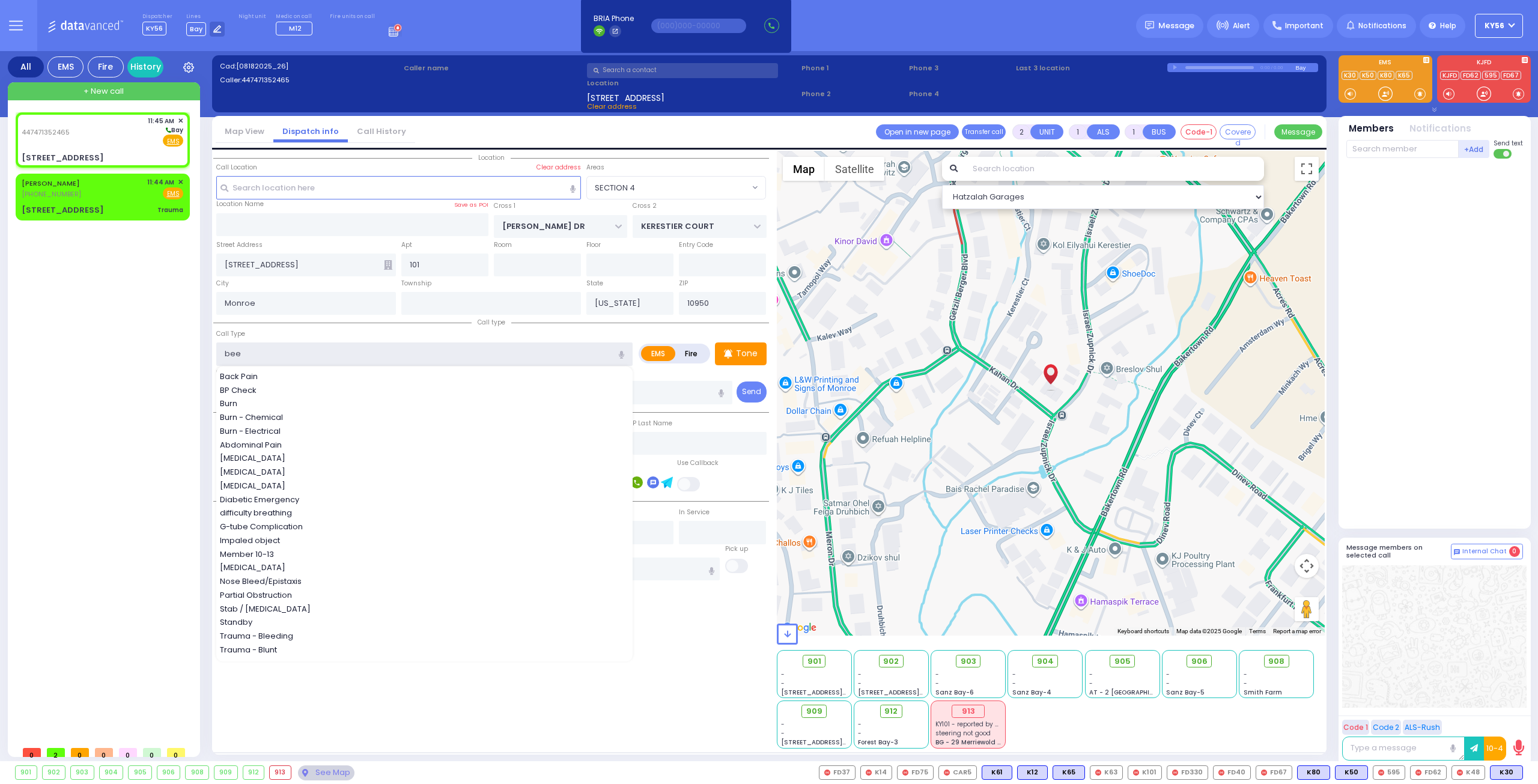
select select "Hatzalah Garages"
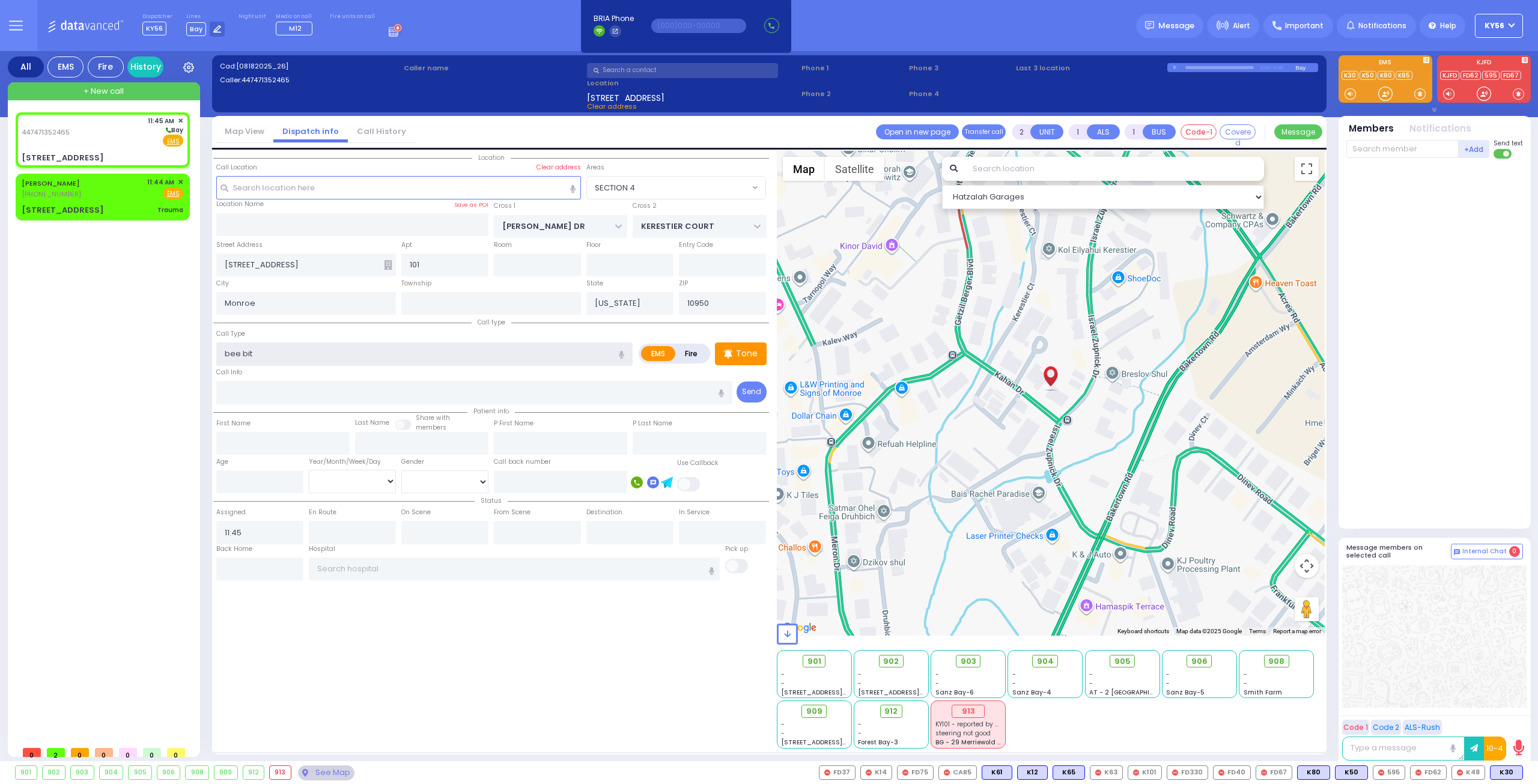
type input "bee bite"
select select
radio input "true"
select select
select select "Hatzalah Garages"
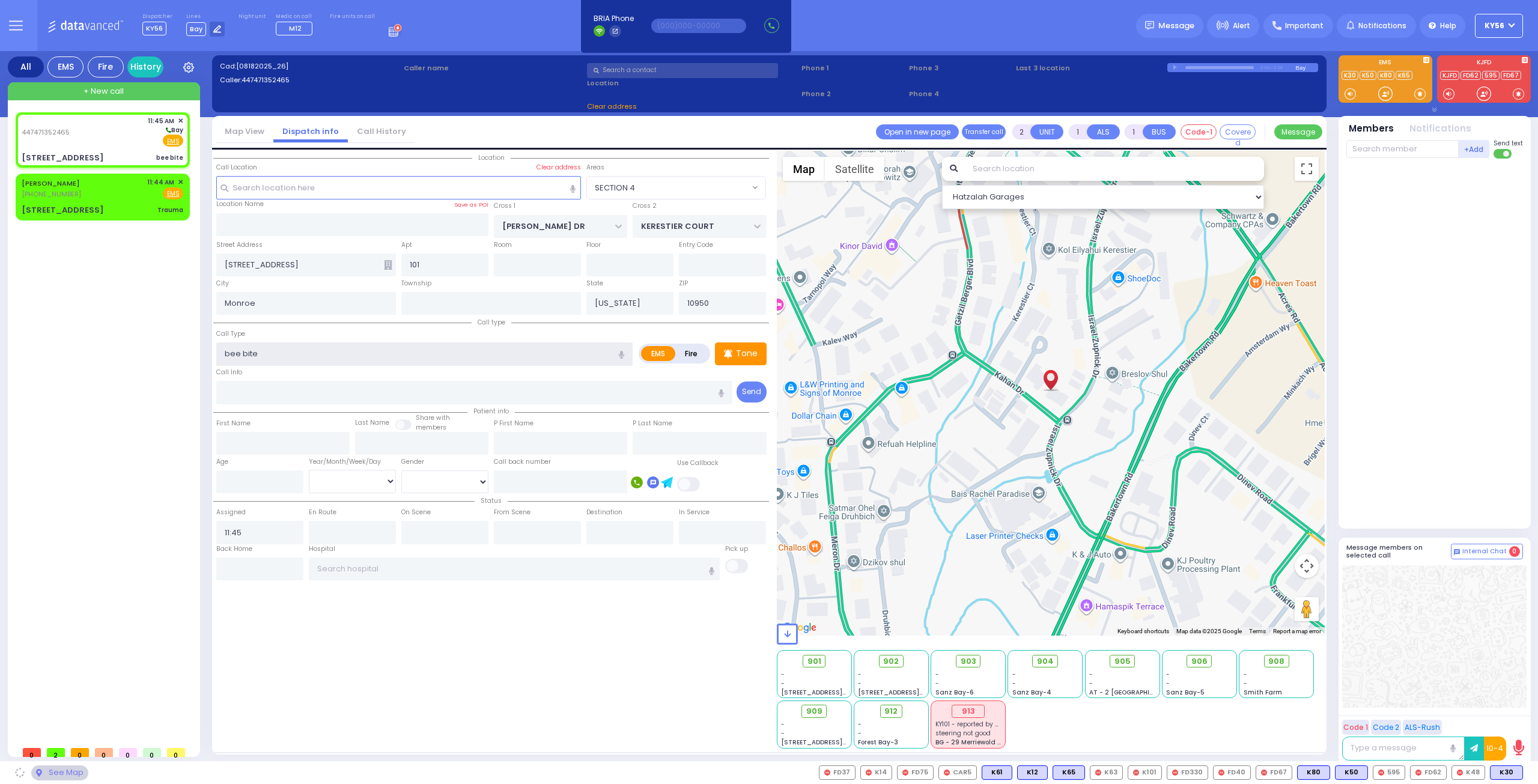
select select "SECTION 4"
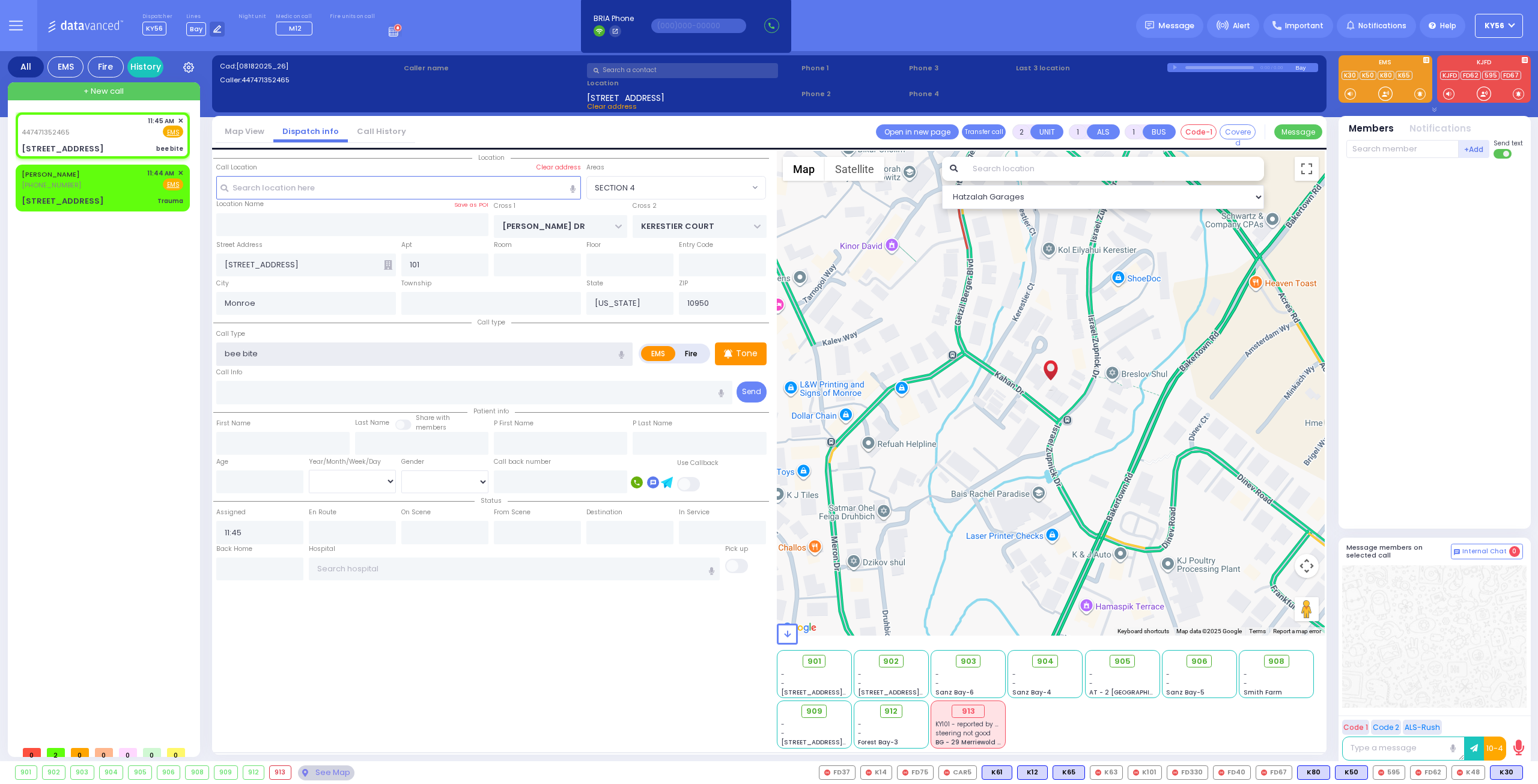
select select
radio input "true"
select select
select select "Hatzalah Garages"
select select "SECTION 4"
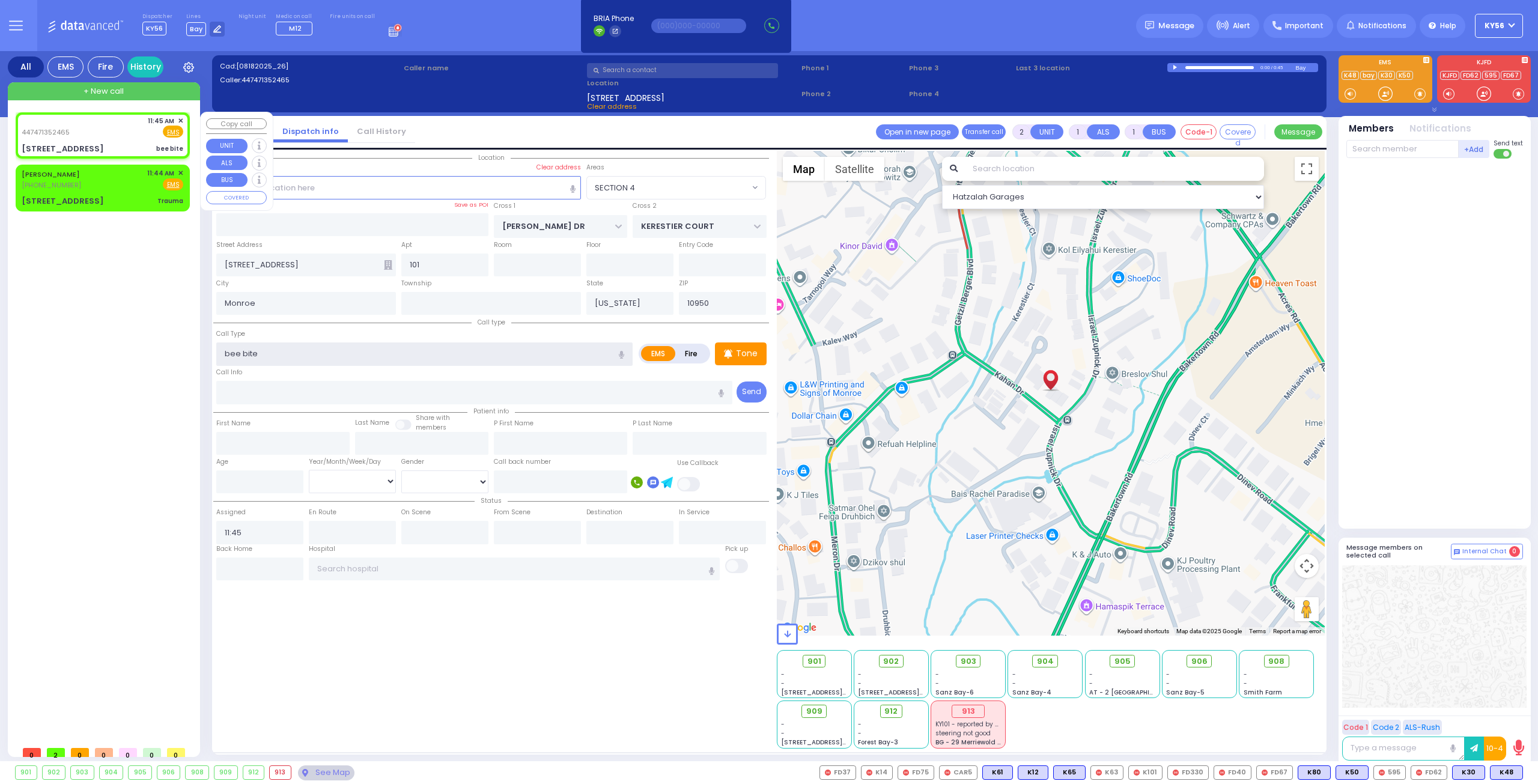
type input "bee bite"
click at [75, 135] on div "447471352465 11:45 AM ✕ Fire EMS" at bounding box center [102, 126] width 162 height 22
click at [1384, 148] on input "text" at bounding box center [1402, 149] width 112 height 18
select select
radio input "true"
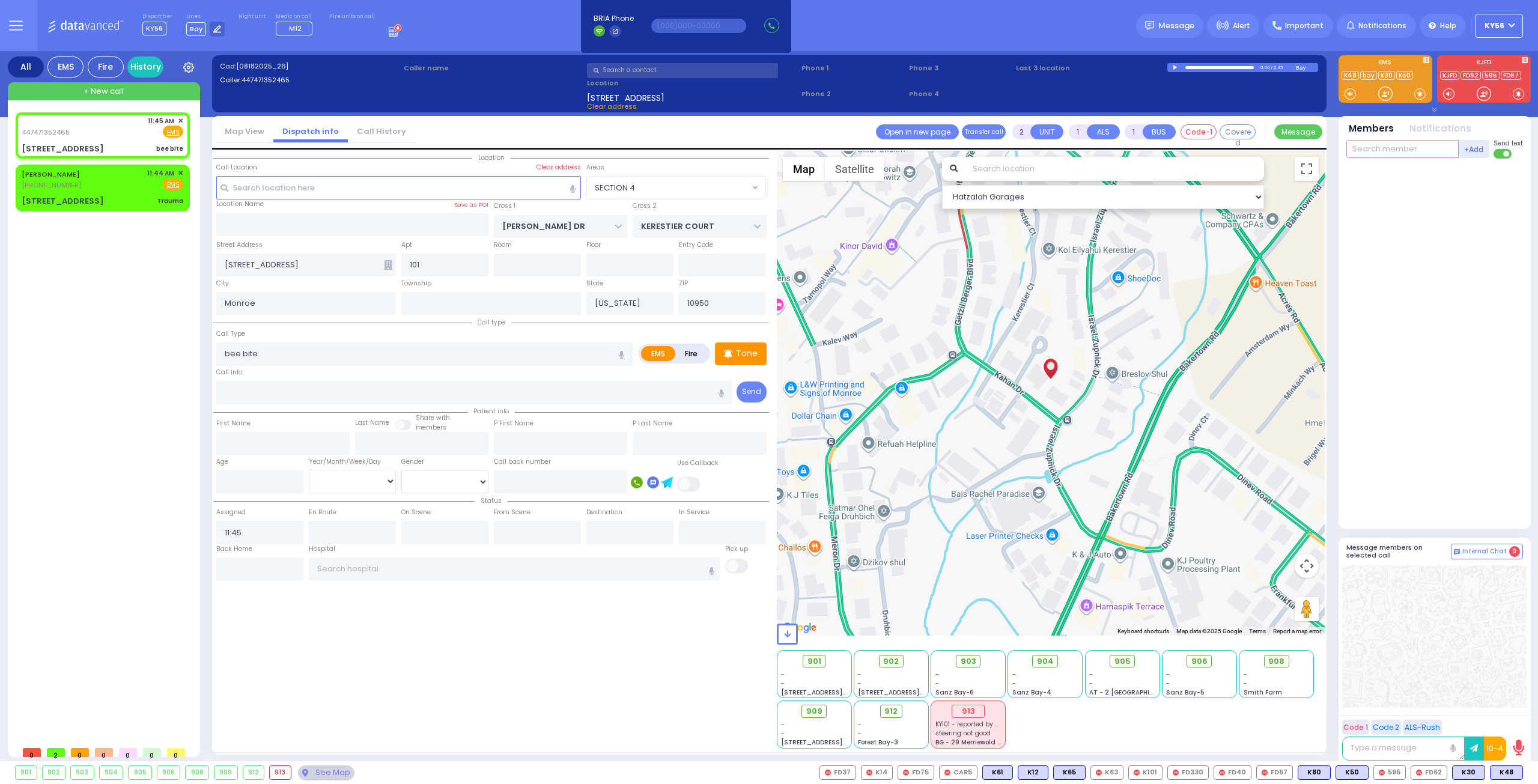
select select
select select "Hatzalah Garages"
type input "48"
select select "SECTION 4"
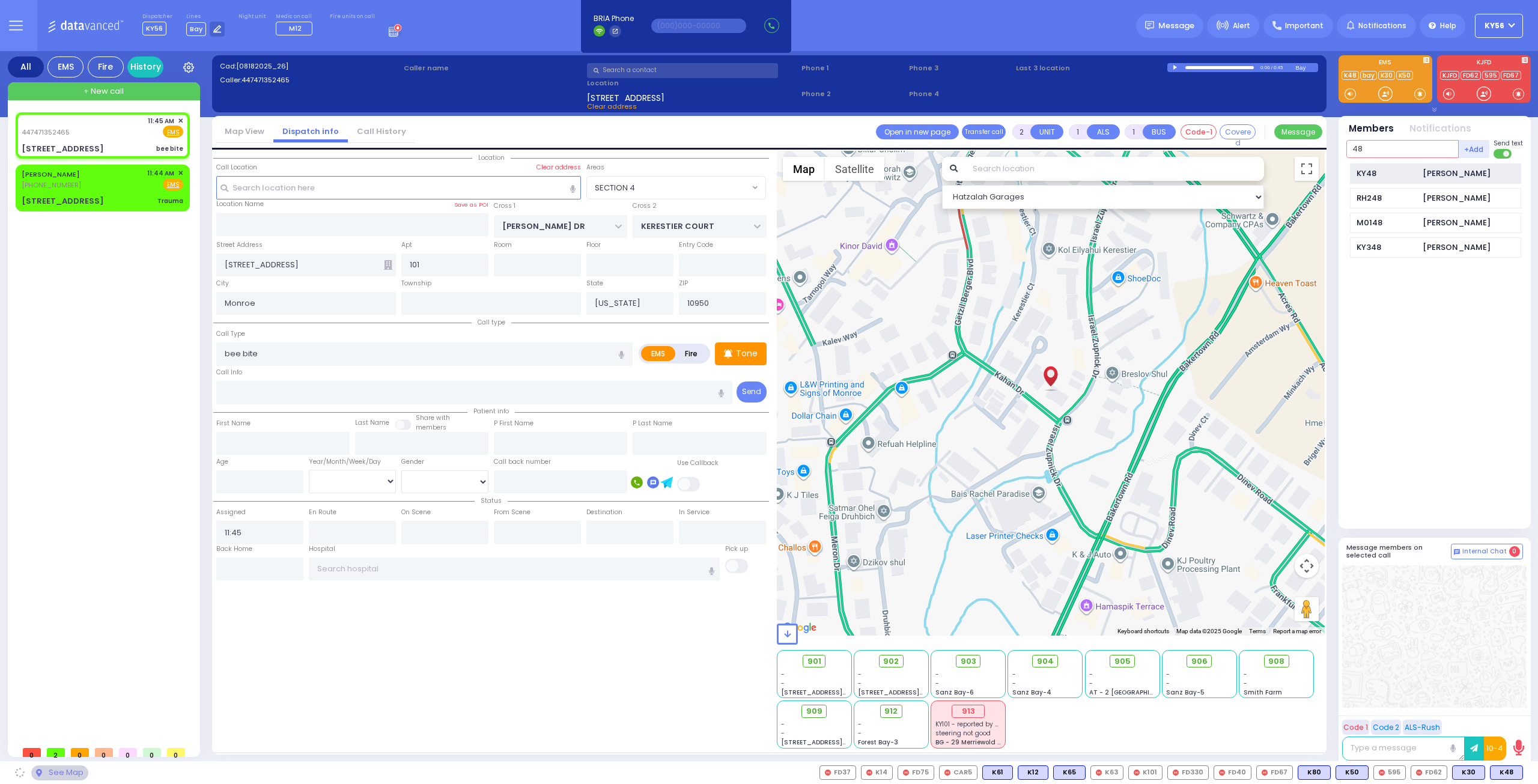
type input "48"
click at [1362, 176] on div "KY48" at bounding box center [1385, 173] width 60 height 12
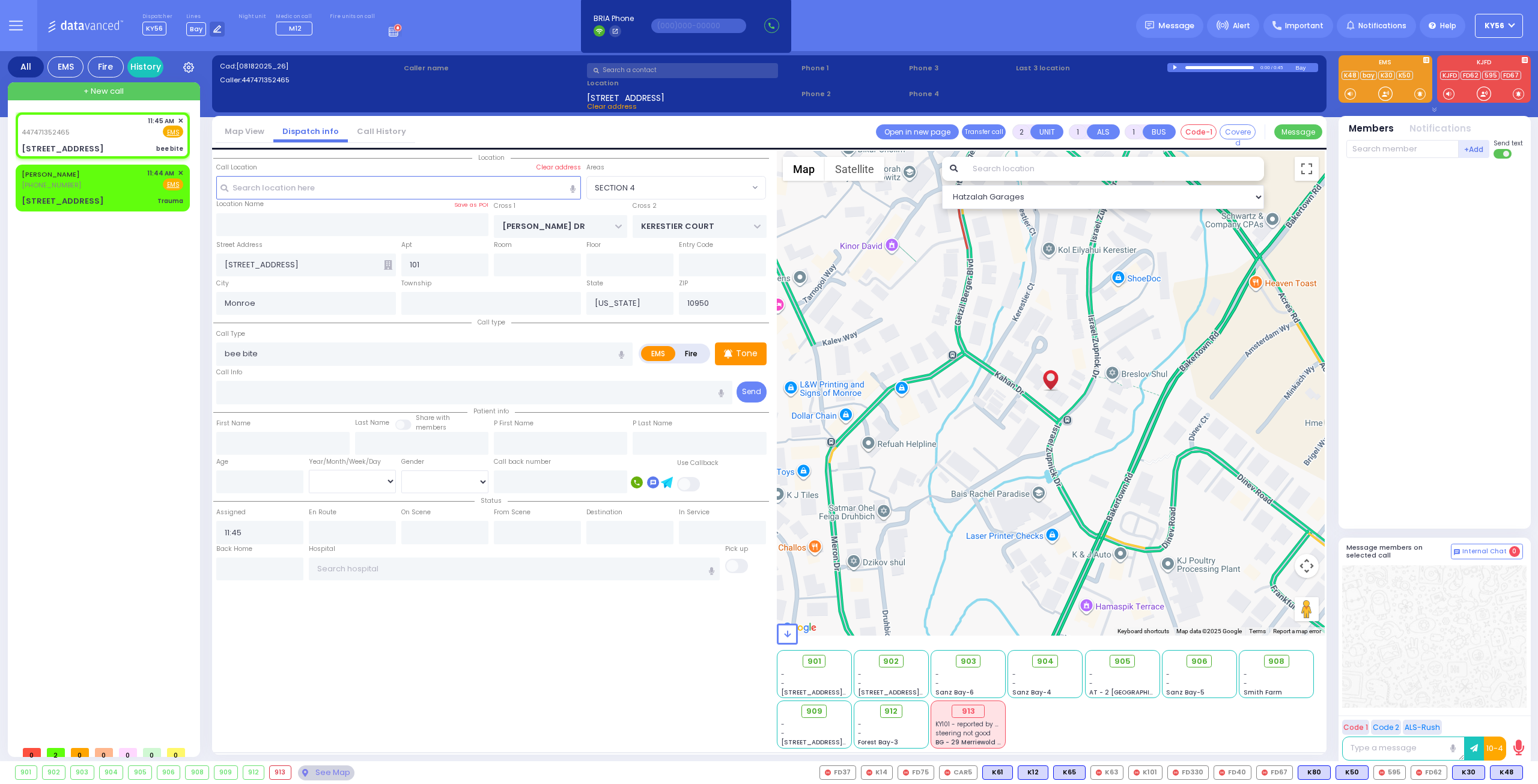
select select
radio input "true"
select select
type input "11:46"
select select "Hatzalah Garages"
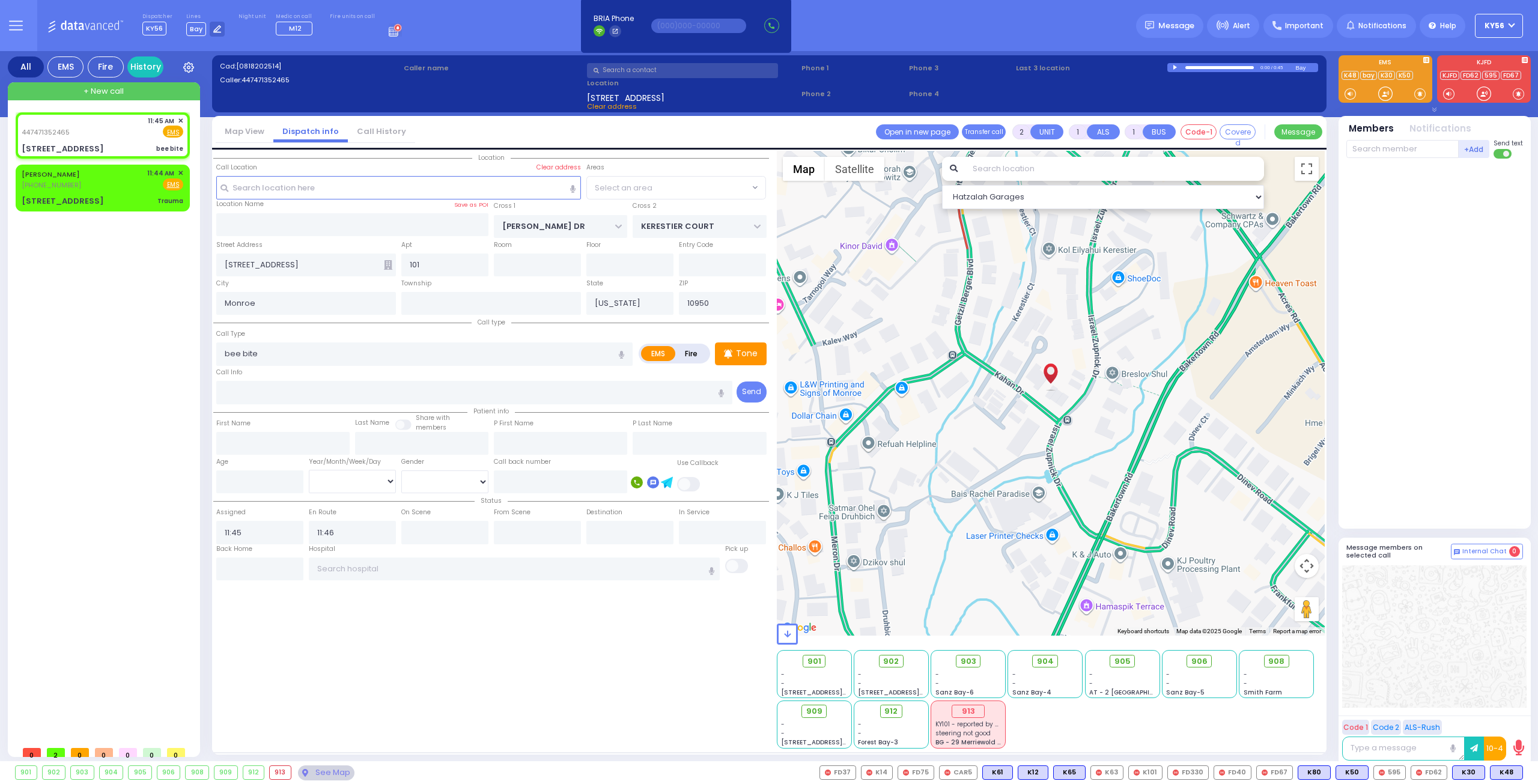
select select "SECTION 4"
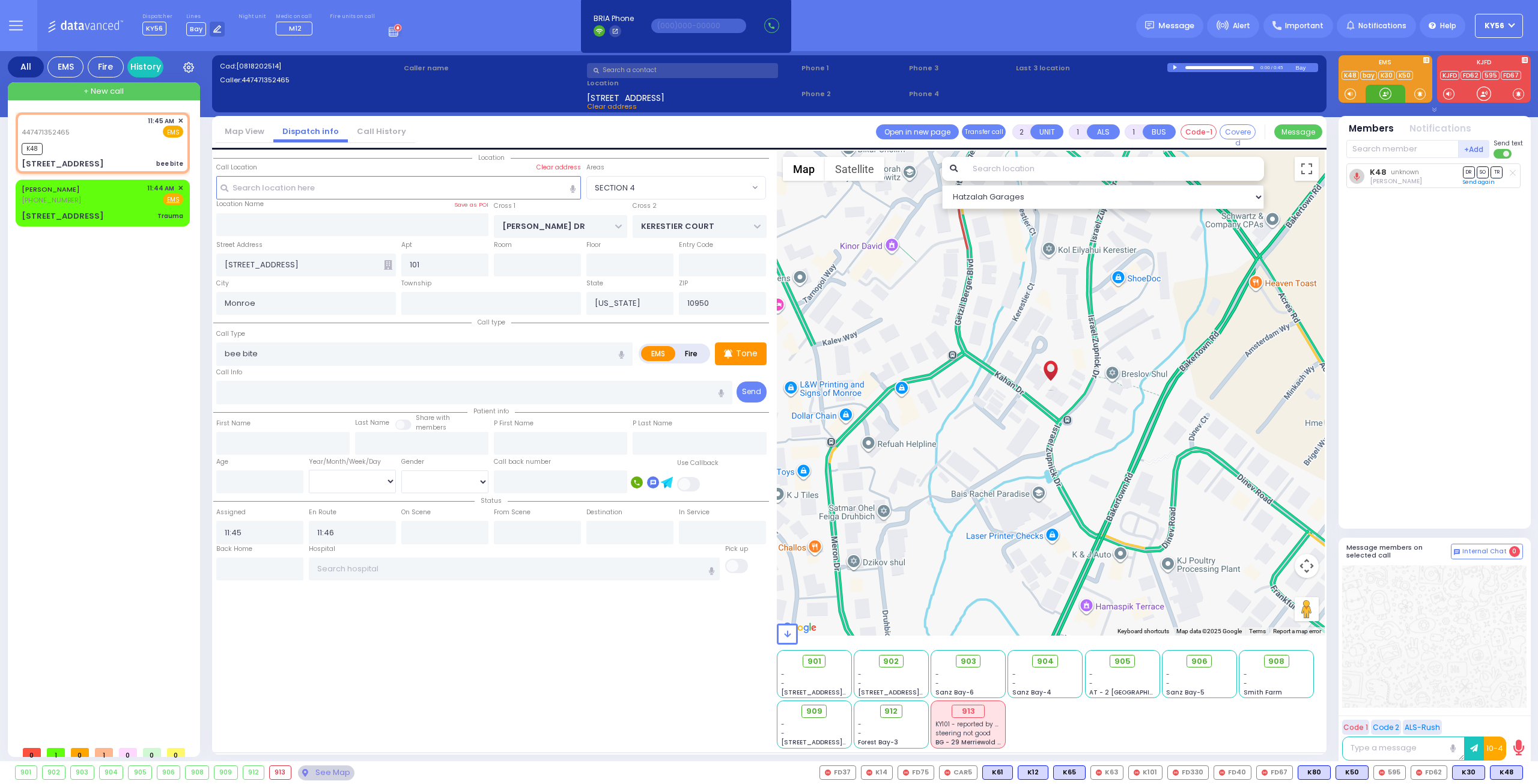
select select
radio input "true"
select select
select select "Hatzalah Garages"
select select "SECTION 4"
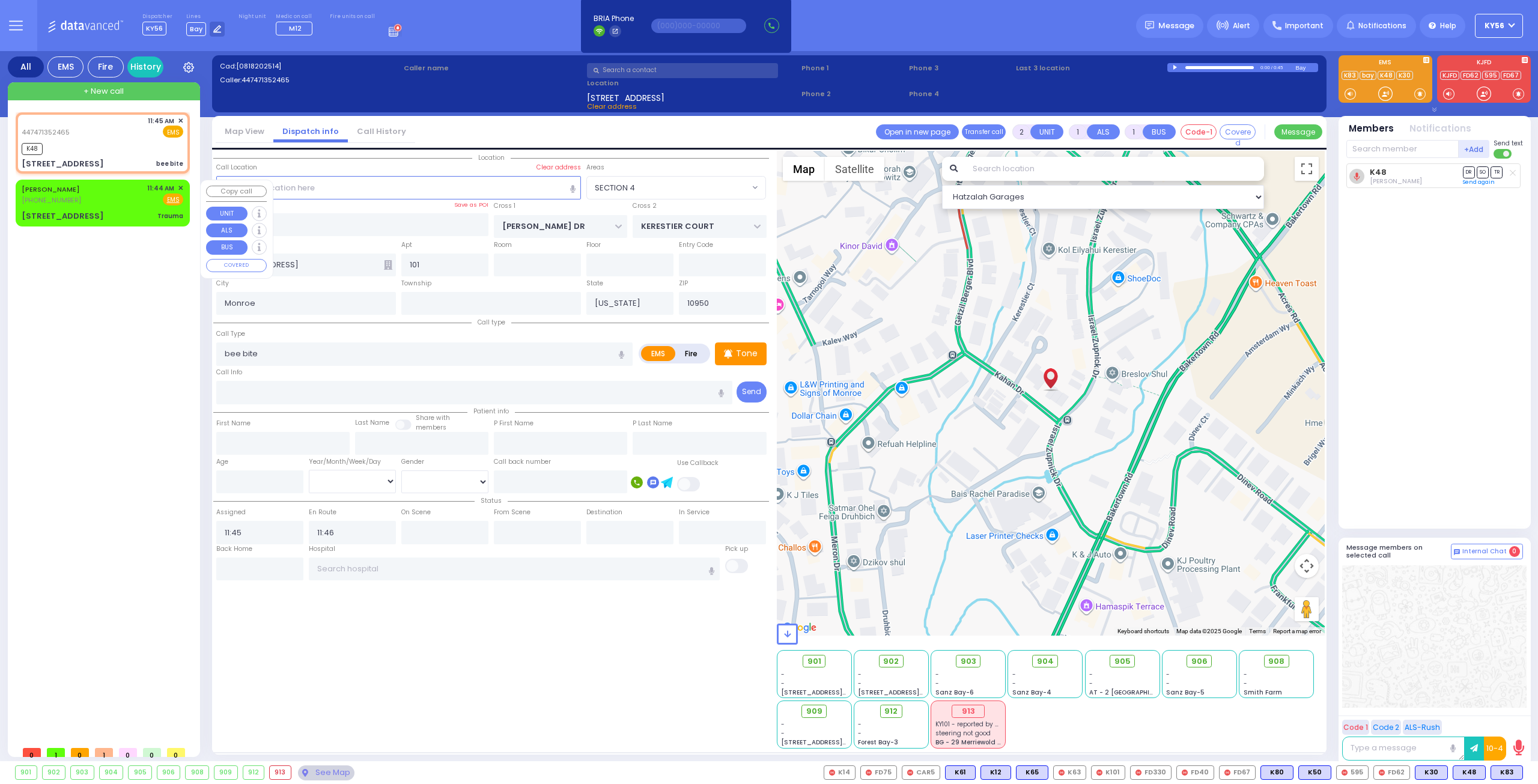
click at [82, 196] on div "(929) 539-2337" at bounding box center [52, 200] width 62 height 10
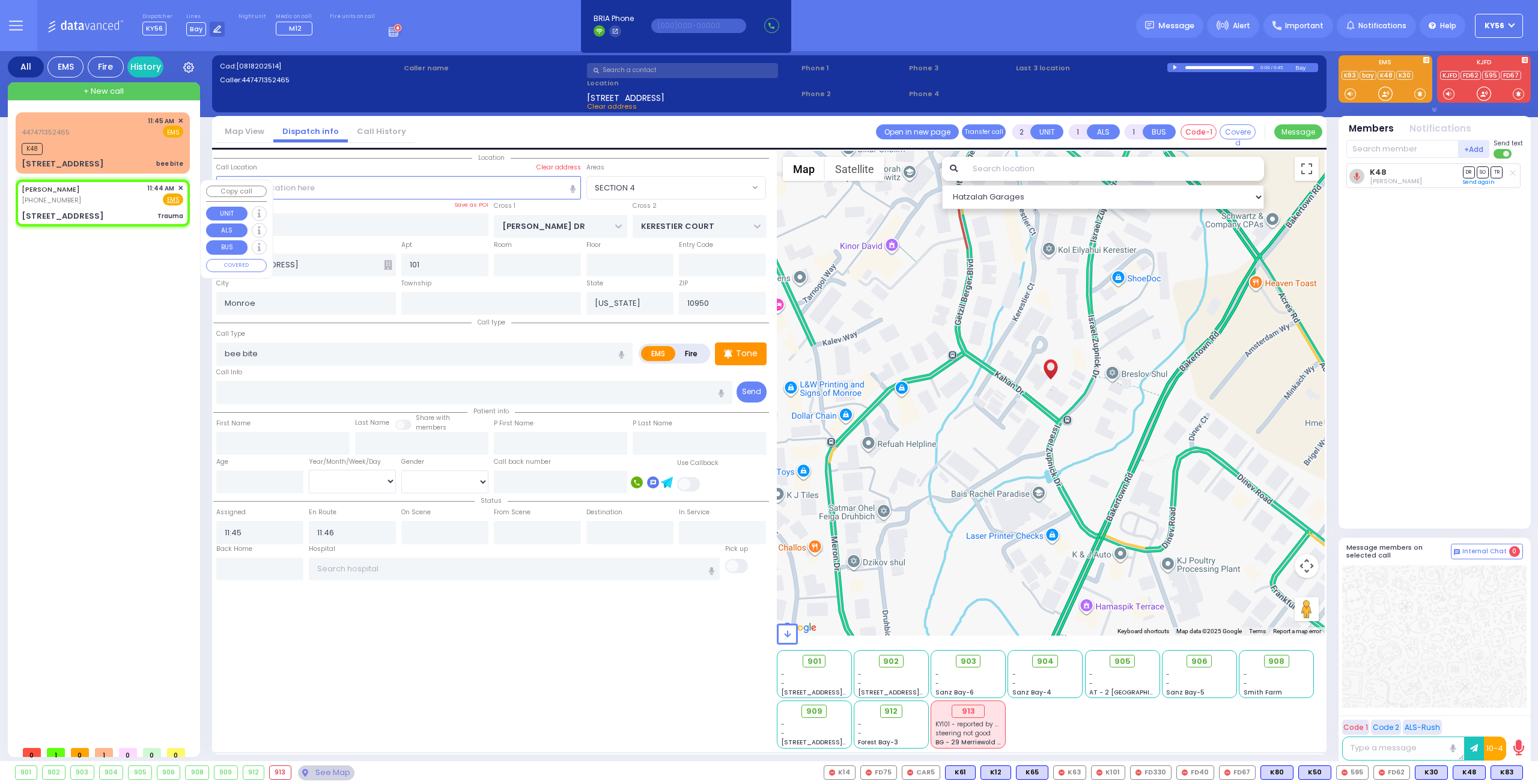
type input "0"
select select
type input "Trauma"
radio input "true"
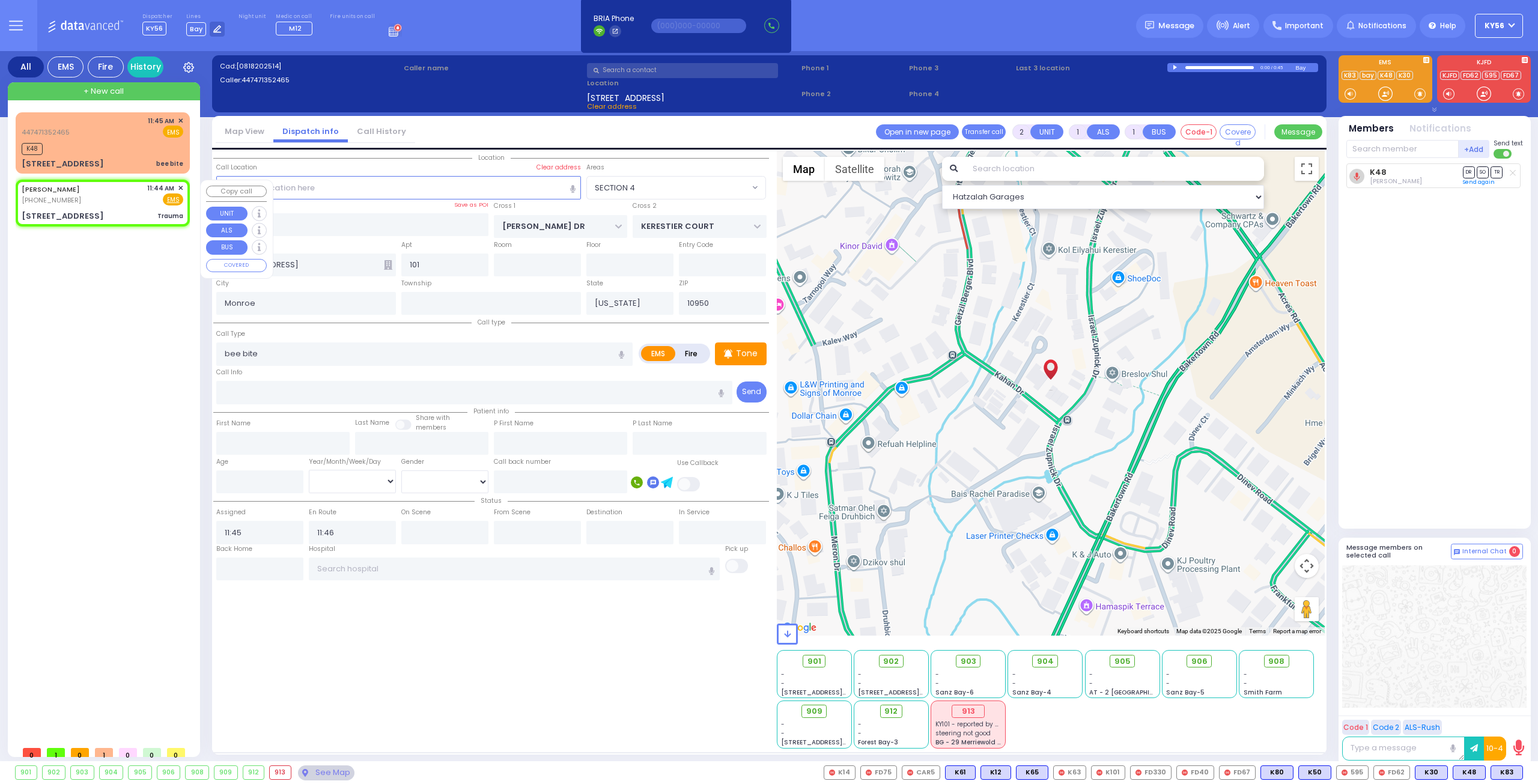
type input "ISRAEL MAYER"
type input "EKSTEIN"
select select
type input "11:44"
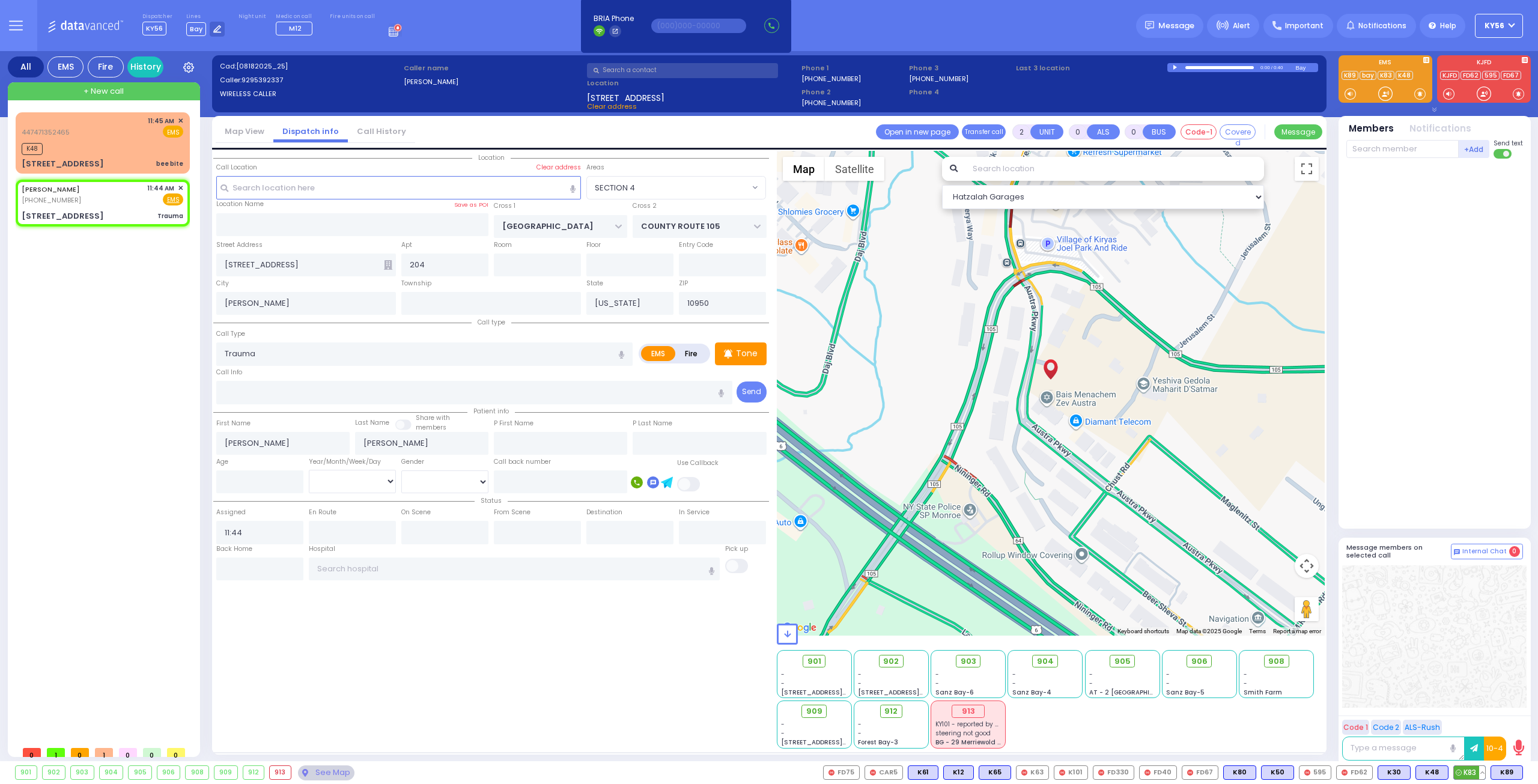
click at [1471, 772] on span "K83" at bounding box center [1469, 773] width 31 height 13
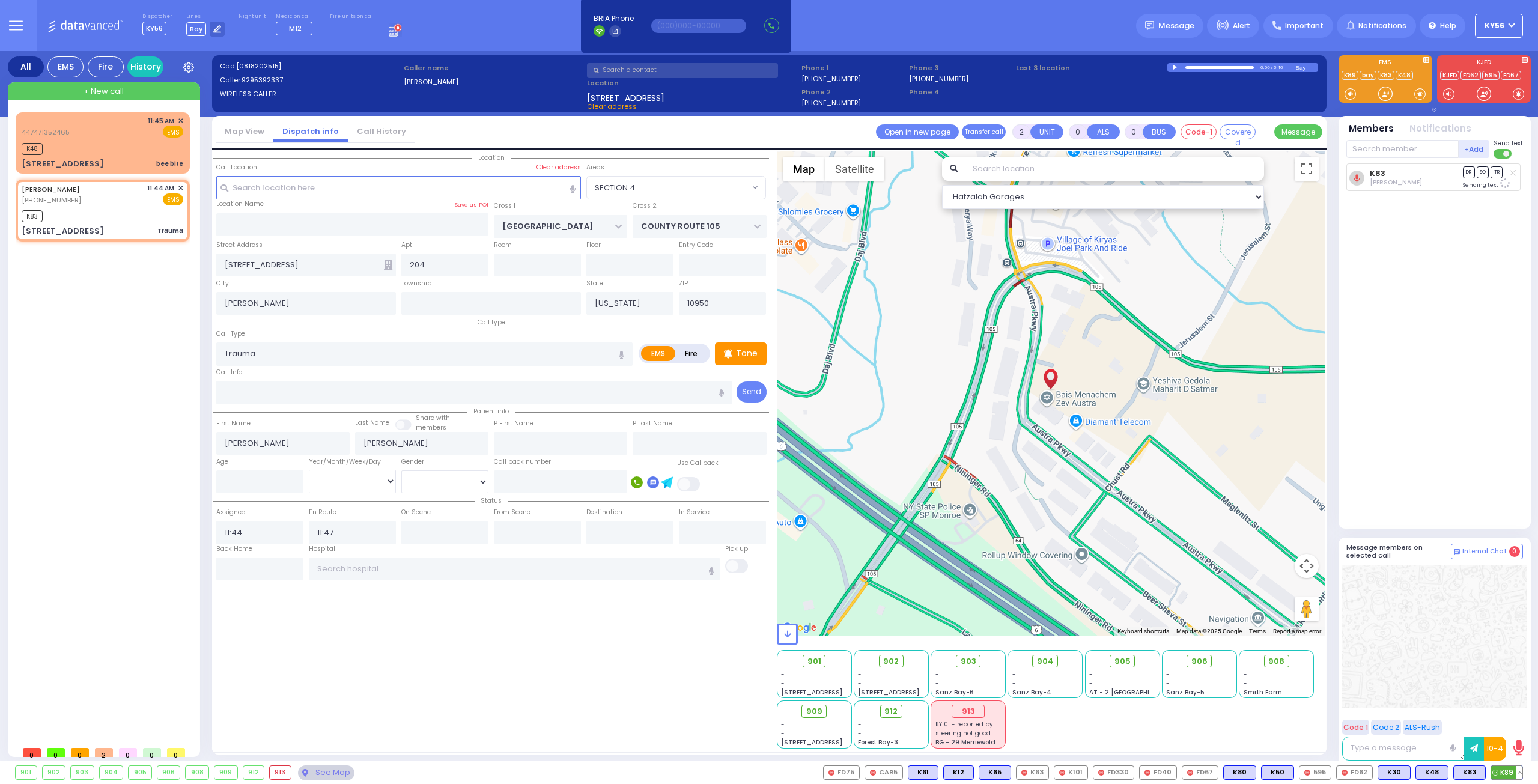
click at [1500, 770] on span "K89" at bounding box center [1507, 773] width 31 height 13
click at [66, 147] on div "K48" at bounding box center [102, 148] width 162 height 15
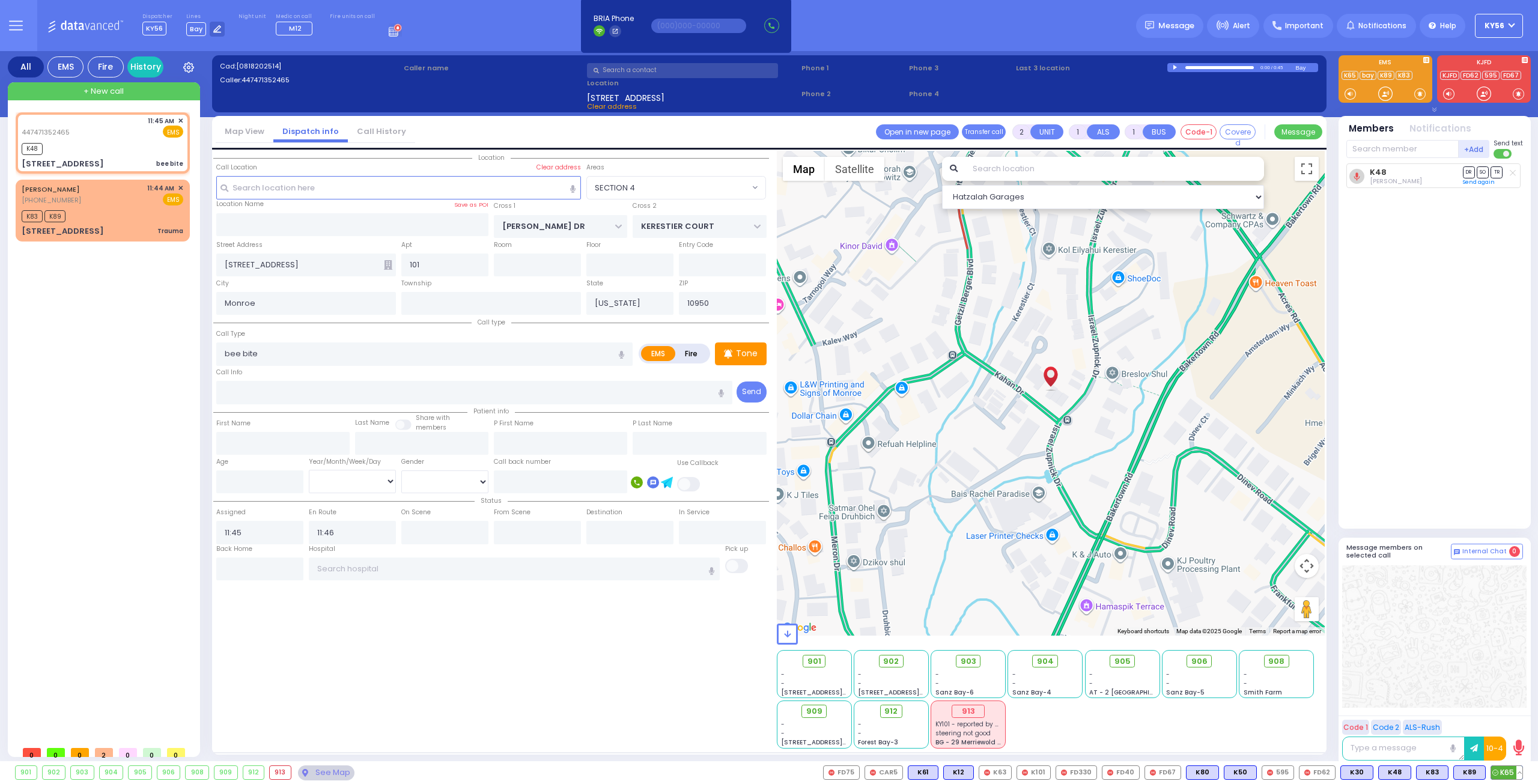
click at [1503, 773] on span "K65" at bounding box center [1507, 773] width 31 height 13
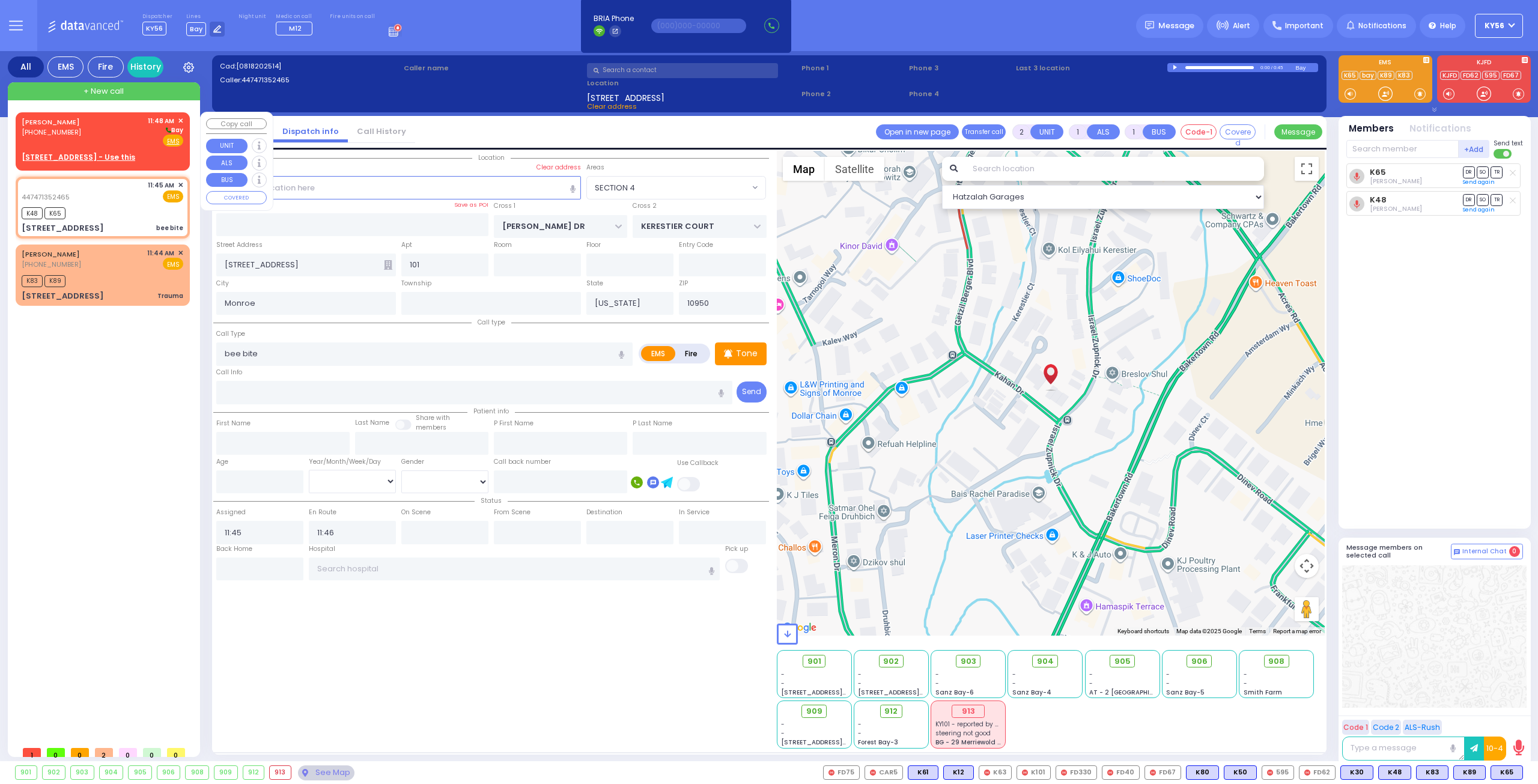
click at [88, 158] on u "20 BRIGEL WAY 202 - Use this" at bounding box center [78, 157] width 113 height 10
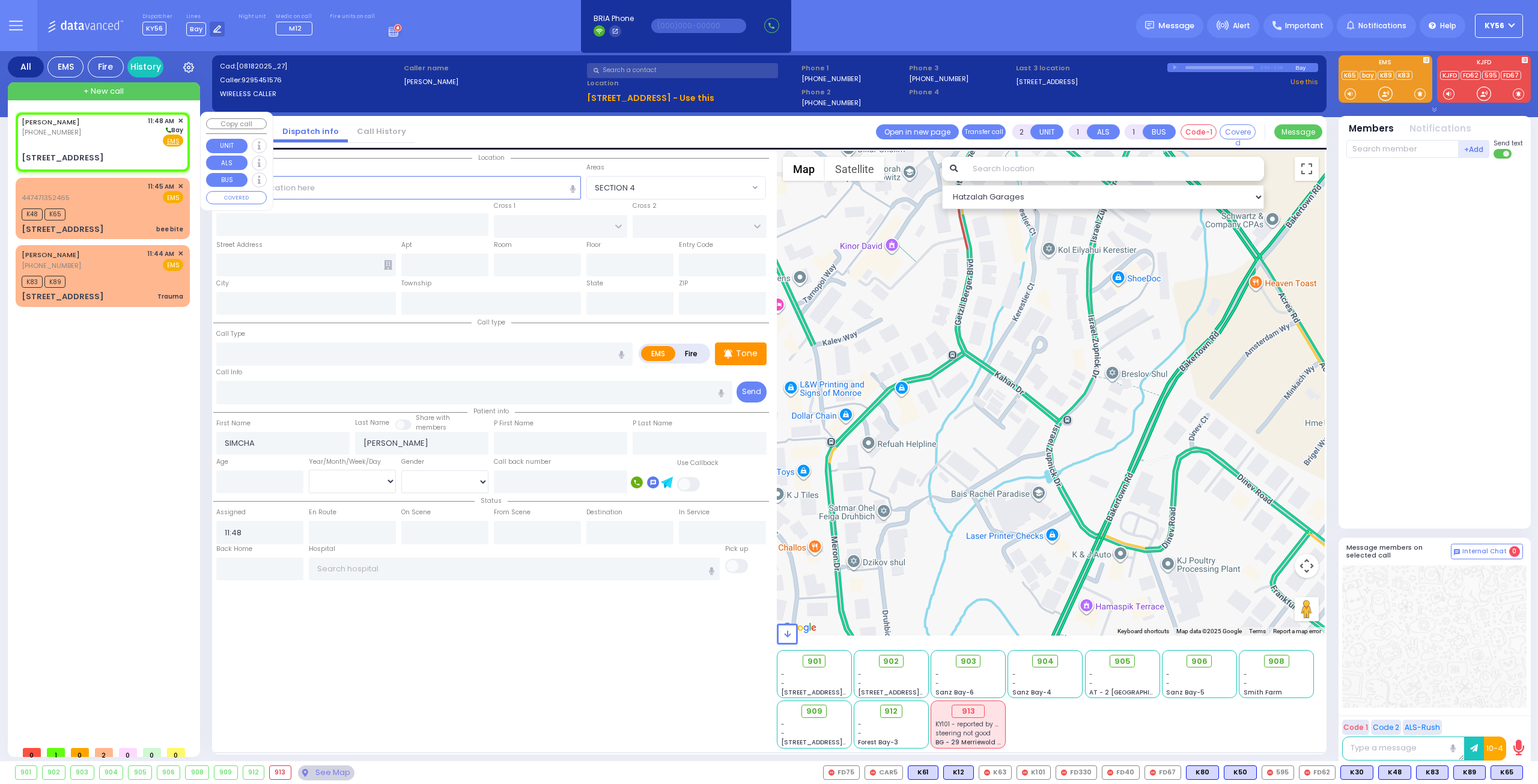
click at [88, 158] on div "[STREET_ADDRESS]" at bounding box center [62, 157] width 82 height 12
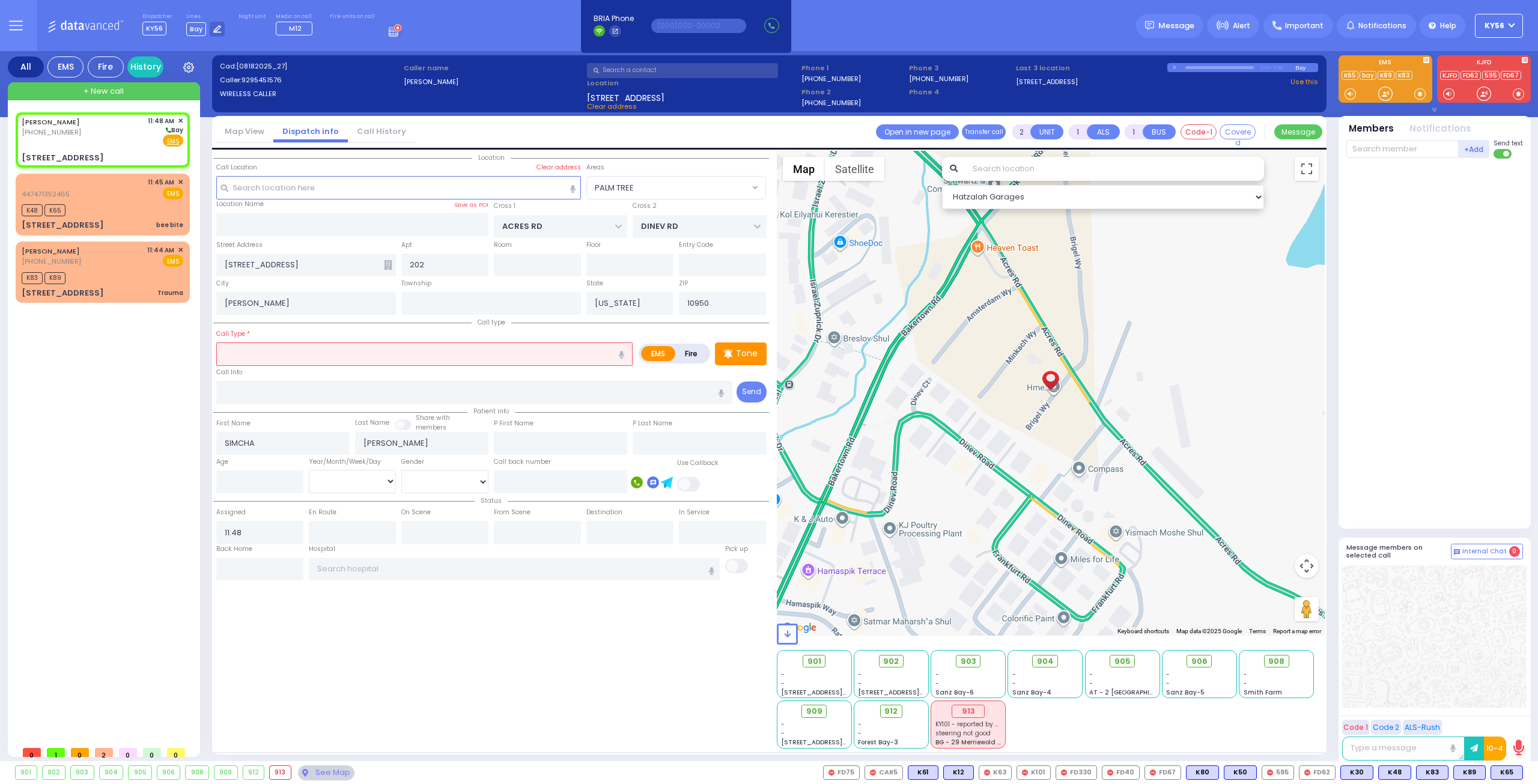
click at [358, 353] on input "text" at bounding box center [424, 353] width 416 height 23
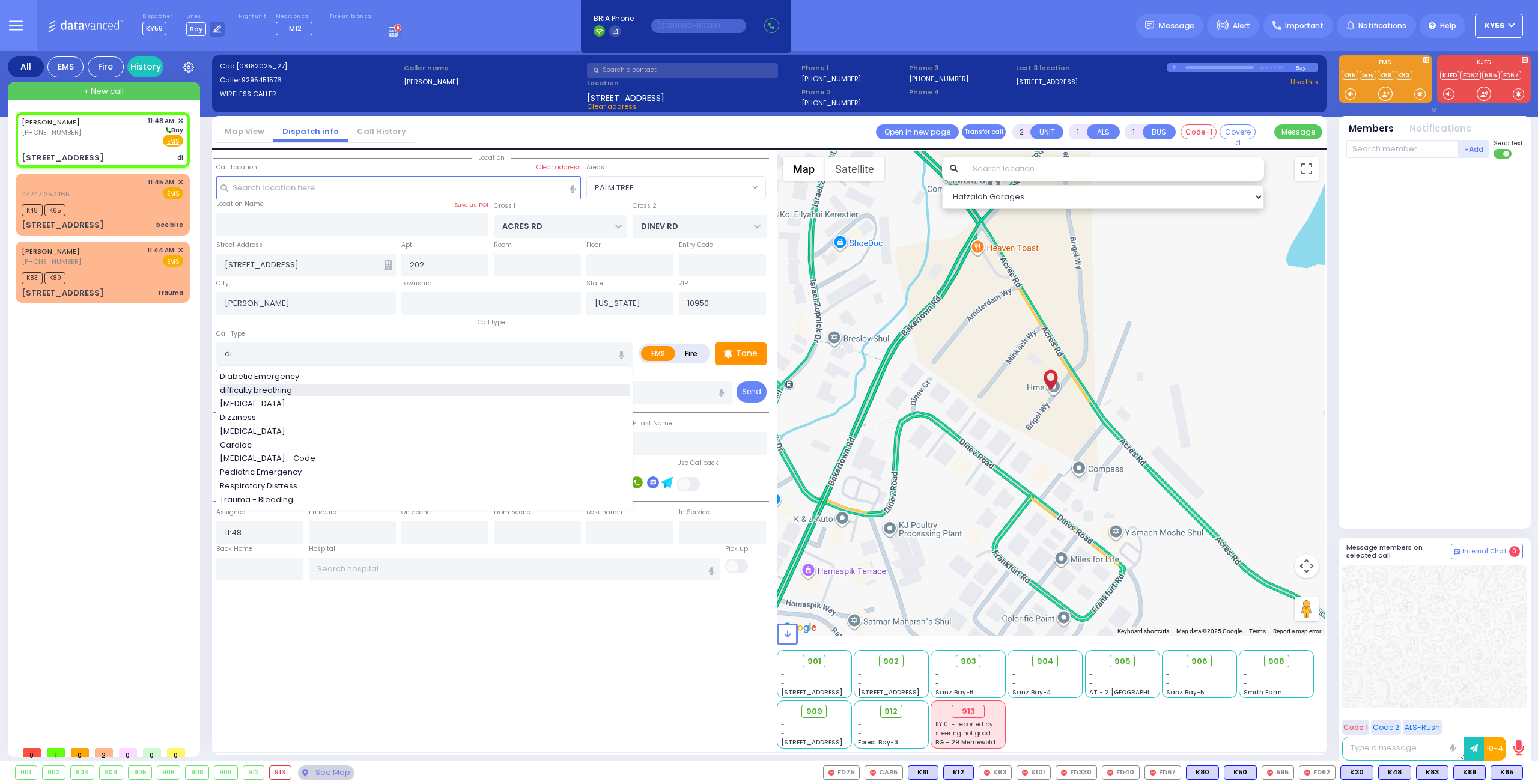
click at [295, 392] on span "difficulty breathing" at bounding box center [258, 390] width 76 height 12
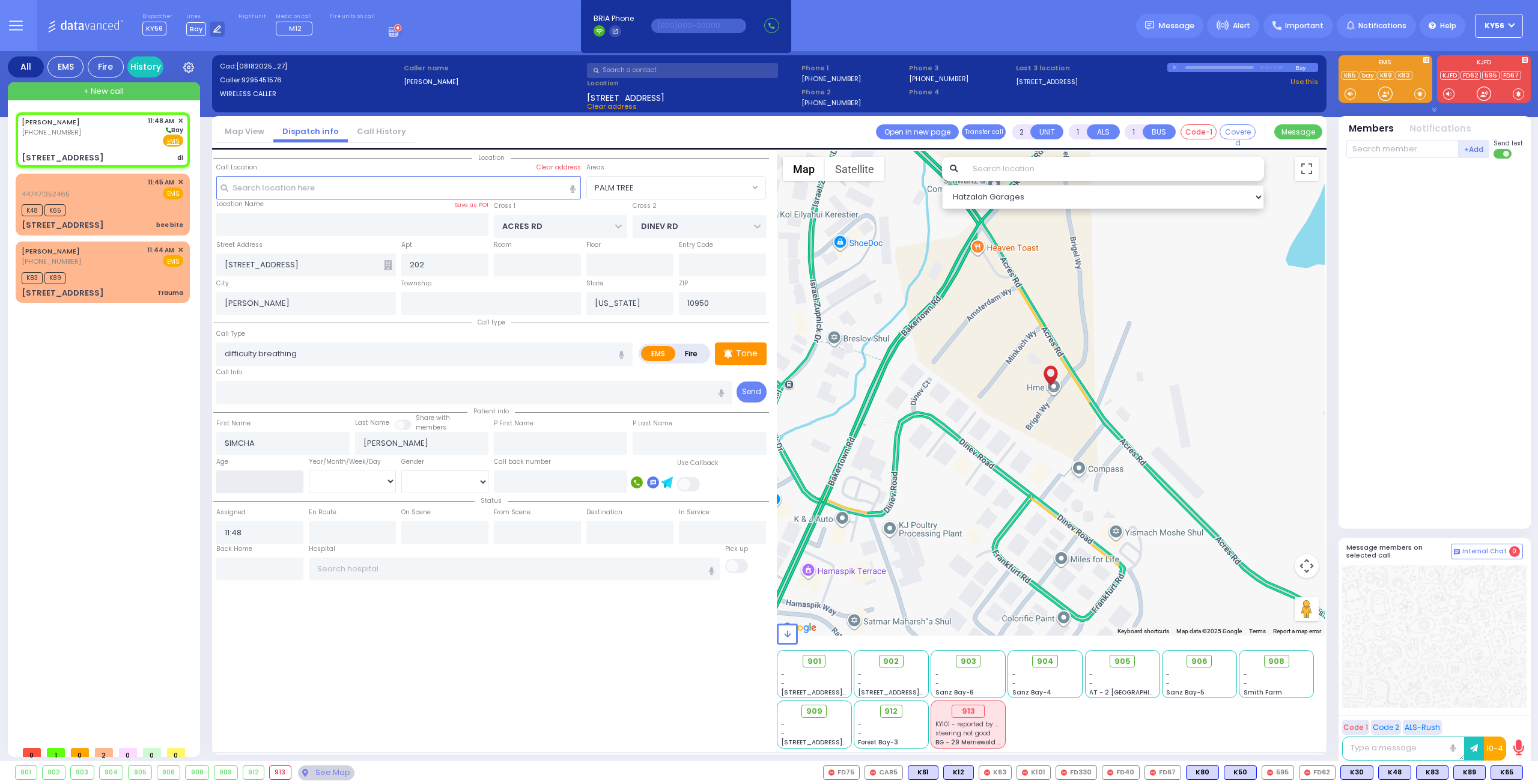
click at [244, 481] on input "number" at bounding box center [260, 481] width 87 height 23
click at [367, 479] on select "Year Month Week Day" at bounding box center [352, 481] width 87 height 23
click at [308, 470] on select "Year Month Week Day" at bounding box center [352, 481] width 87 height 23
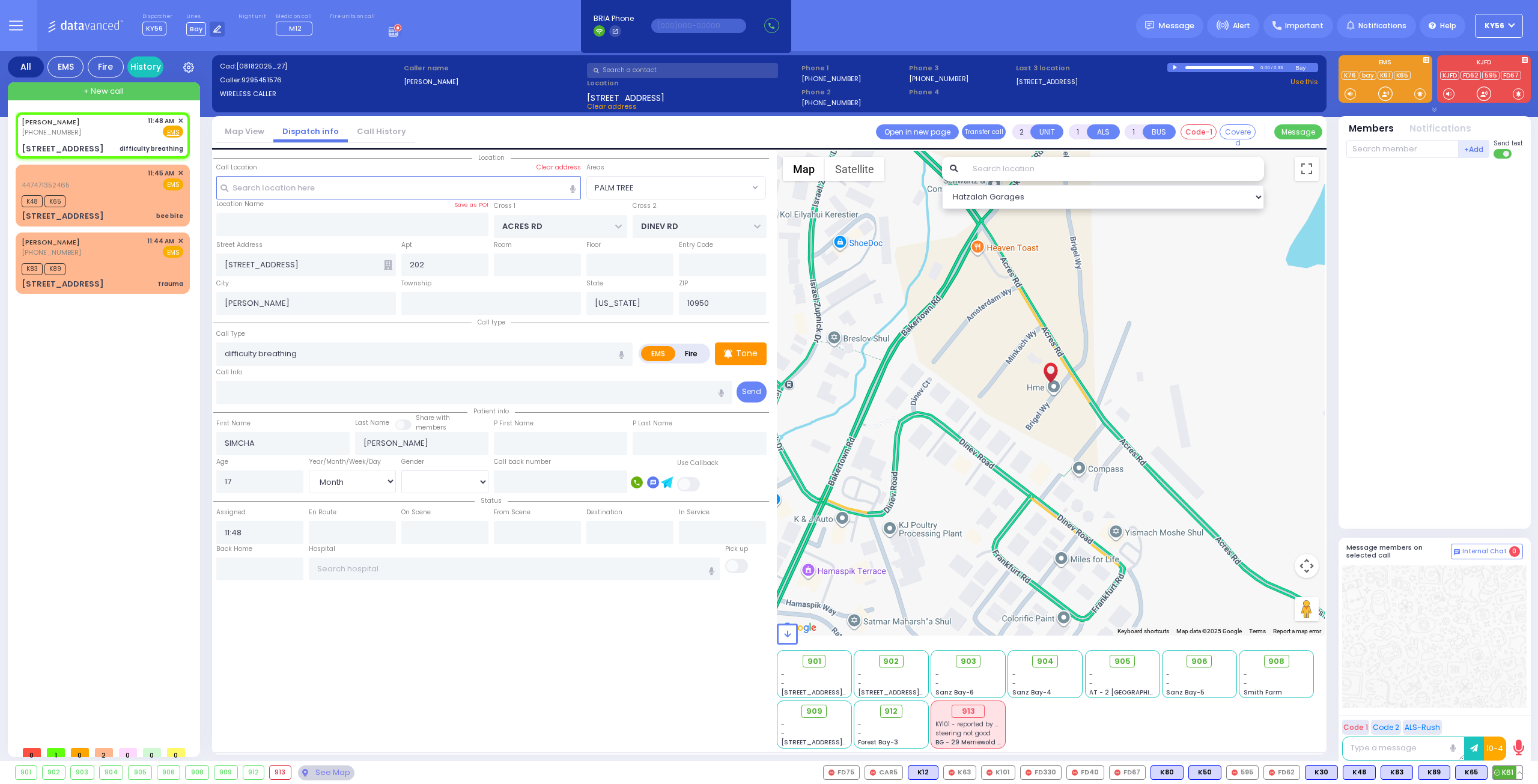
click at [1507, 775] on span "K61" at bounding box center [1508, 773] width 30 height 13
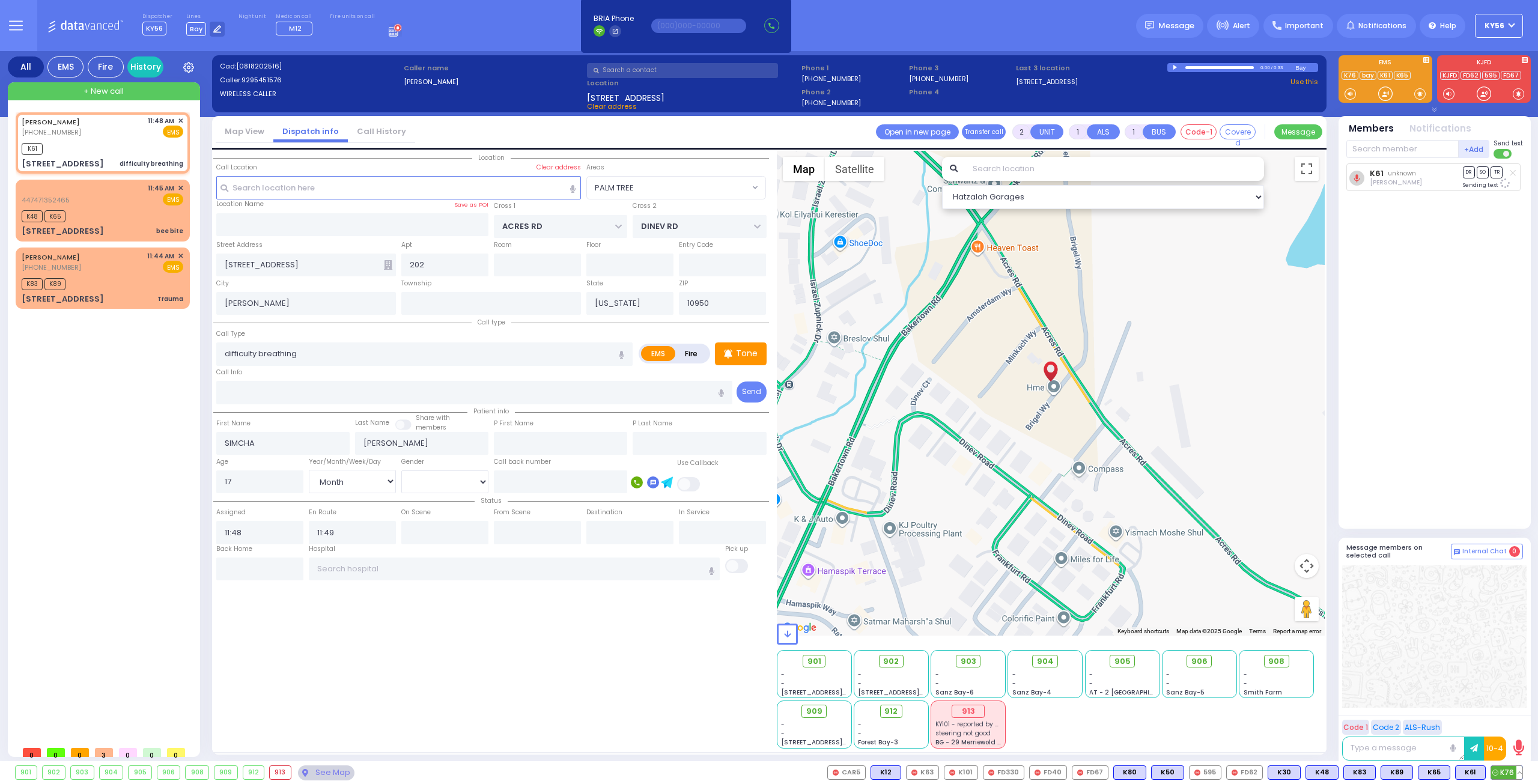
click at [1499, 776] on span "K76" at bounding box center [1507, 773] width 31 height 13
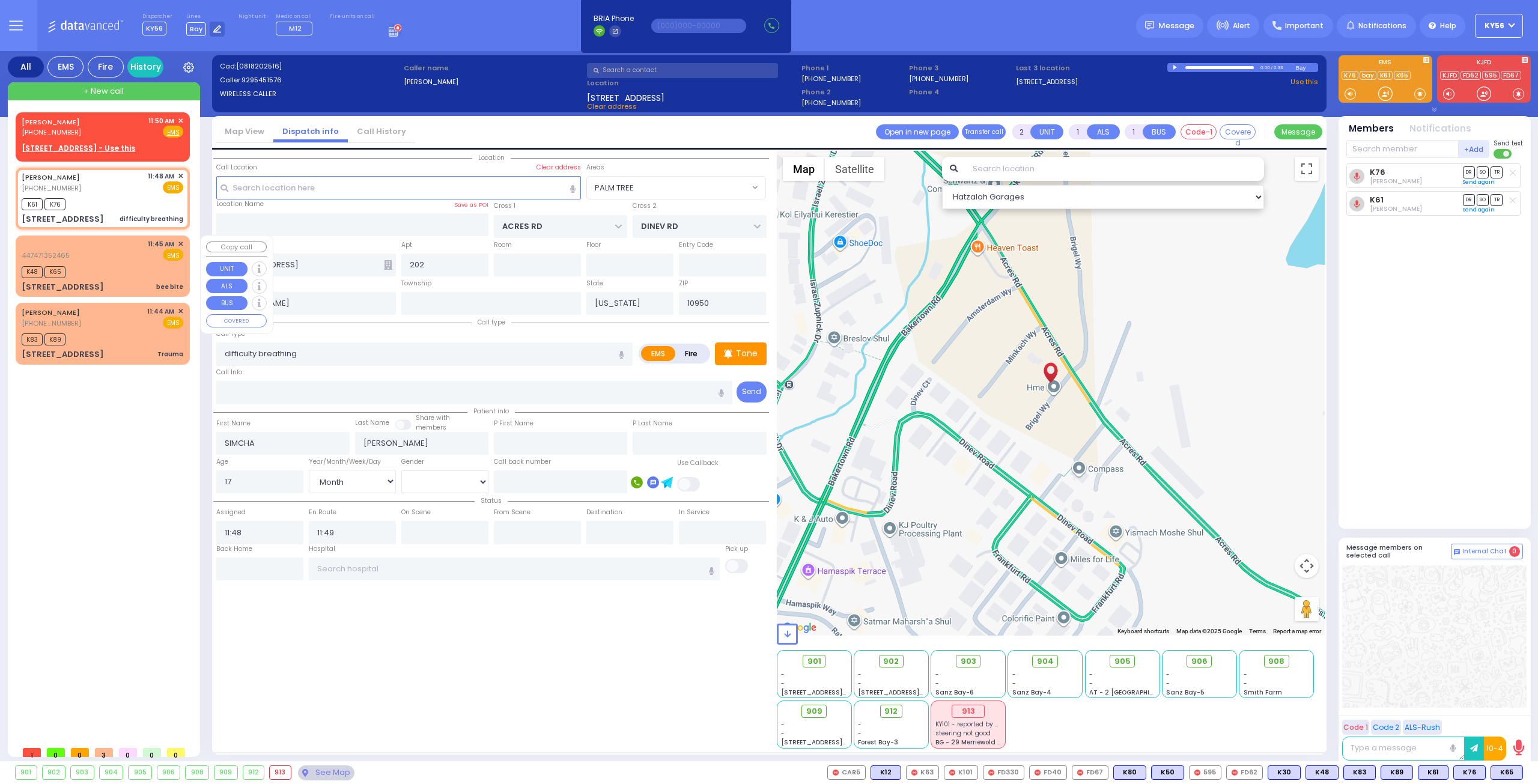
click at [108, 268] on div "K48 K65" at bounding box center [102, 271] width 162 height 15
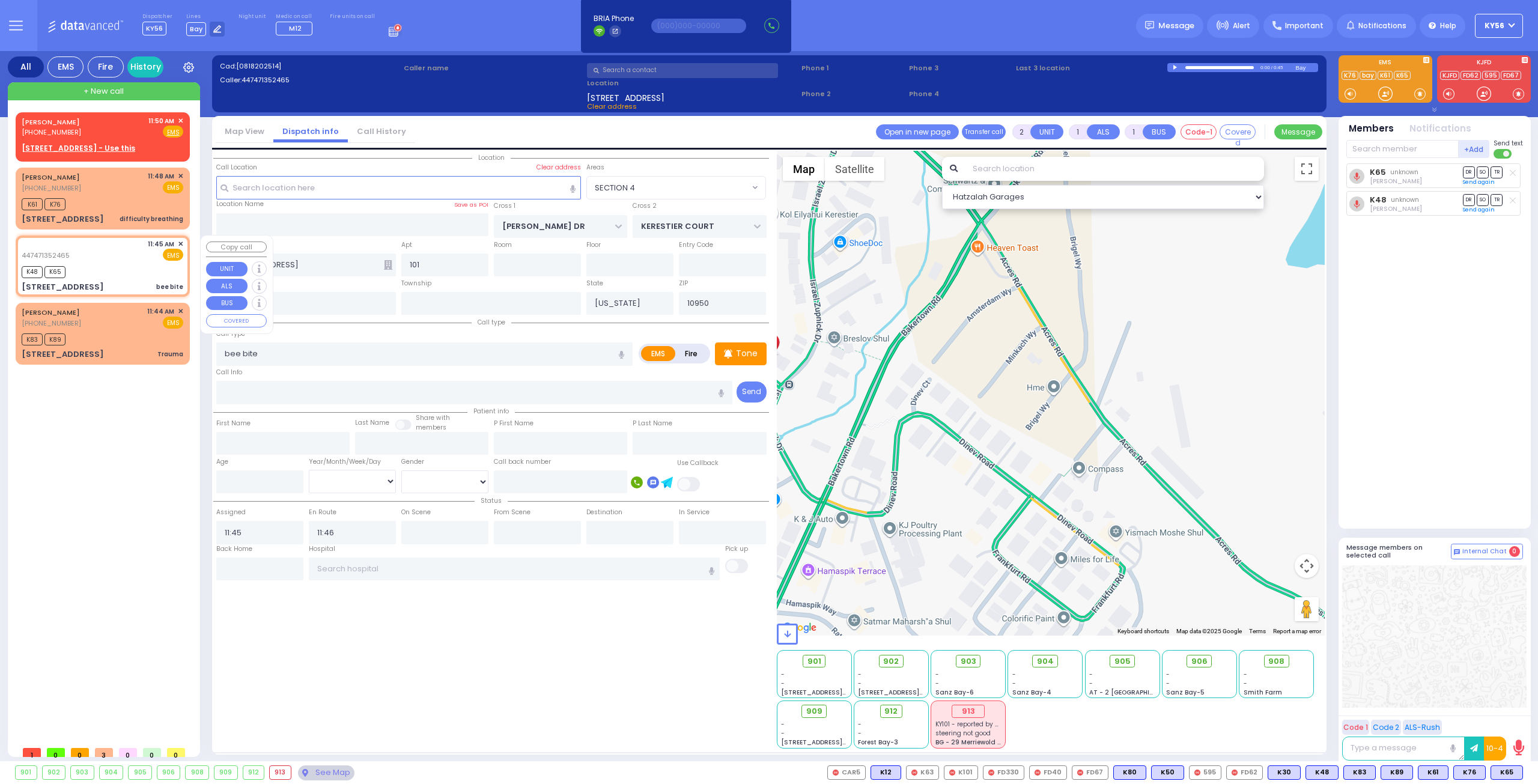
click at [181, 241] on span "✕" at bounding box center [180, 244] width 6 height 10
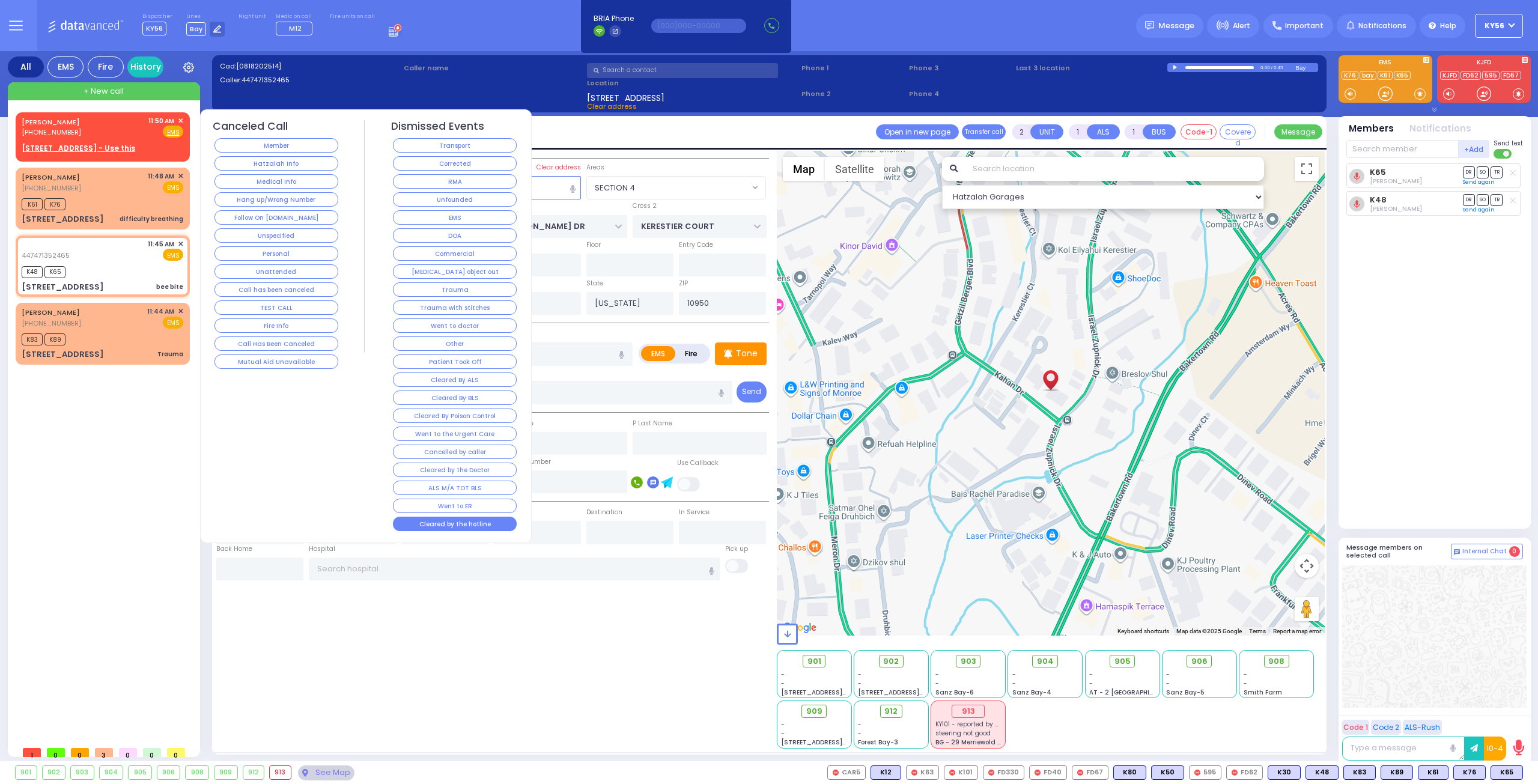
click at [436, 517] on button "Cleared by the hotline" at bounding box center [454, 524] width 124 height 15
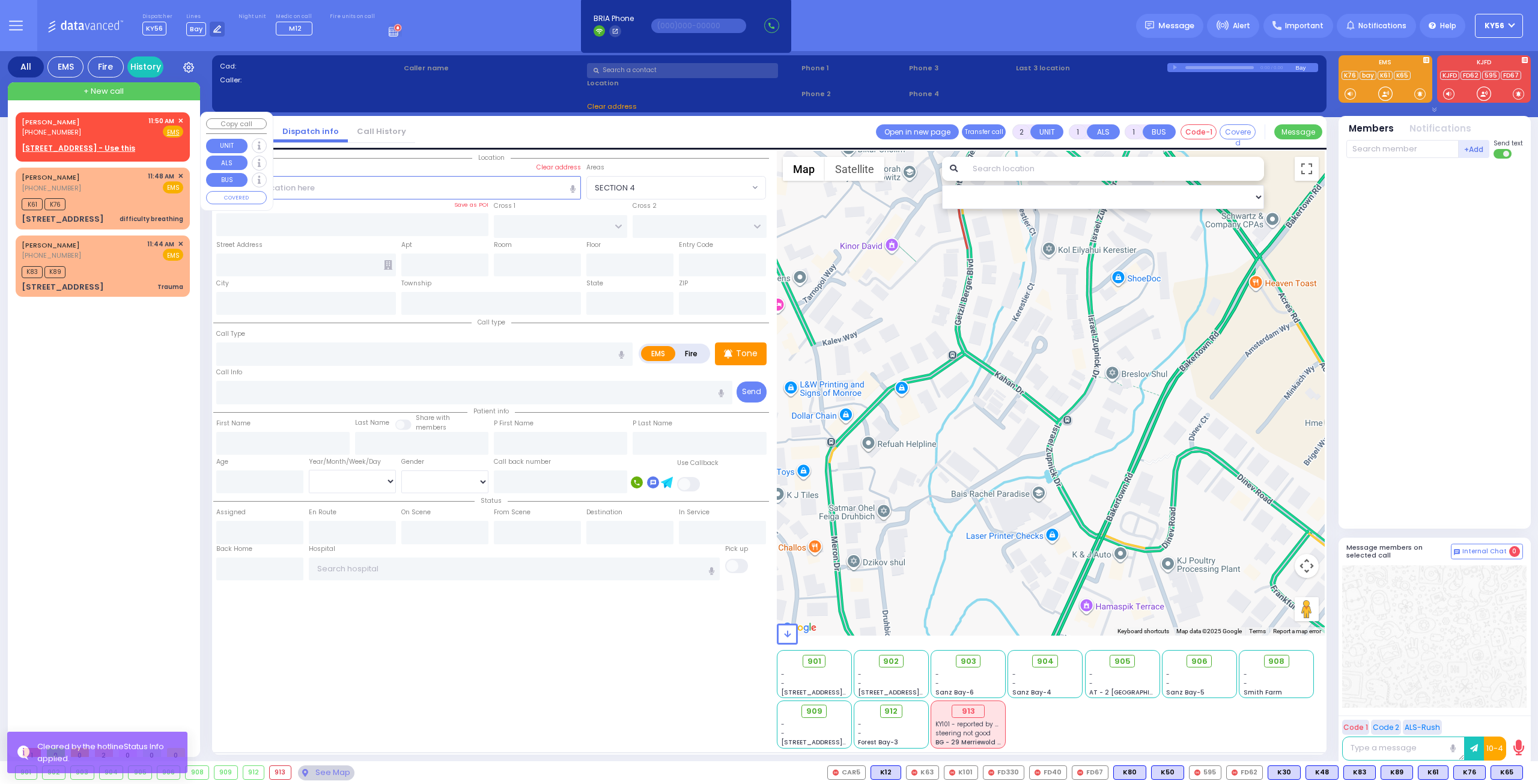
click at [179, 119] on span "✕" at bounding box center [180, 121] width 6 height 10
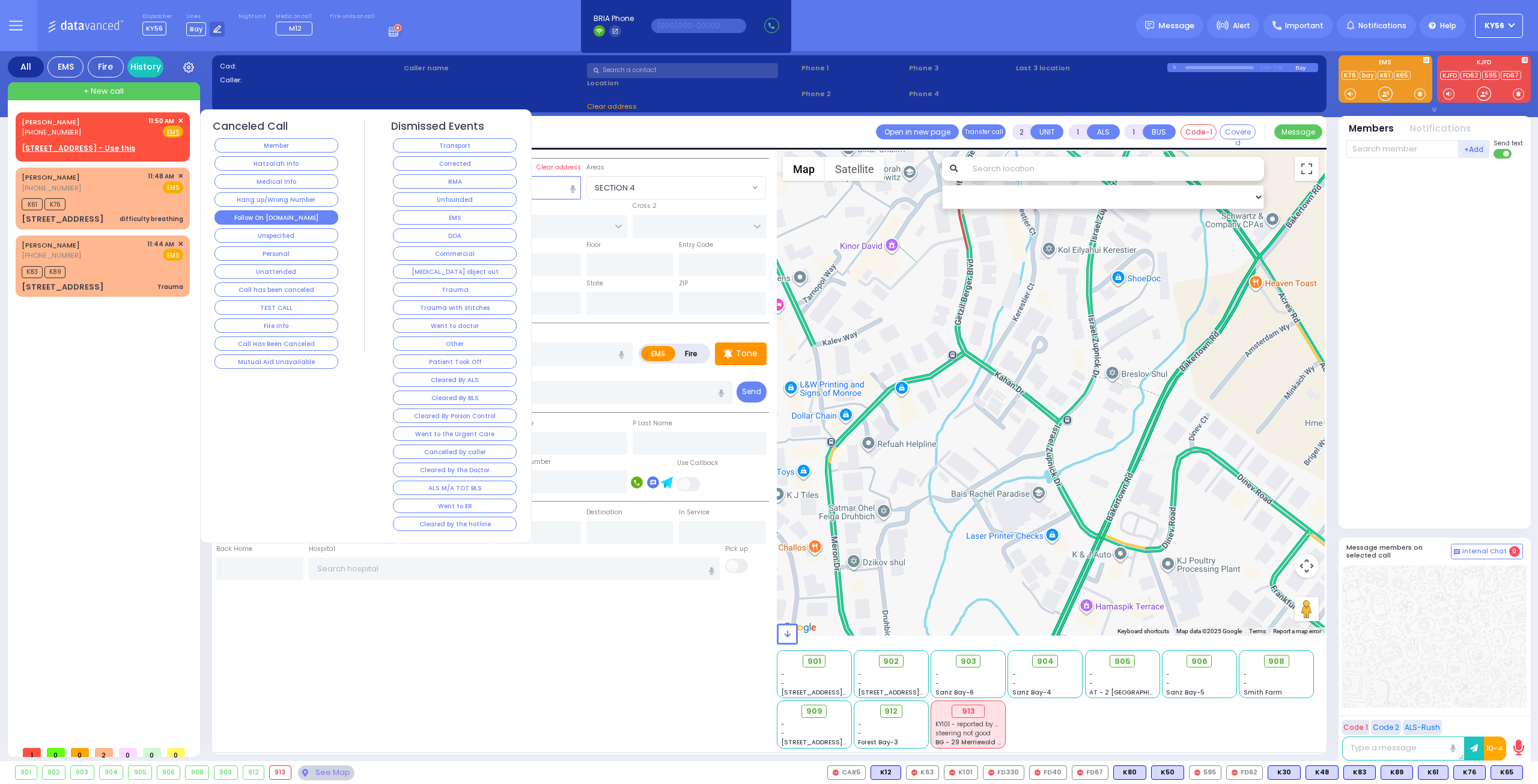
click at [290, 214] on button "Follow On [DOMAIN_NAME]" at bounding box center [276, 217] width 124 height 15
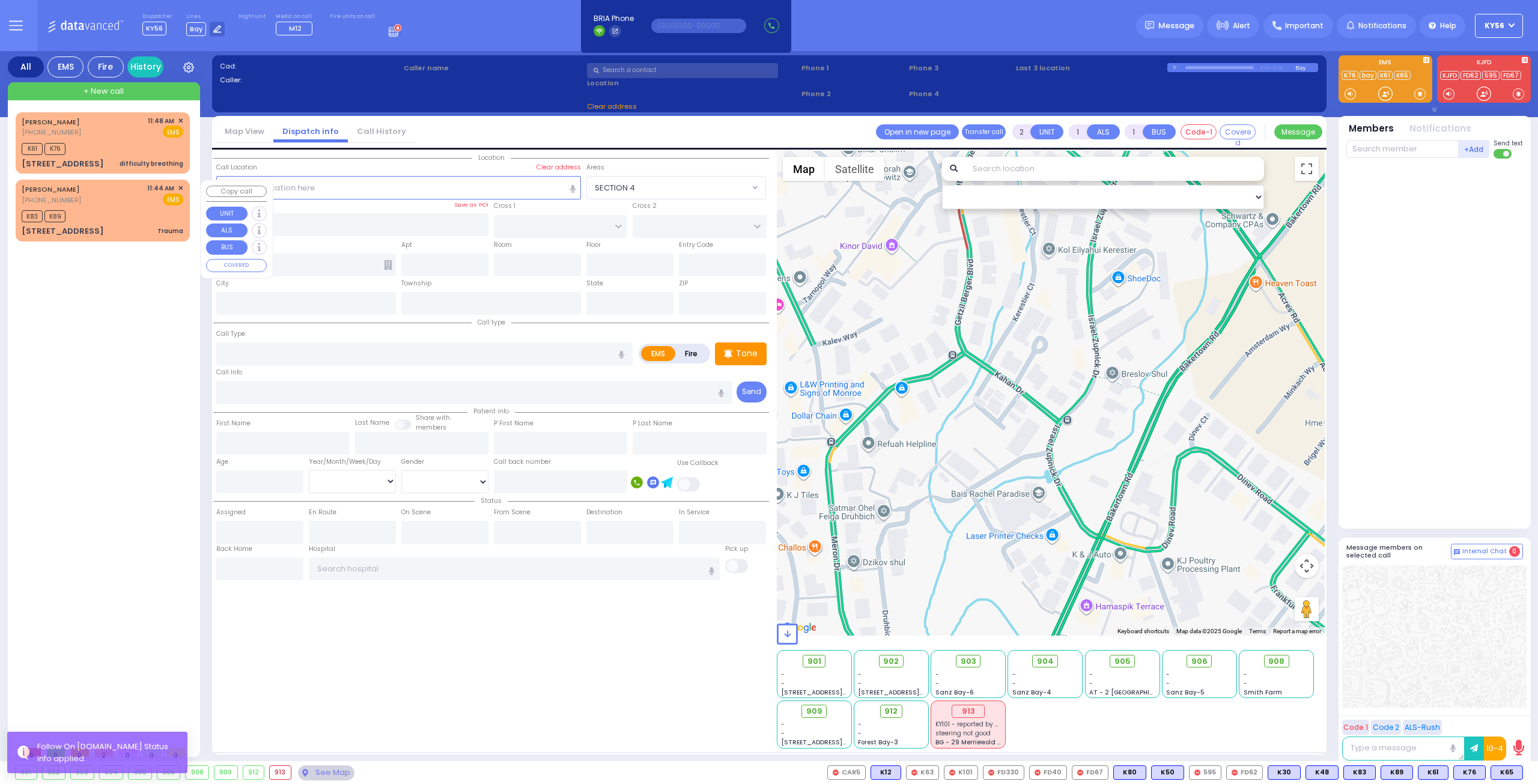
click at [119, 217] on div "K83 K89" at bounding box center [102, 215] width 162 height 15
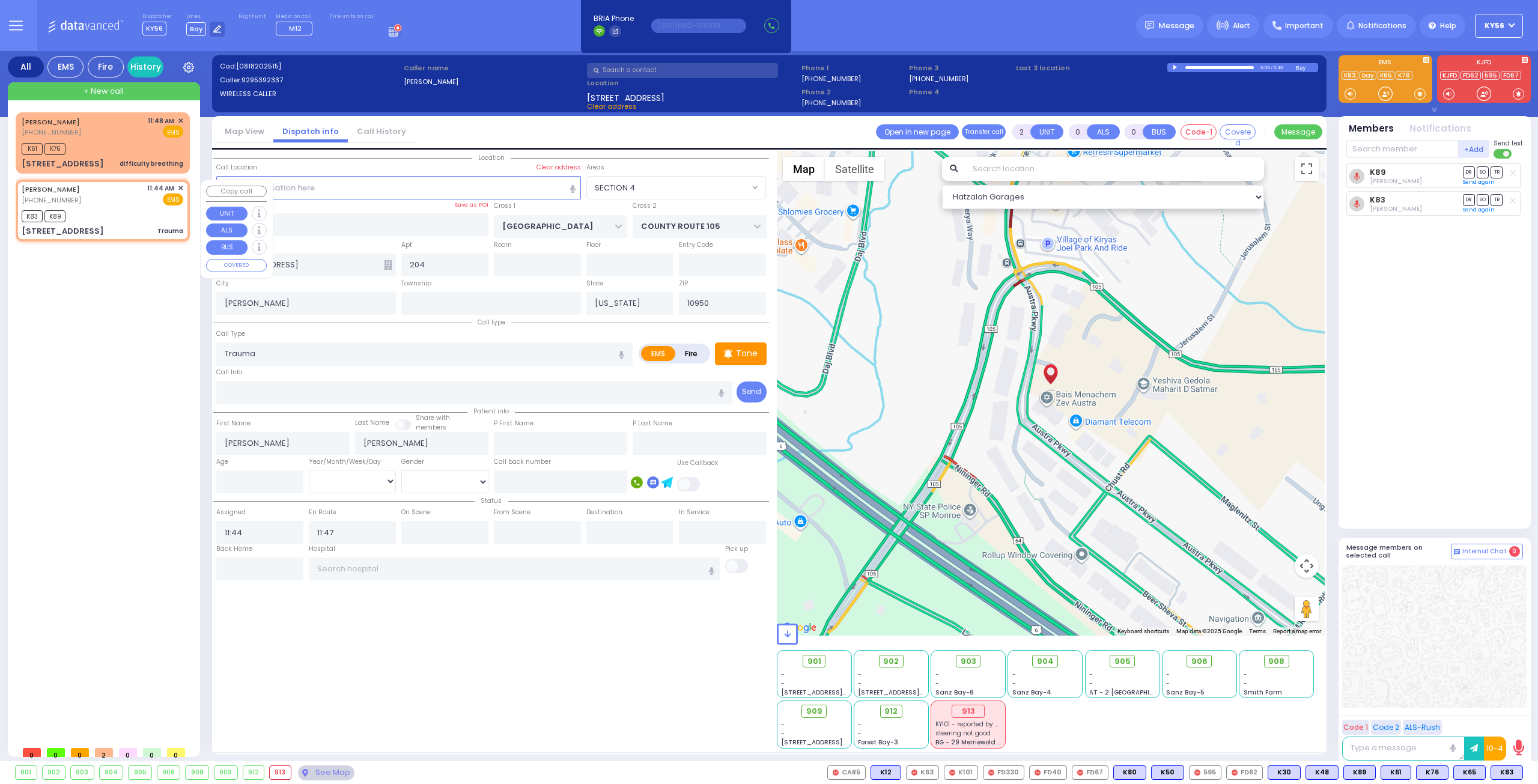
click at [183, 187] on div "ISRAEL MAYER EKSTEIN (929) 539-2337 11:44 AM ✕ EMS K83 K89" at bounding box center [103, 210] width 170 height 57
click at [181, 185] on span "✕" at bounding box center [180, 188] width 6 height 10
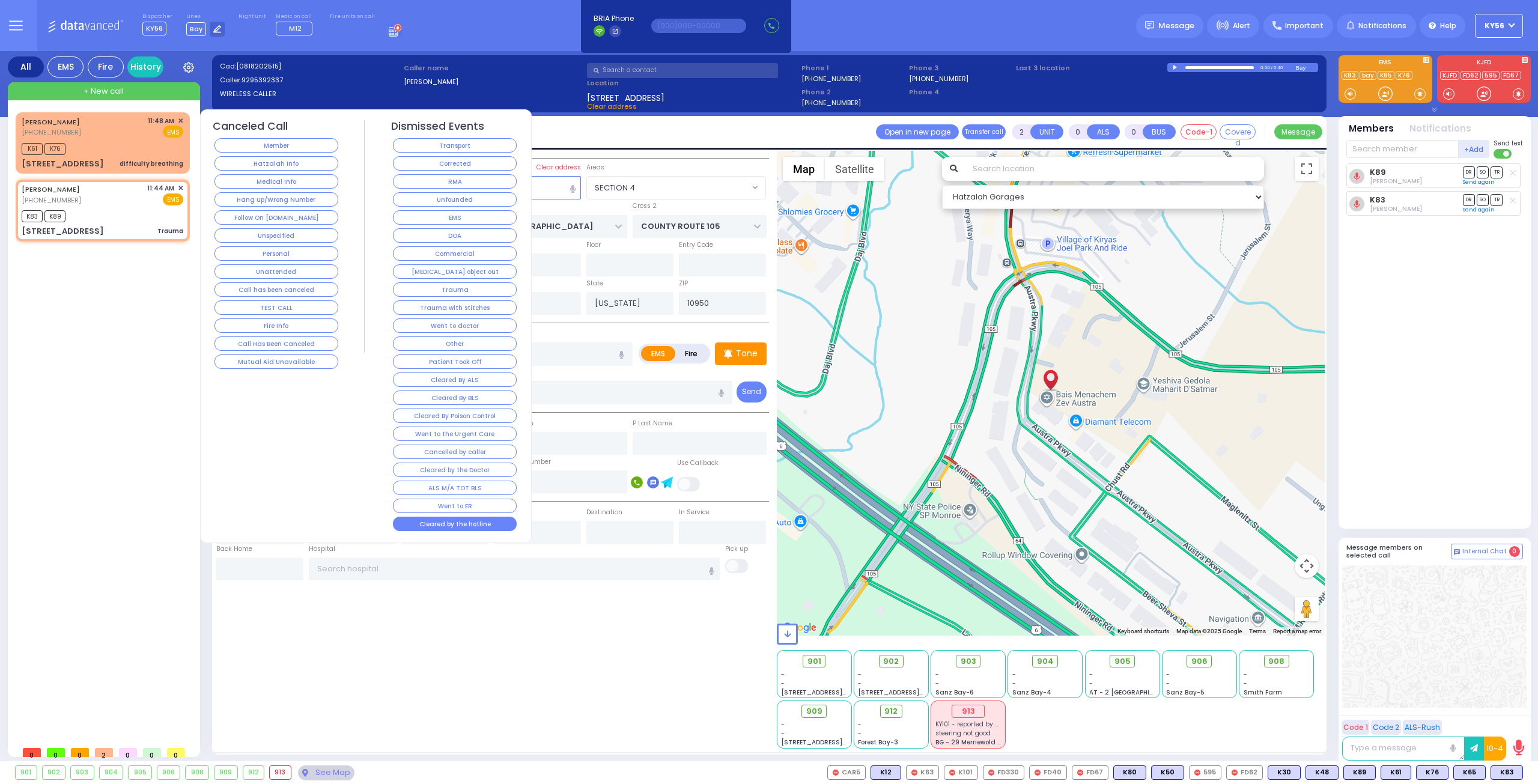
click at [445, 517] on button "Cleared by the hotline" at bounding box center [454, 524] width 124 height 15
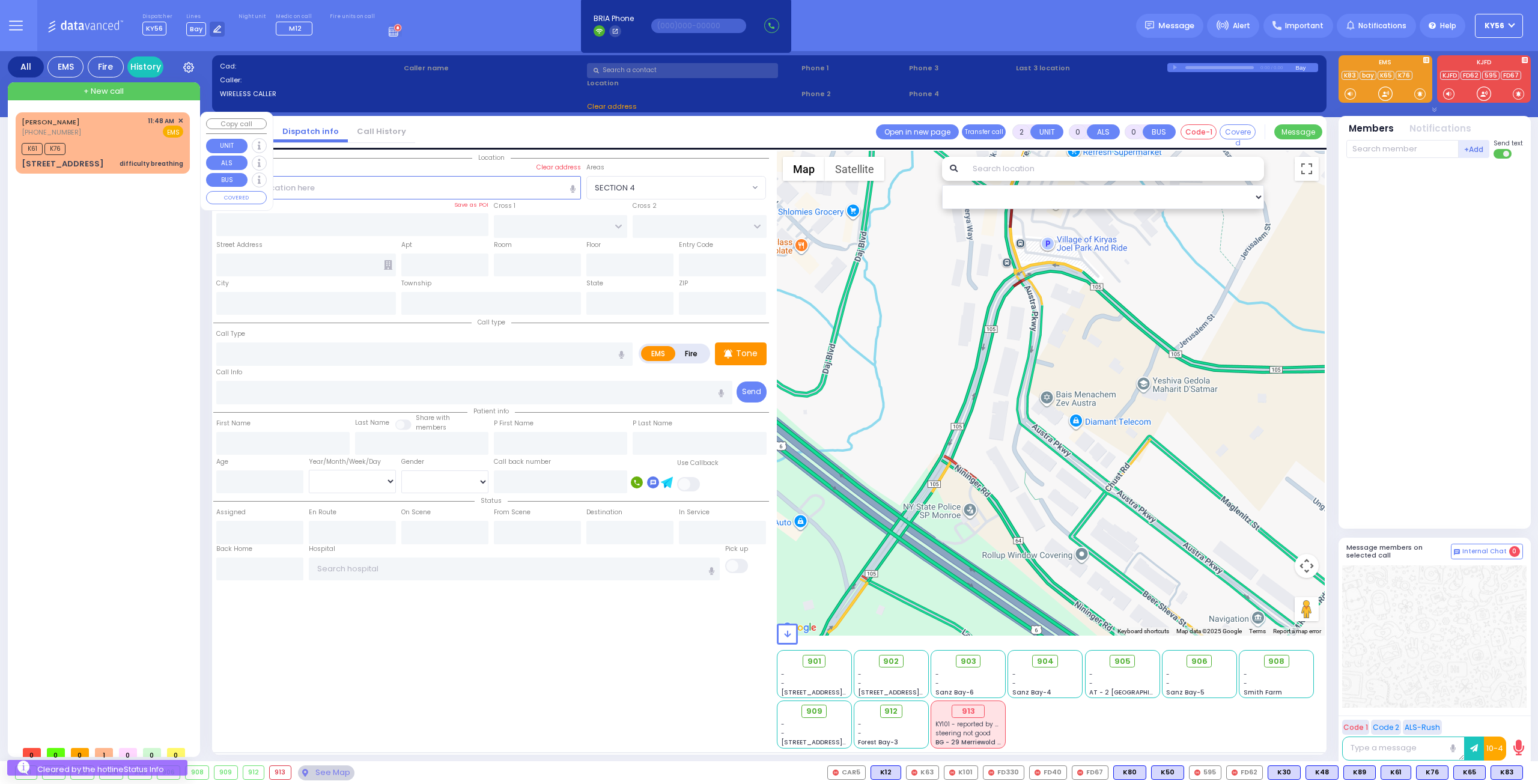
click at [116, 151] on div "K61 K76" at bounding box center [102, 148] width 162 height 15
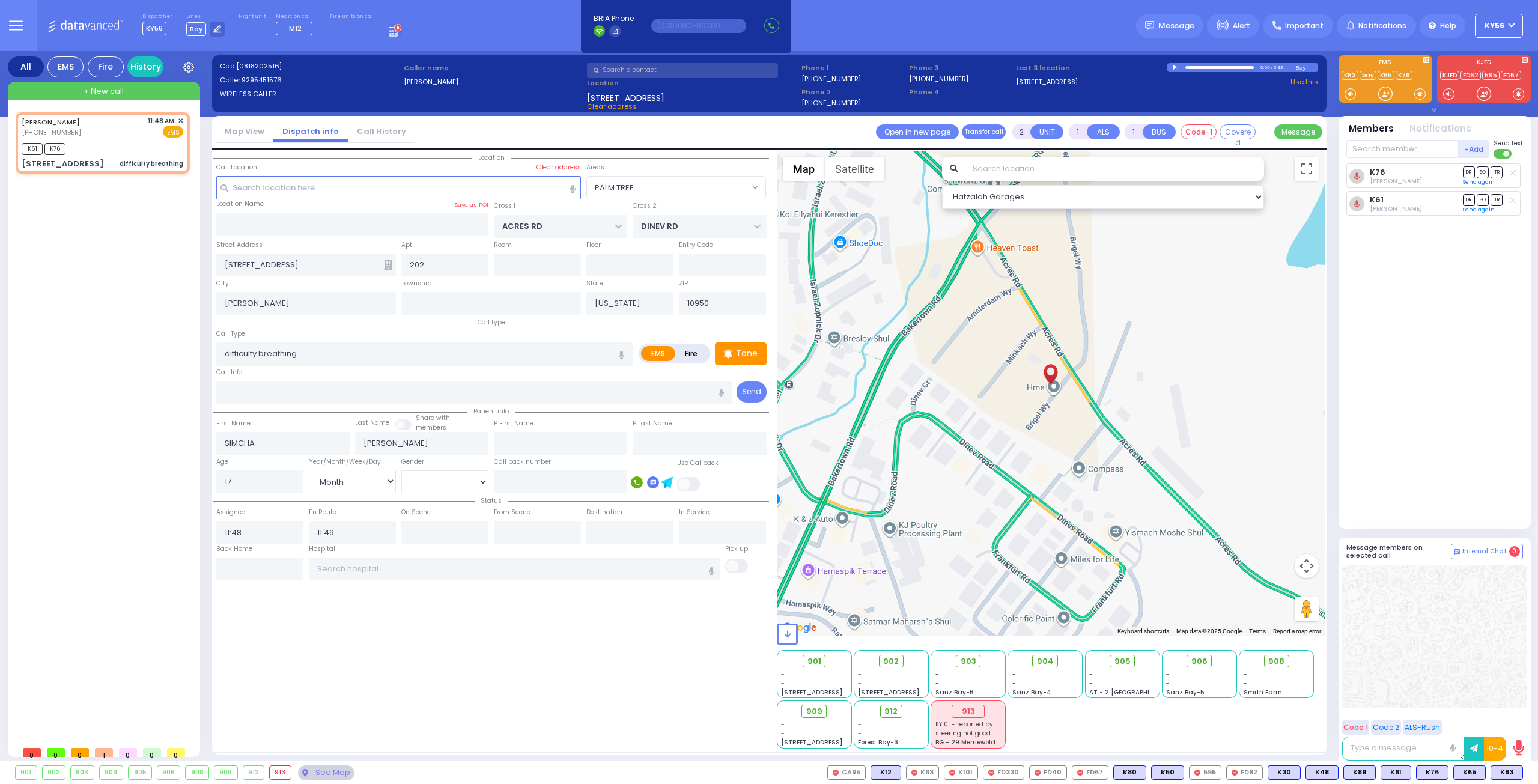
click at [395, 30] on circle at bounding box center [398, 28] width 7 height 7
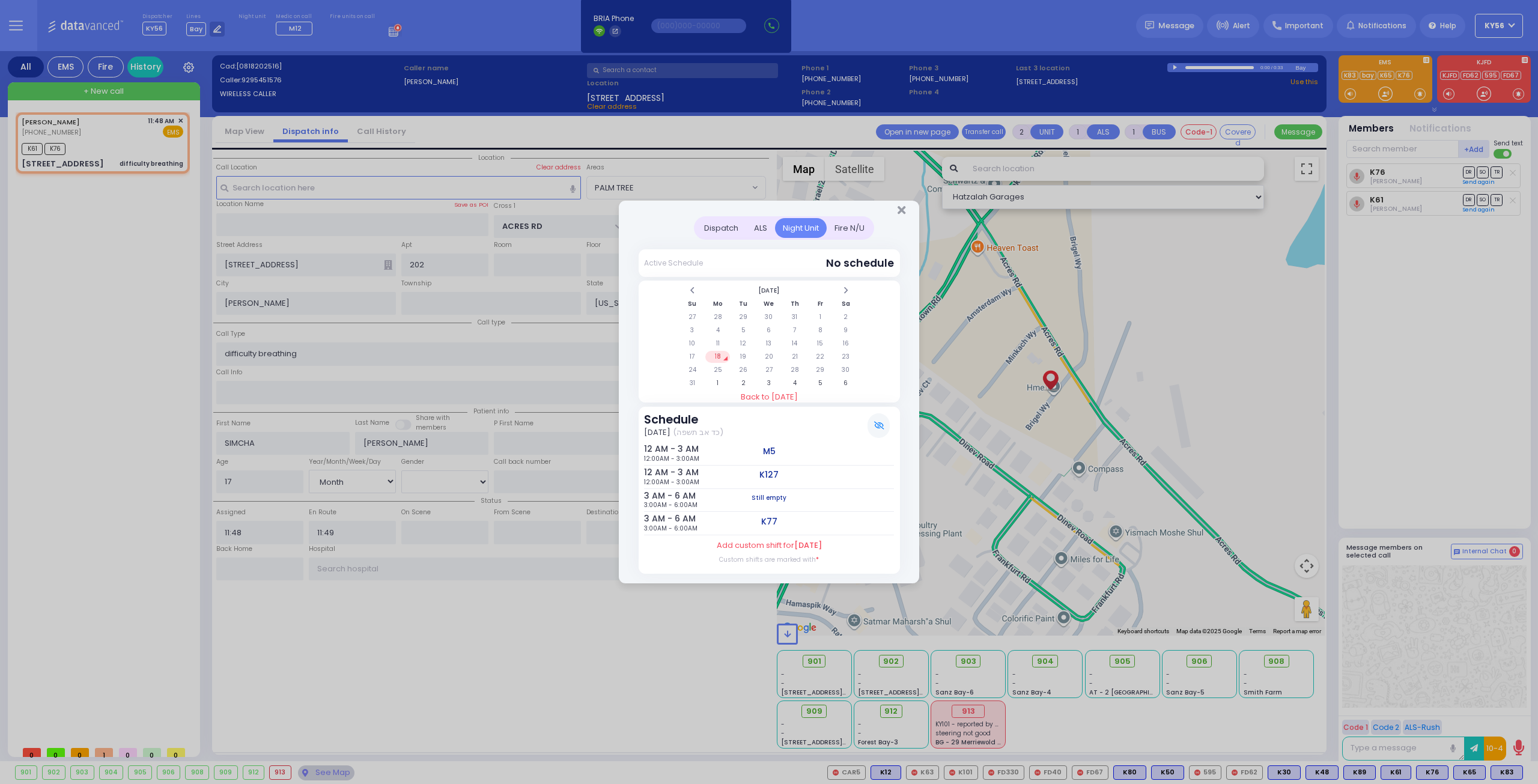
click at [717, 225] on div "Dispatch" at bounding box center [721, 228] width 50 height 20
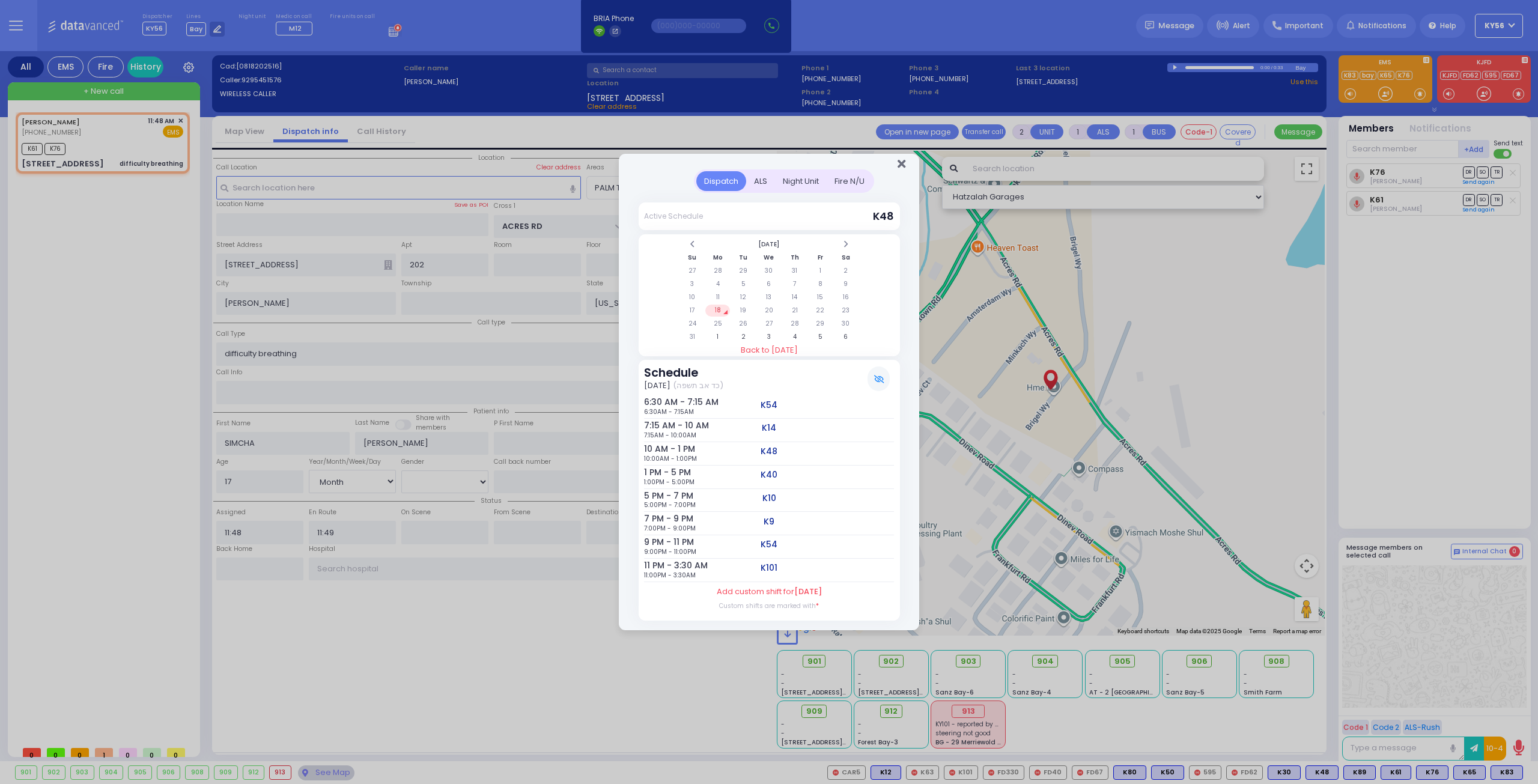
click at [901, 165] on icon "Close" at bounding box center [901, 164] width 8 height 12
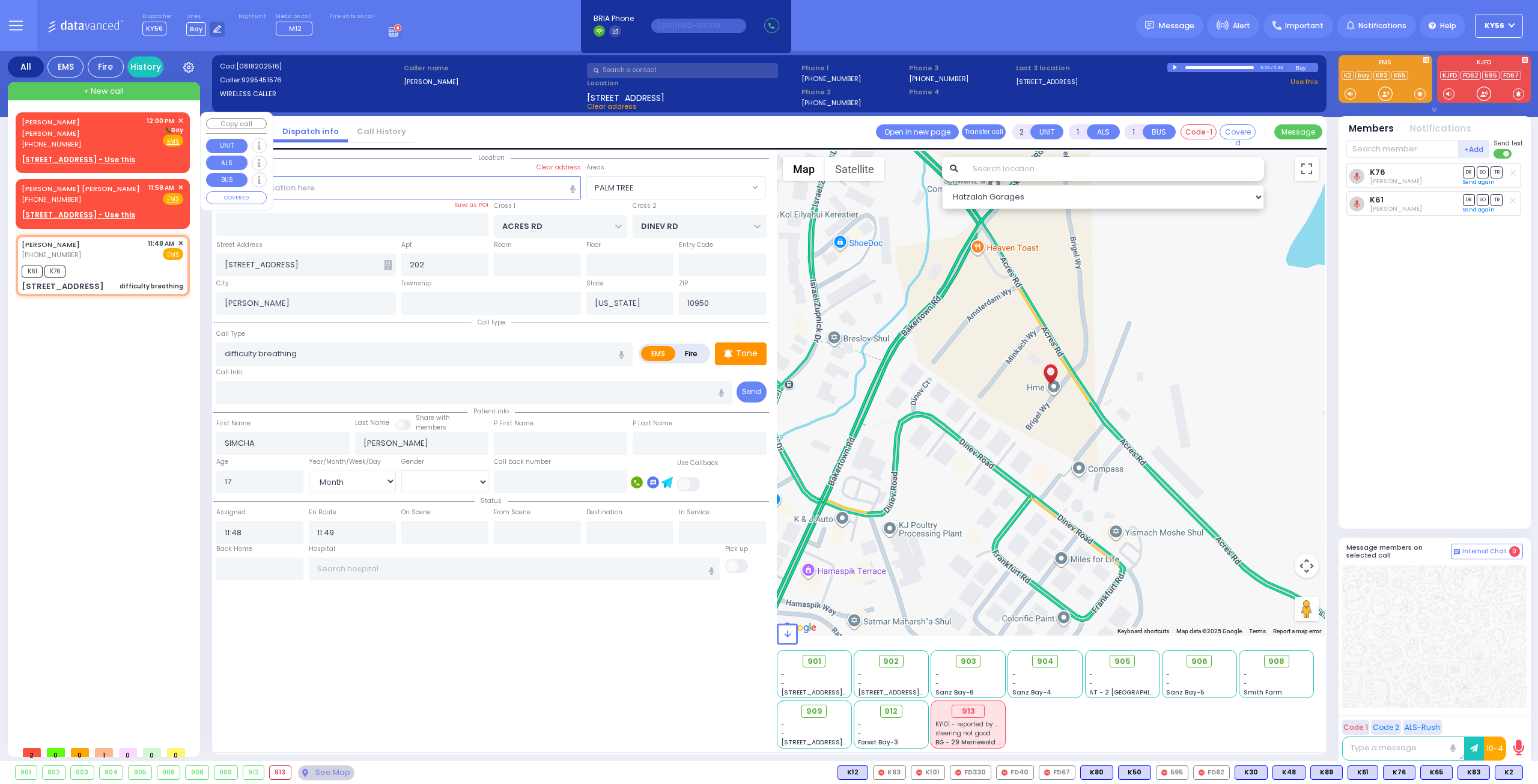
click at [101, 144] on div "ARON ISRAEL M. EKSTEIN (845) 545-6605" at bounding box center [81, 132] width 121 height 34
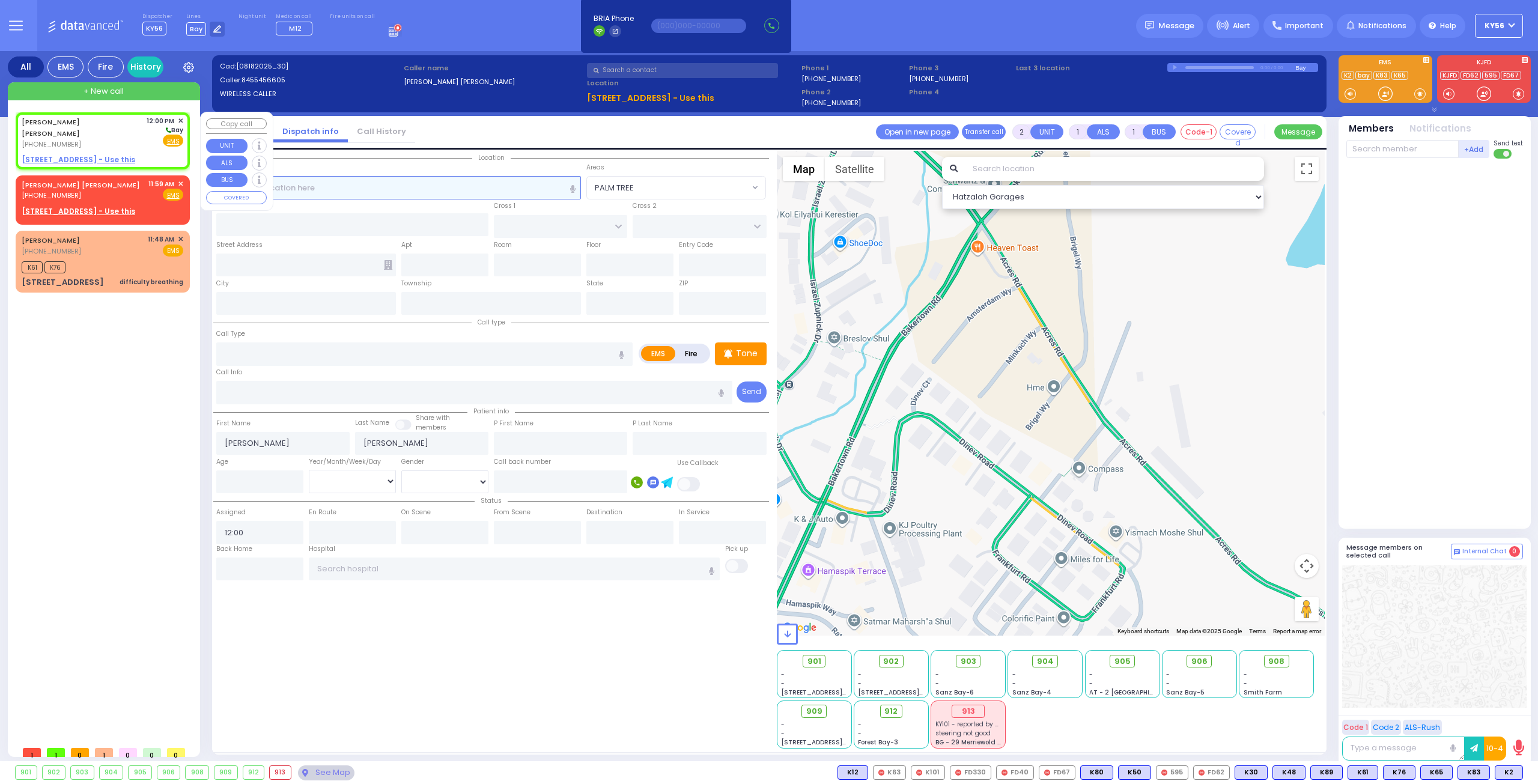
click at [416, 194] on input "text" at bounding box center [399, 188] width 365 height 23
click at [408, 184] on input "text" at bounding box center [399, 188] width 365 height 23
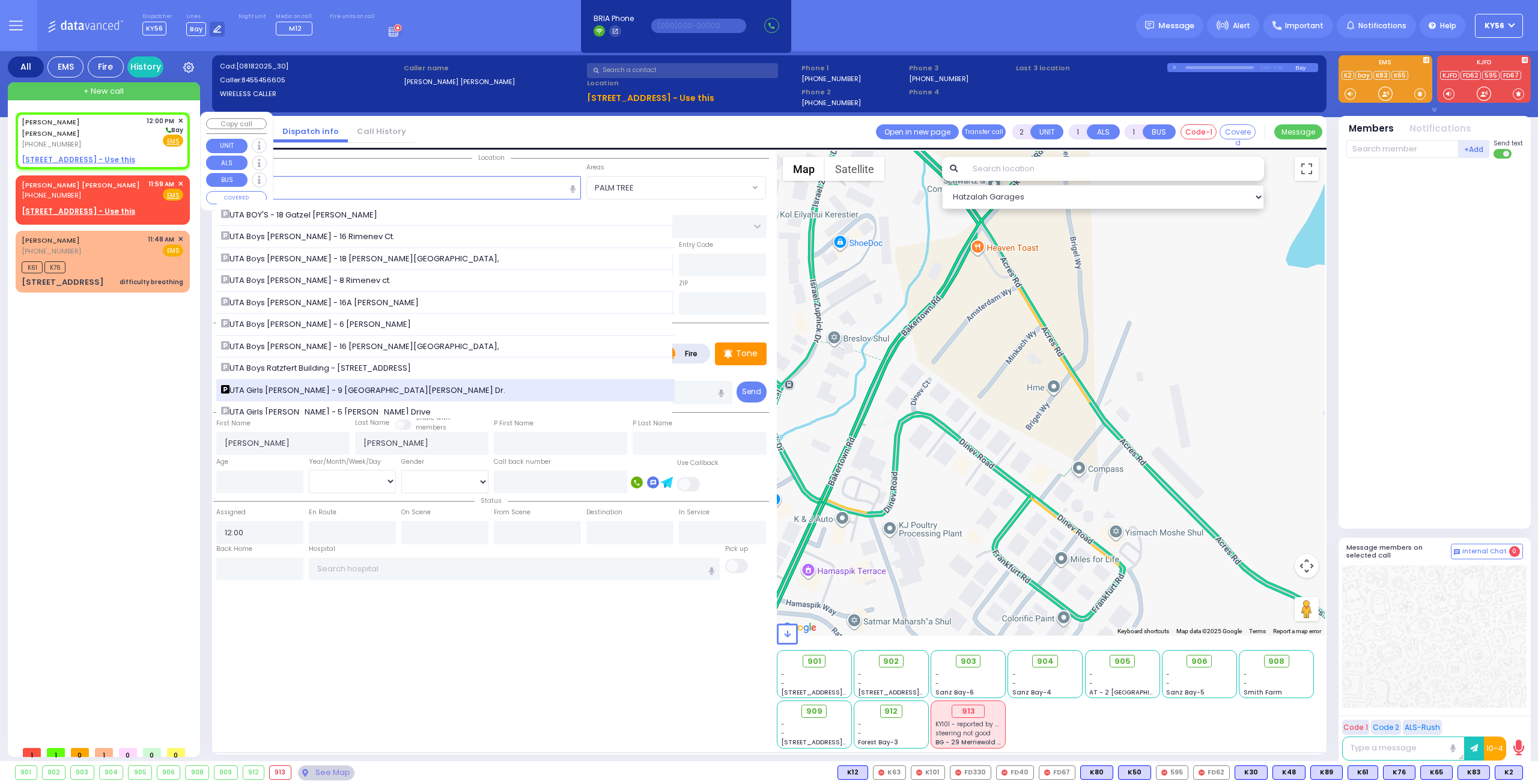
click at [363, 385] on span "UTA Girls [PERSON_NAME] - 9 [GEOGRAPHIC_DATA][PERSON_NAME] Dr." at bounding box center [364, 390] width 288 height 12
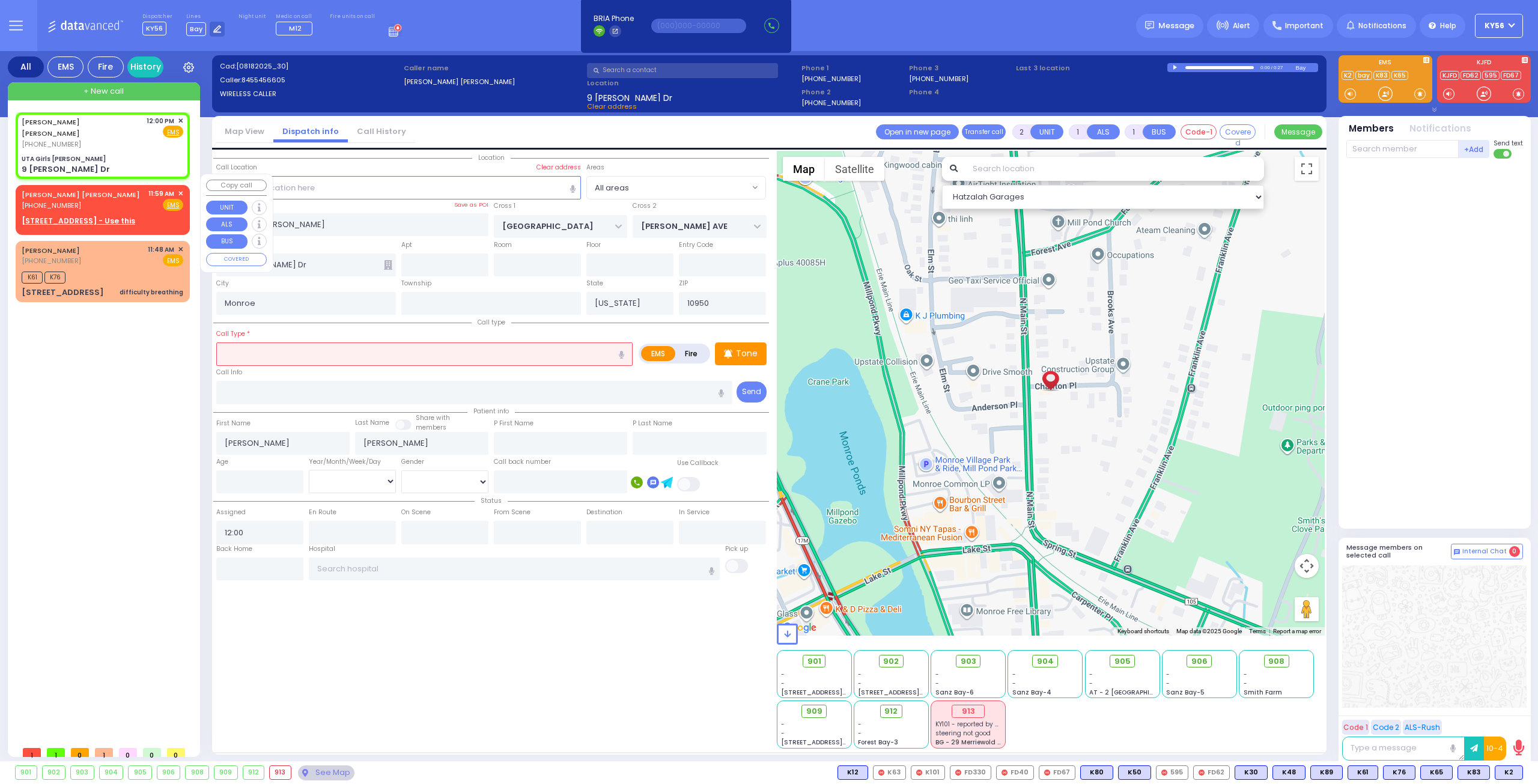
click at [180, 189] on span "✕" at bounding box center [180, 194] width 6 height 10
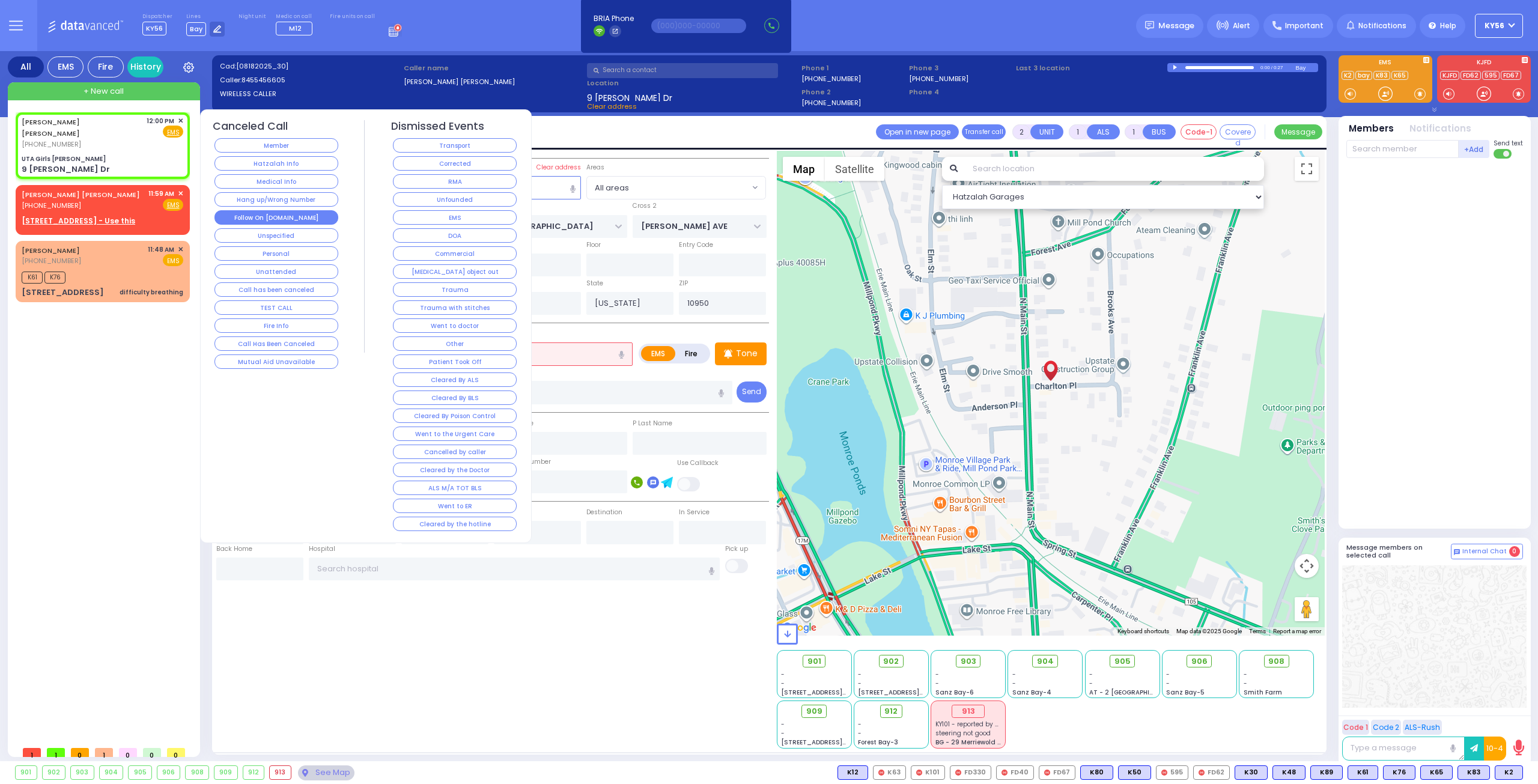
click at [268, 221] on button "Follow On [DOMAIN_NAME]" at bounding box center [276, 217] width 124 height 15
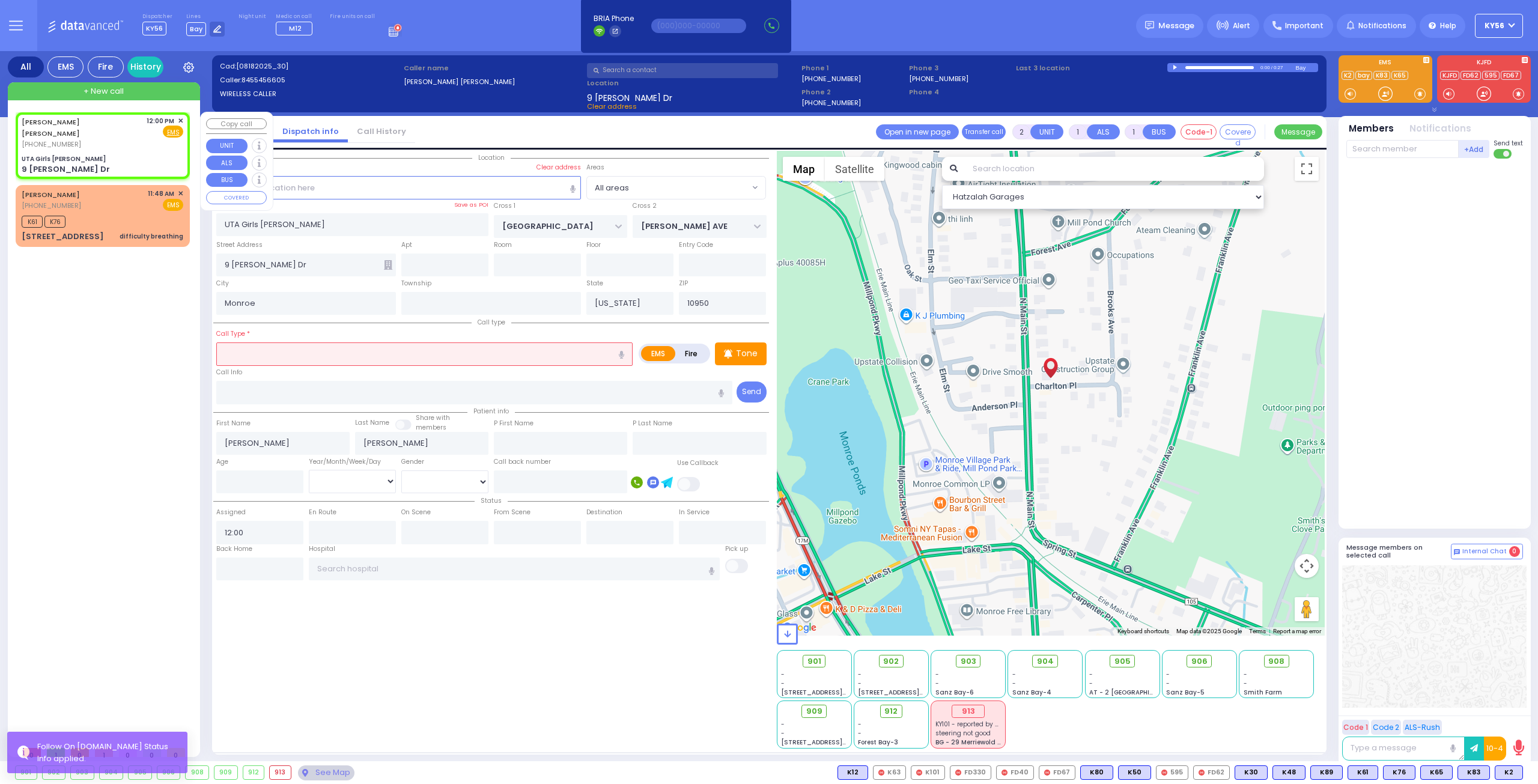
click at [121, 138] on div "ARON ISRAEL M. EKSTEIN (845) 545-6605 12:00 PM ✕ Fire EMS" at bounding box center [102, 132] width 162 height 34
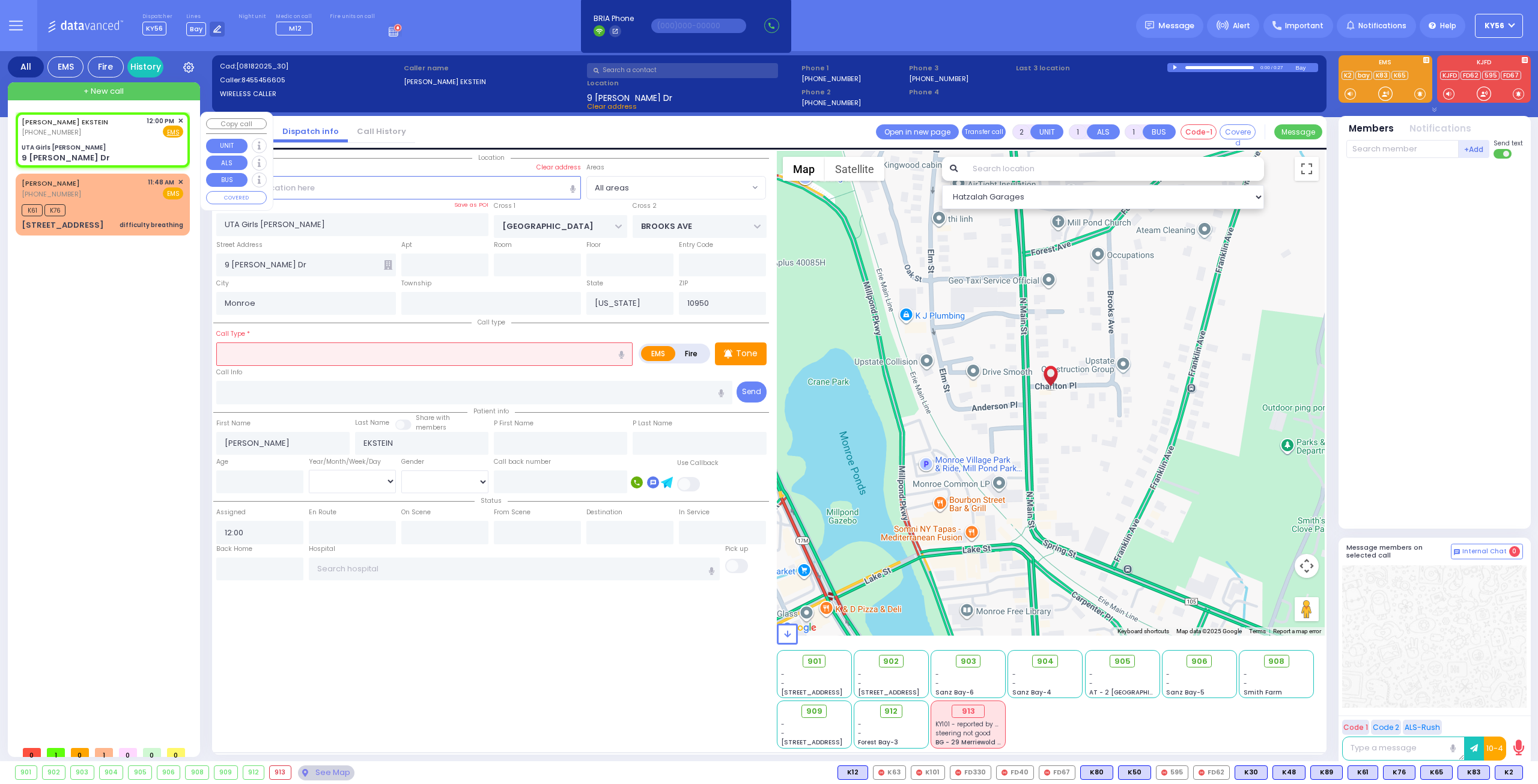
select select
click at [272, 356] on input "text" at bounding box center [424, 353] width 416 height 23
click at [272, 385] on input "text" at bounding box center [475, 392] width 517 height 23
select select
radio input "true"
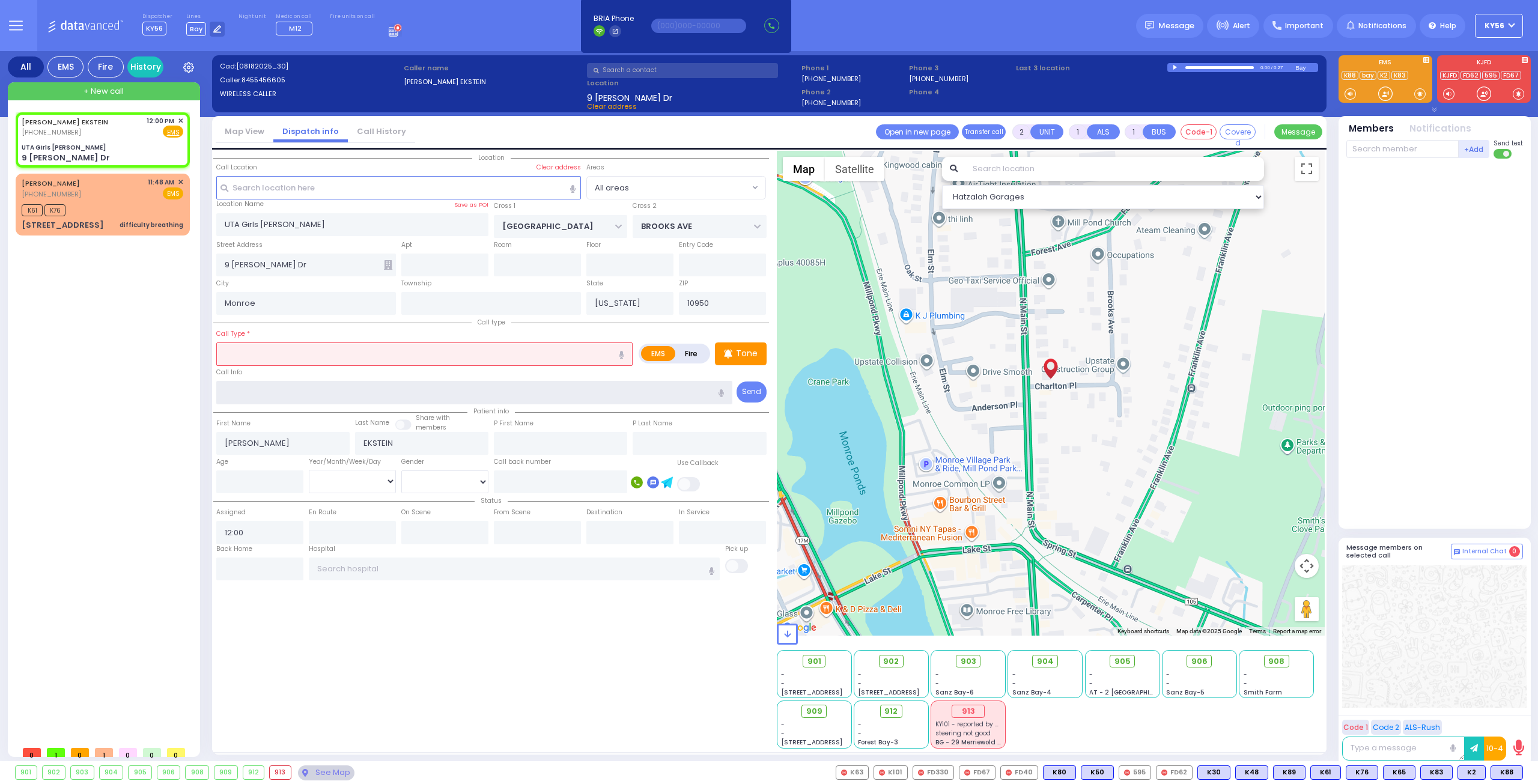
select select
select select "Hatzalah Garages"
type input "3rd floor"
click at [300, 348] on input "text" at bounding box center [424, 353] width 416 height 23
select select
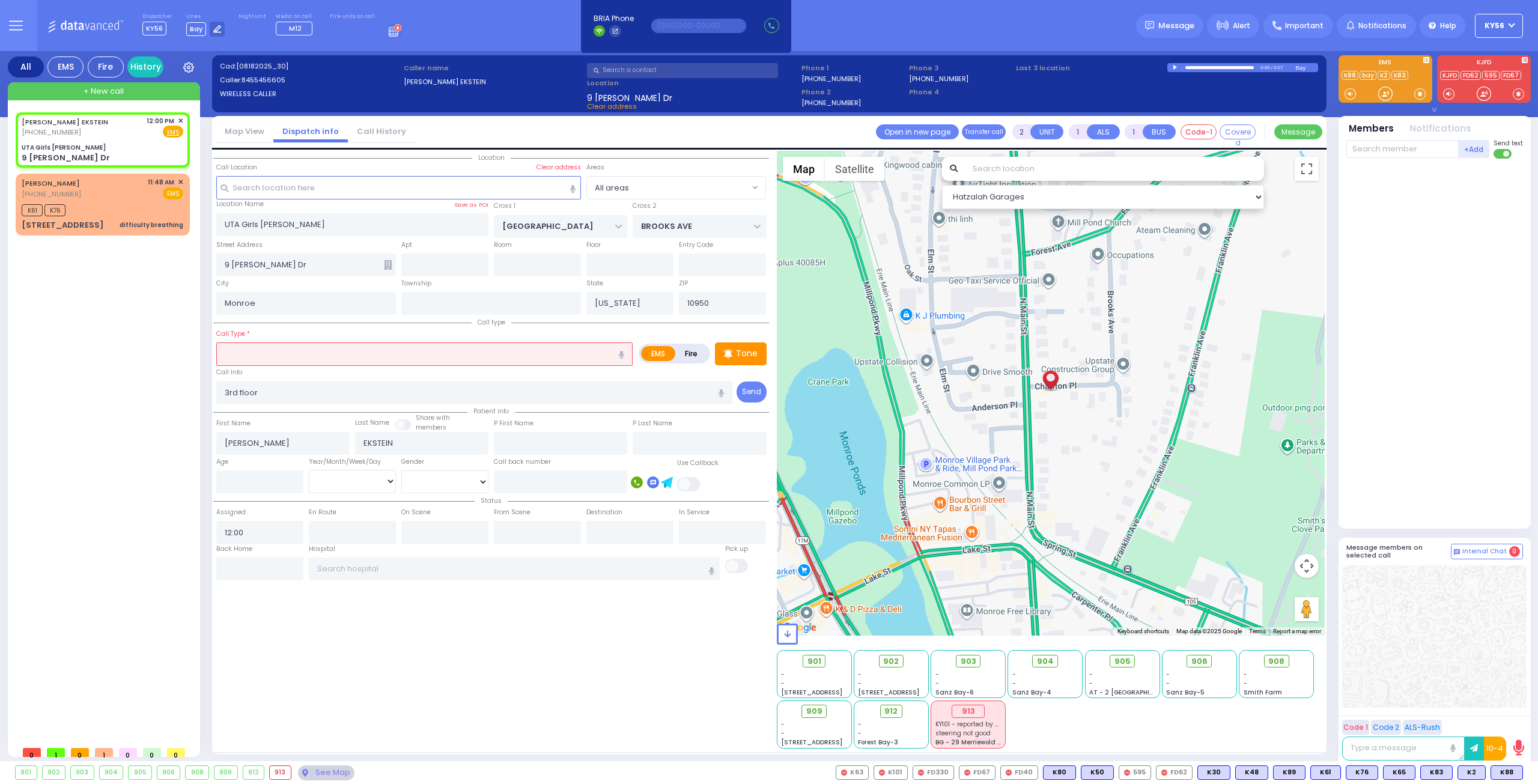
radio input "true"
select select
select select "Hatzalah Garages"
click at [306, 349] on input "text" at bounding box center [424, 353] width 416 height 23
type input "vomiting"
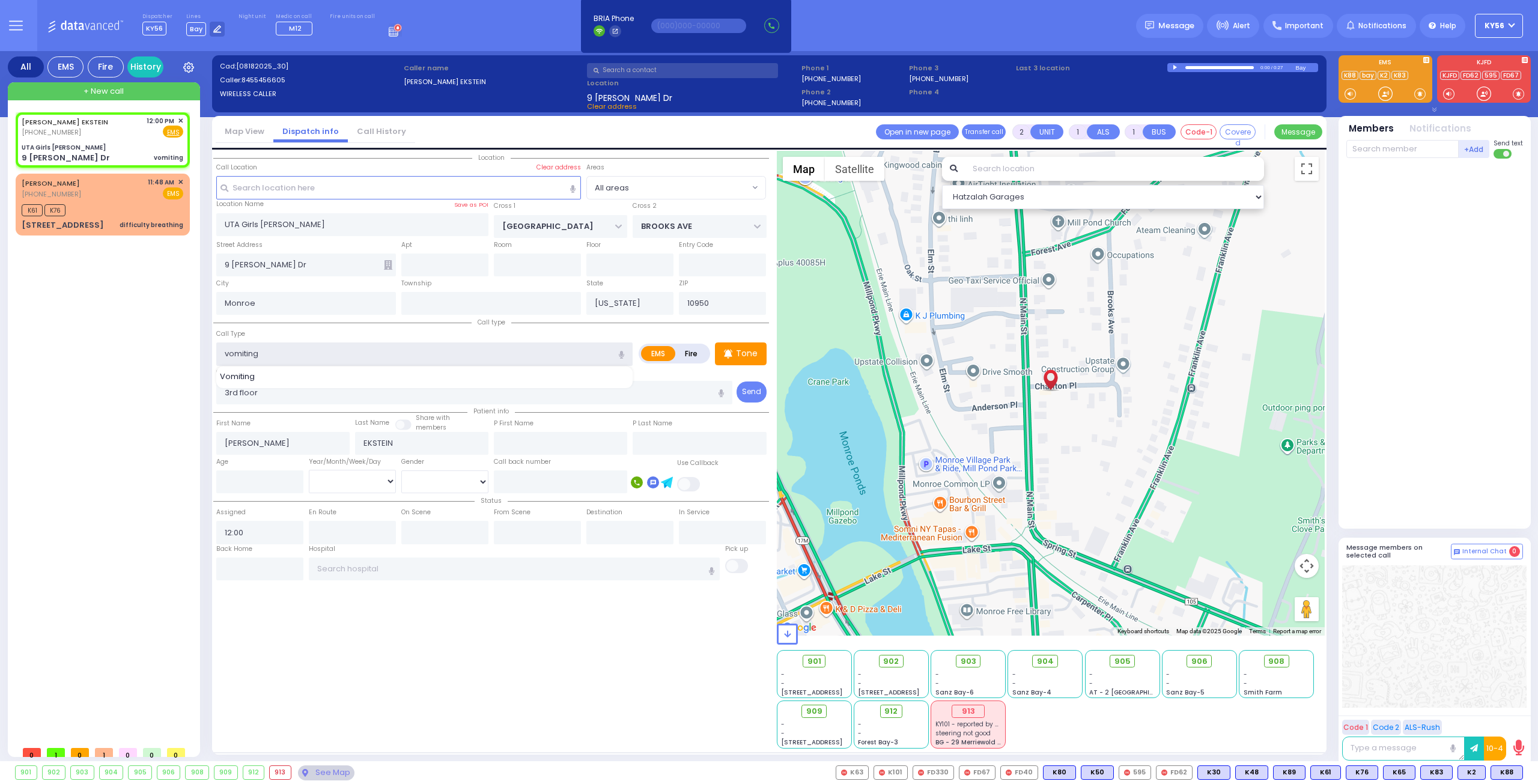
select select
radio input "true"
select select
select select "Hatzalah Garages"
type input "vomiting blood"
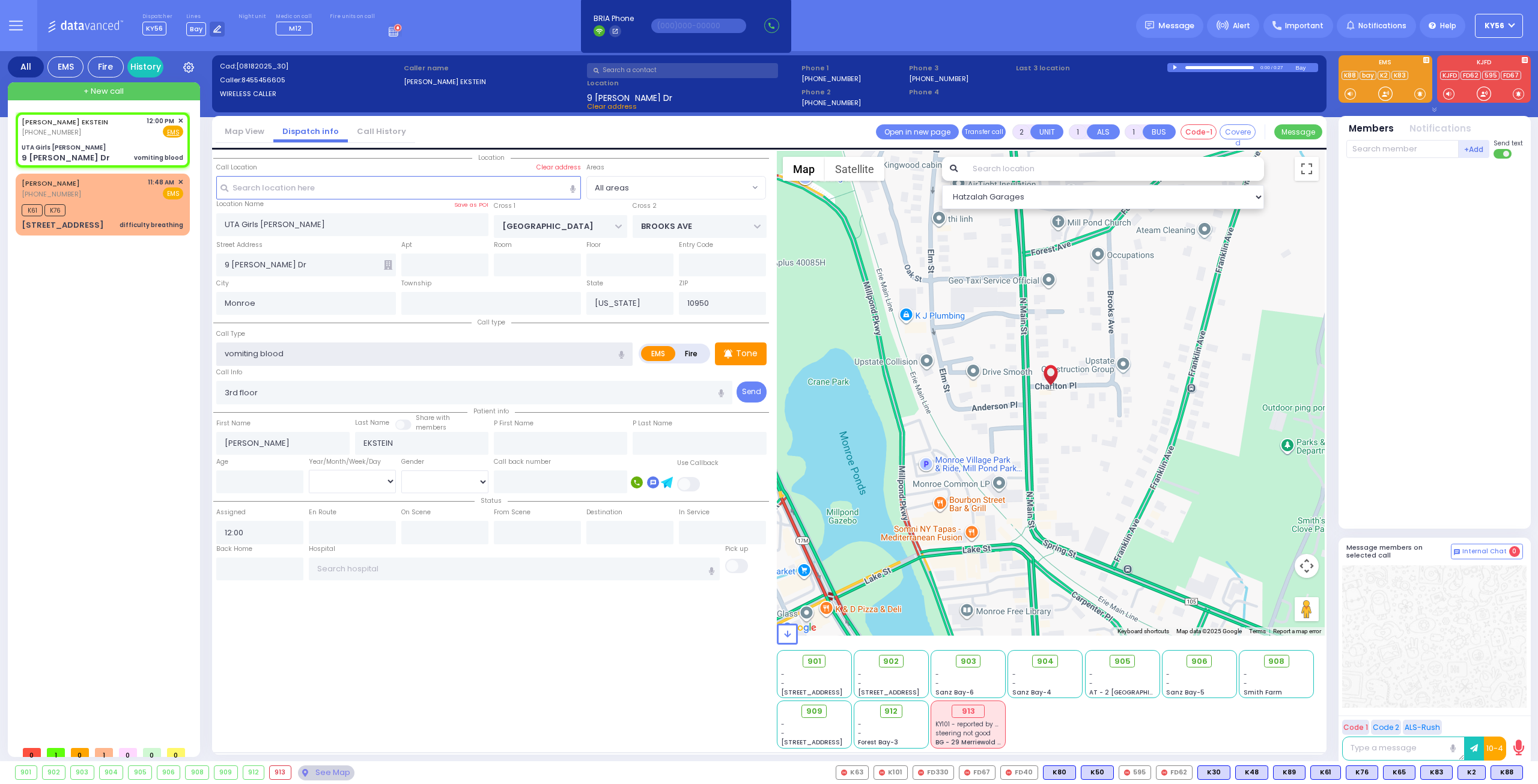
select select
radio input "true"
select select
select select "Hatzalah Garages"
type input "vomiting blood"
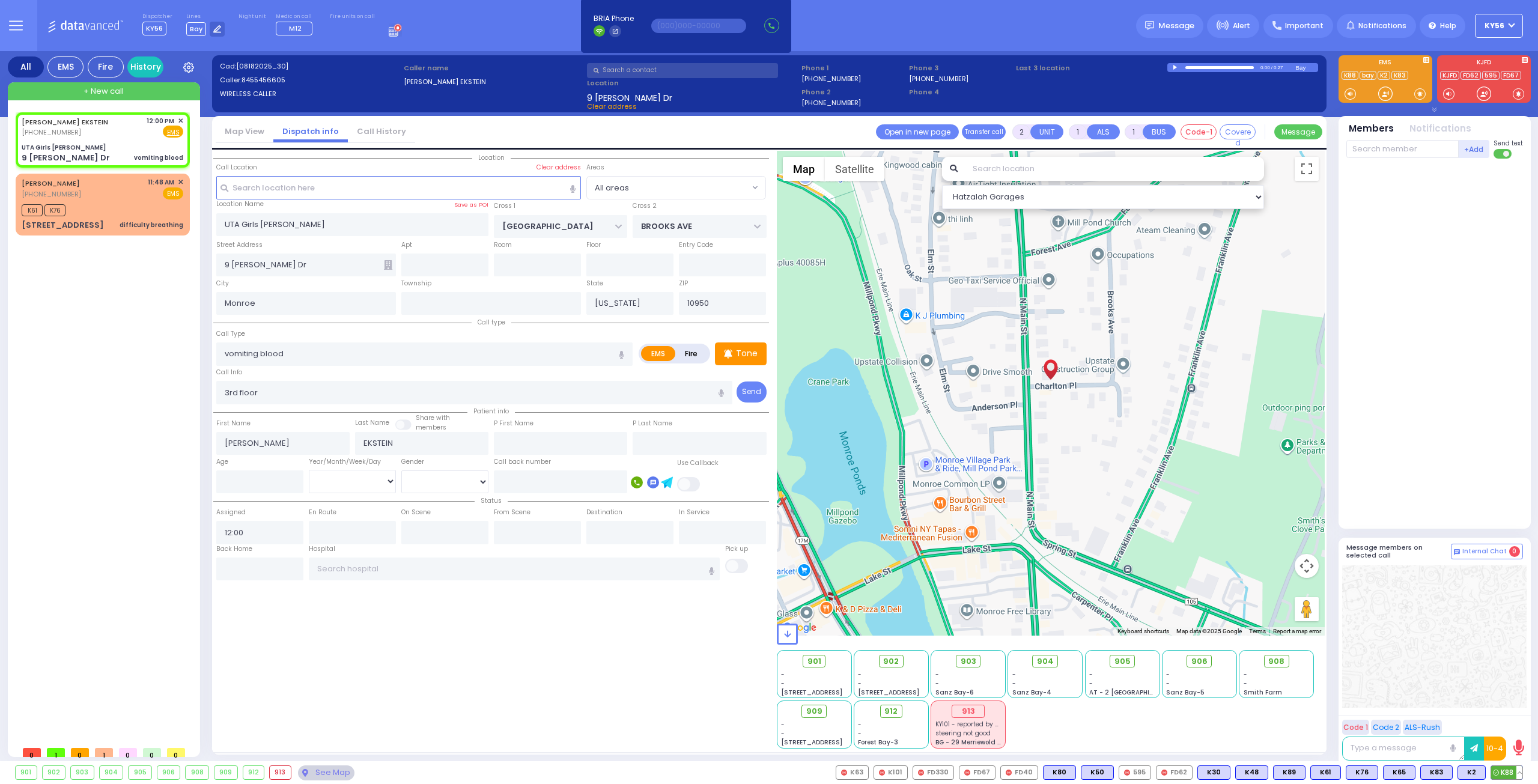
click at [1507, 770] on span "K88" at bounding box center [1507, 773] width 31 height 13
select select
radio input "true"
select select
type input "12:02"
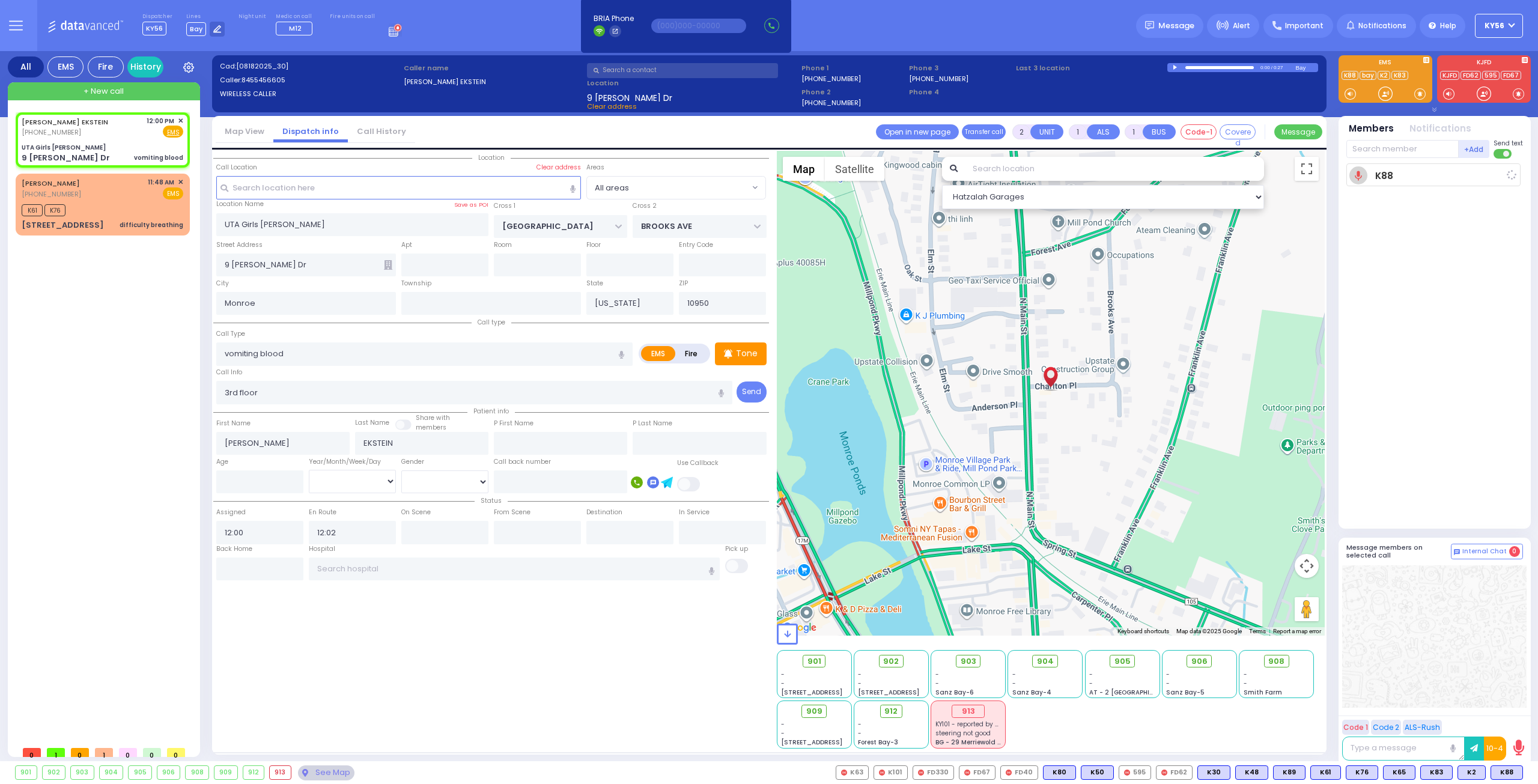
select select "Hatzalah Garages"
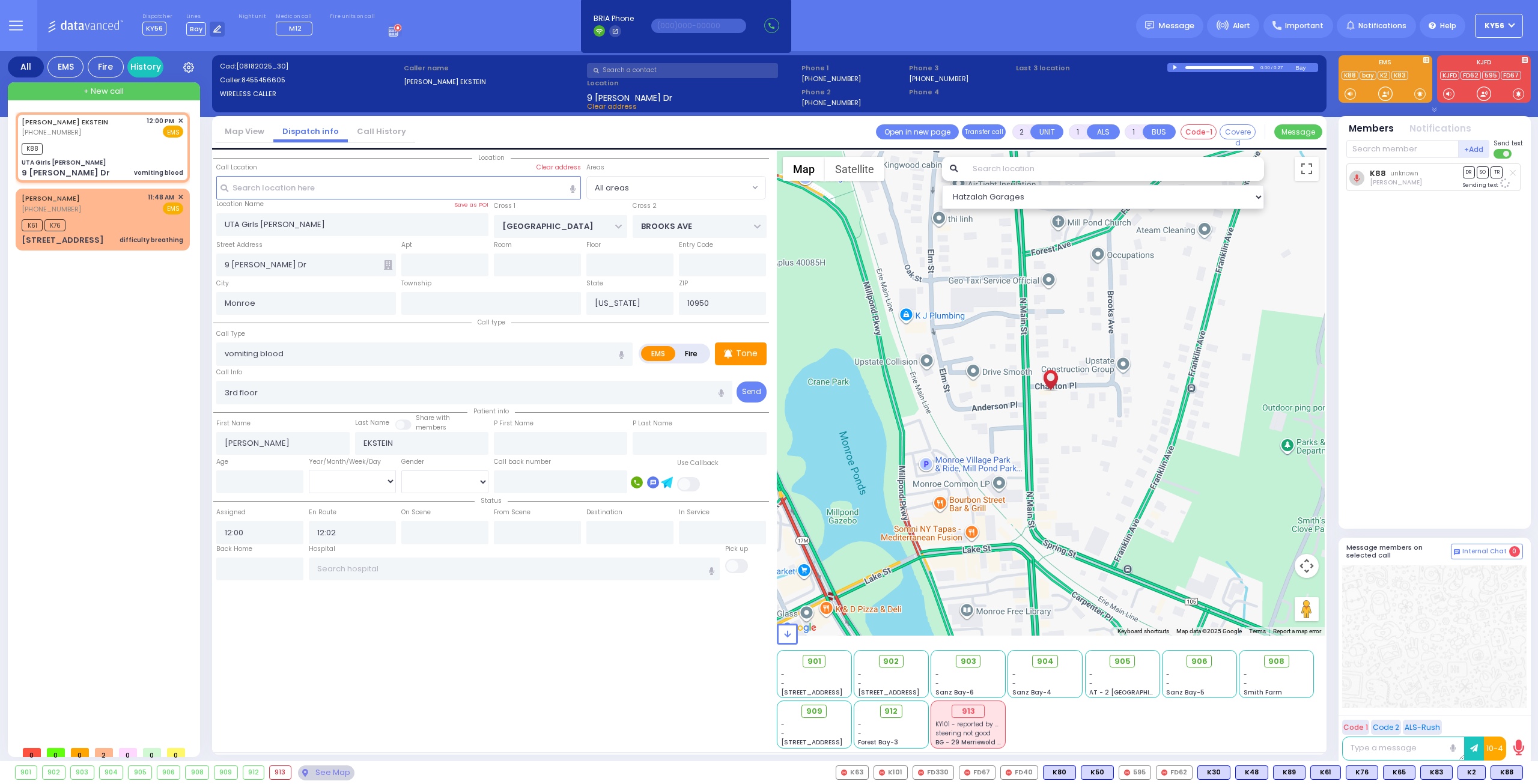
select select
radio input "true"
select select
select select "Hatzalah Garages"
click at [1500, 766] on span "K77" at bounding box center [1507, 773] width 31 height 13
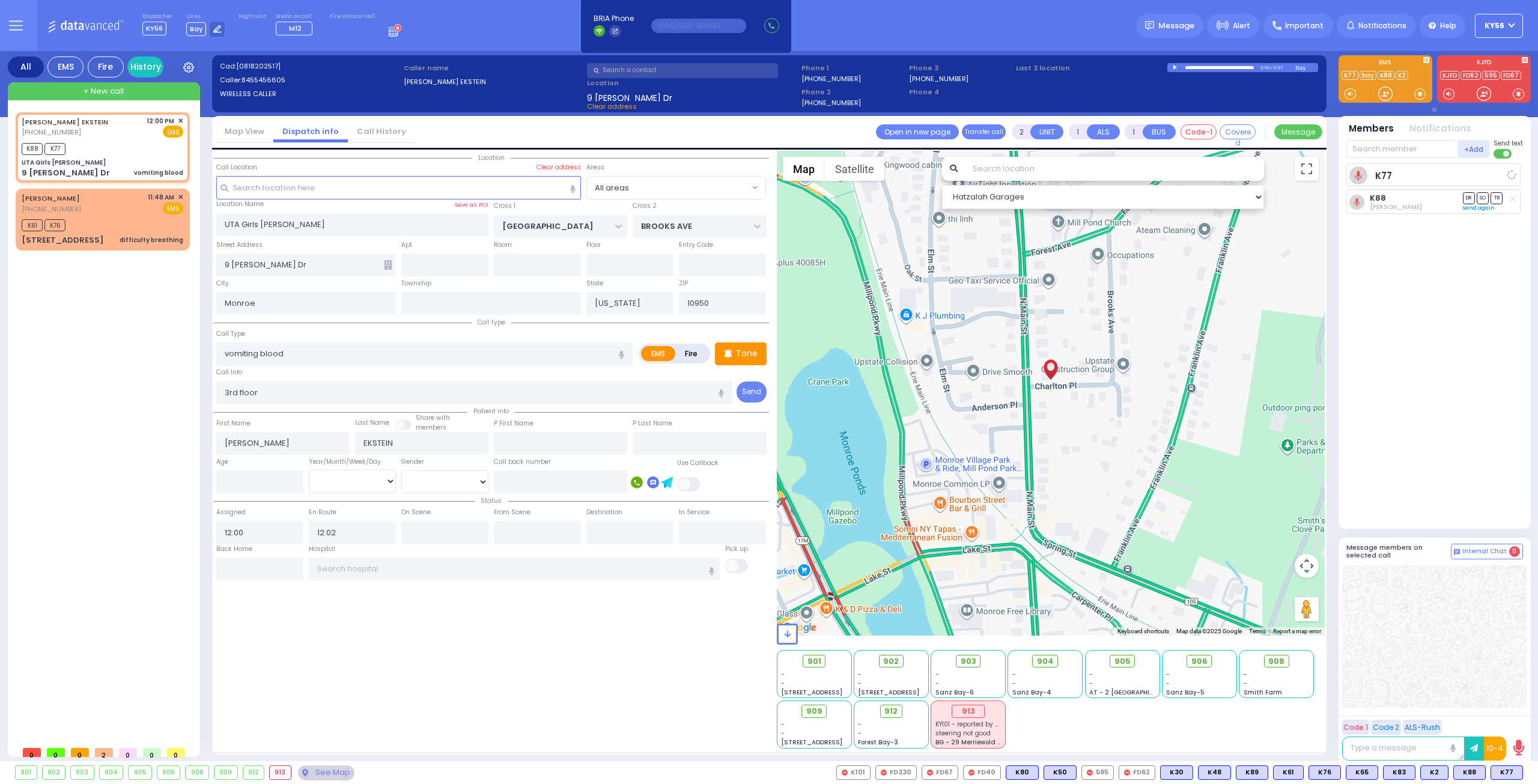
select select
radio input "true"
select select
select select "Hatzalah Garages"
click at [117, 317] on div "[PERSON_NAME] EKSTEIN [PHONE_NUMBER] 12:00 PM ✕" at bounding box center [105, 426] width 179 height 627
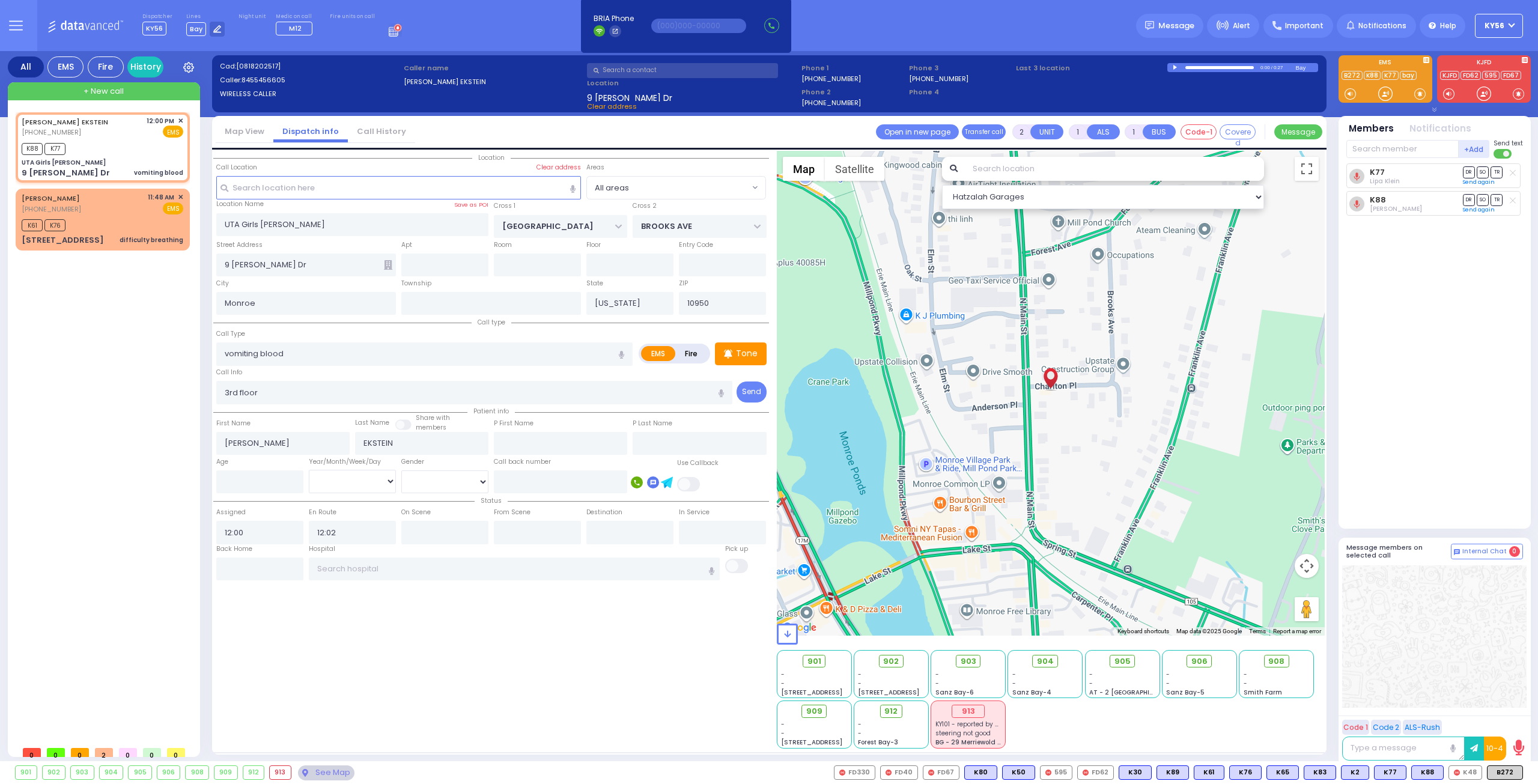
click at [152, 353] on div "[PERSON_NAME] EKSTEIN [PHONE_NUMBER] 12:00 PM ✕" at bounding box center [105, 426] width 179 height 627
click at [1520, 775] on button at bounding box center [1518, 773] width 6 height 13
click at [1513, 720] on icon at bounding box center [1510, 718] width 12 height 12
click at [102, 222] on div "K61 K76" at bounding box center [102, 224] width 162 height 15
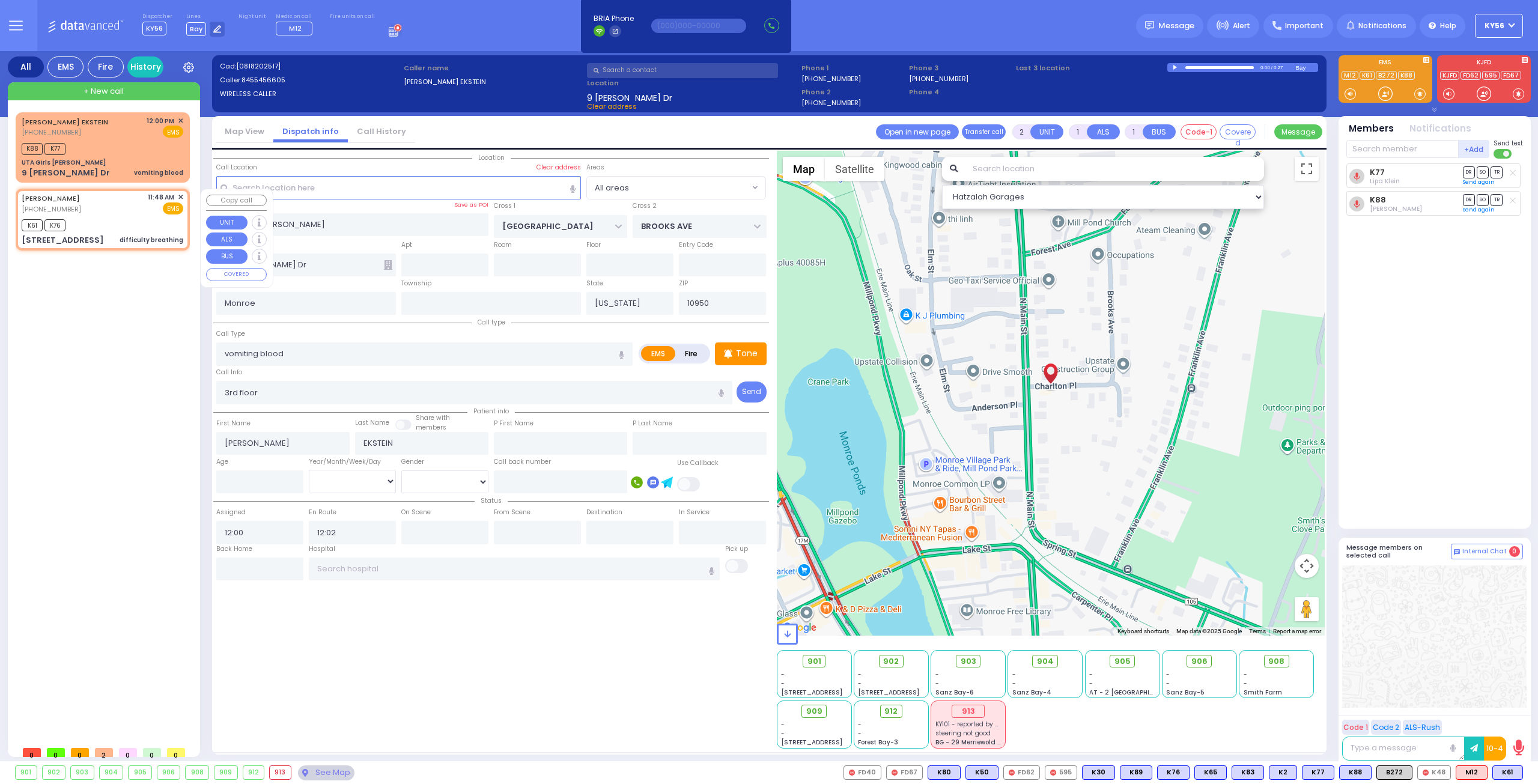
select select
type input "difficulty breathing"
radio input "true"
type input "SIMCHA"
type input "GELB"
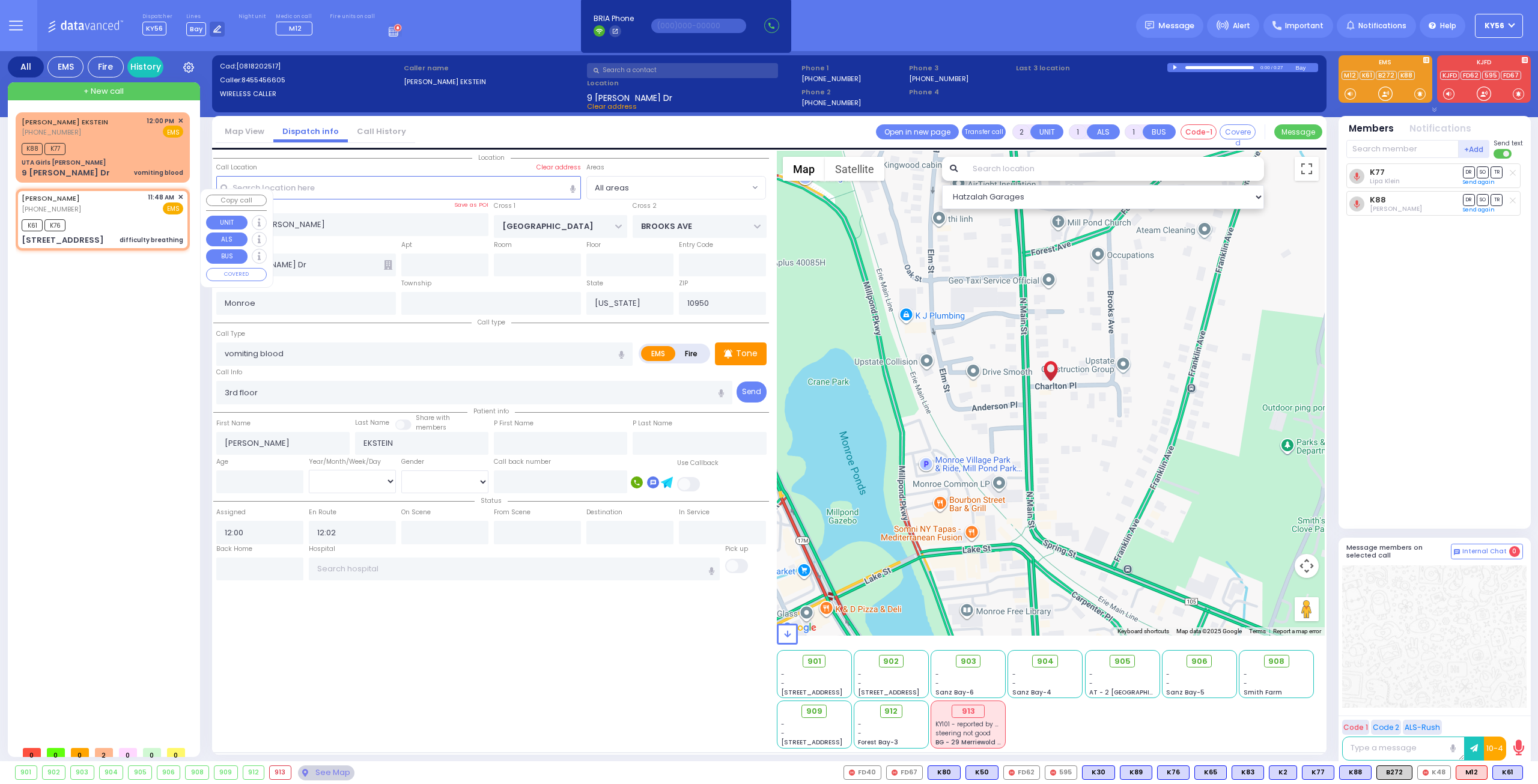
type input "17"
select select "Month"
type input "11:48"
type input "11:49"
type input "ACRES RD"
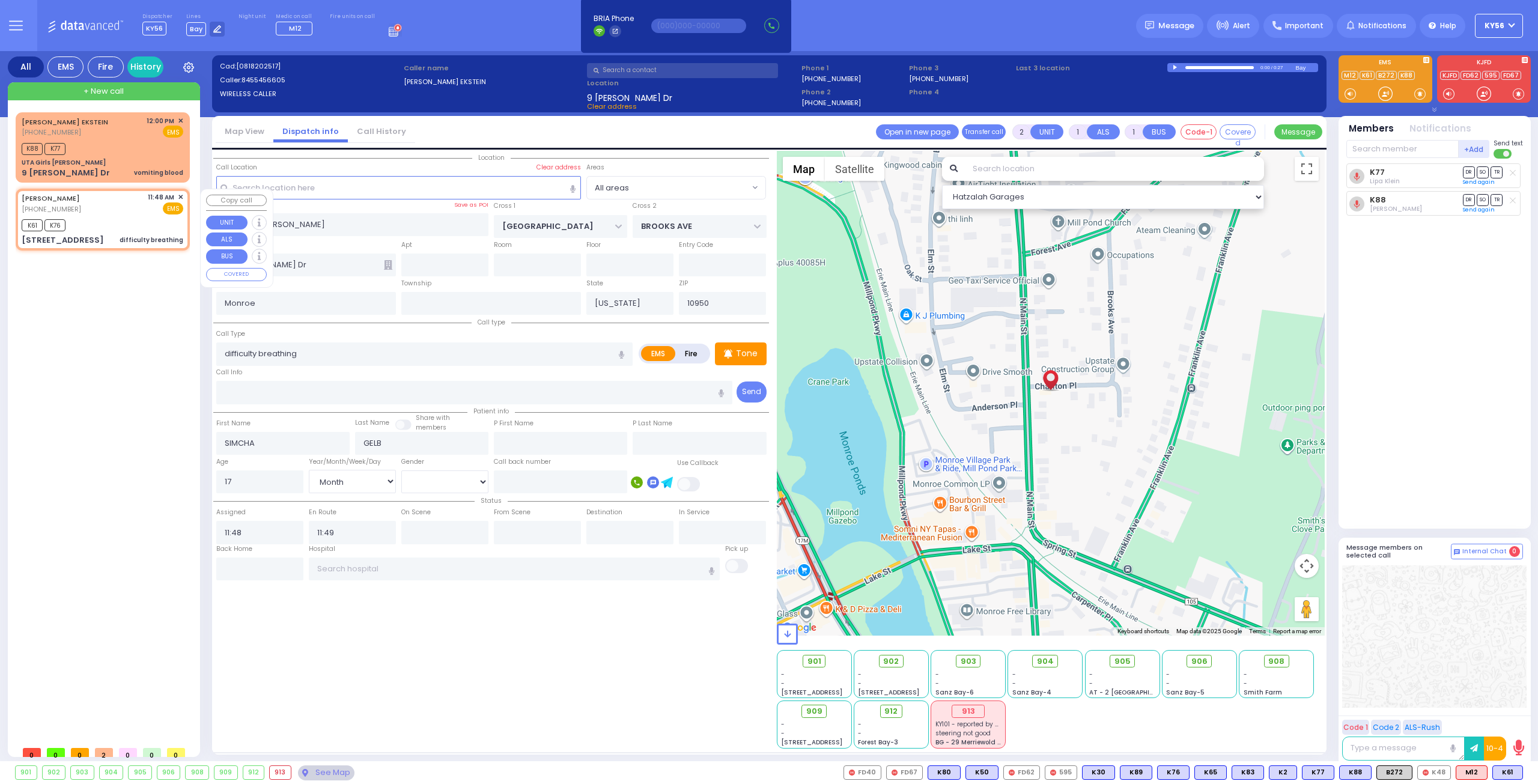
type input "DINEV RD"
type input "[STREET_ADDRESS]"
type input "202"
type input "[PERSON_NAME]"
select select "PALM TREE"
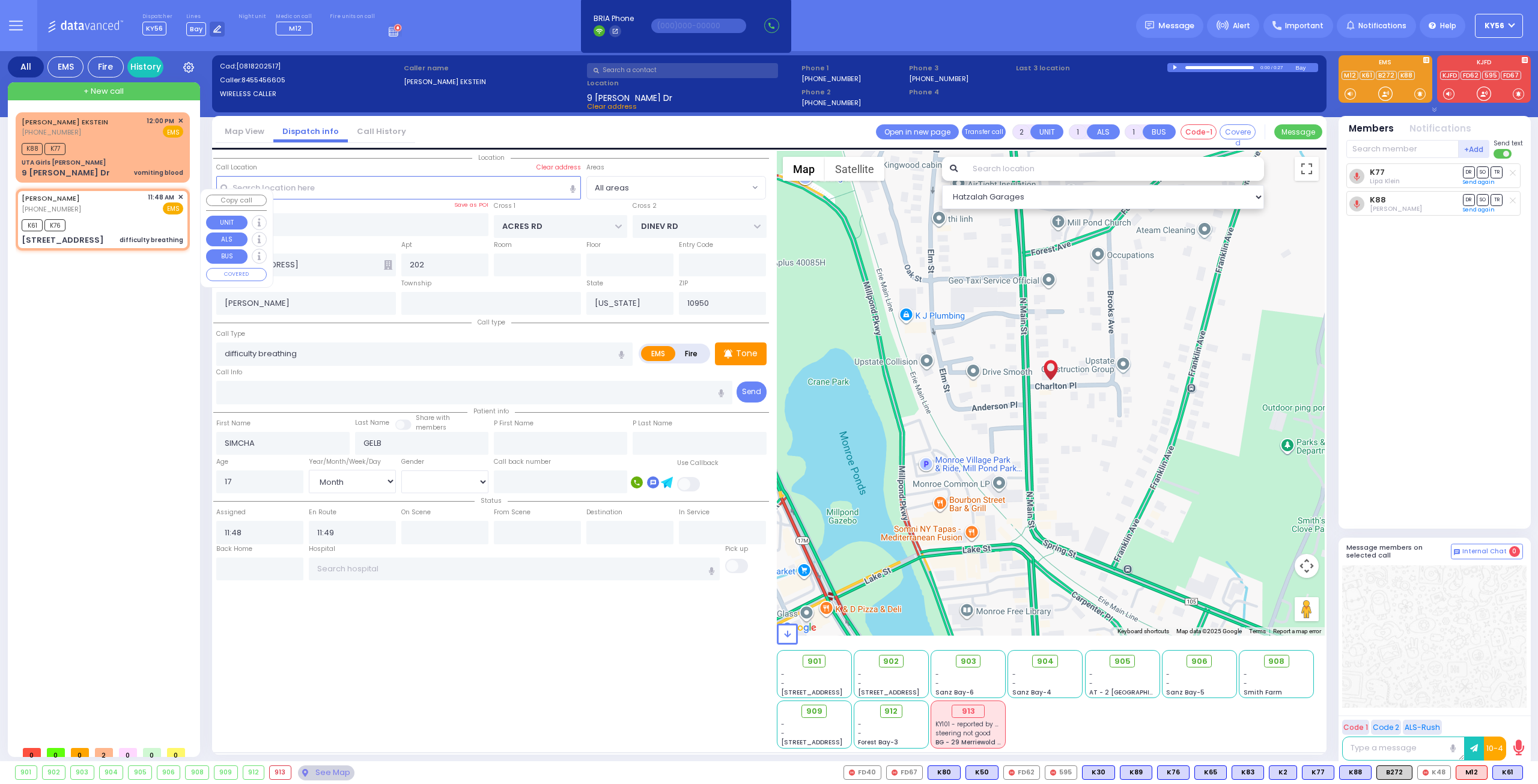
select select "Hatzalah Garages"
click at [1377, 148] on input "text" at bounding box center [1402, 149] width 112 height 18
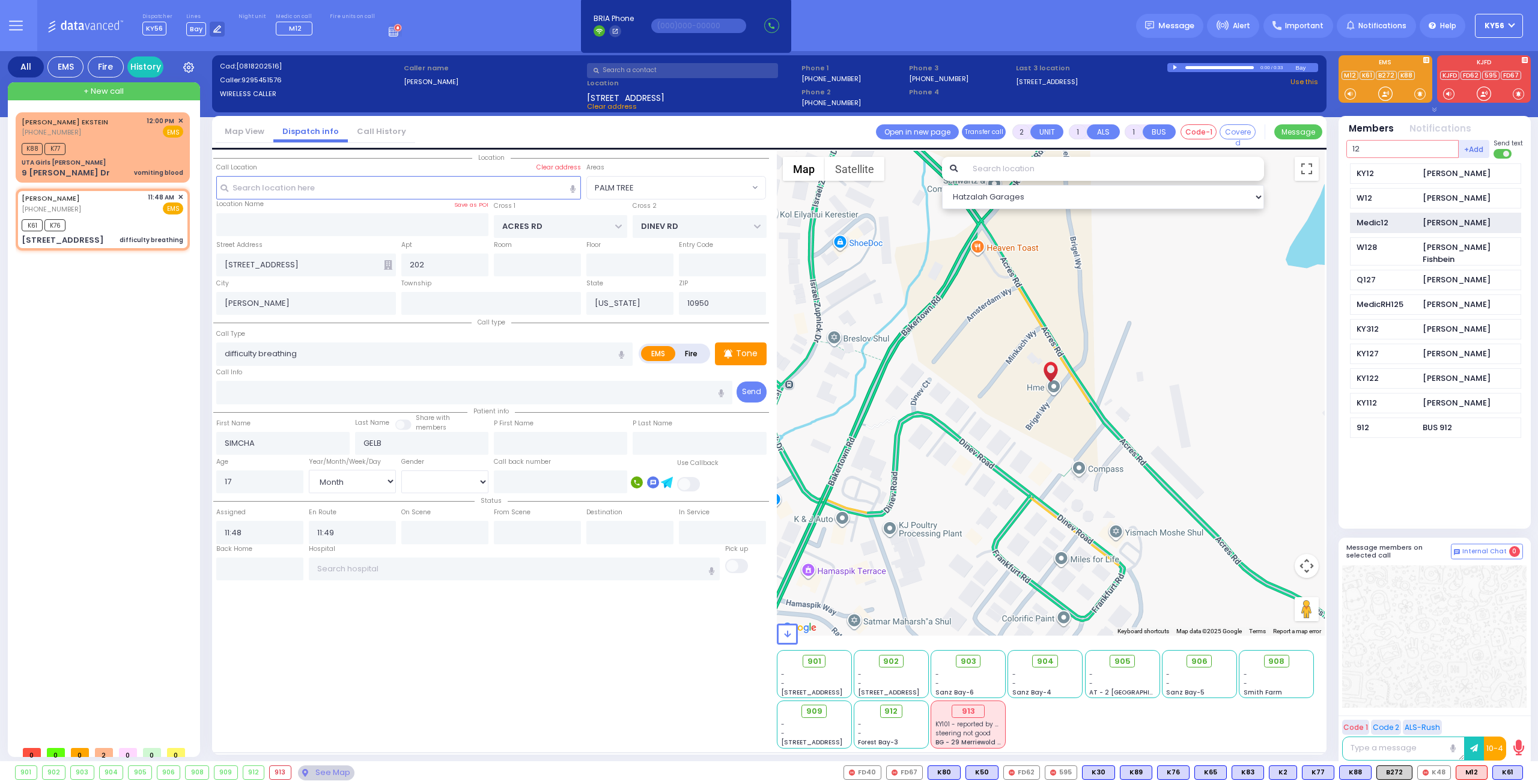
type input "12"
click at [1381, 230] on div "Medic12 [PERSON_NAME]" at bounding box center [1435, 223] width 171 height 21
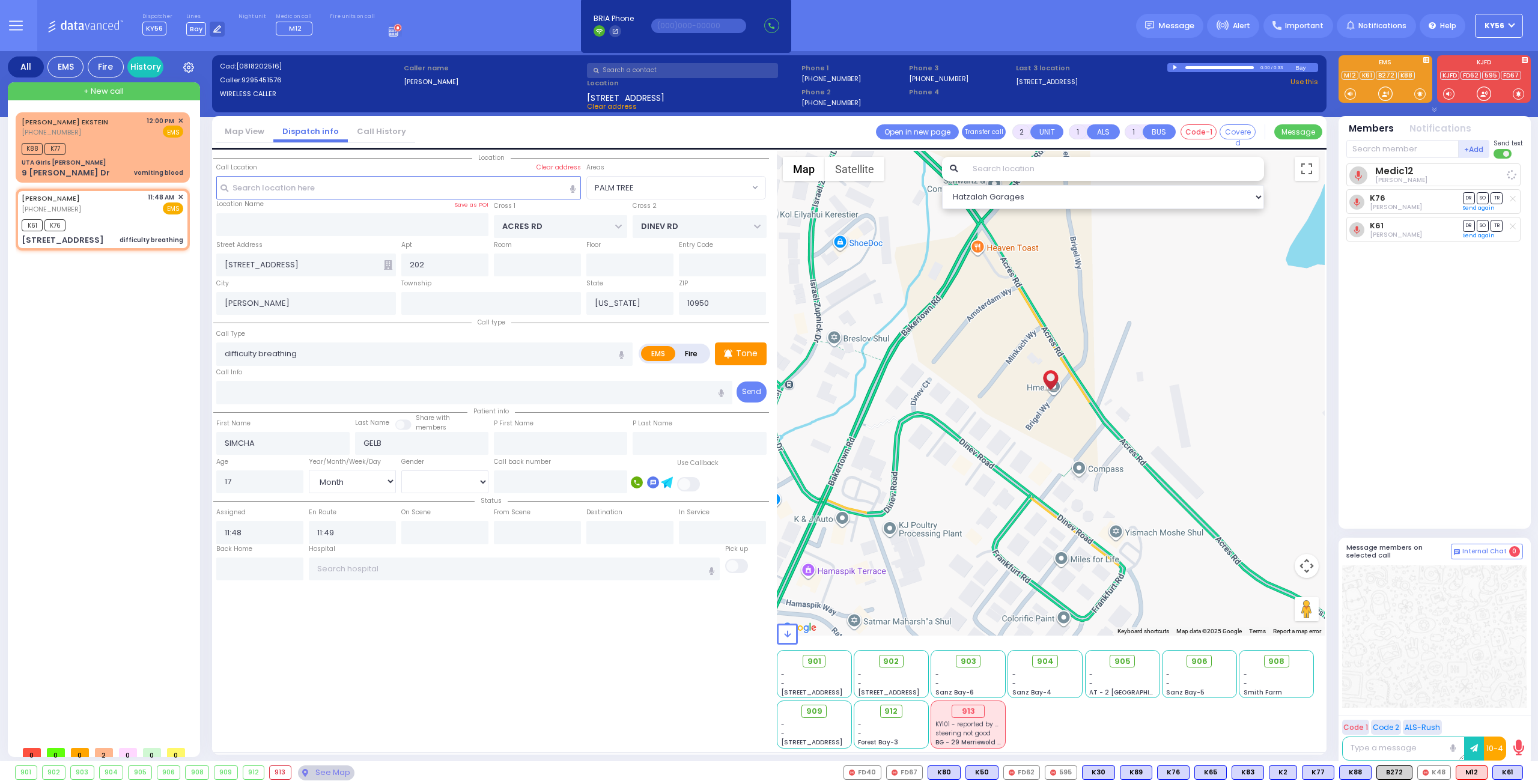
select select
radio input "true"
select select "Month"
select select "Hatzalah Garages"
select select "PALM TREE"
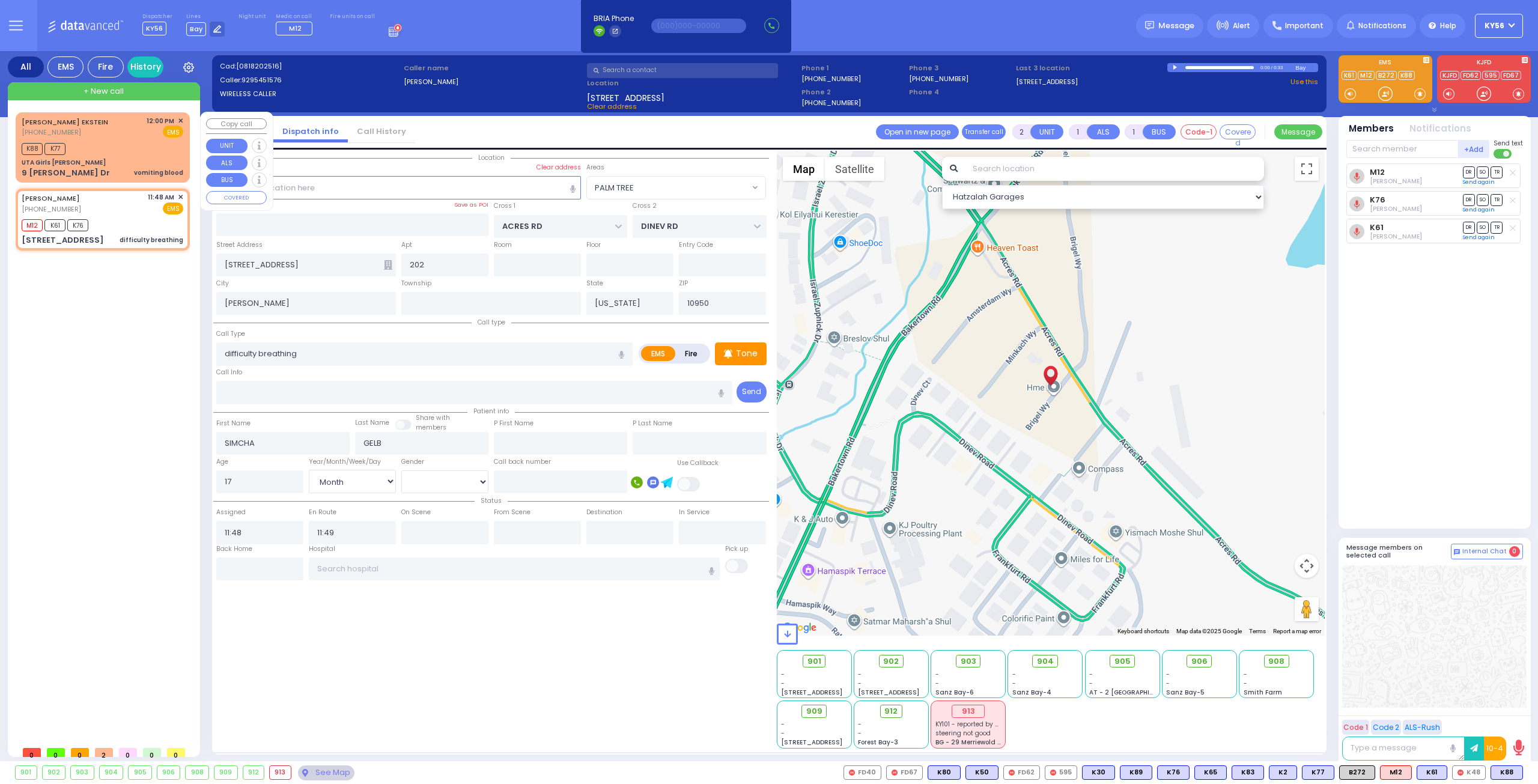
click at [111, 157] on div "[PERSON_NAME] EKSTEIN [PHONE_NUMBER] 12:00 PM ✕ EMS K88" at bounding box center [103, 147] width 170 height 66
select select
type input "vomiting blood"
radio input "true"
type input "3rd floor"
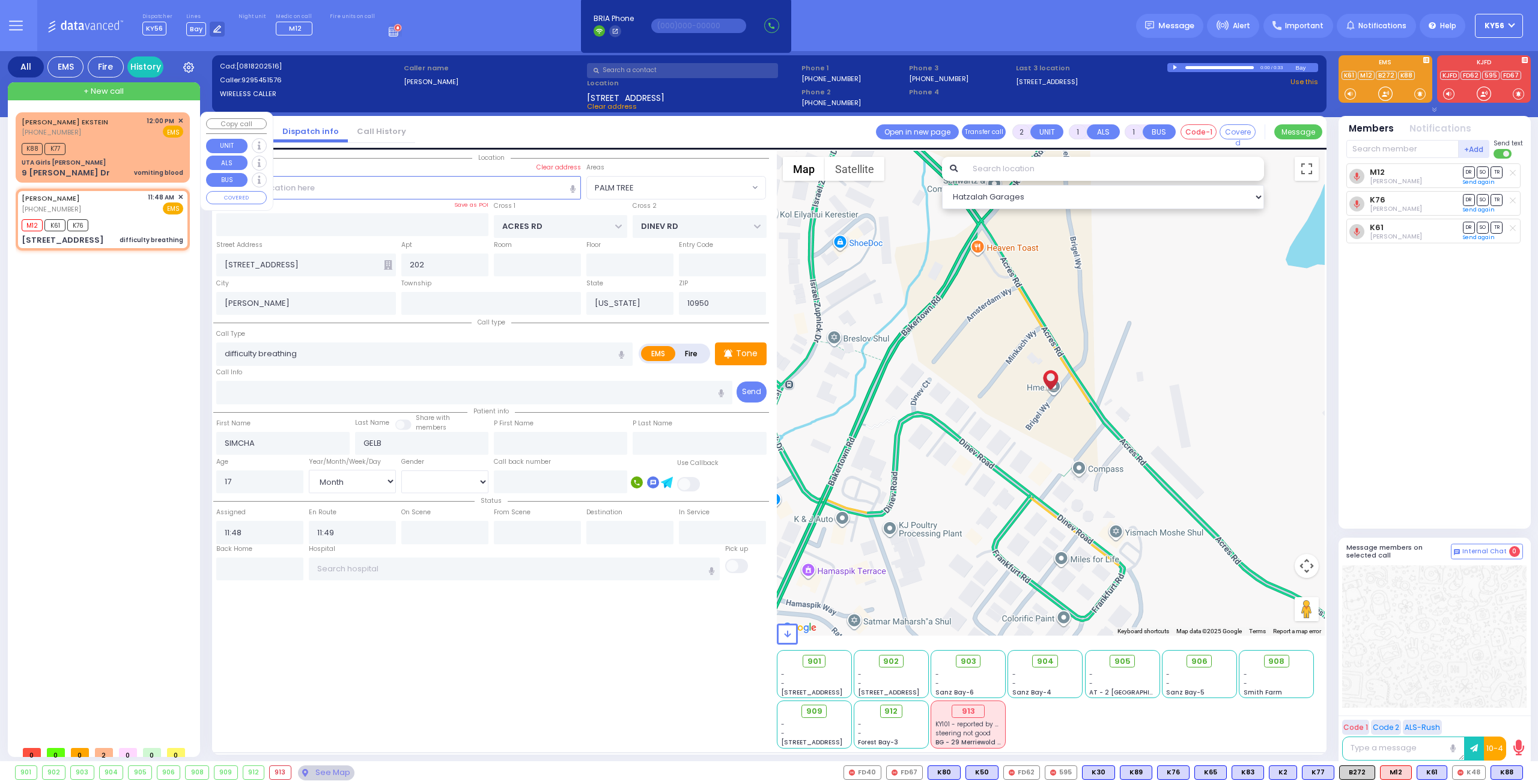
type input "[PERSON_NAME]"
type input "EKSTEIN"
select select
type input "12:00"
type input "12:02"
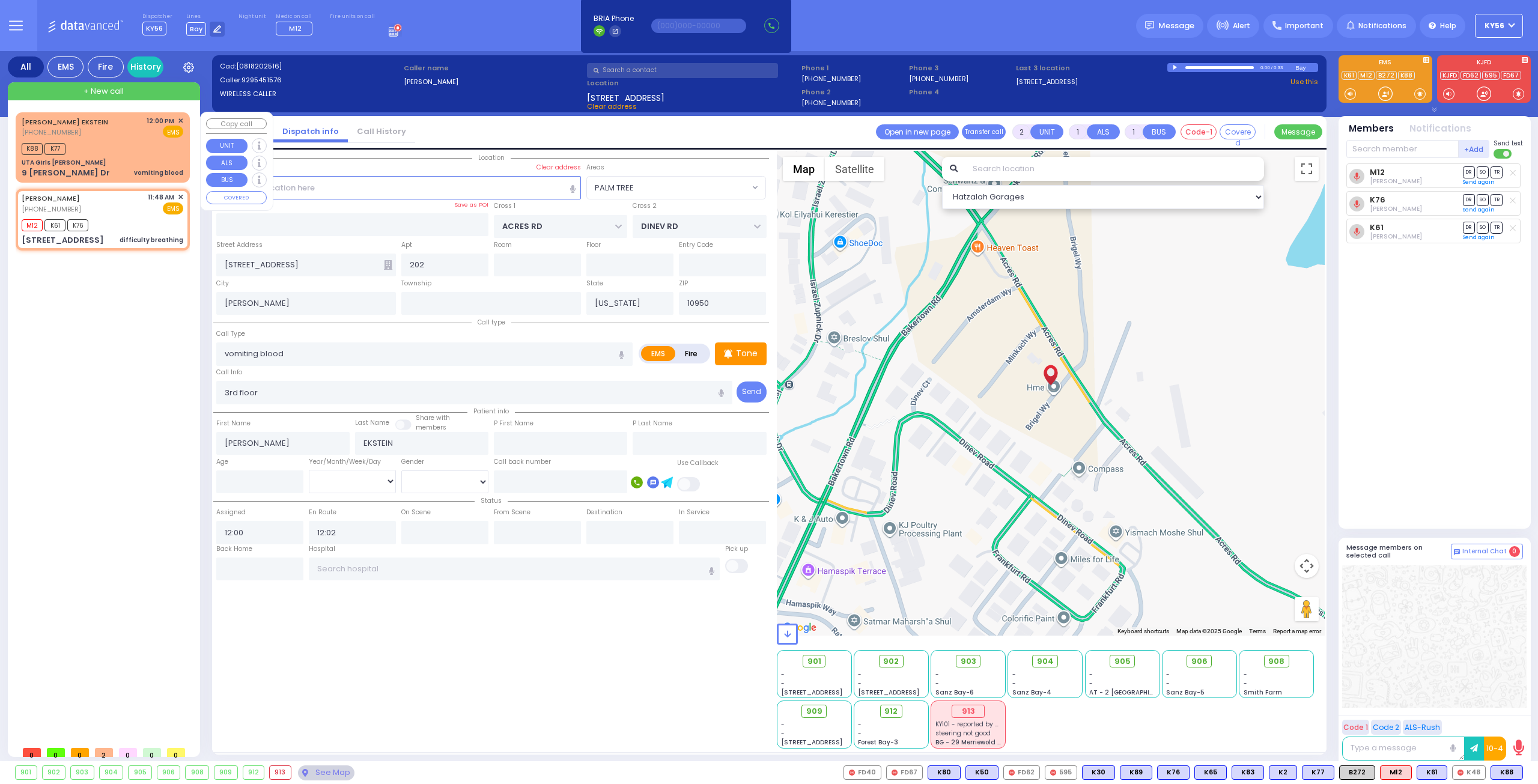
type input "UTA Girls [PERSON_NAME]"
type input "[GEOGRAPHIC_DATA]"
type input "BROOKS AVE"
type input "9 [PERSON_NAME] Dr"
type input "Monroe"
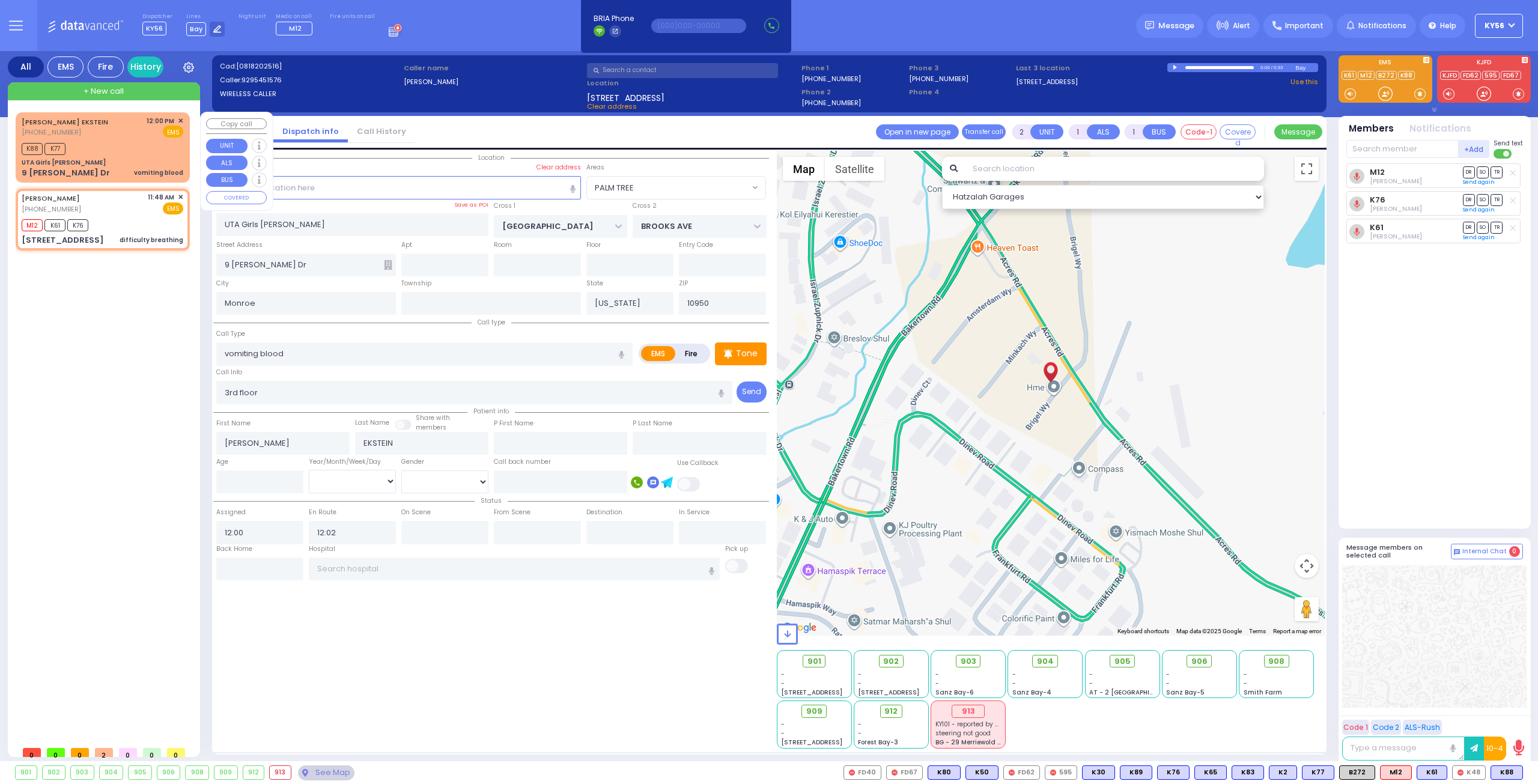
select select "Hatzalah Garages"
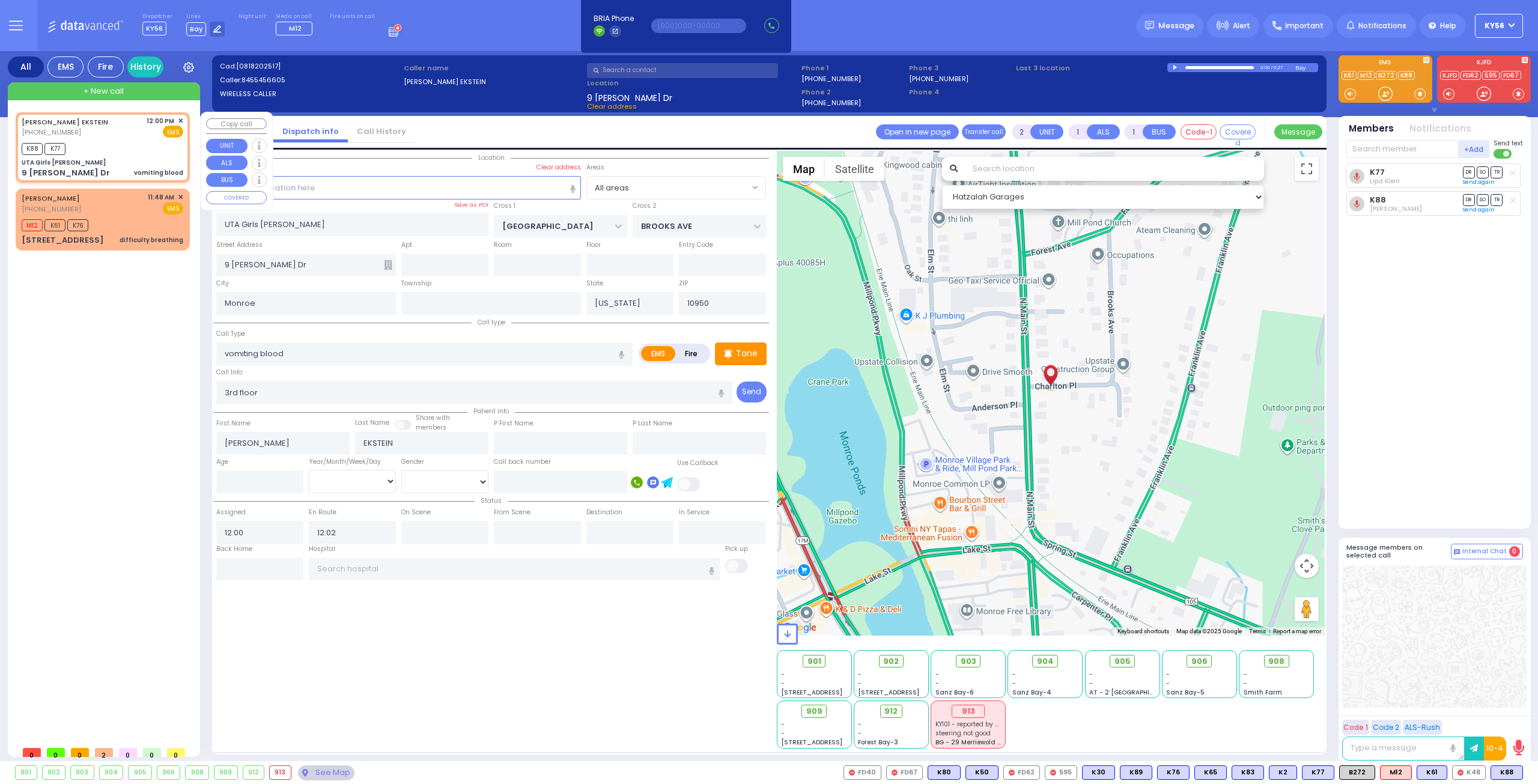
click at [179, 120] on span "✕" at bounding box center [180, 121] width 6 height 10
click at [180, 119] on span "✕" at bounding box center [180, 121] width 6 height 10
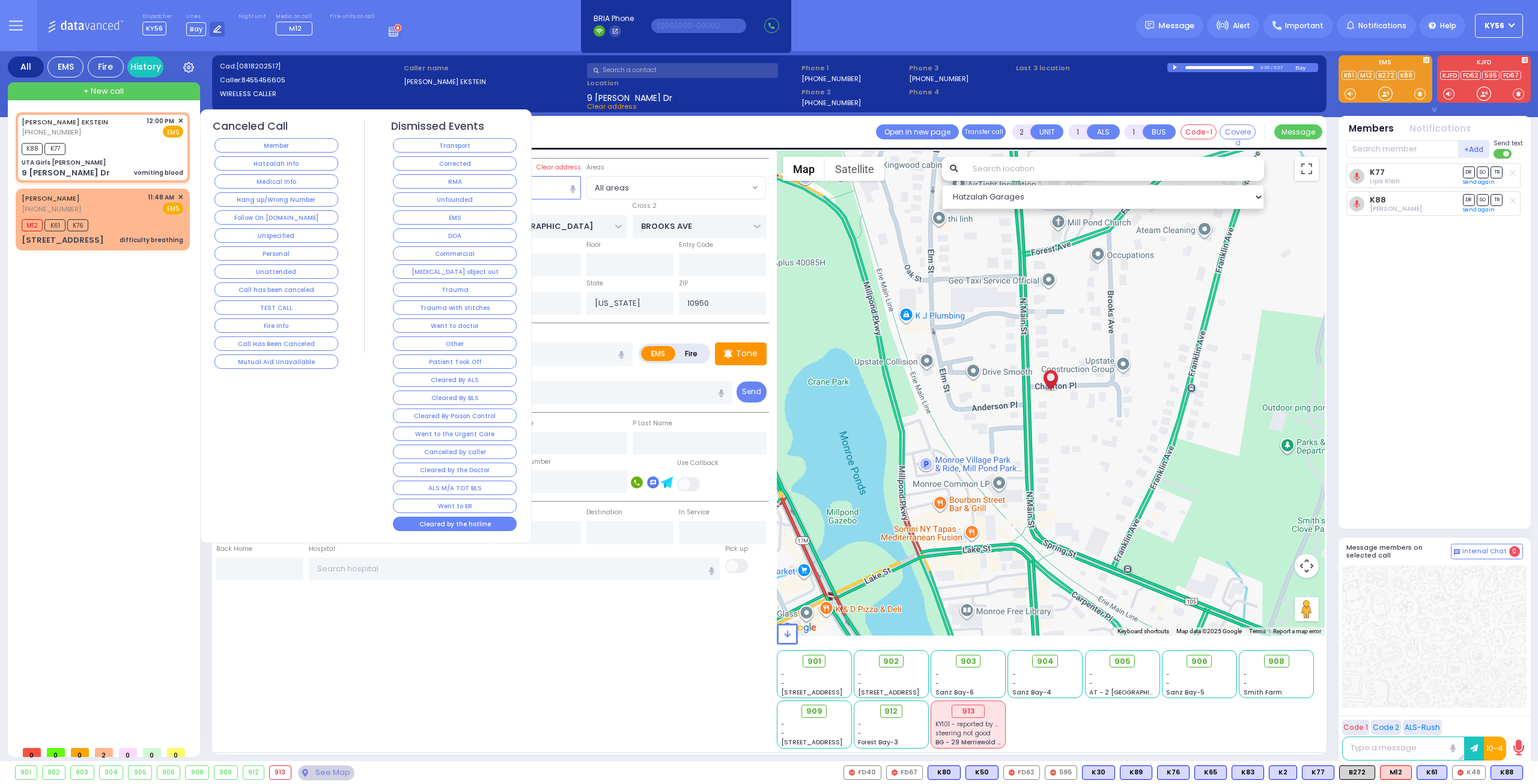
click at [498, 517] on button "Cleared by the hotline" at bounding box center [454, 524] width 124 height 15
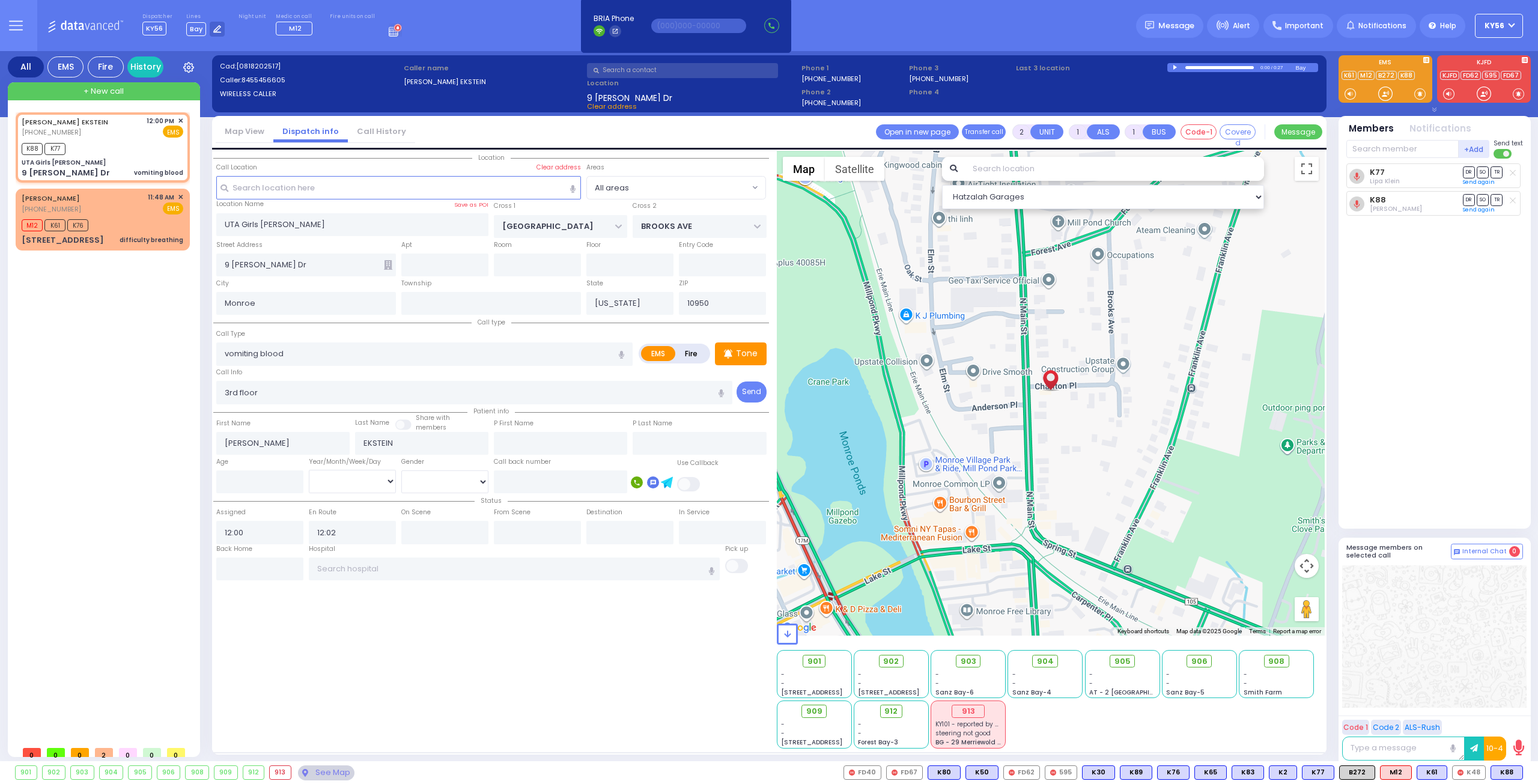
select select
radio input "true"
select select
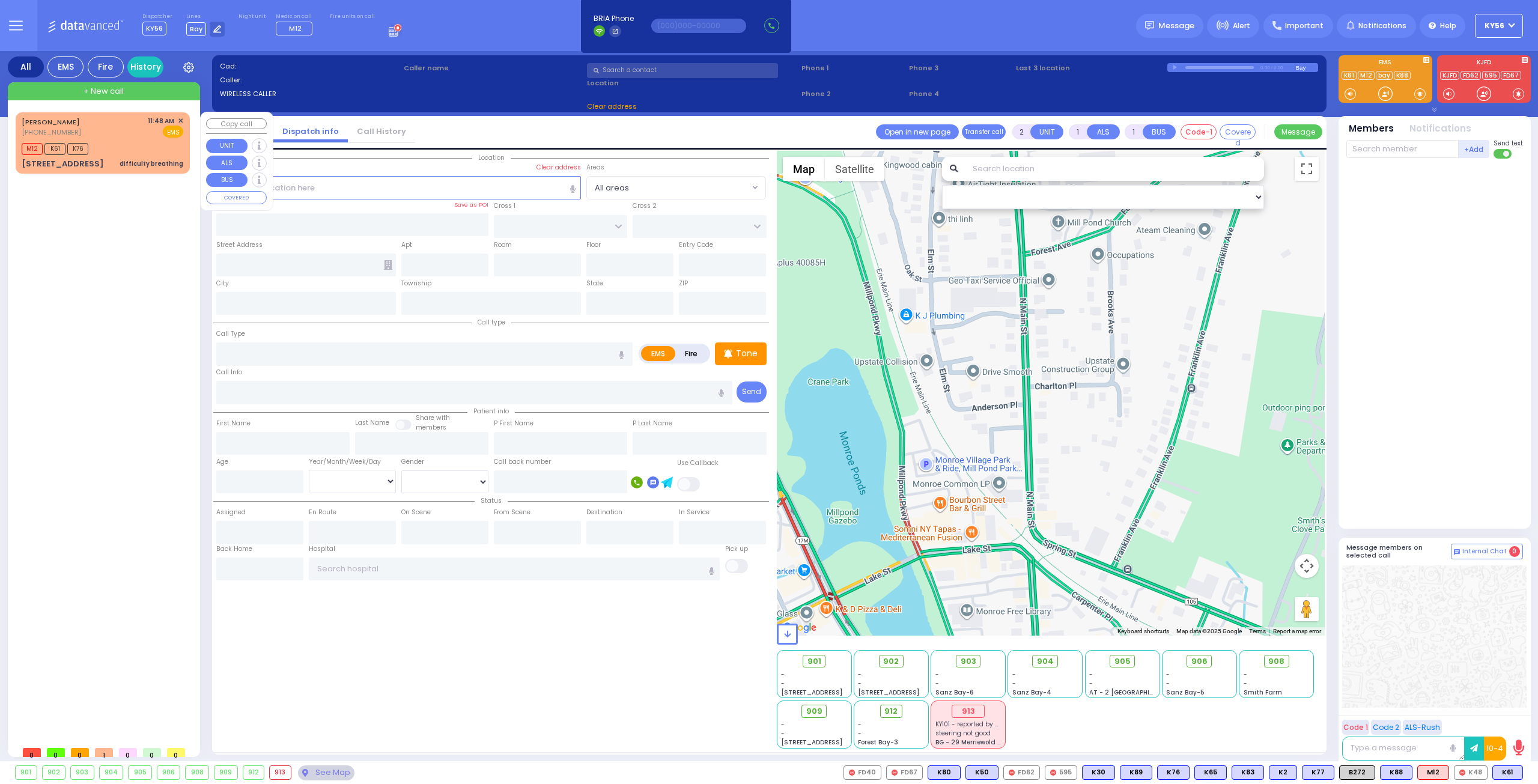
click at [124, 153] on div "M12 K61 K76" at bounding box center [102, 148] width 162 height 15
select select
type input "difficulty breathing"
radio input "true"
type input "SIMCHA"
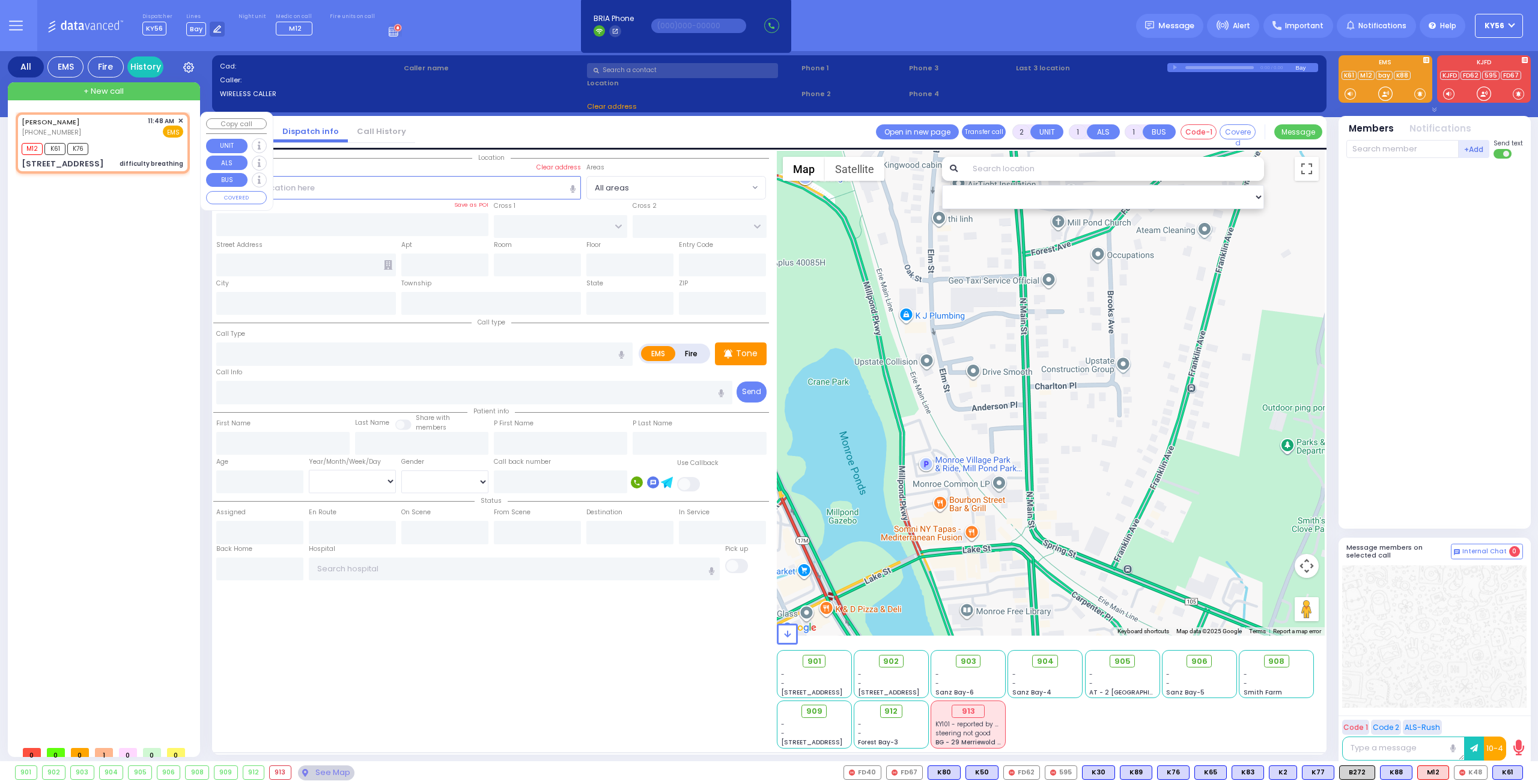
type input "GELB"
type input "17"
select select "Month"
type input "11:48"
type input "11:49"
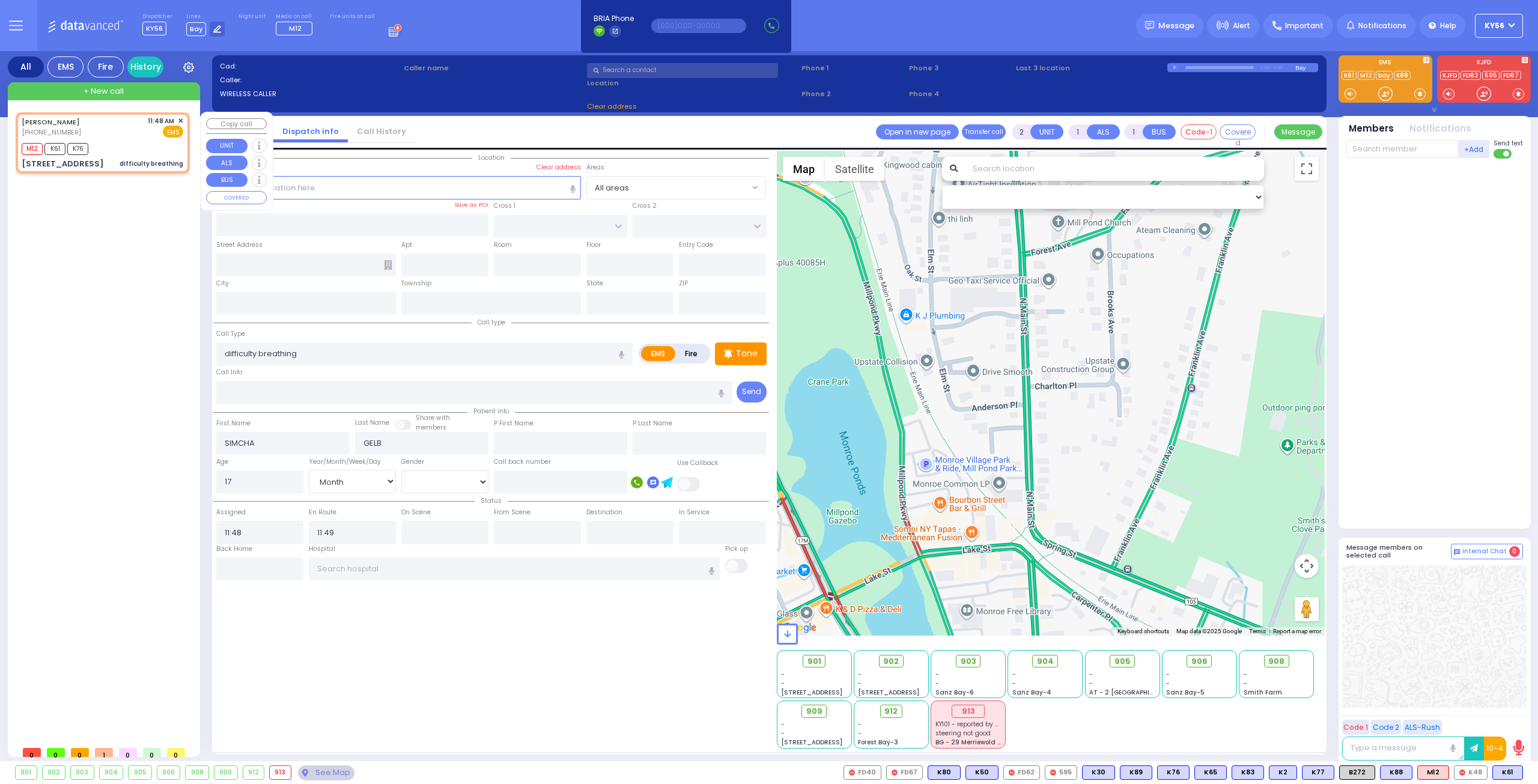
type input "ACRES RD"
type input "DINEV RD"
type input "[STREET_ADDRESS]"
type input "202"
type input "[PERSON_NAME]"
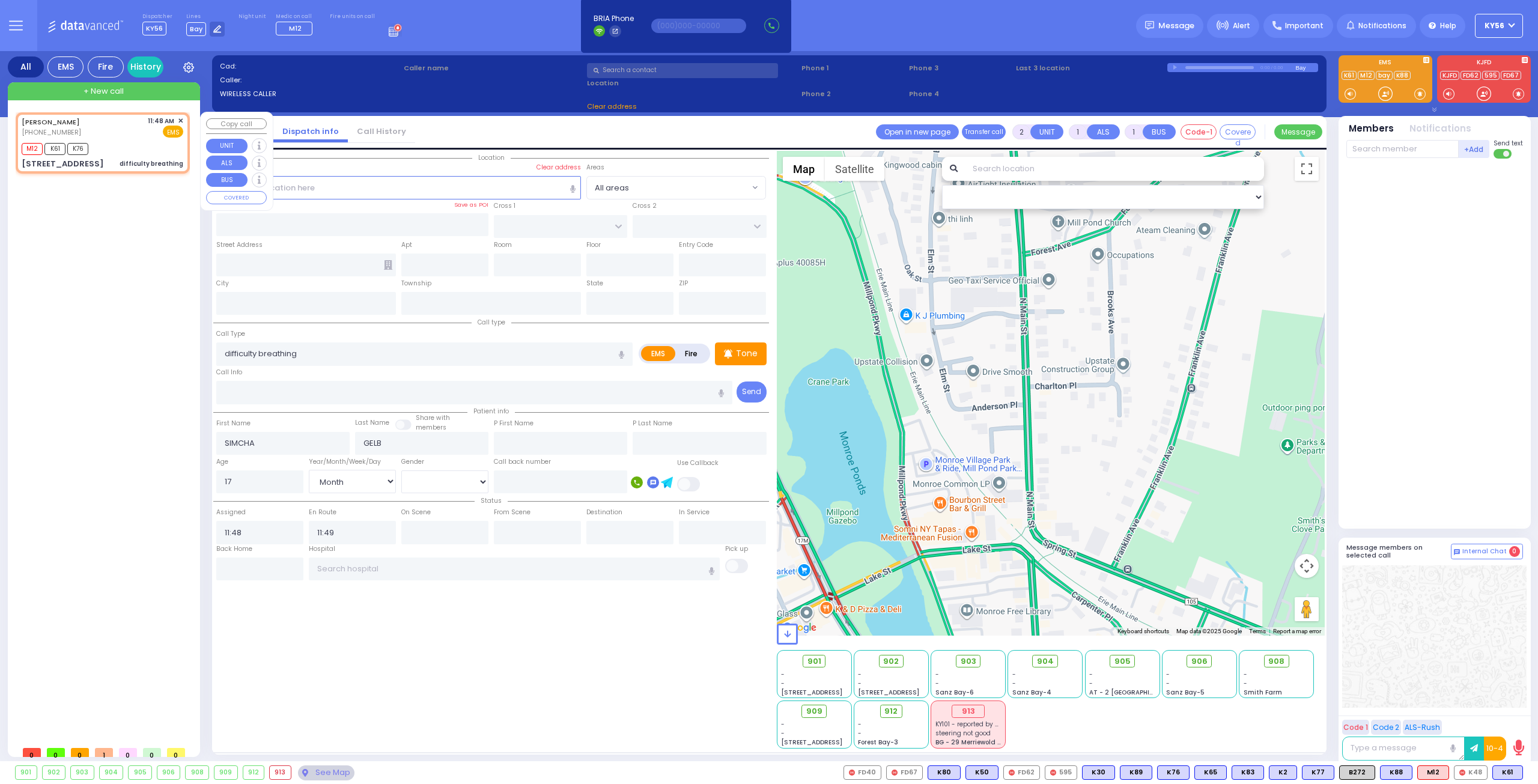
type input "[US_STATE]"
type input "10950"
select select "PALM TREE"
select select "Hatzalah Garages"
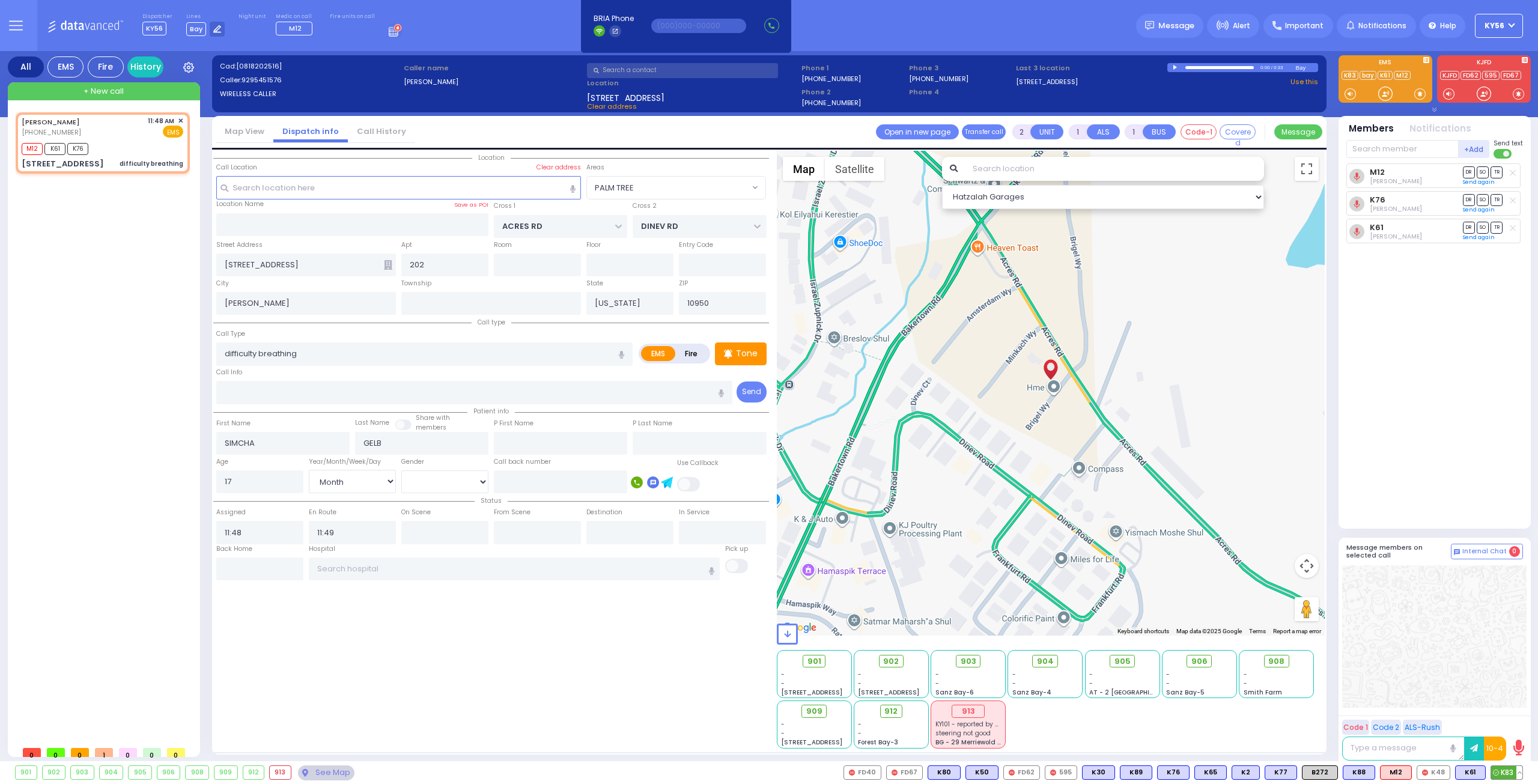
click at [1513, 773] on span "K83" at bounding box center [1507, 773] width 31 height 13
select select
radio input "true"
select select "Month"
select select "Hatzalah Garages"
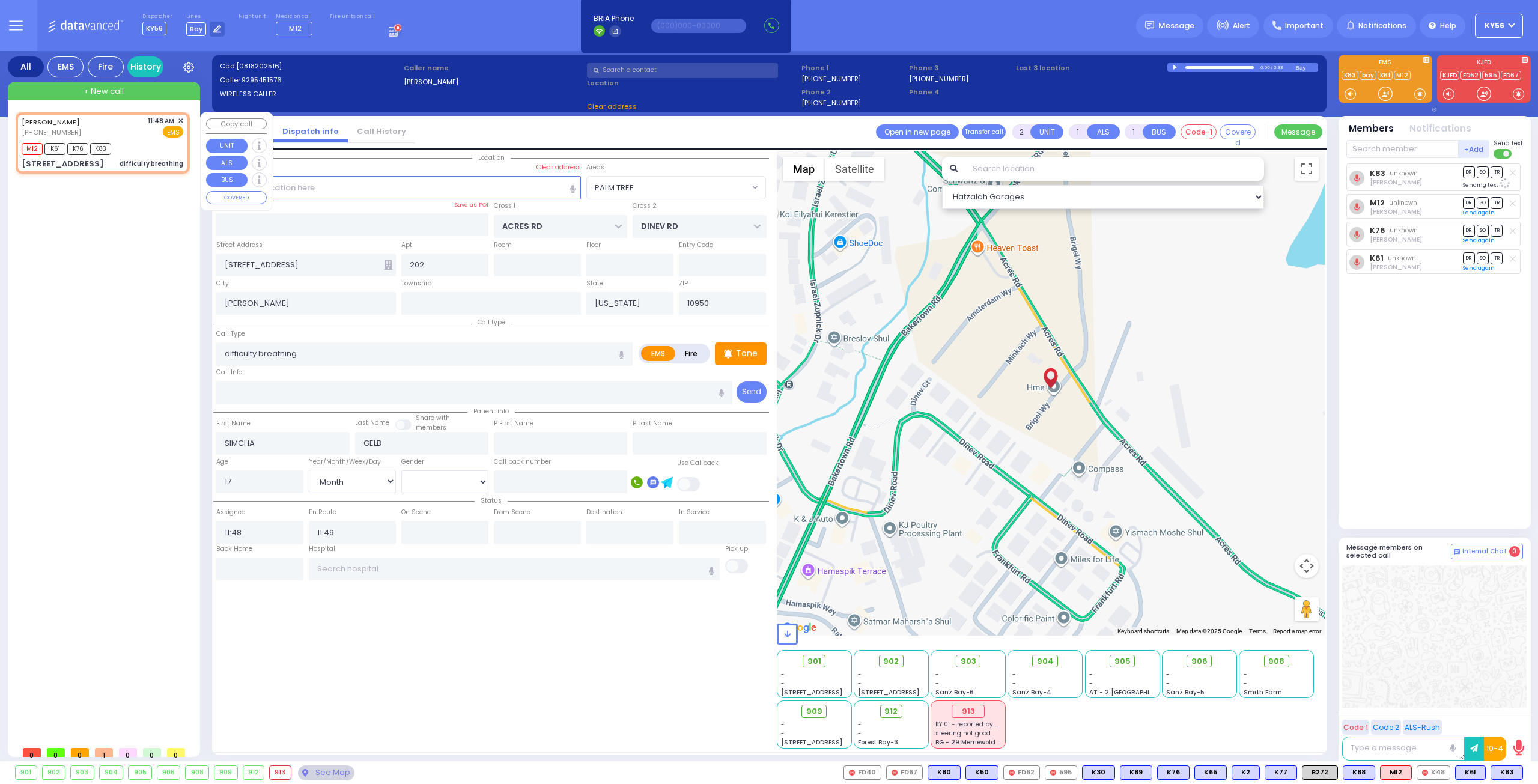
select select "PALM TREE"
click at [93, 204] on div "[PERSON_NAME] [PHONE_NUMBER] 11:48 AM ✕ M12 K61 K76" at bounding box center [105, 426] width 179 height 627
type input "6"
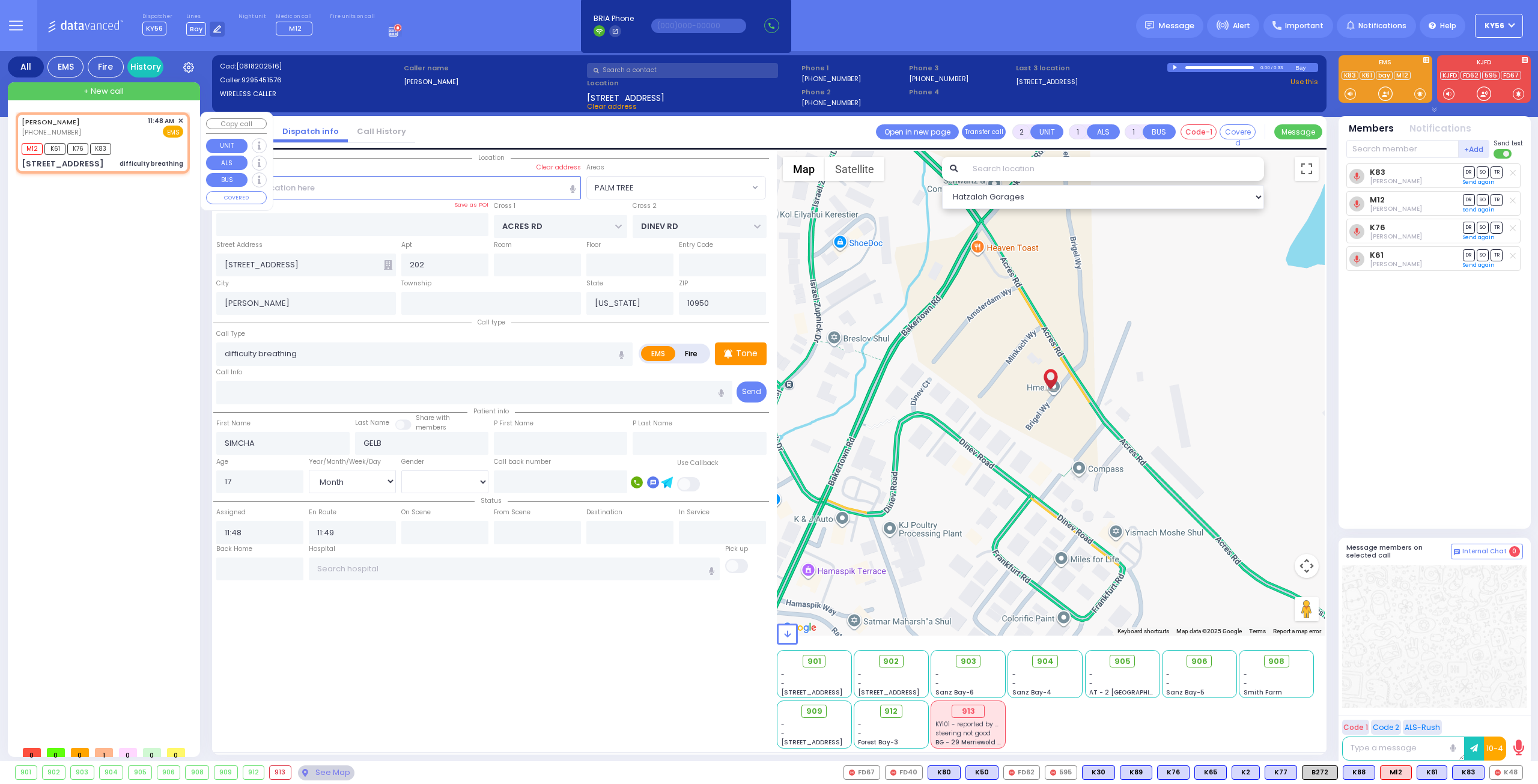
select select
radio input "true"
type input "Unknown"
select select "Year"
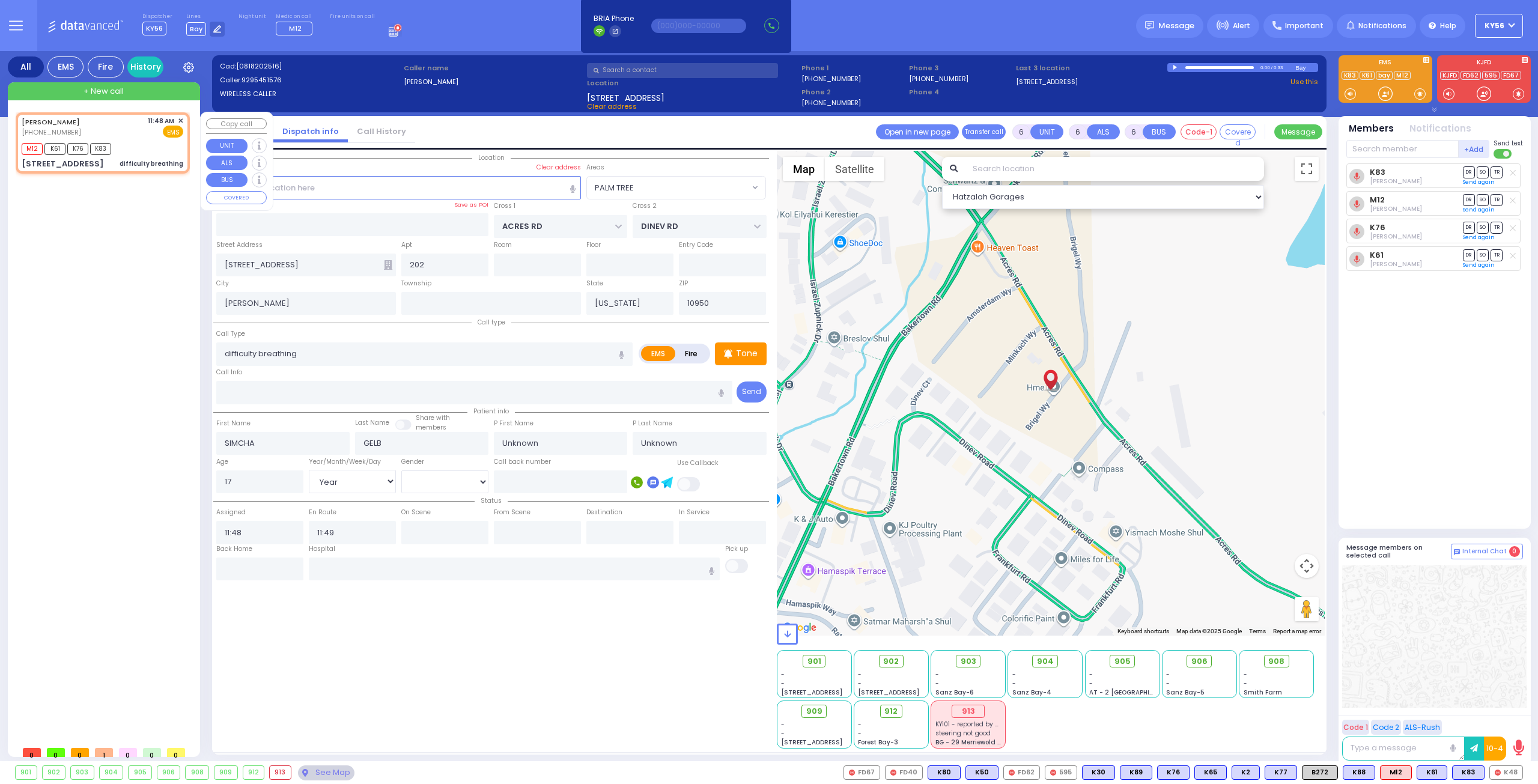
select select "Hatzalah Garages"
select select "PALM TREE"
select select
radio input "true"
type input "R"
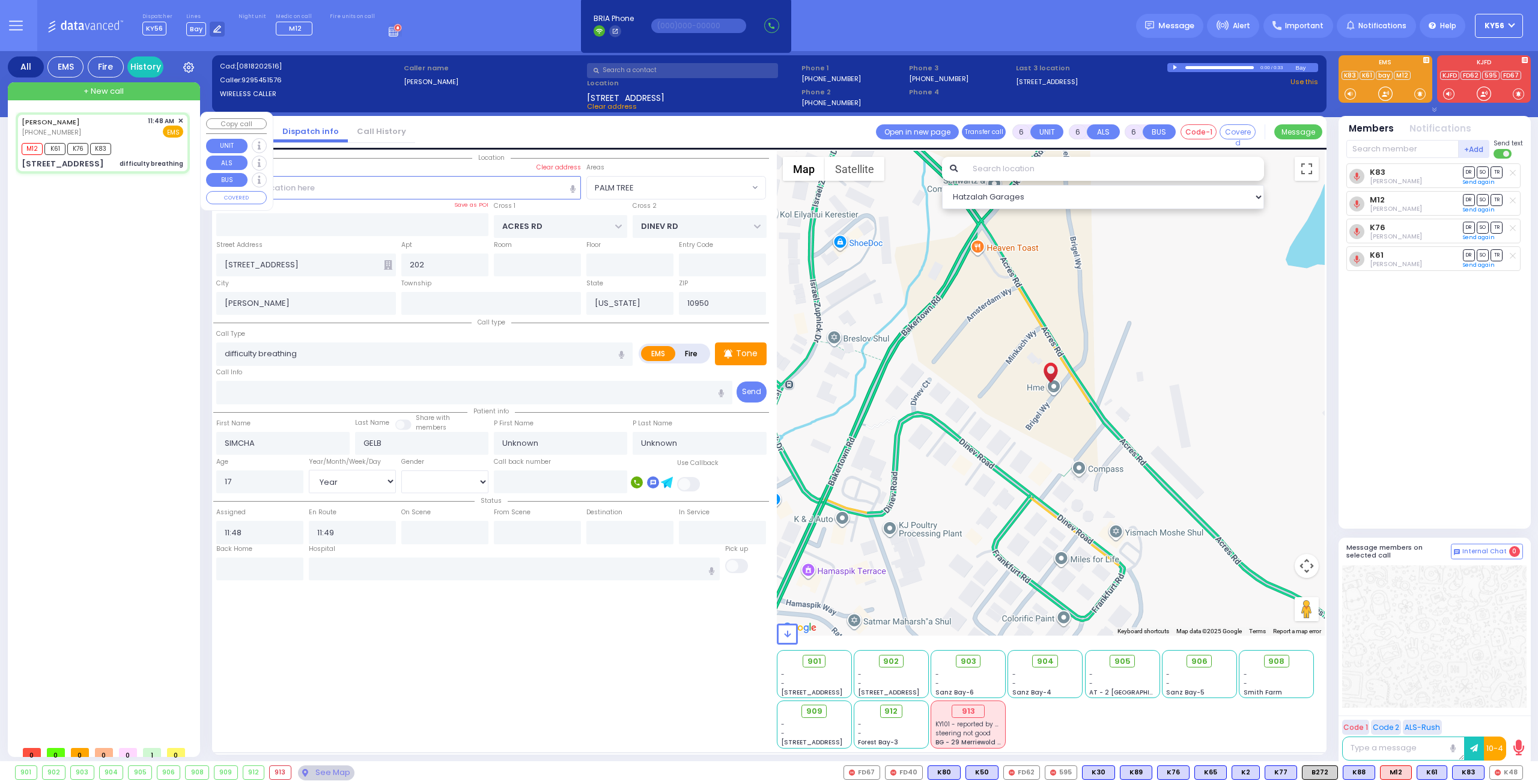
select select "Year"
select select "[DEMOGRAPHIC_DATA]"
type input "12:30"
select select "Hatzalah Garages"
select select
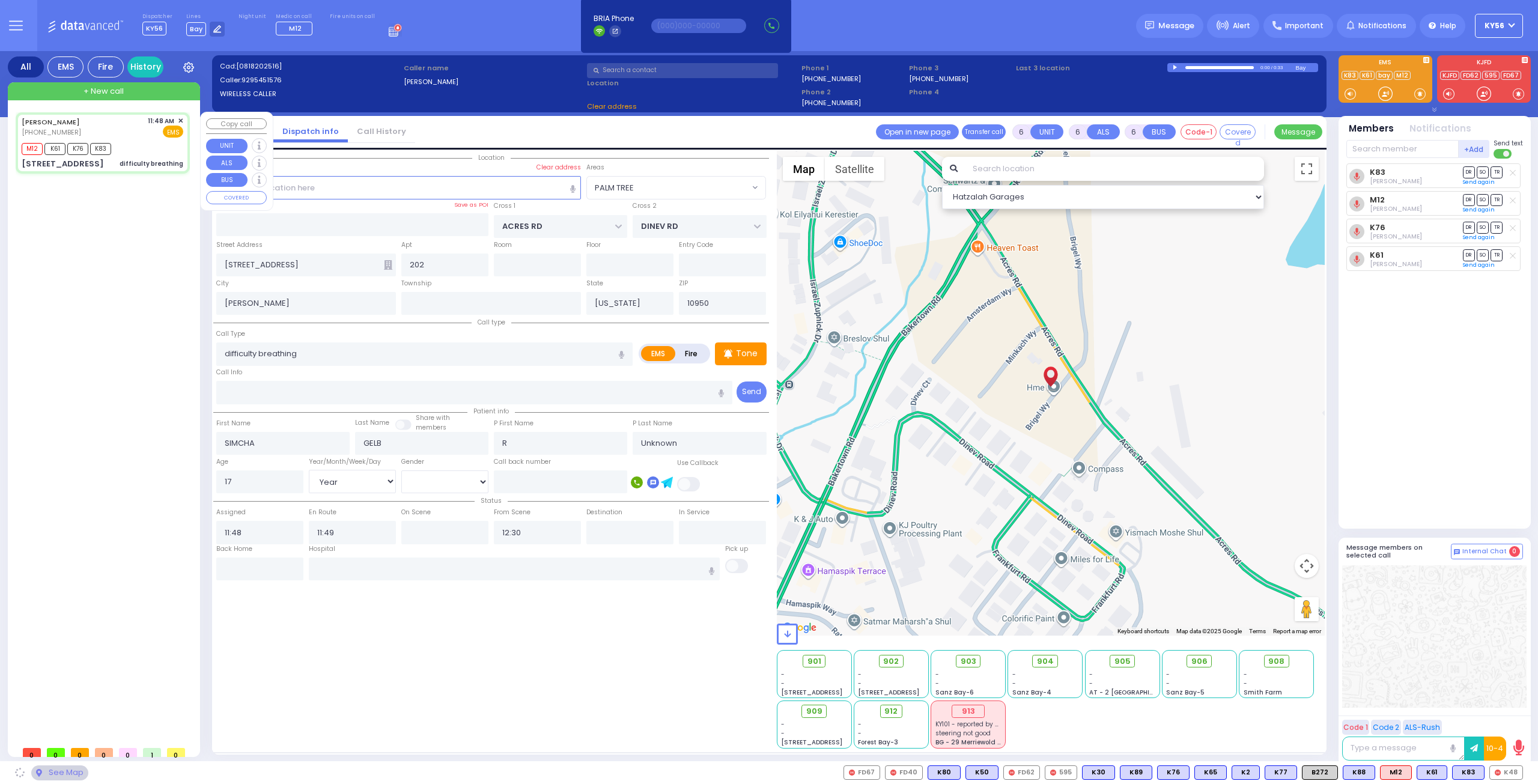
radio input "true"
select select "Year"
select select "[DEMOGRAPHIC_DATA]"
select select "Hatzalah Garages"
select select "PALM TREE"
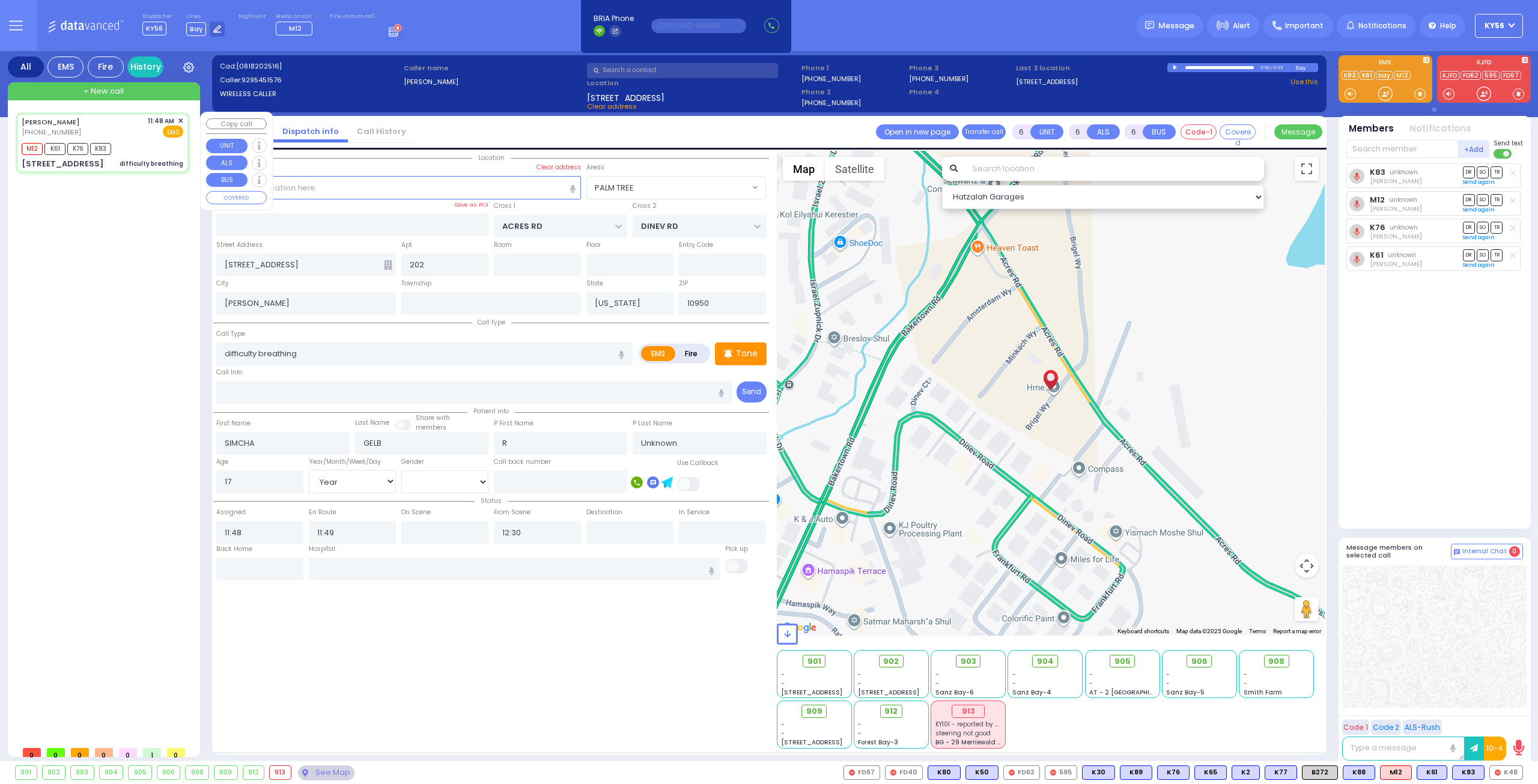
select select
radio input "true"
select select "Year"
select select "[DEMOGRAPHIC_DATA]"
select select
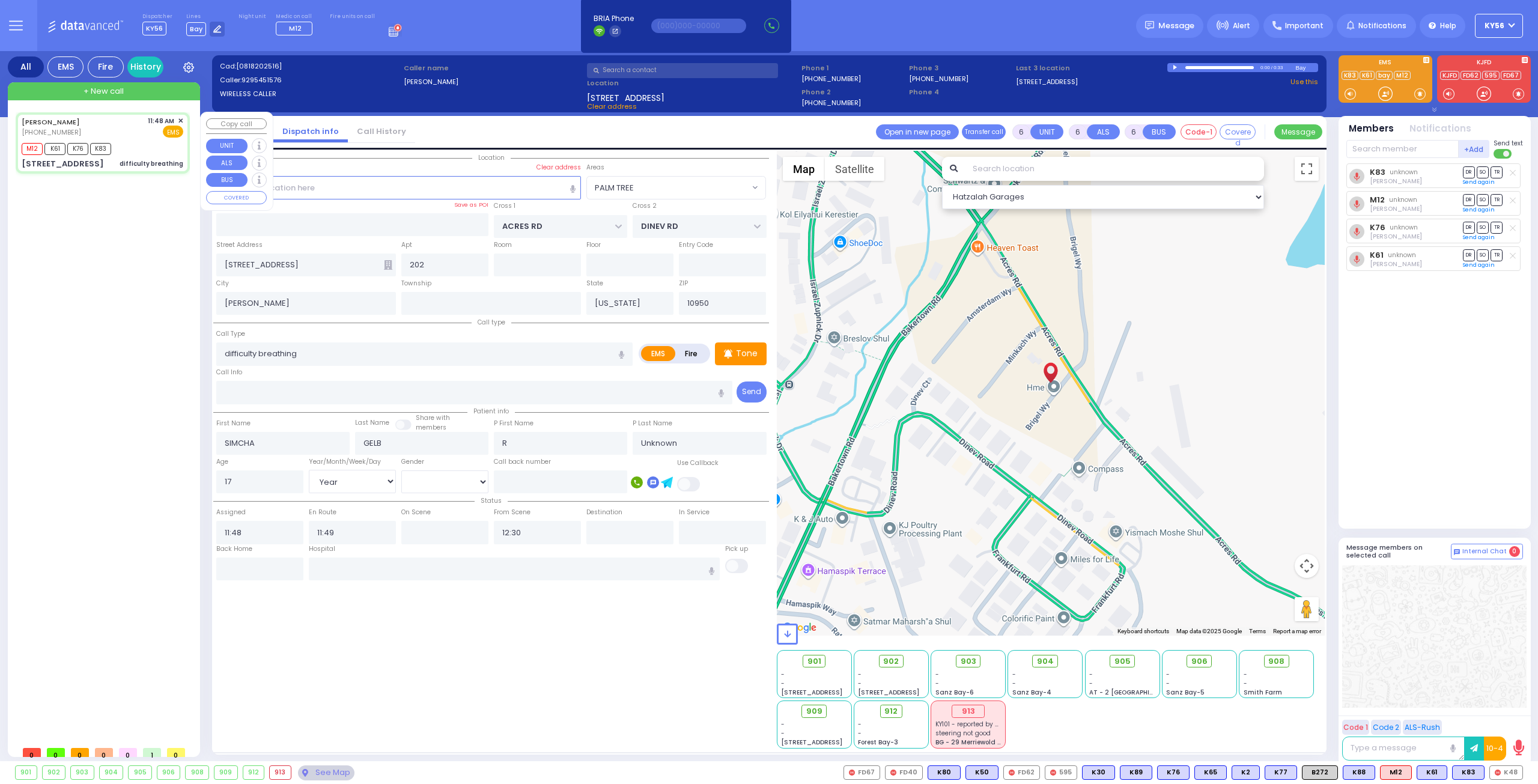
select select "Hatzalah Garages"
select select "PALM TREE"
select select
radio input "true"
select select "Year"
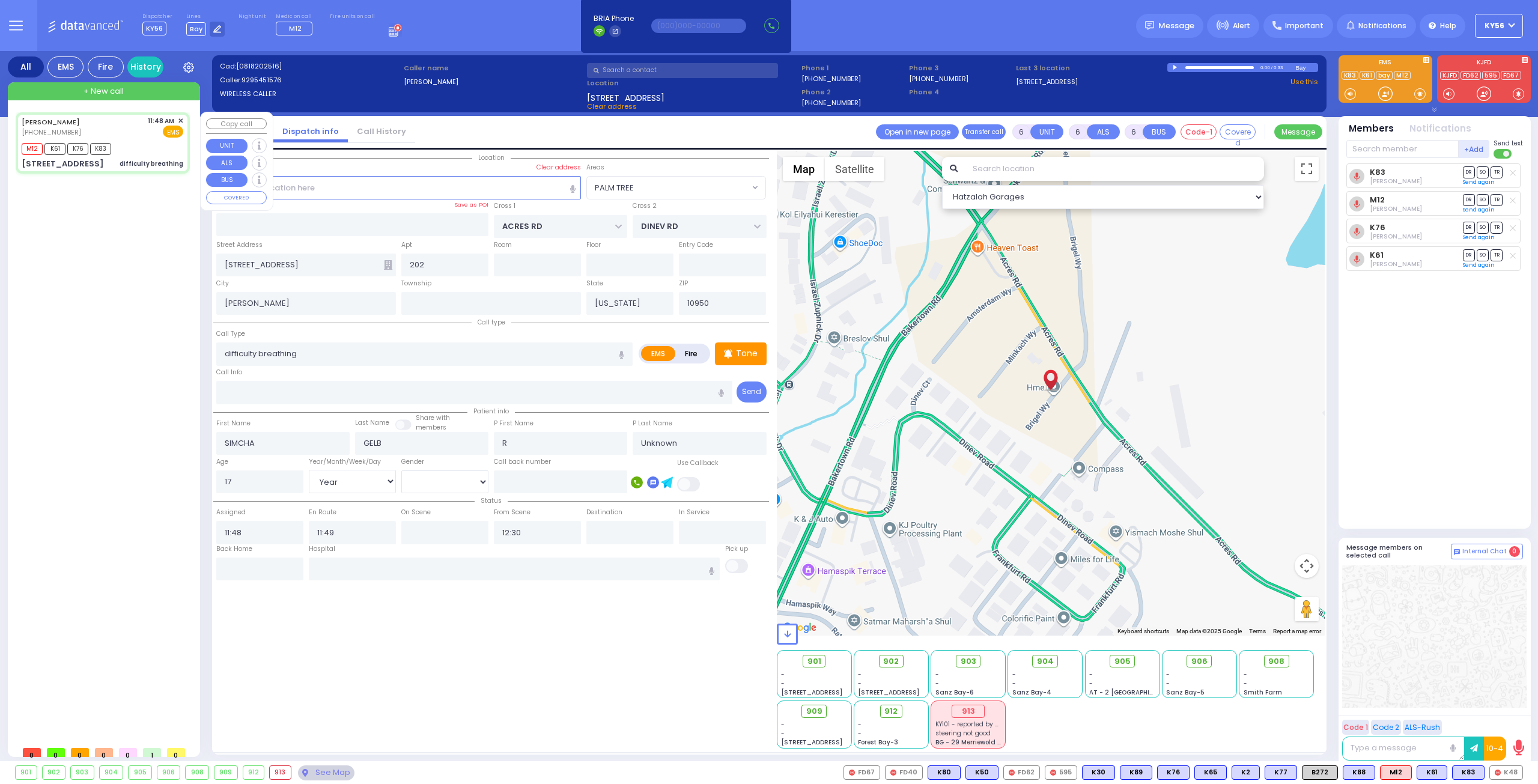
select select "[DEMOGRAPHIC_DATA]"
select select "Hatzalah Garages"
select select "PALM TREE"
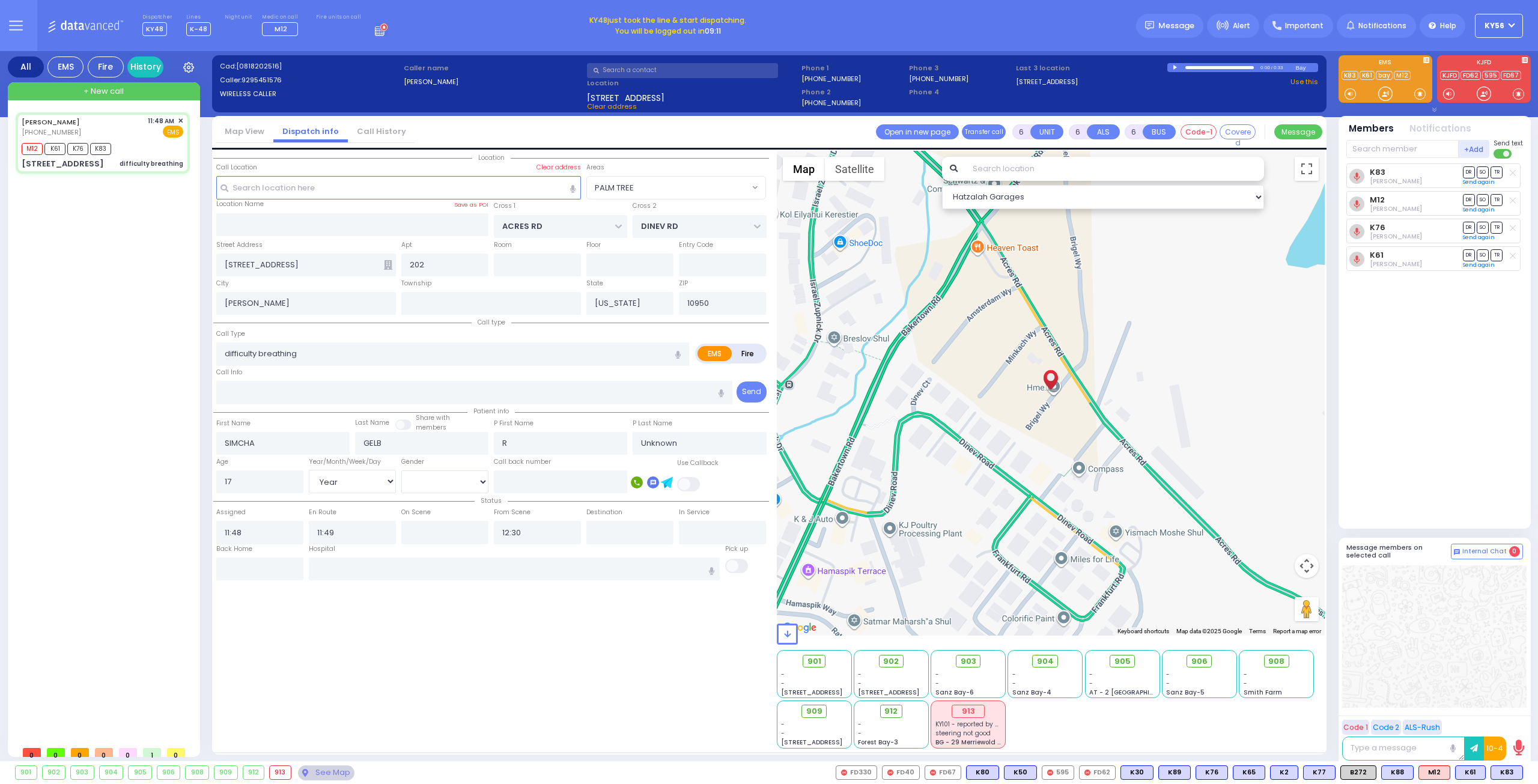
click at [603, 64] on input "text" at bounding box center [682, 71] width 191 height 15
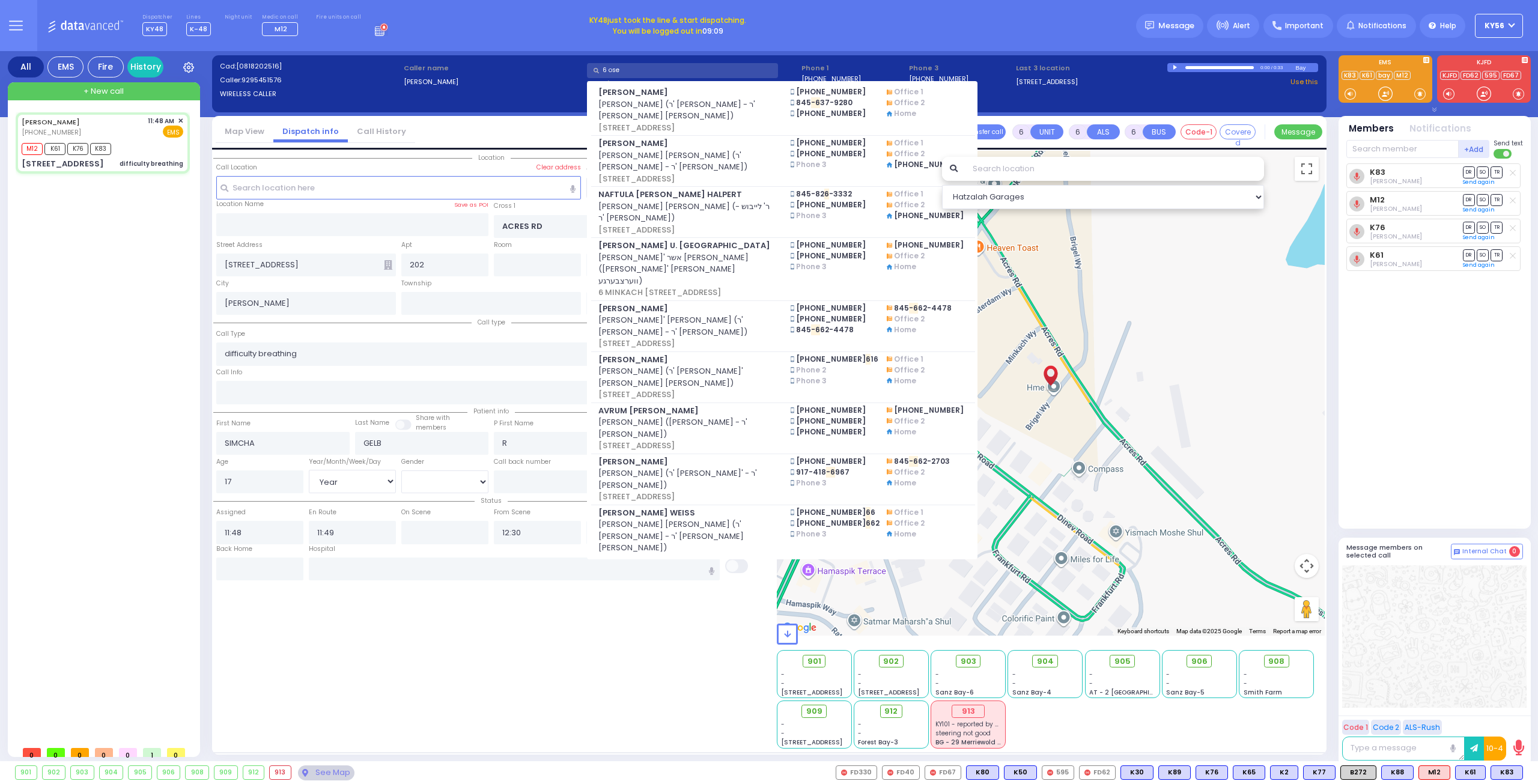
type input "6 oser"
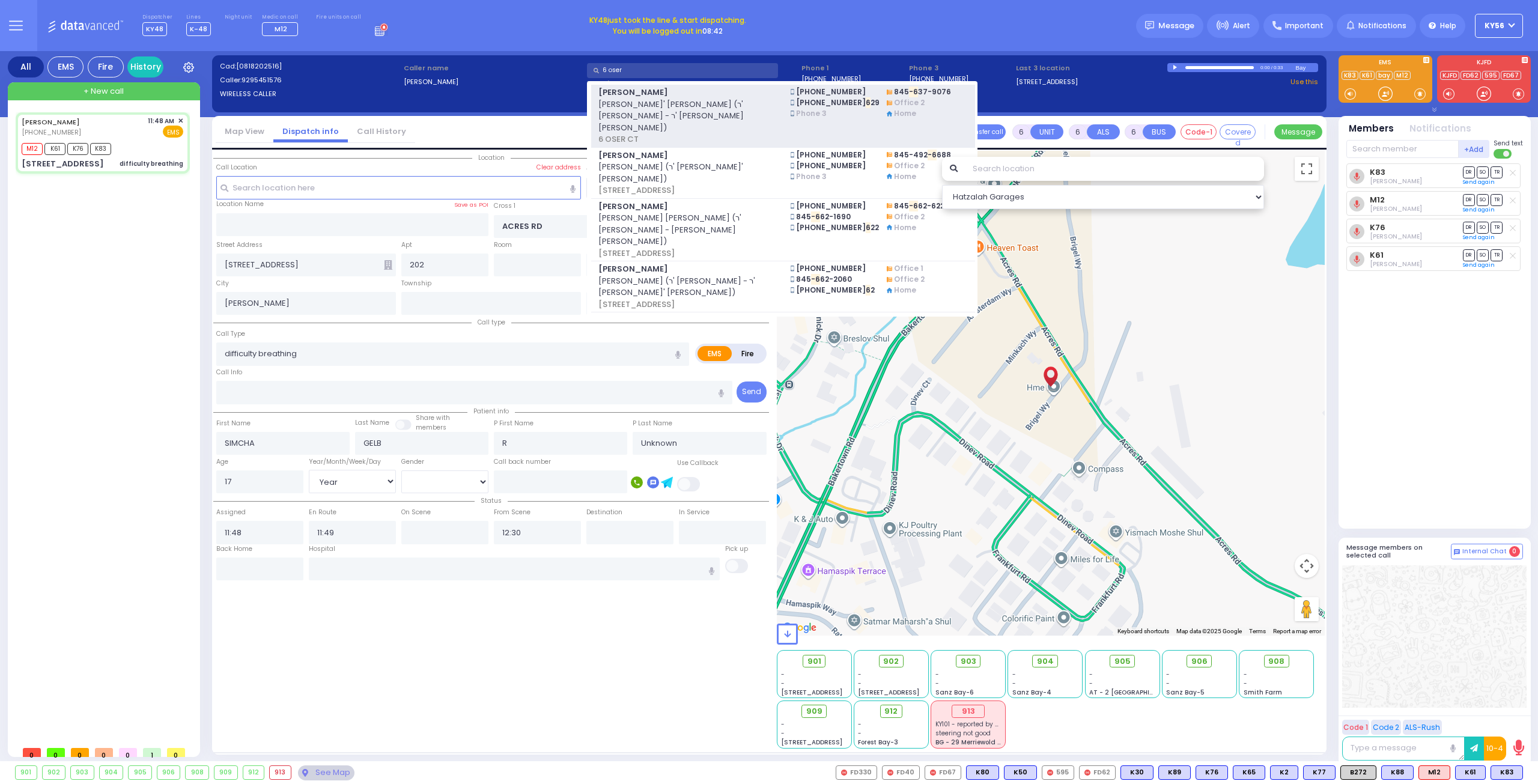
select select
radio input "true"
select select "Year"
select select "[DEMOGRAPHIC_DATA]"
select select "Hatzalah Garages"
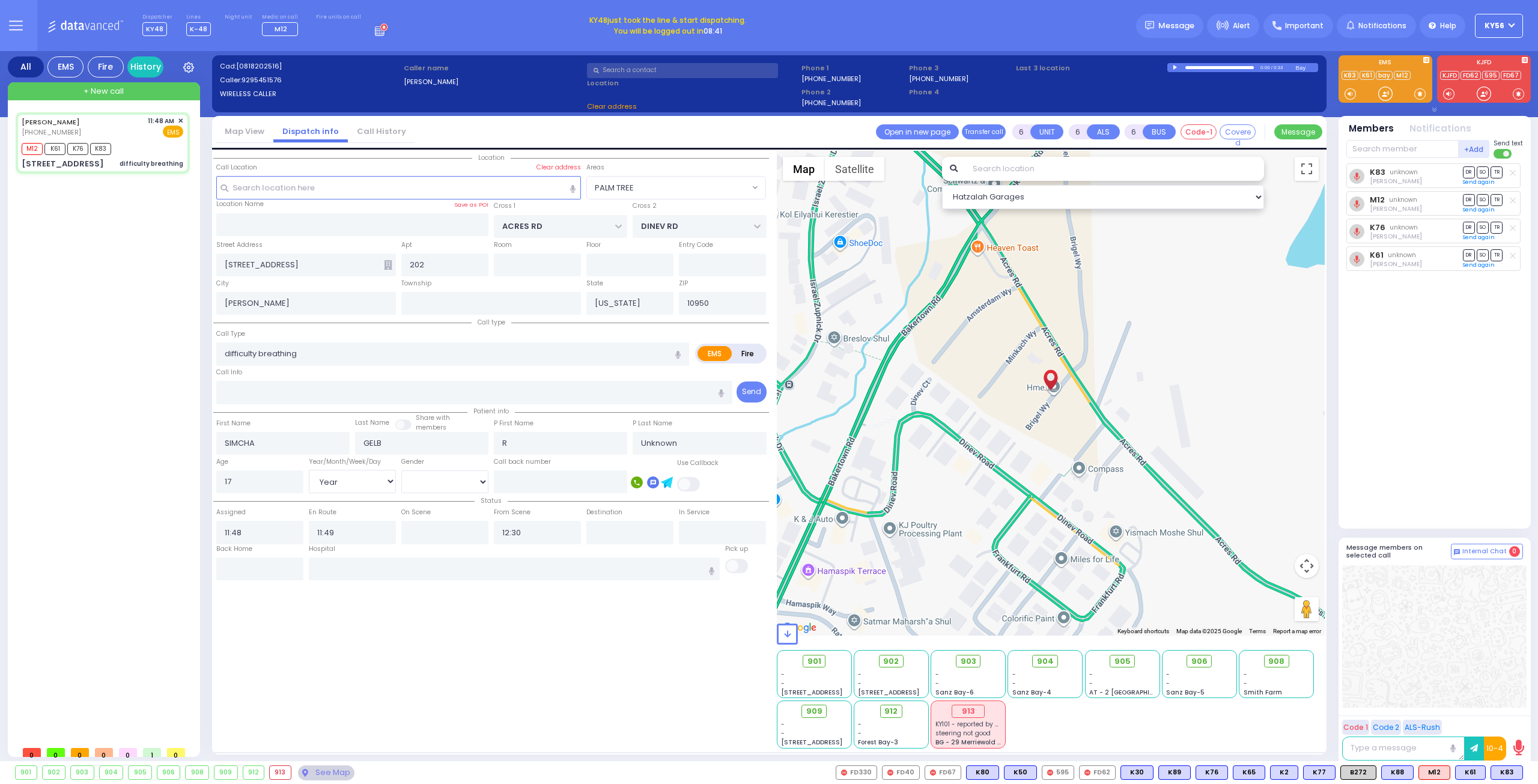
select select
radio input "true"
select select "Year"
select select "[DEMOGRAPHIC_DATA]"
select select "Hatzalah Garages"
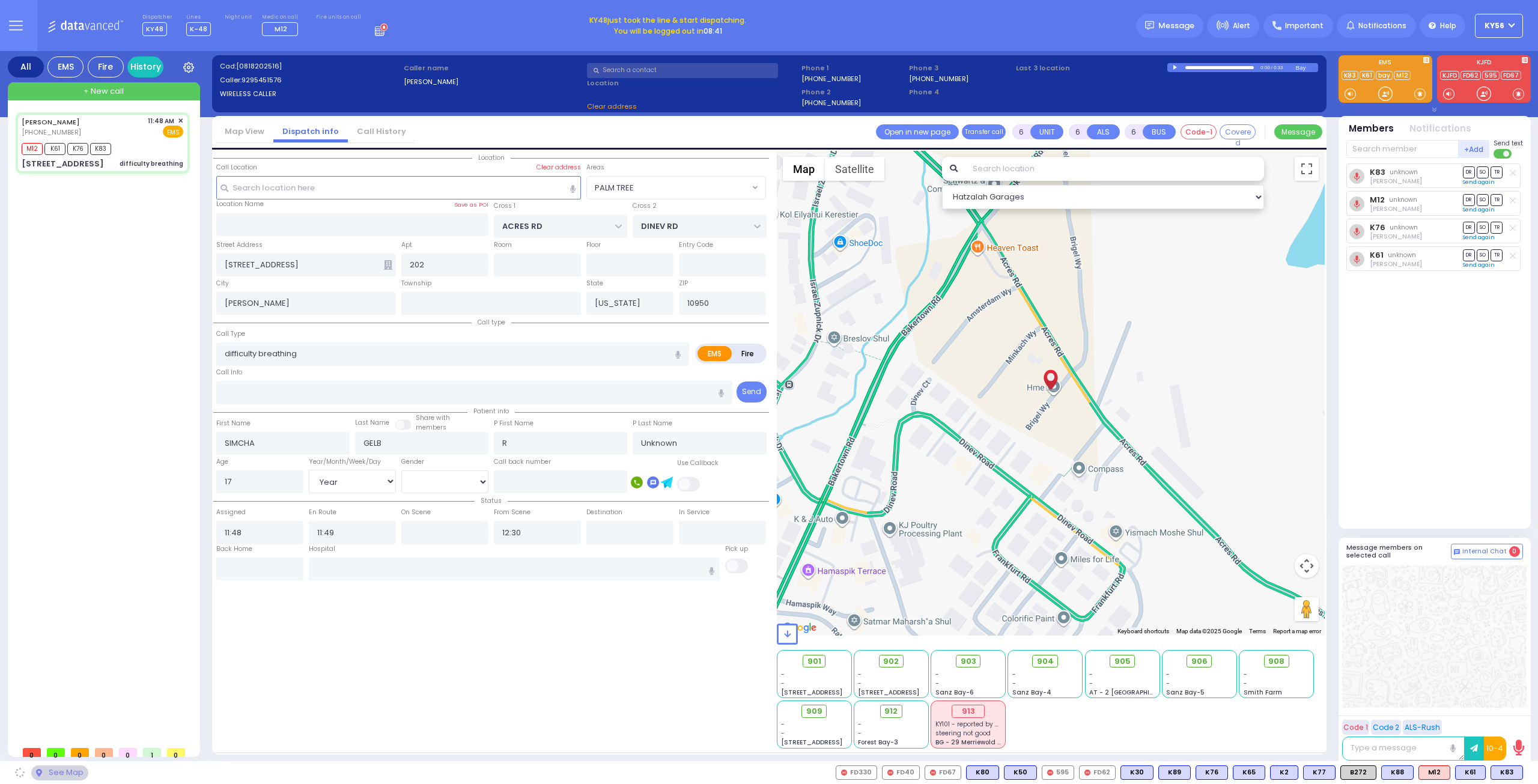
select select "PALM TREE"
click at [637, 66] on input "text" at bounding box center [682, 71] width 191 height 15
drag, startPoint x: 126, startPoint y: 271, endPoint x: 116, endPoint y: 266, distance: 11.2
click at [127, 271] on div "[PERSON_NAME] [PHONE_NUMBER] 11:48 AM ✕ M12 K61 K76" at bounding box center [105, 426] width 179 height 627
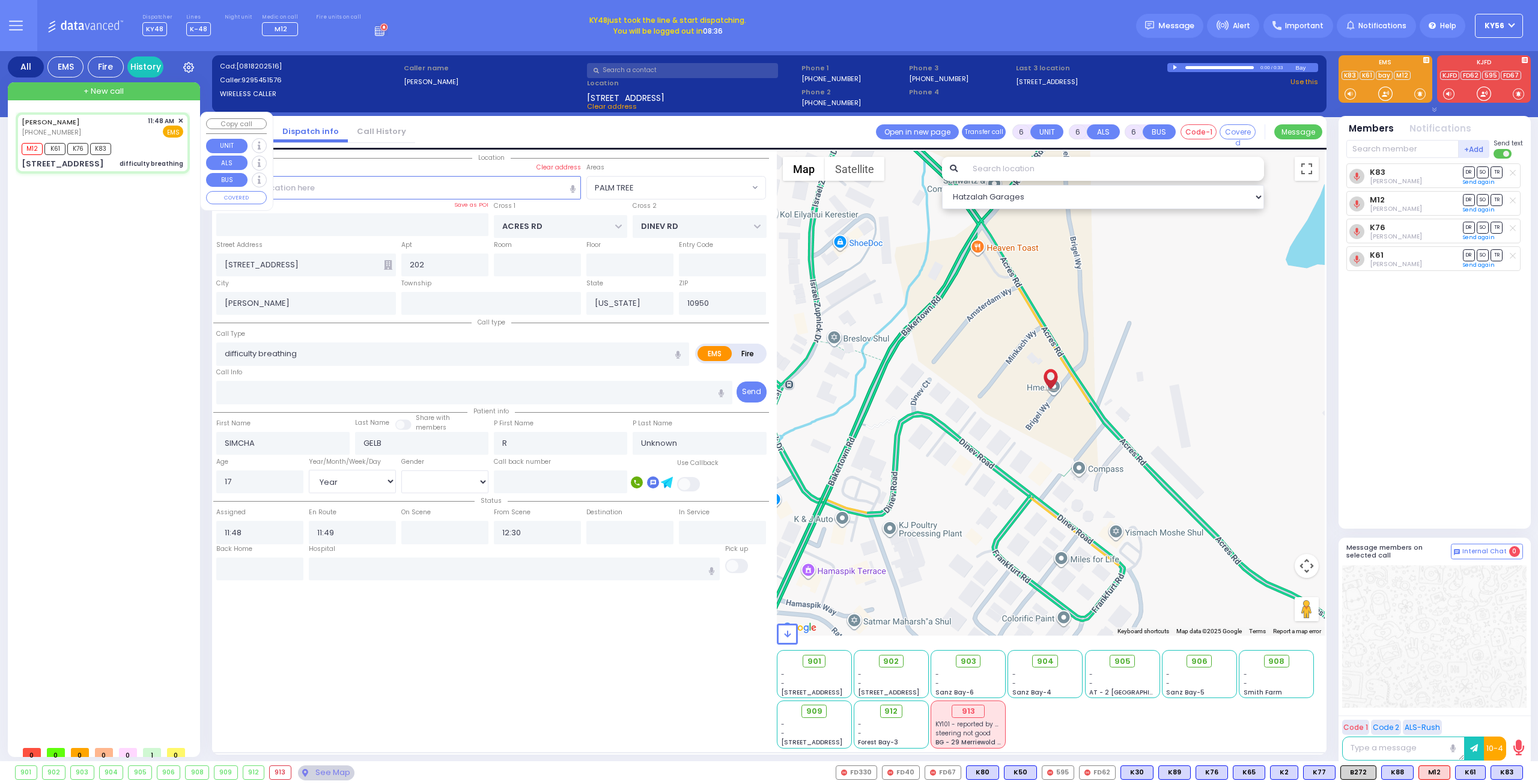
click at [129, 128] on div "[PERSON_NAME] [PHONE_NUMBER] 11:48 AM ✕ EMS" at bounding box center [102, 126] width 162 height 22
select select
radio input "true"
select select "Year"
select select "[DEMOGRAPHIC_DATA]"
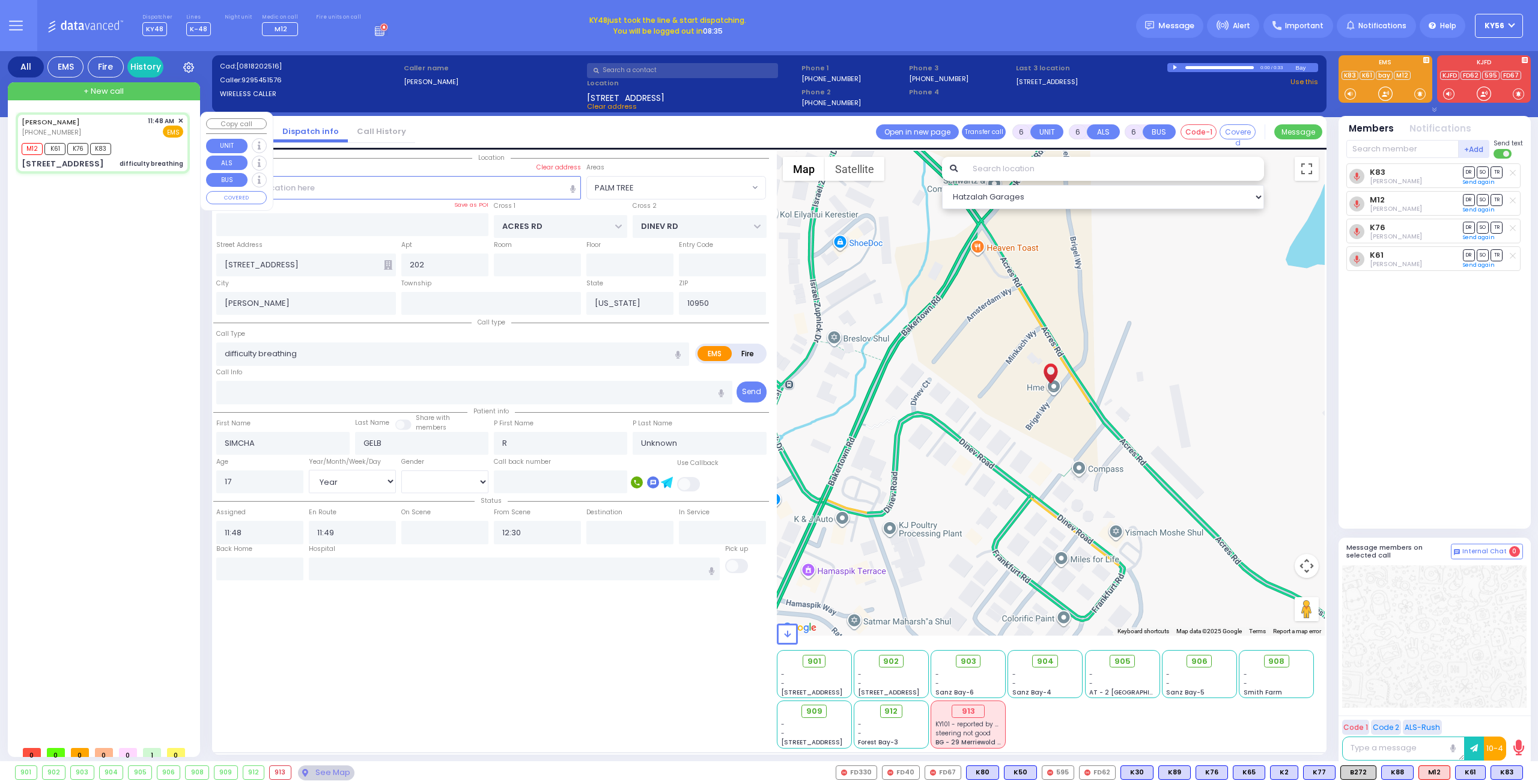
select select "Hatzalah Garages"
select select "PALM TREE"
select select
radio input "true"
select select "Year"
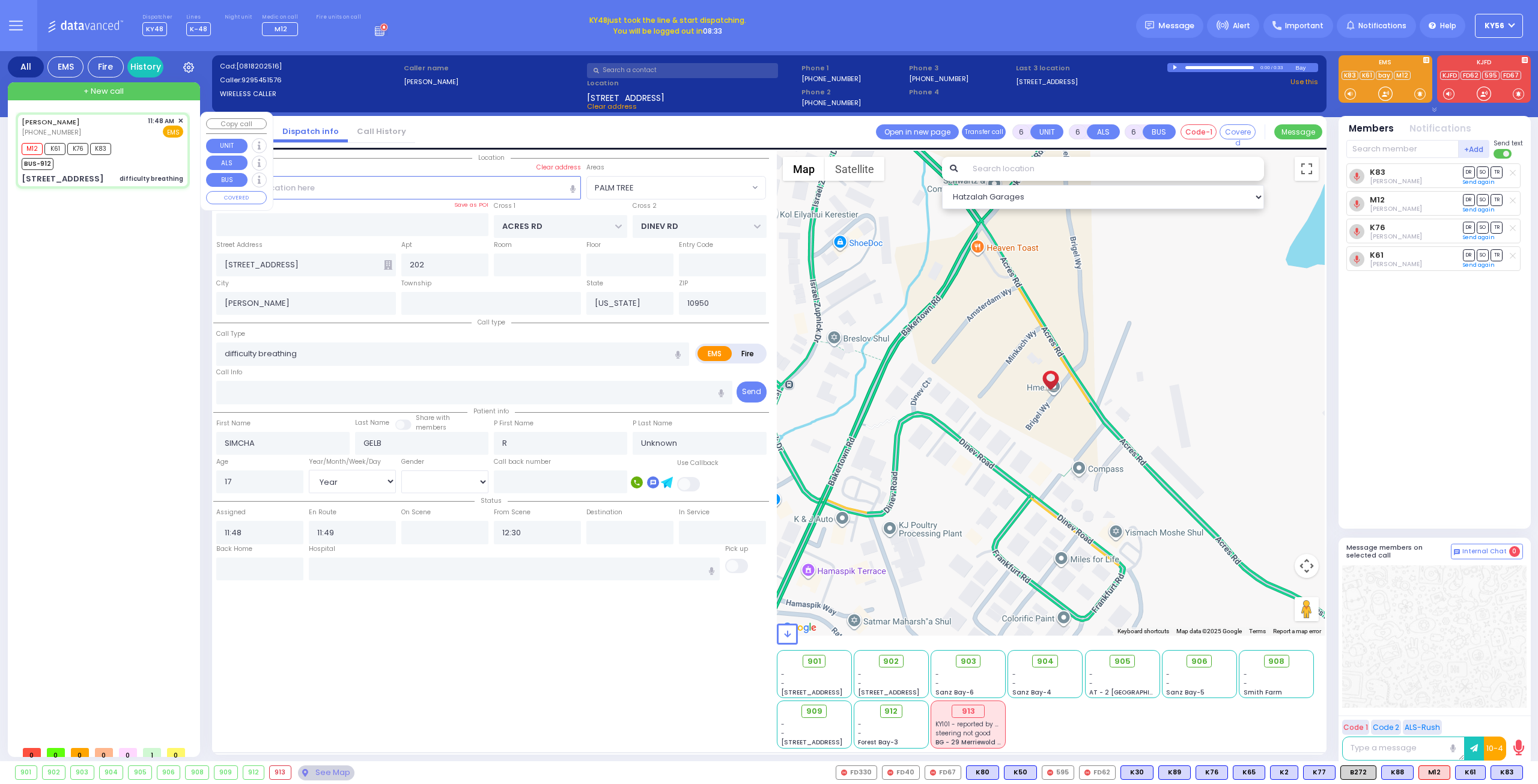
select select "[DEMOGRAPHIC_DATA]"
select select "Hatzalah Garages"
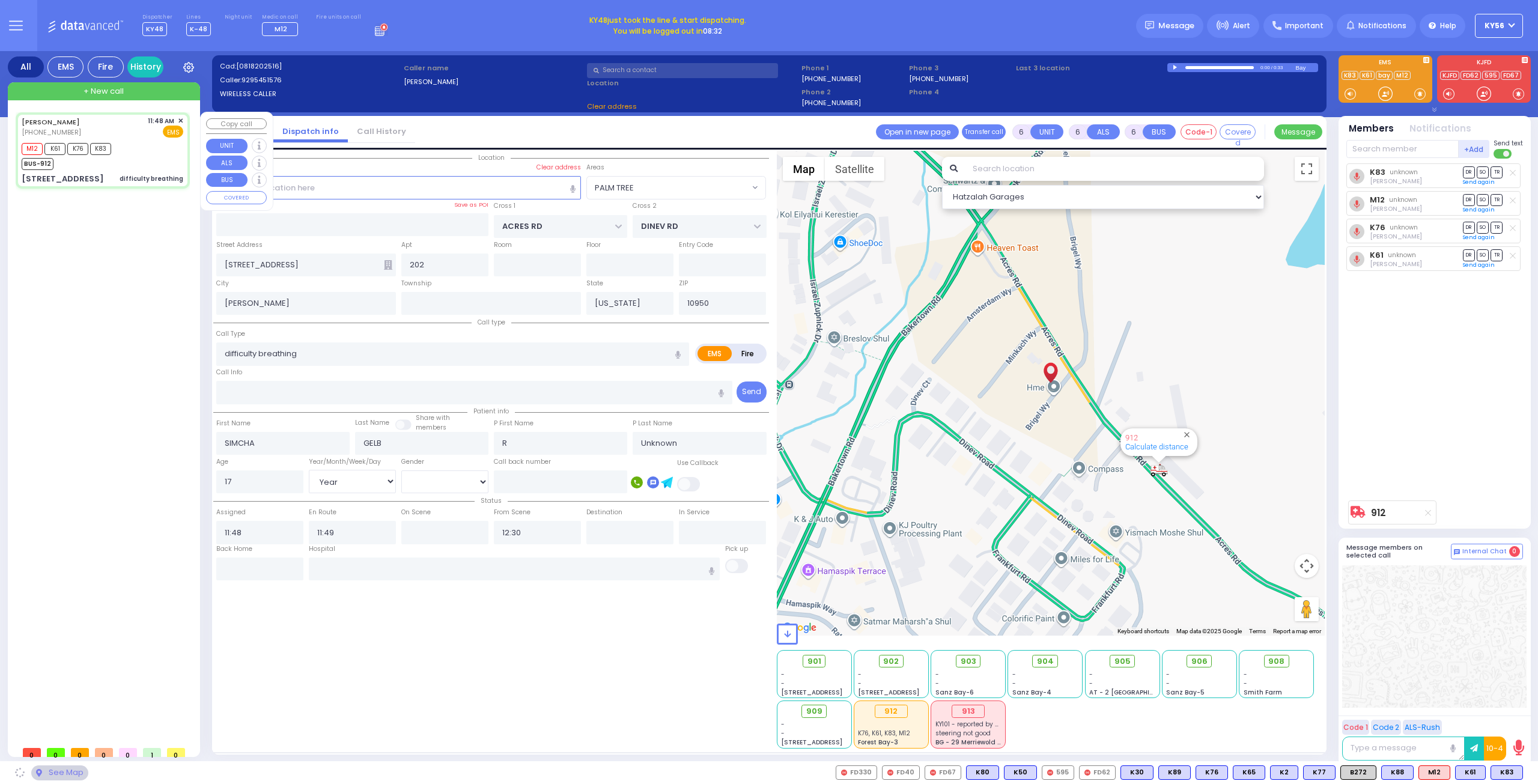
select select "PALM TREE"
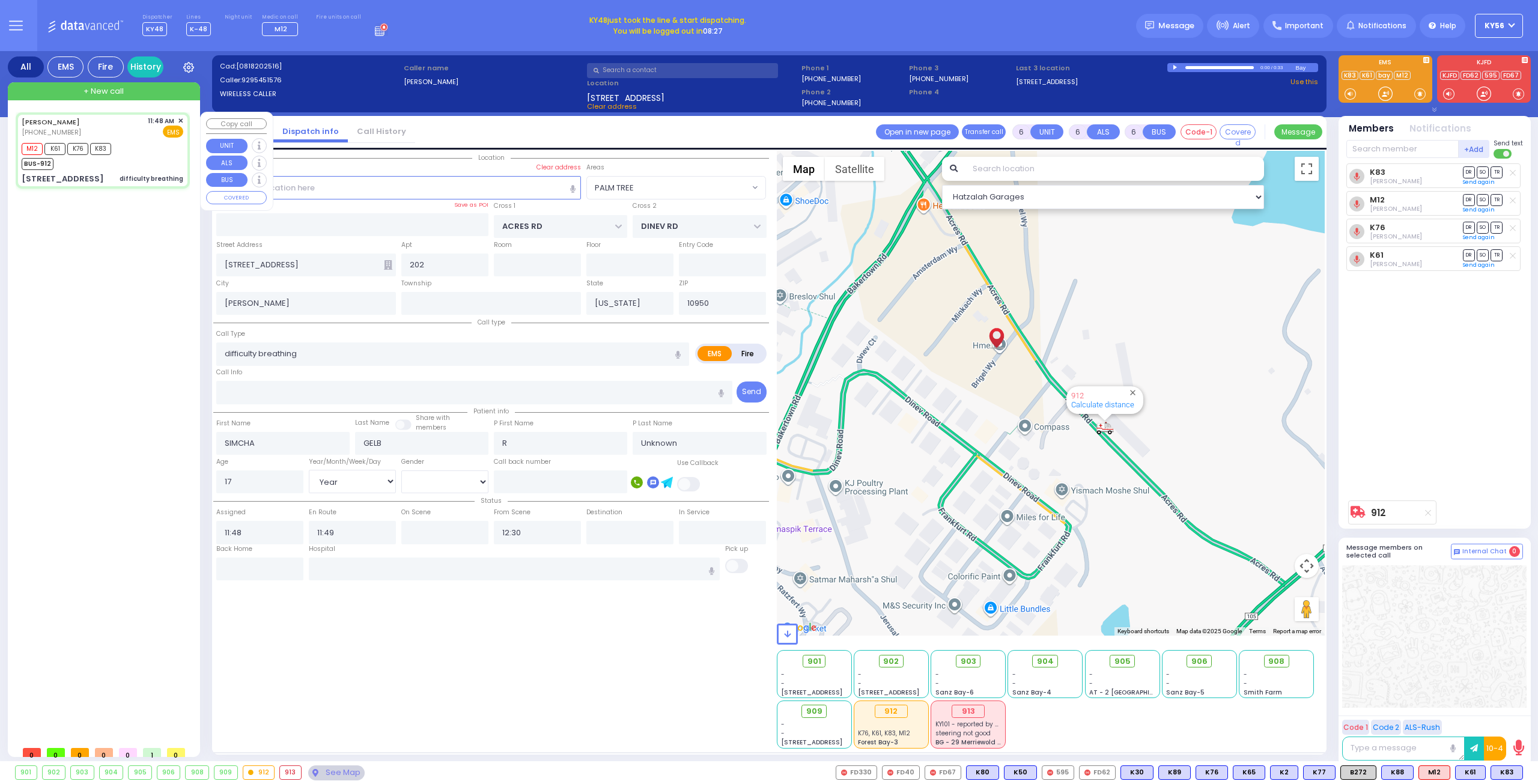
select select
radio input "true"
select select "Year"
select select "[DEMOGRAPHIC_DATA]"
type input "[GEOGRAPHIC_DATA]-[GEOGRAPHIC_DATA]"
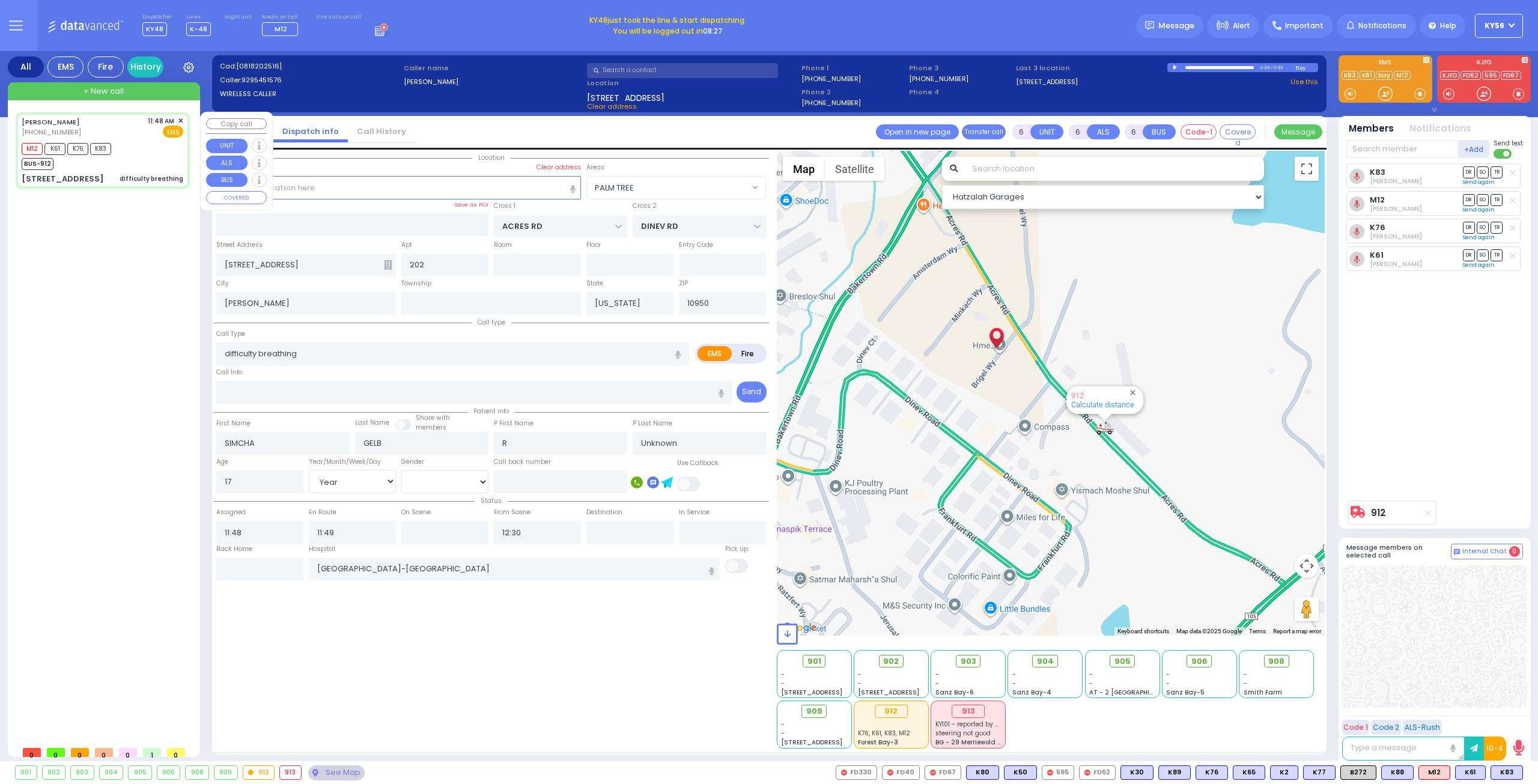
select select "Hatzalah Garages"
select select "PALM TREE"
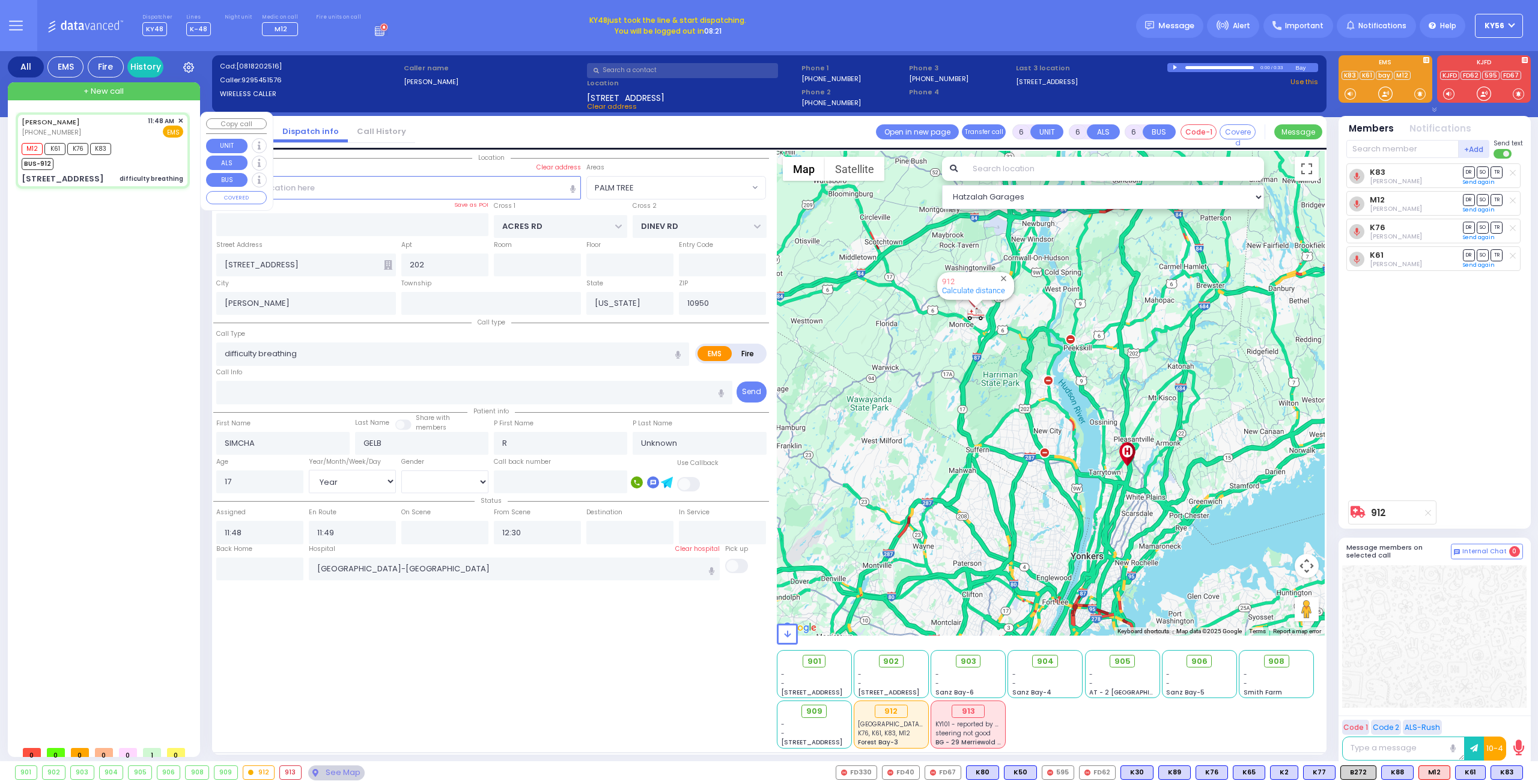
select select
radio input "true"
select select "Year"
select select "[DEMOGRAPHIC_DATA]"
select select "Hatzalah Garages"
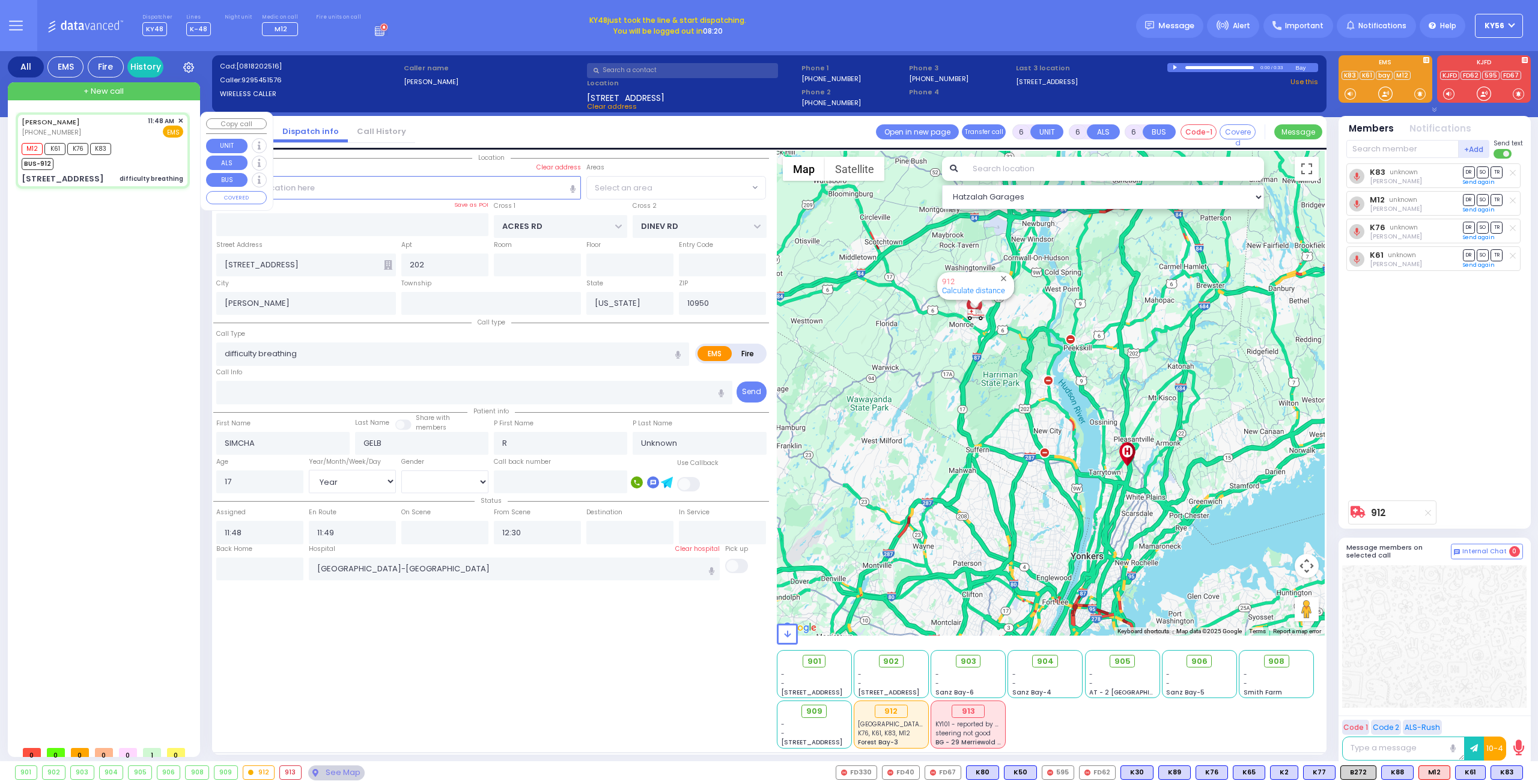
select select "PALM TREE"
select select
radio input "true"
type input "Richel"
type input "Gelb"
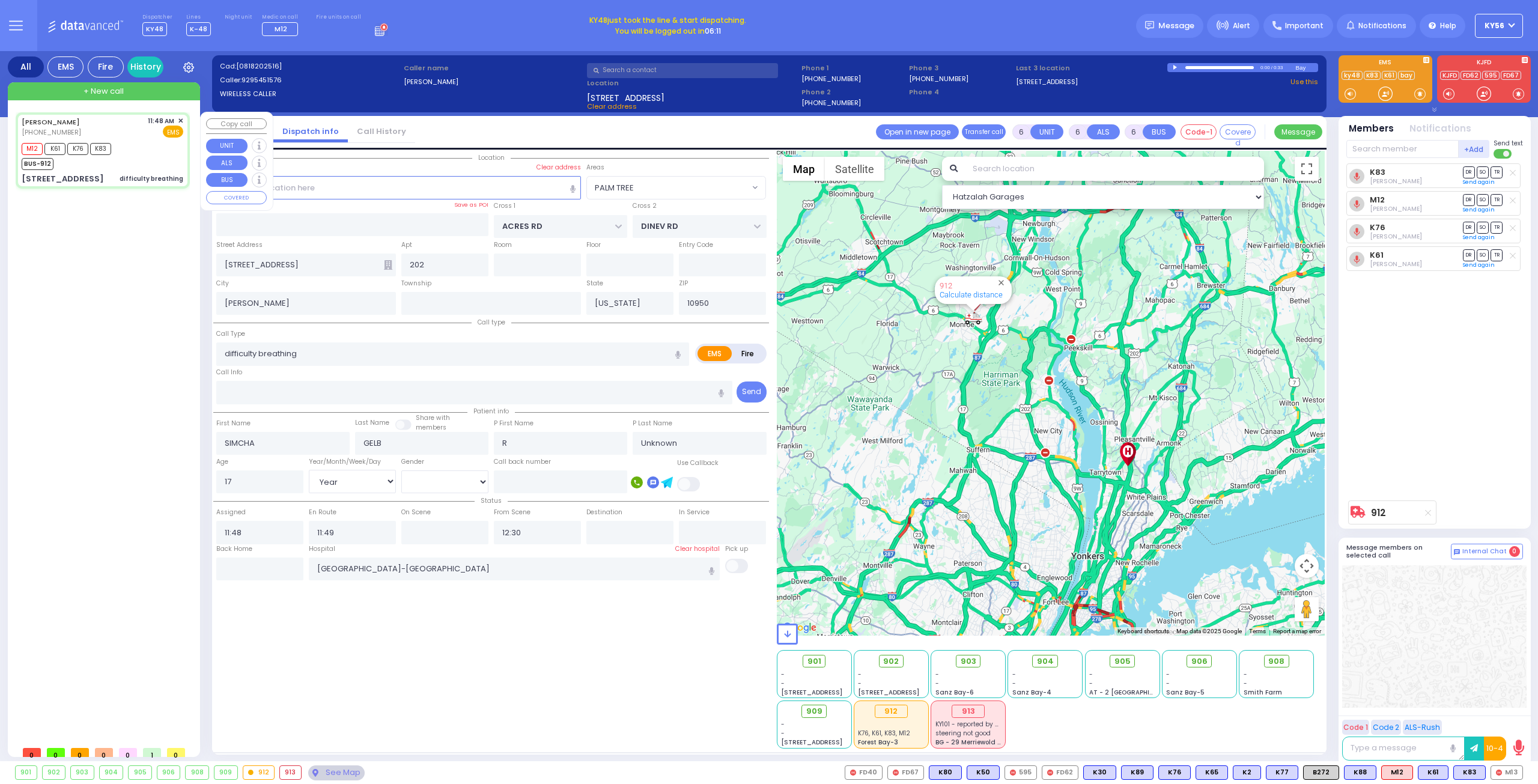
type input "1"
select select "Year"
select select "[DEMOGRAPHIC_DATA]"
select select "Hatzalah Garages"
select select "PALM TREE"
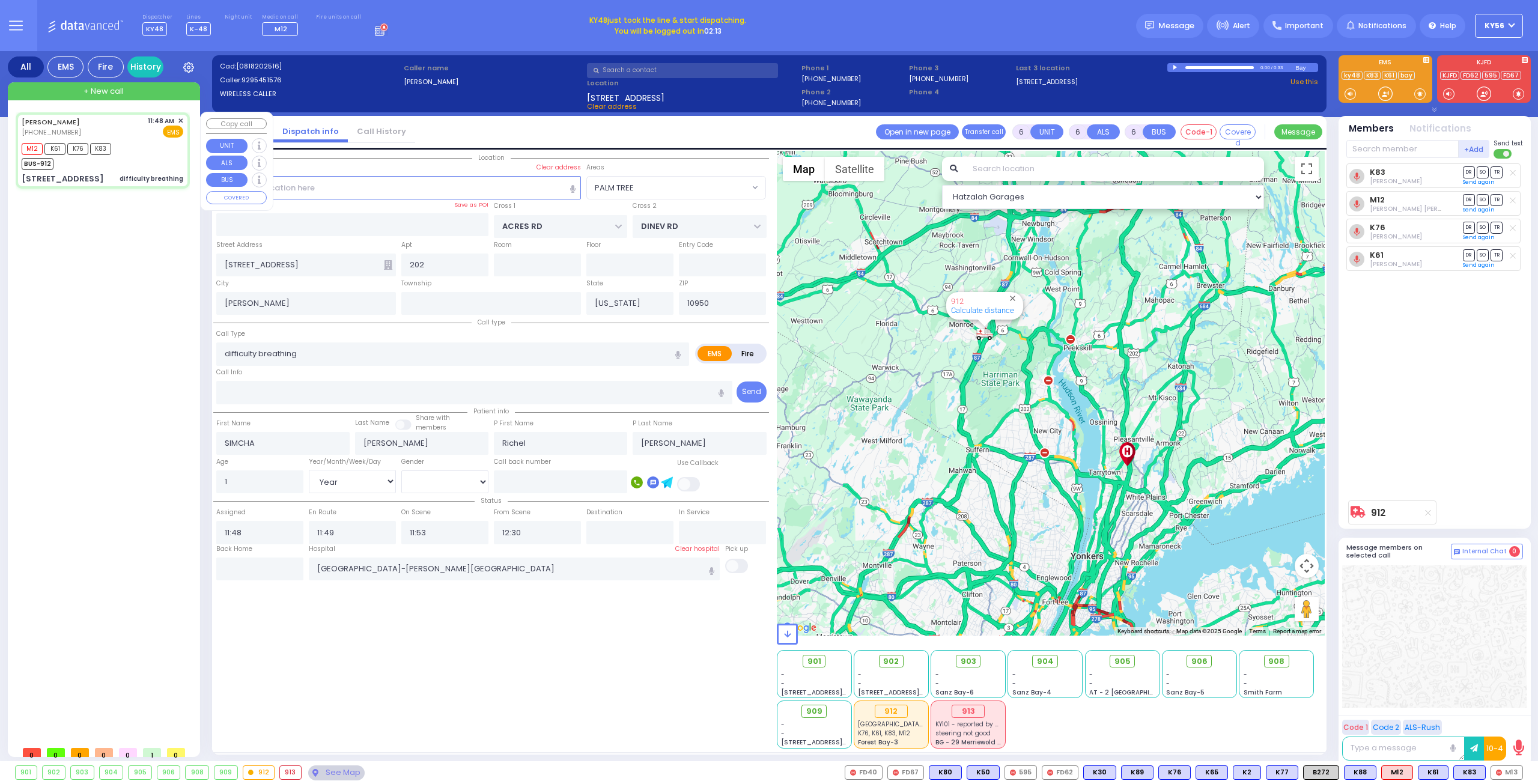
select select "Year"
select select "[DEMOGRAPHIC_DATA]"
select select
radio input "true"
select select "Year"
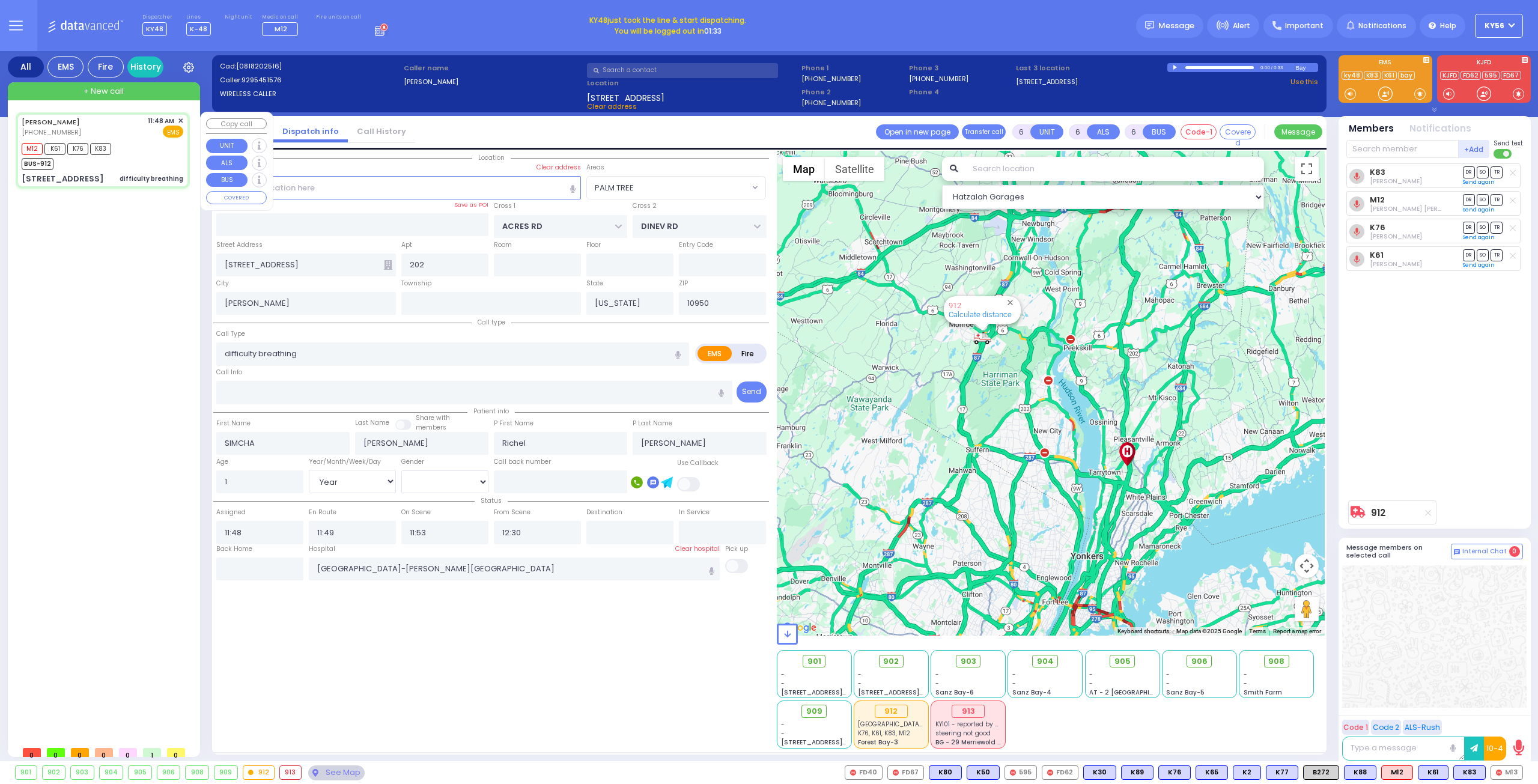
select select "[DEMOGRAPHIC_DATA]"
select select "Hatzalah Garages"
select select "PALM TREE"
select select
radio input "true"
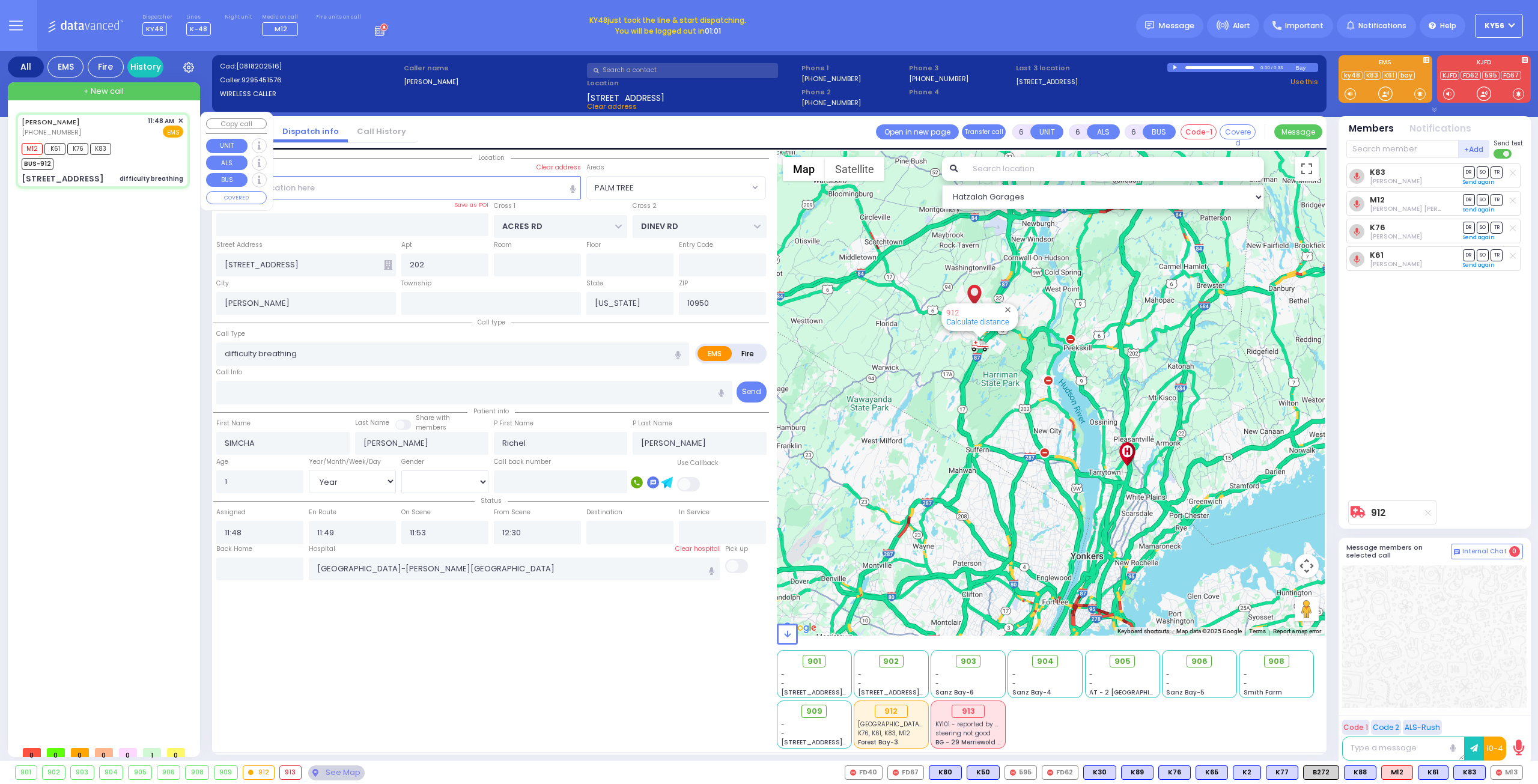
select select "Year"
select select "[DEMOGRAPHIC_DATA]"
select select "Hatzalah Garages"
select select "PALM TREE"
